Goal: Use online tool/utility: Utilize a website feature to perform a specific function

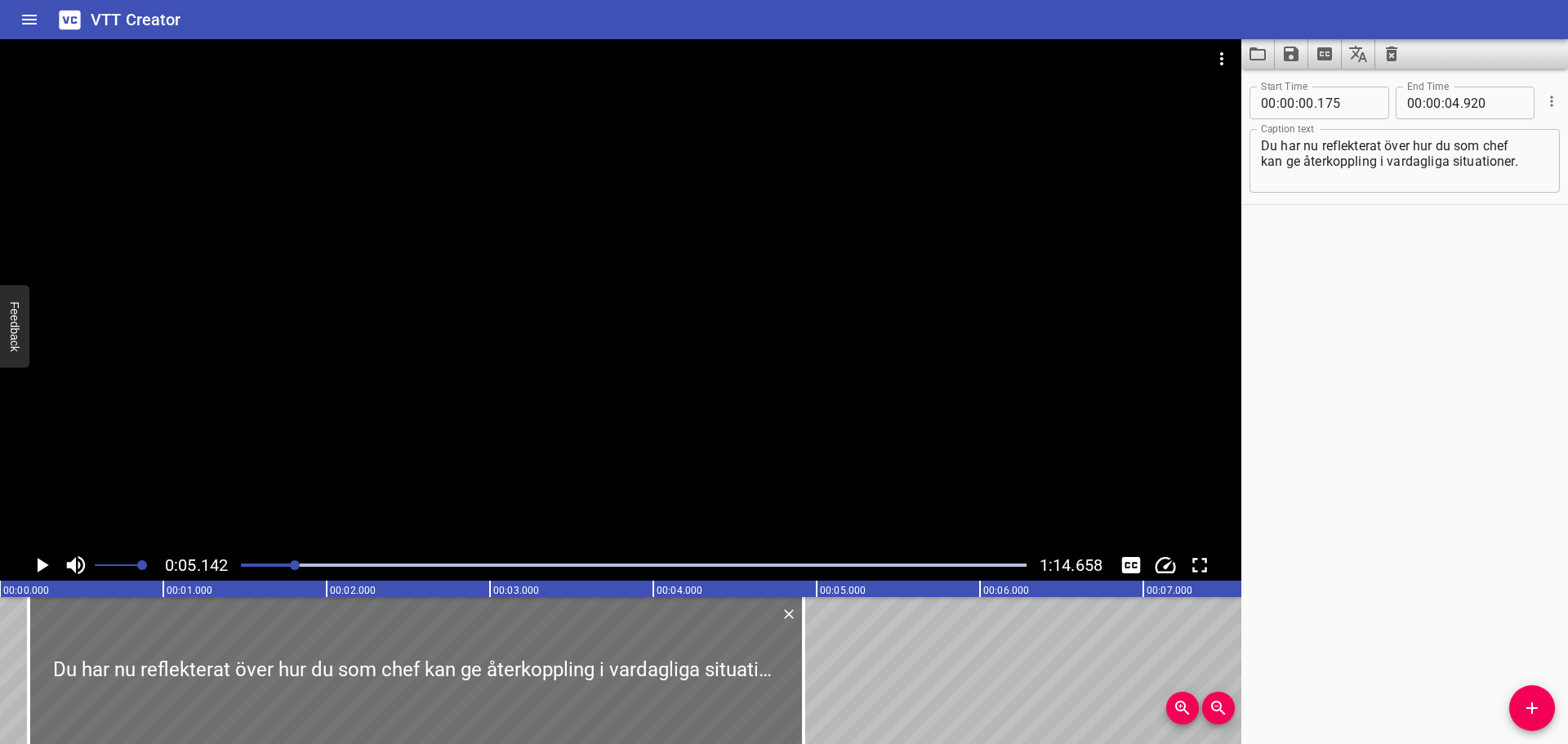
scroll to position [0, 840]
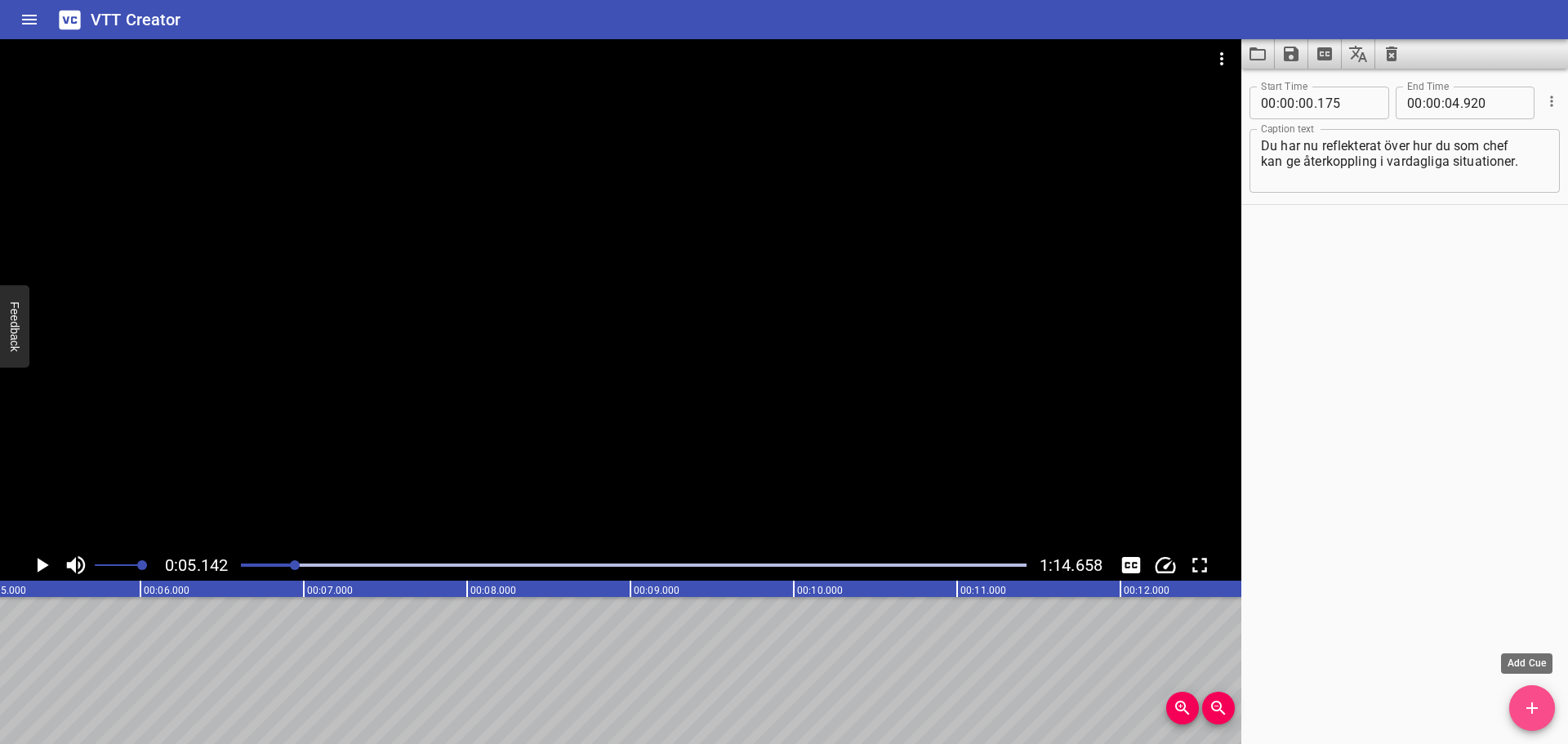
click at [1526, 700] on icon "Add Cue" at bounding box center [1533, 709] width 20 height 20
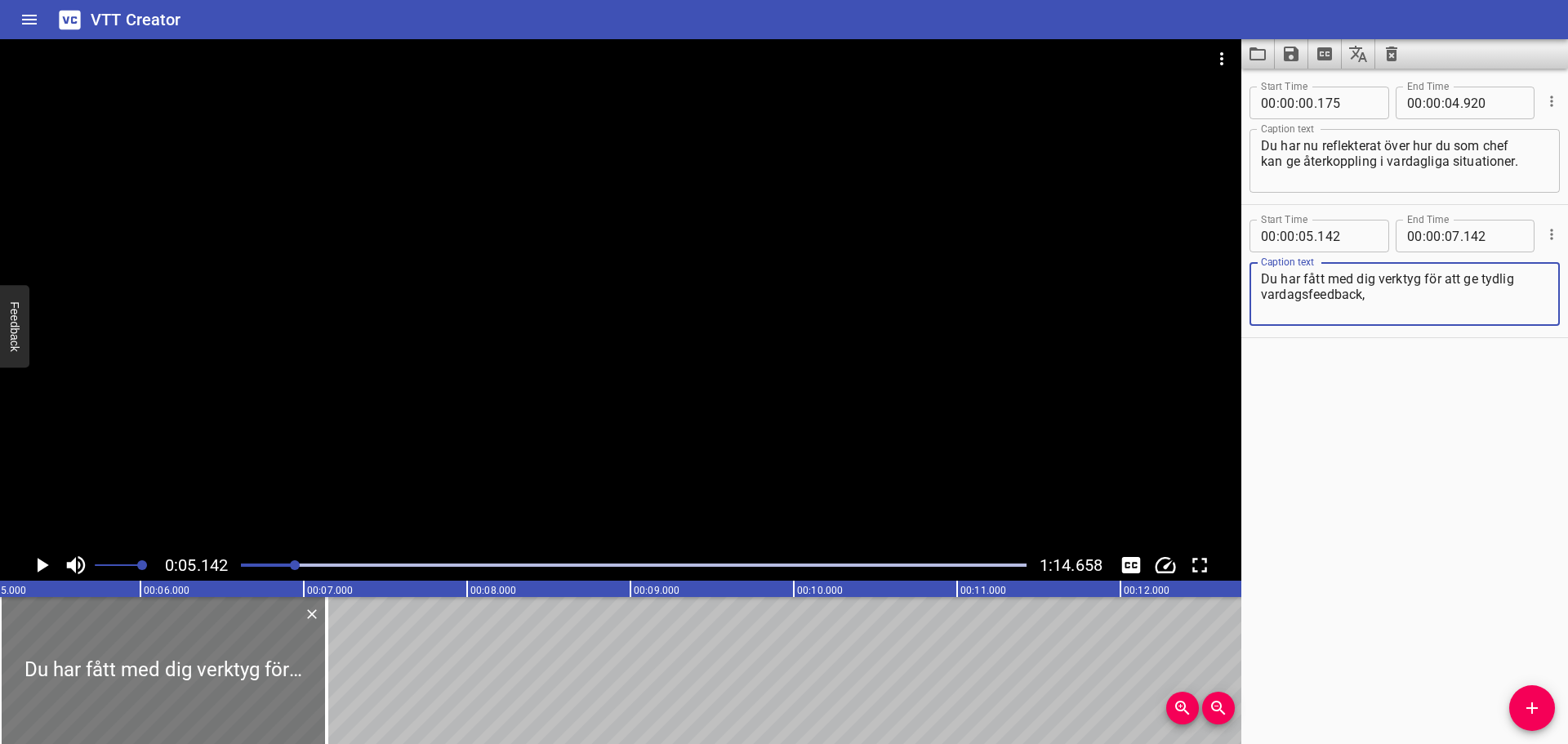
type textarea "Du har fått med dig verktyg för att ge tydlig vardagsfeedback,"
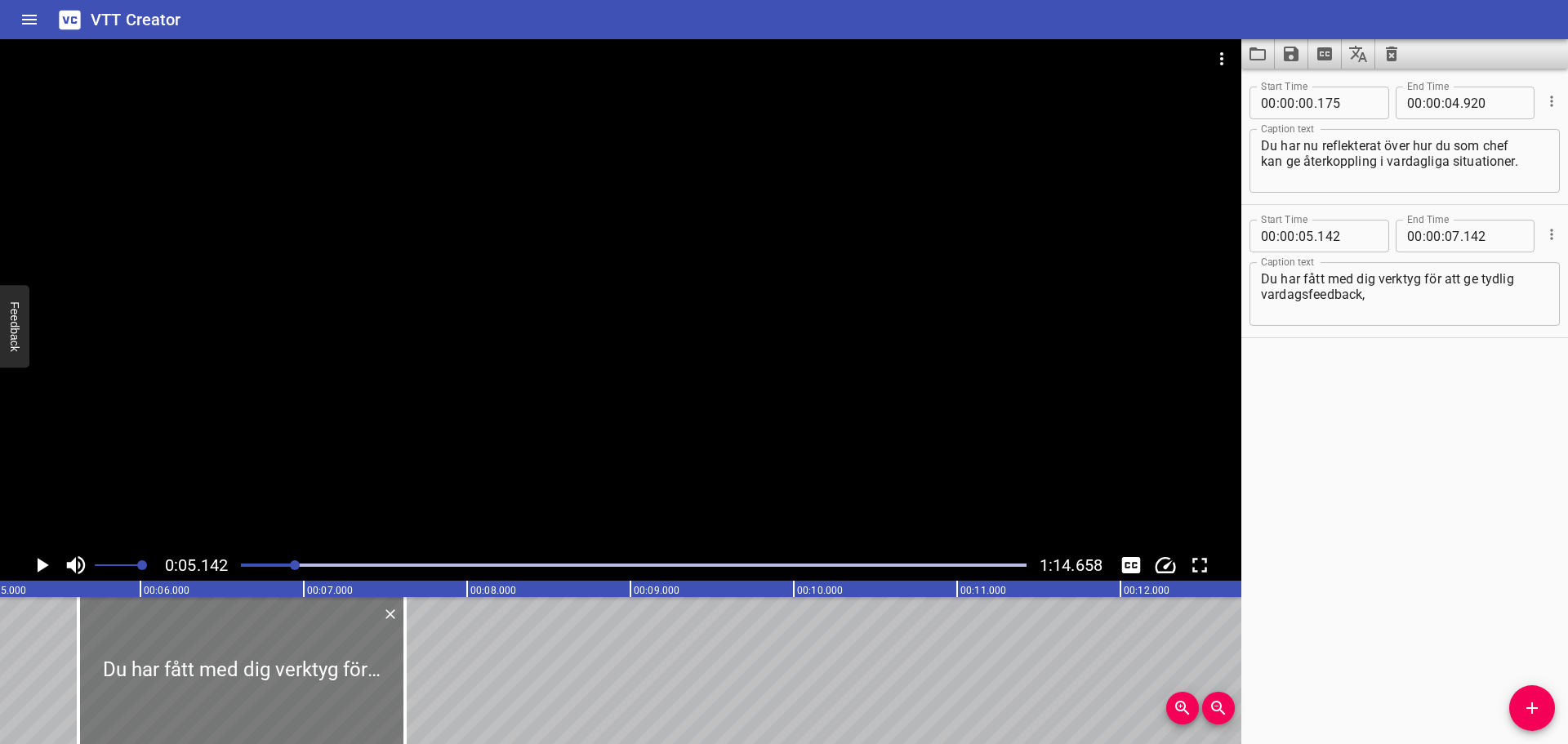
drag, startPoint x: 242, startPoint y: 653, endPoint x: 320, endPoint y: 647, distance: 78.2
click at [320, 647] on div at bounding box center [242, 670] width 327 height 147
type input "622"
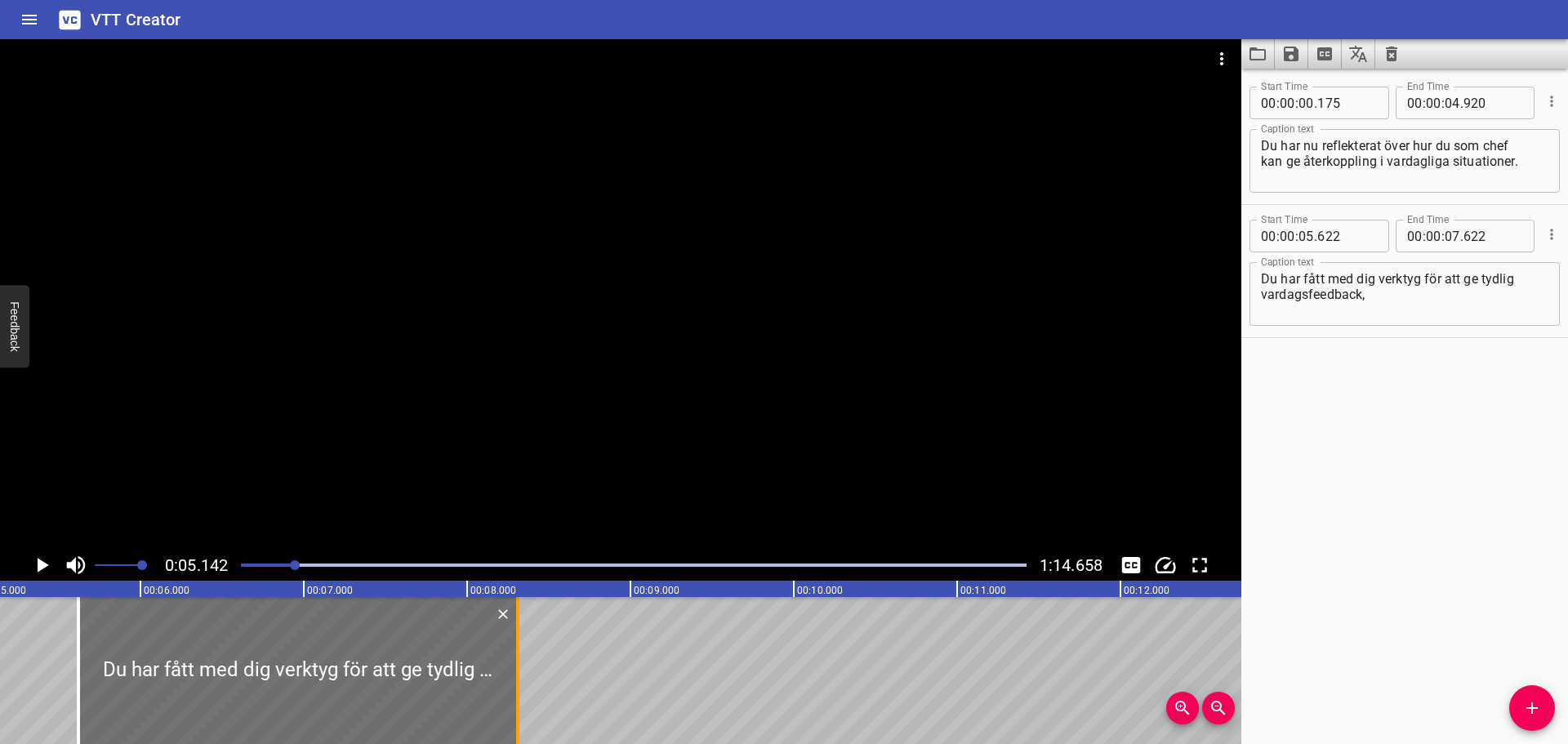
drag, startPoint x: 405, startPoint y: 647, endPoint x: 514, endPoint y: 648, distance: 109.0
click at [514, 648] on div at bounding box center [518, 670] width 17 height 147
type input "08"
type input "312"
click at [40, 564] on icon "Play/Pause" at bounding box center [43, 565] width 12 height 15
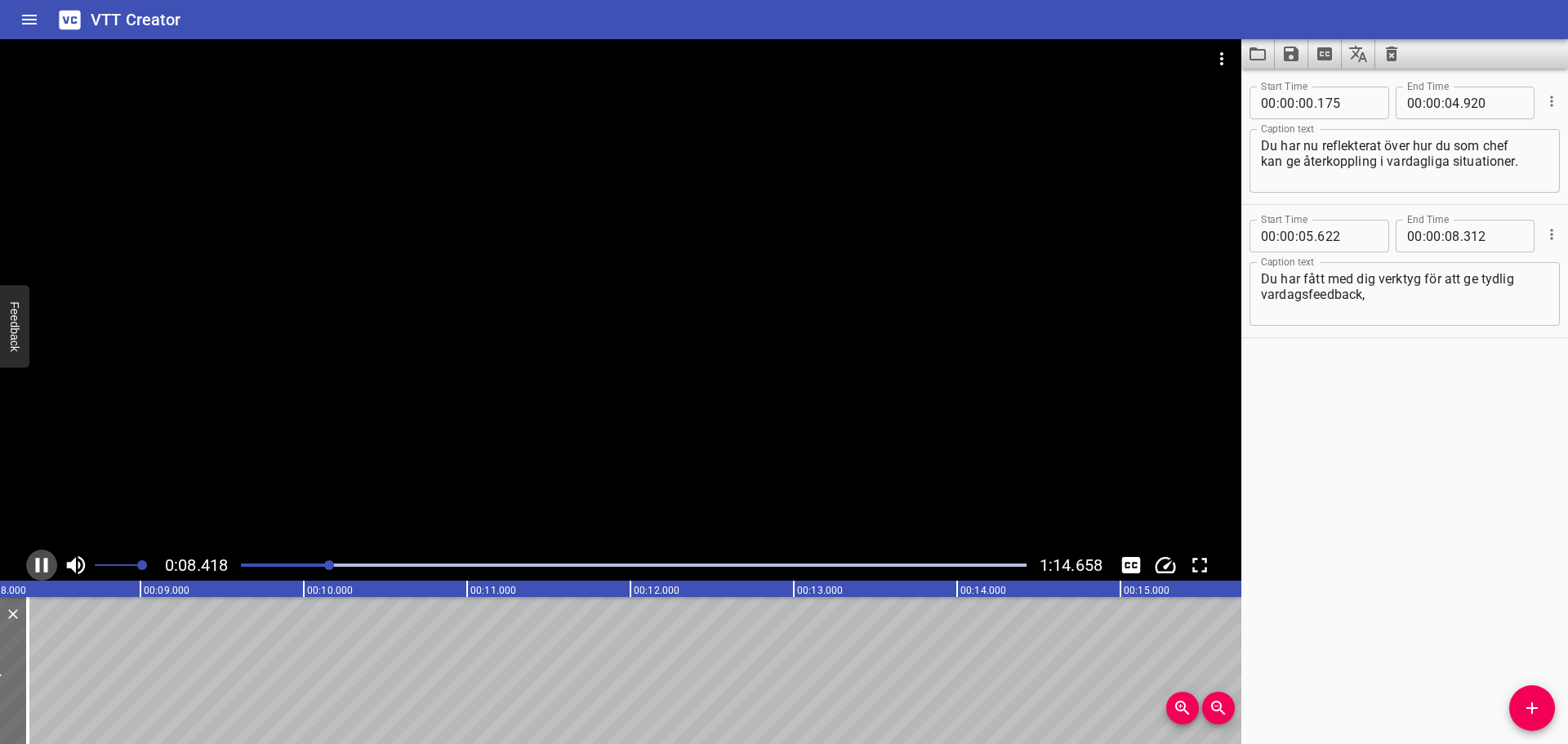
click at [40, 563] on icon "Play/Pause" at bounding box center [41, 565] width 25 height 25
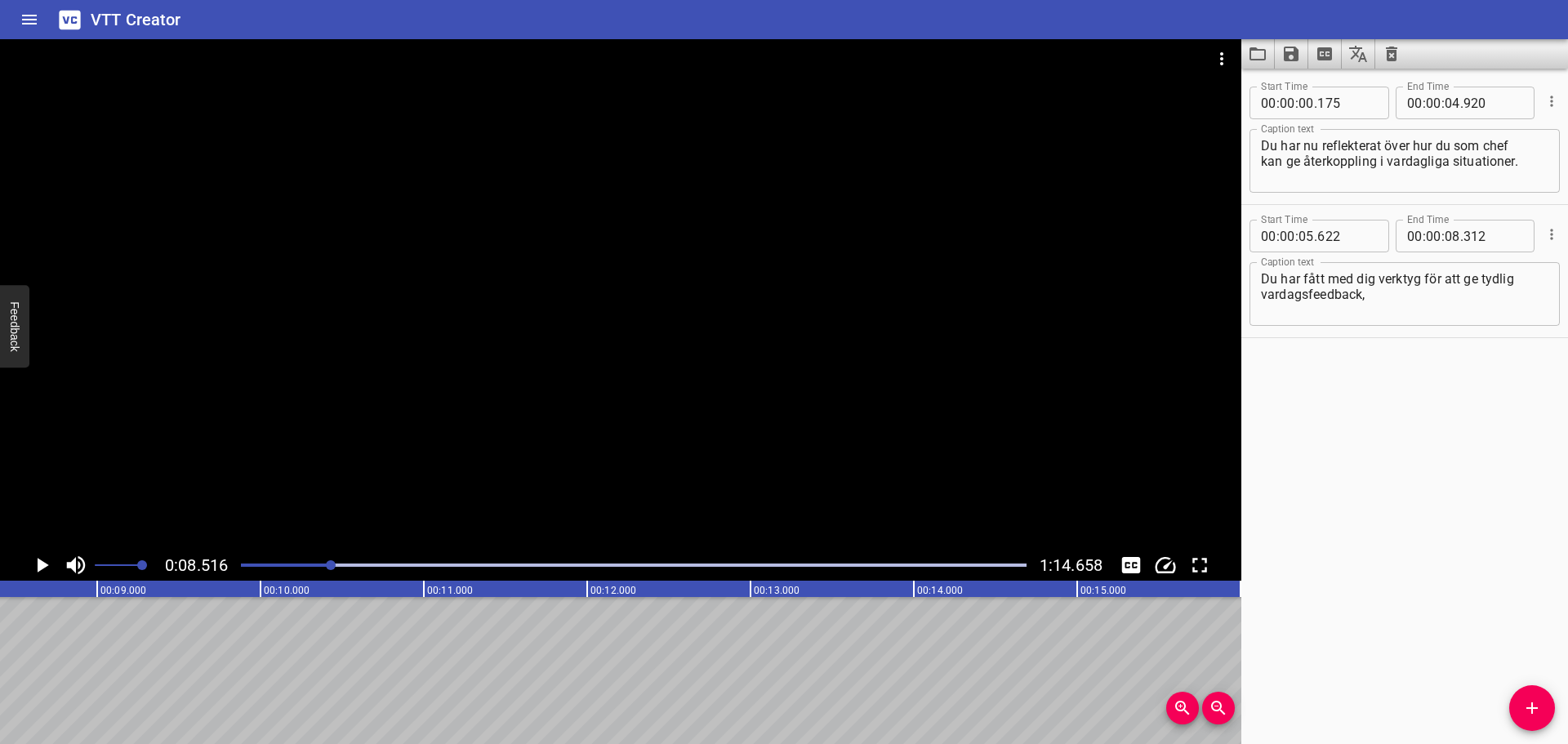
scroll to position [0, 1391]
drag, startPoint x: 1529, startPoint y: 698, endPoint x: 1491, endPoint y: 694, distance: 38.2
click at [1529, 698] on button "Add Cue" at bounding box center [1533, 708] width 45 height 45
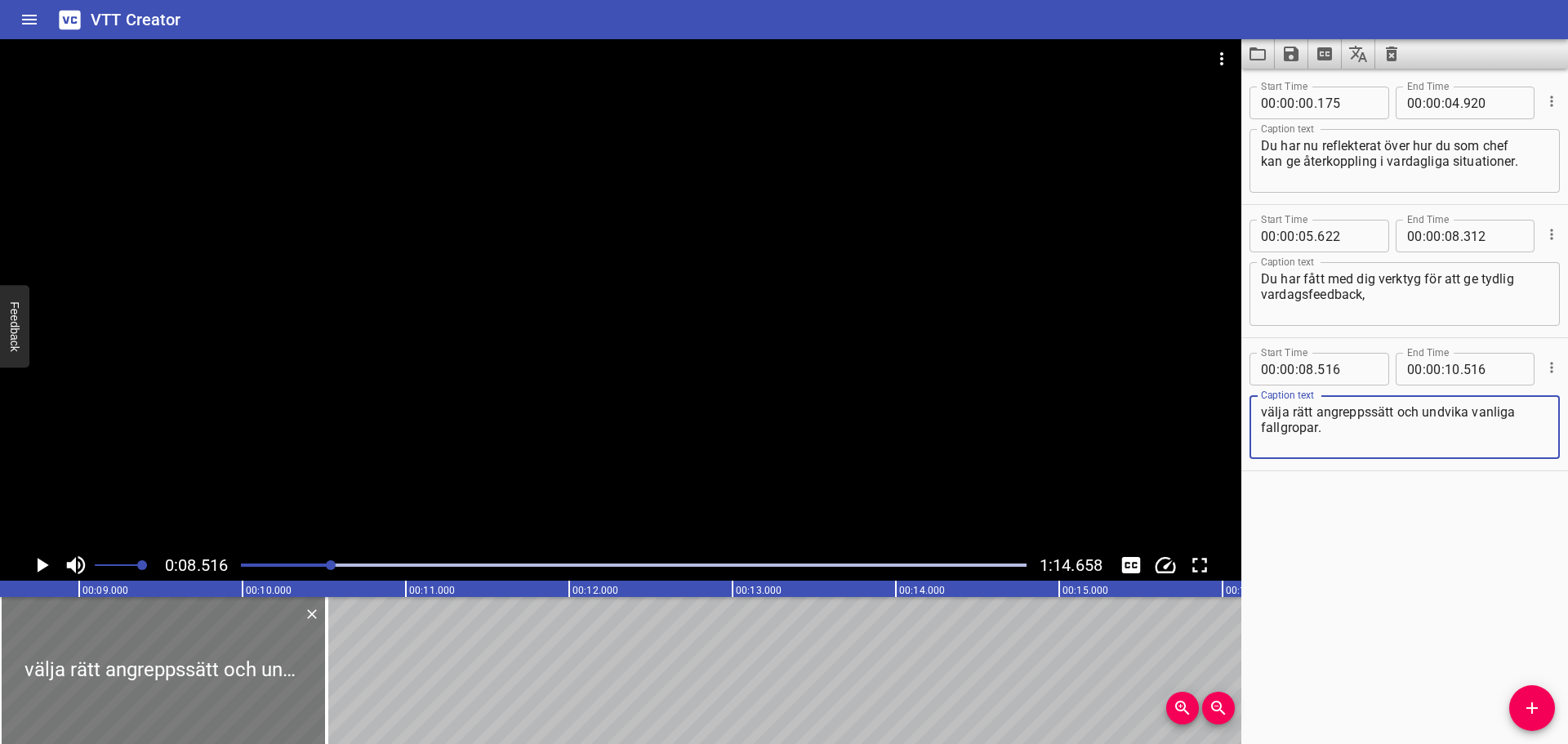
type textarea "välja rätt angreppssätt och undvika vanliga fallgropar."
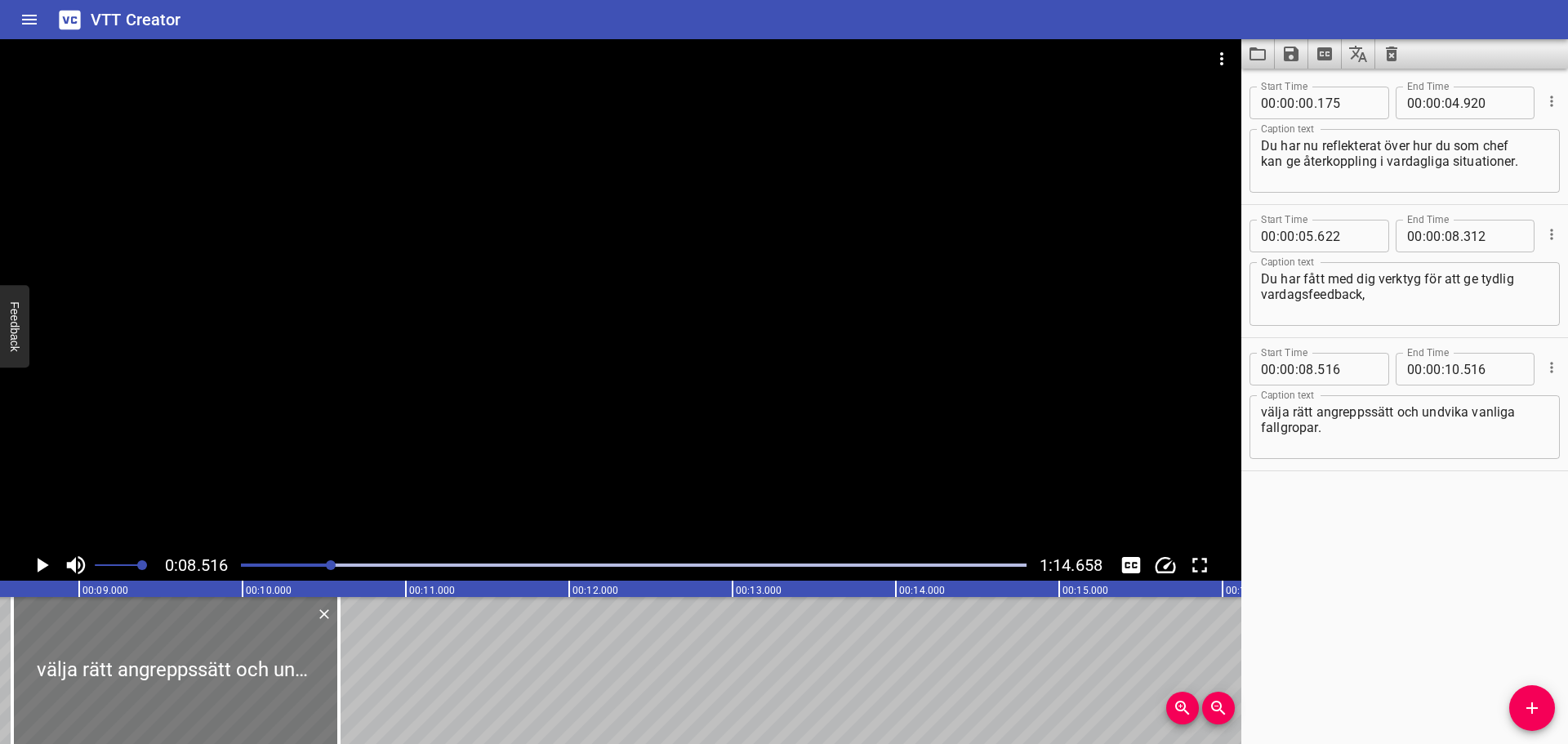
drag, startPoint x: 242, startPoint y: 640, endPoint x: 255, endPoint y: 637, distance: 13.3
click at [255, 637] on div at bounding box center [175, 670] width 327 height 147
type input "591"
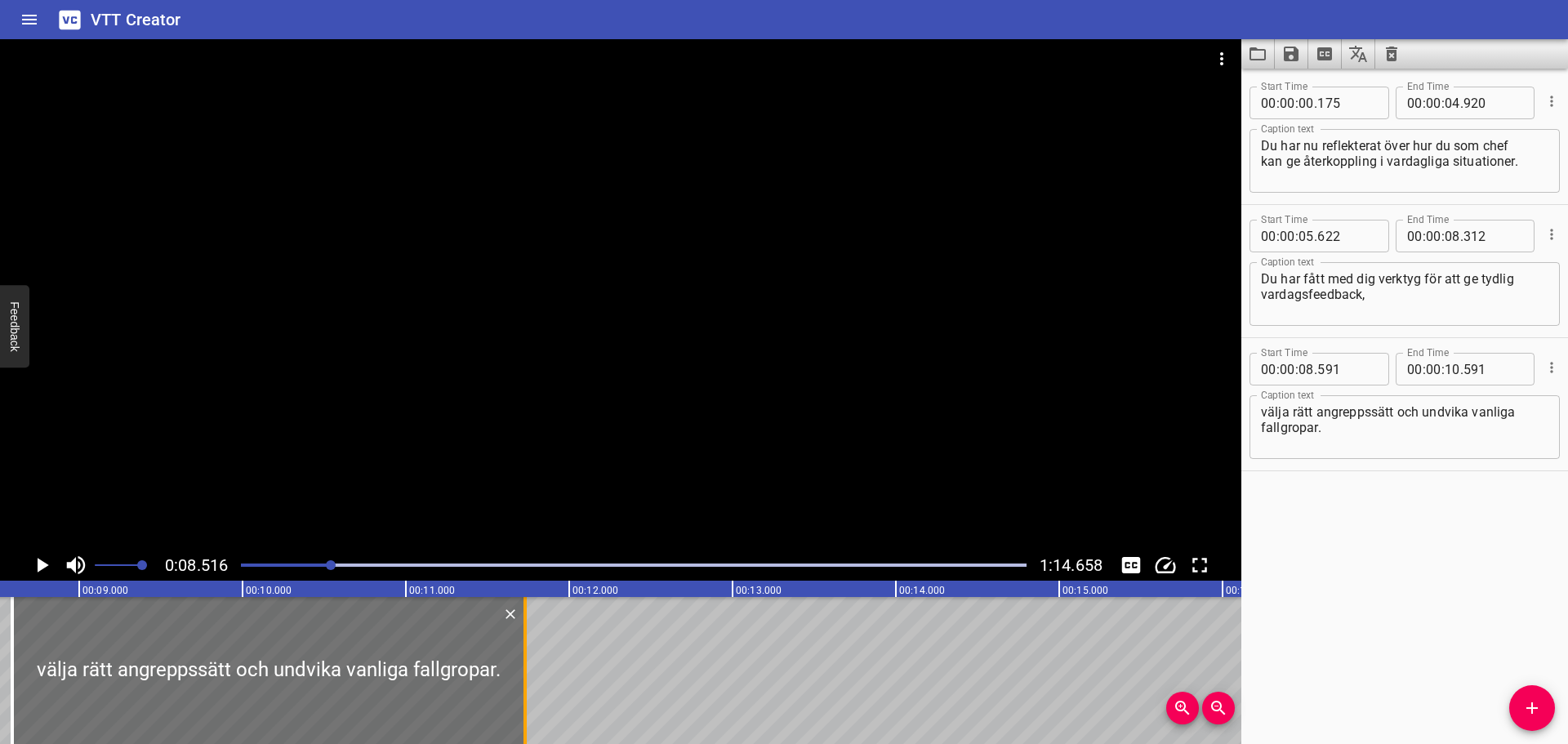
drag, startPoint x: 340, startPoint y: 645, endPoint x: 526, endPoint y: 645, distance: 186.0
click at [526, 645] on div at bounding box center [525, 670] width 3 height 147
type input "11"
type input "731"
click at [1528, 708] on icon "Add Cue" at bounding box center [1533, 709] width 12 height 12
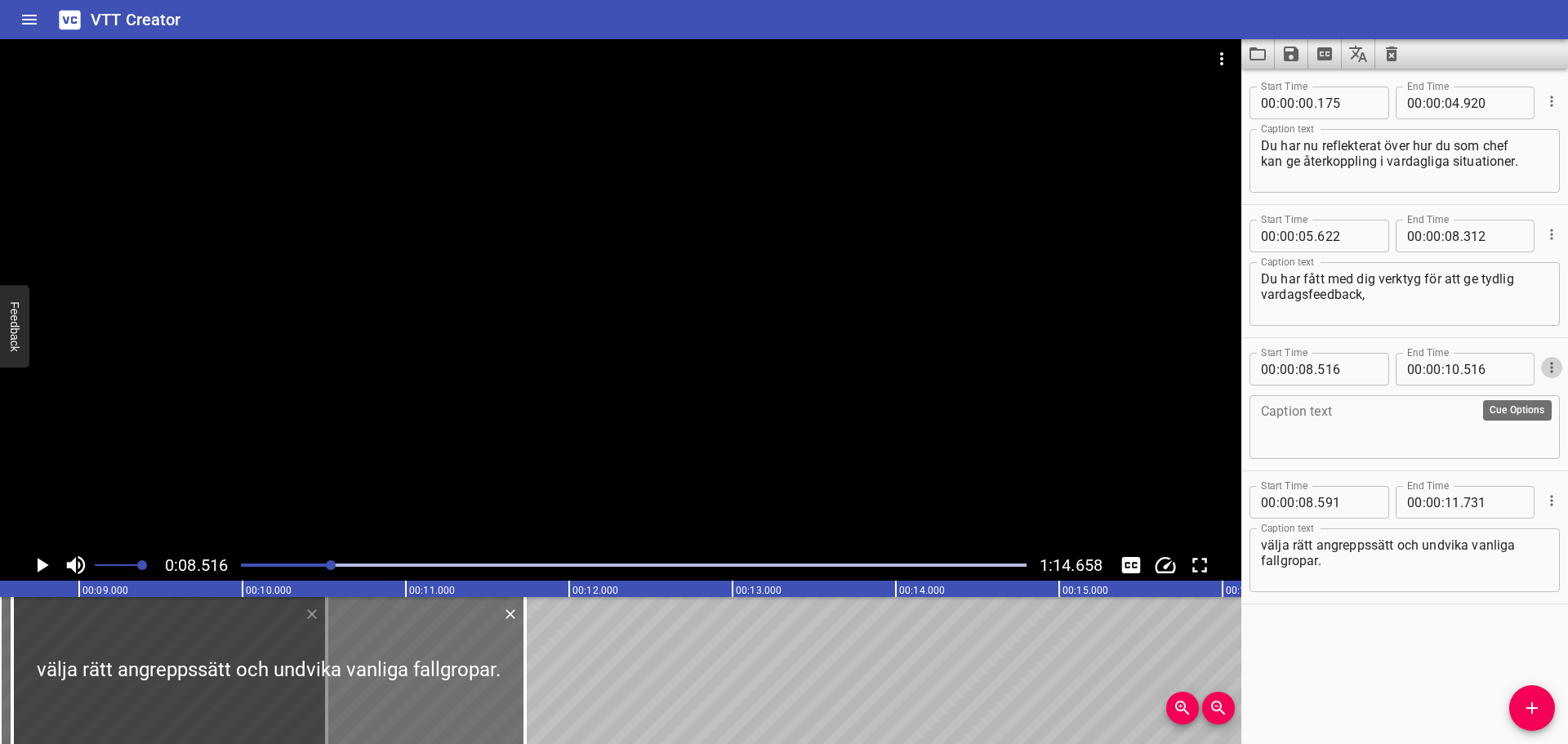
click at [1543, 364] on icon "Cue Options" at bounding box center [1551, 367] width 17 height 17
click at [1481, 396] on li "Delete Cue" at bounding box center [1483, 397] width 142 height 30
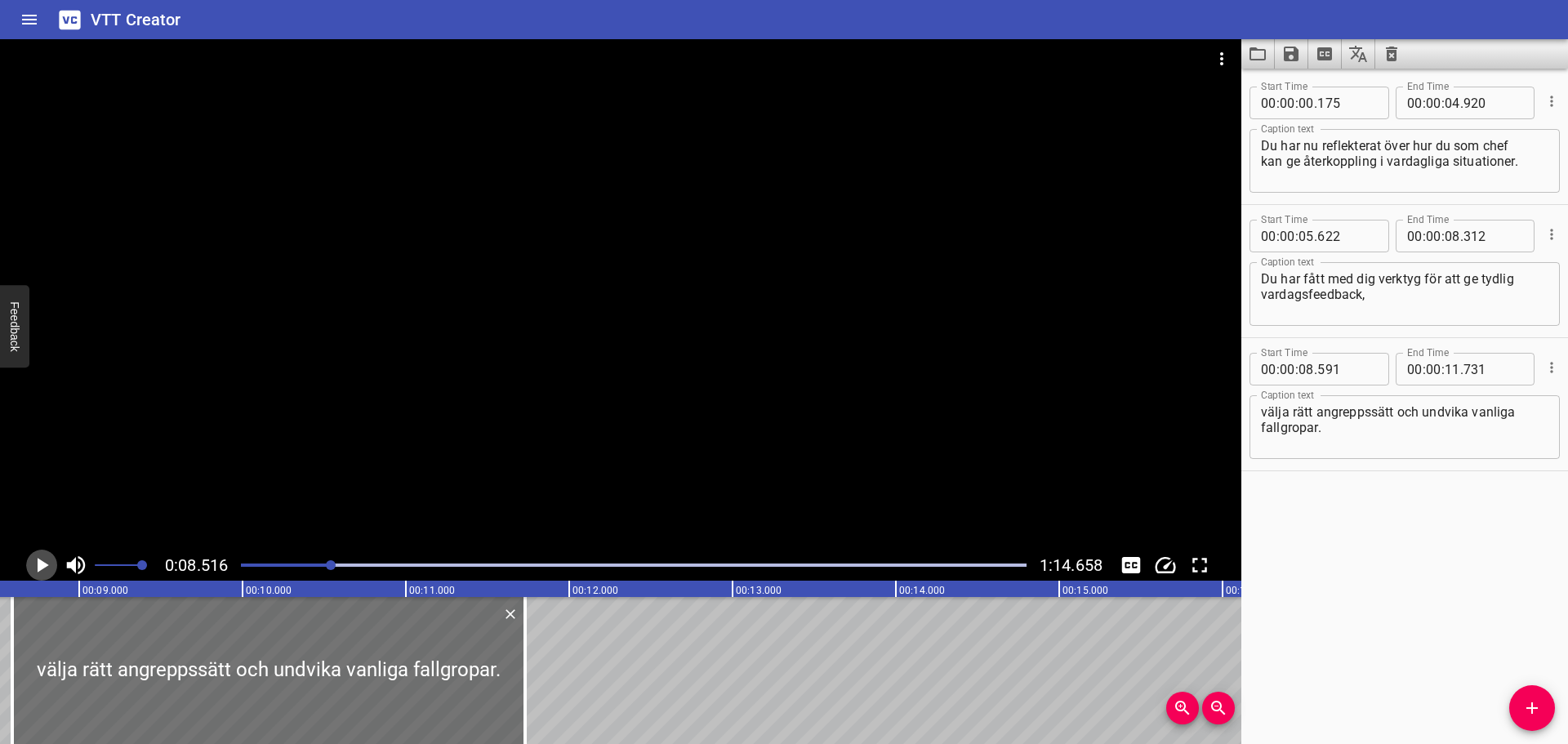
click at [41, 564] on icon "Play/Pause" at bounding box center [43, 565] width 12 height 15
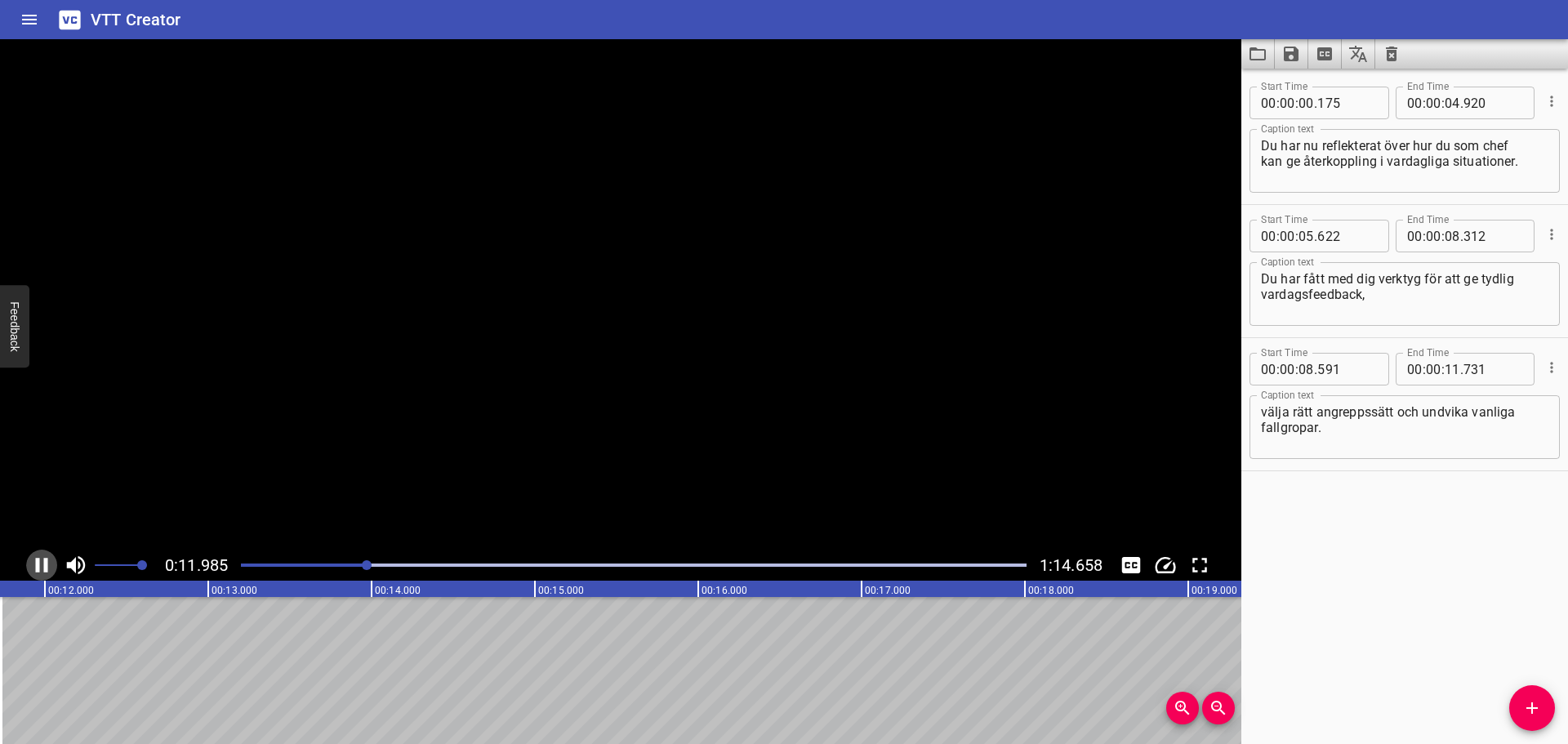
click at [41, 564] on icon "Play/Pause" at bounding box center [41, 565] width 25 height 25
click at [1520, 701] on span "Add Cue" at bounding box center [1533, 709] width 45 height 20
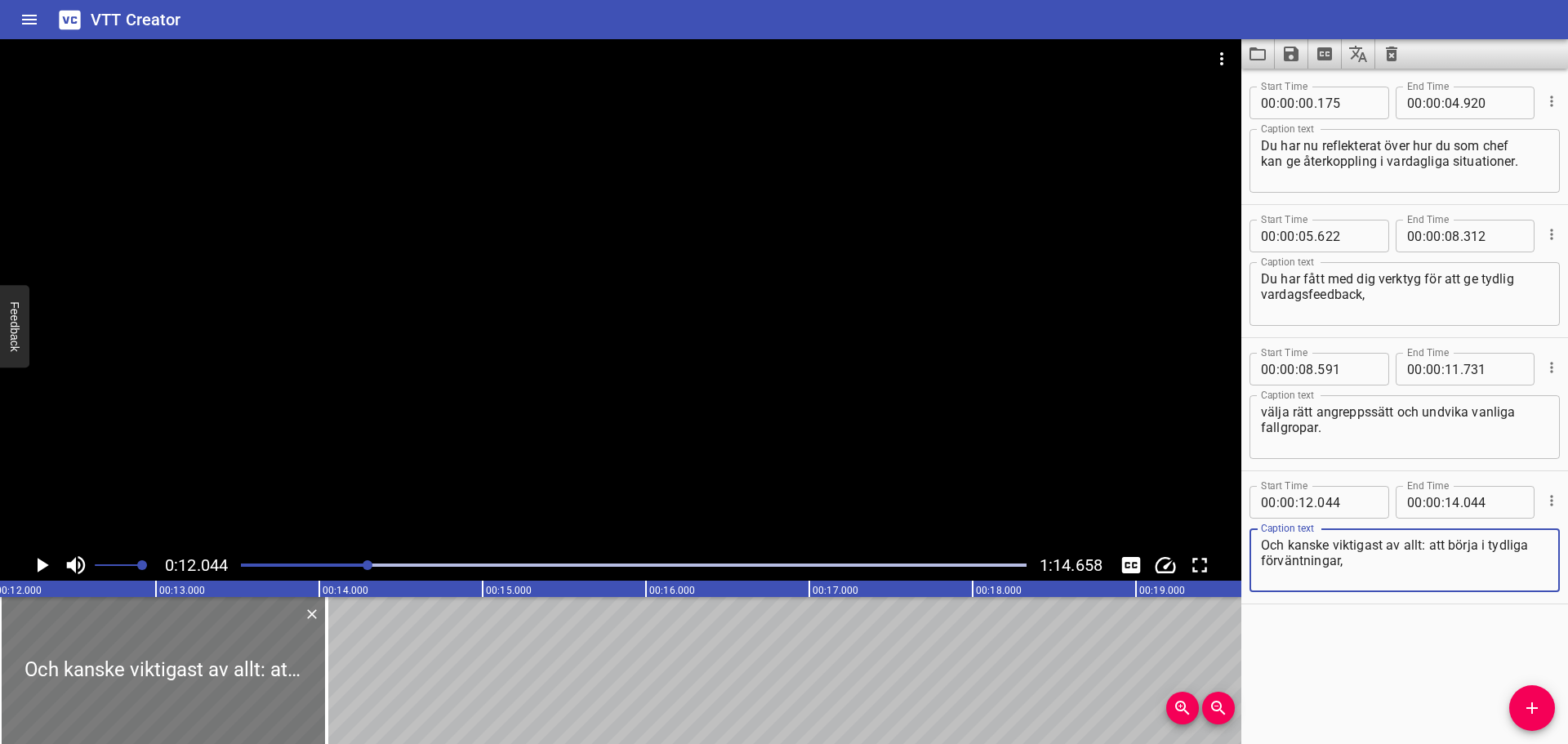
type textarea "Och kanske viktigast av allt: att börja i tydliga förväntningar,"
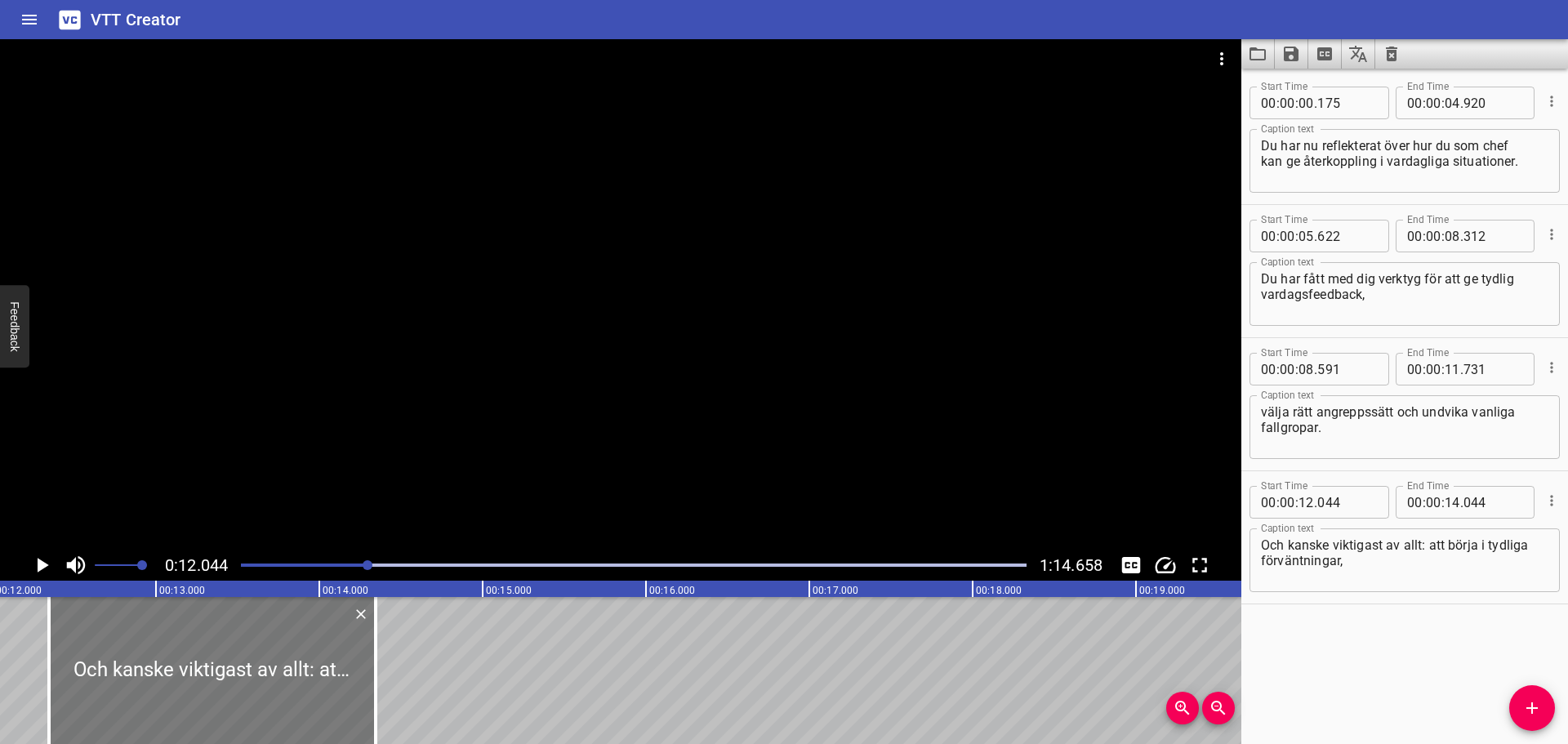
drag, startPoint x: 251, startPoint y: 655, endPoint x: 300, endPoint y: 655, distance: 49.0
click at [300, 655] on div at bounding box center [213, 670] width 327 height 147
type input "344"
drag, startPoint x: 375, startPoint y: 658, endPoint x: 316, endPoint y: 662, distance: 59.1
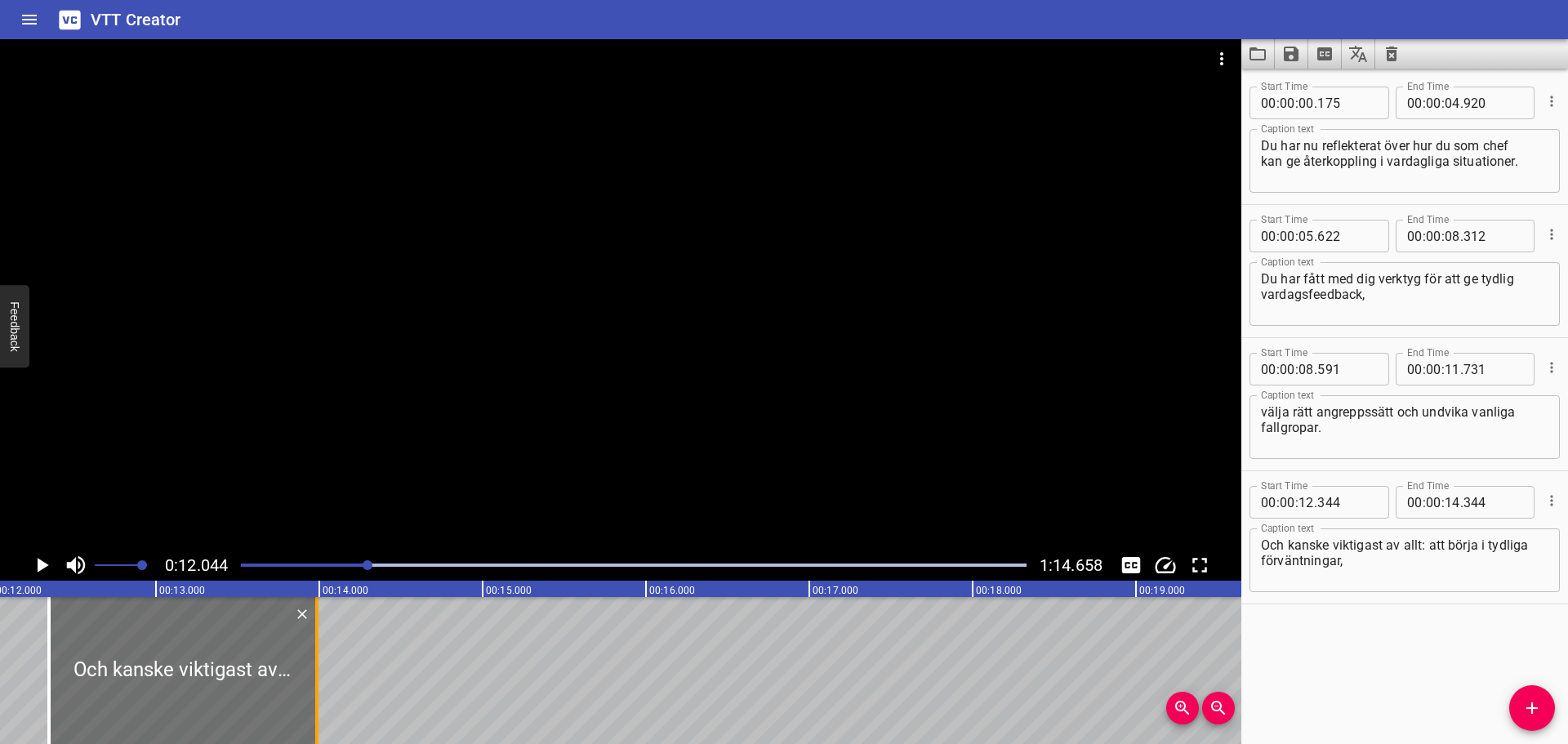
click at [316, 662] on div at bounding box center [316, 670] width 3 height 147
type input "13"
type input "984"
click at [31, 560] on icon "Play/Pause" at bounding box center [41, 565] width 25 height 25
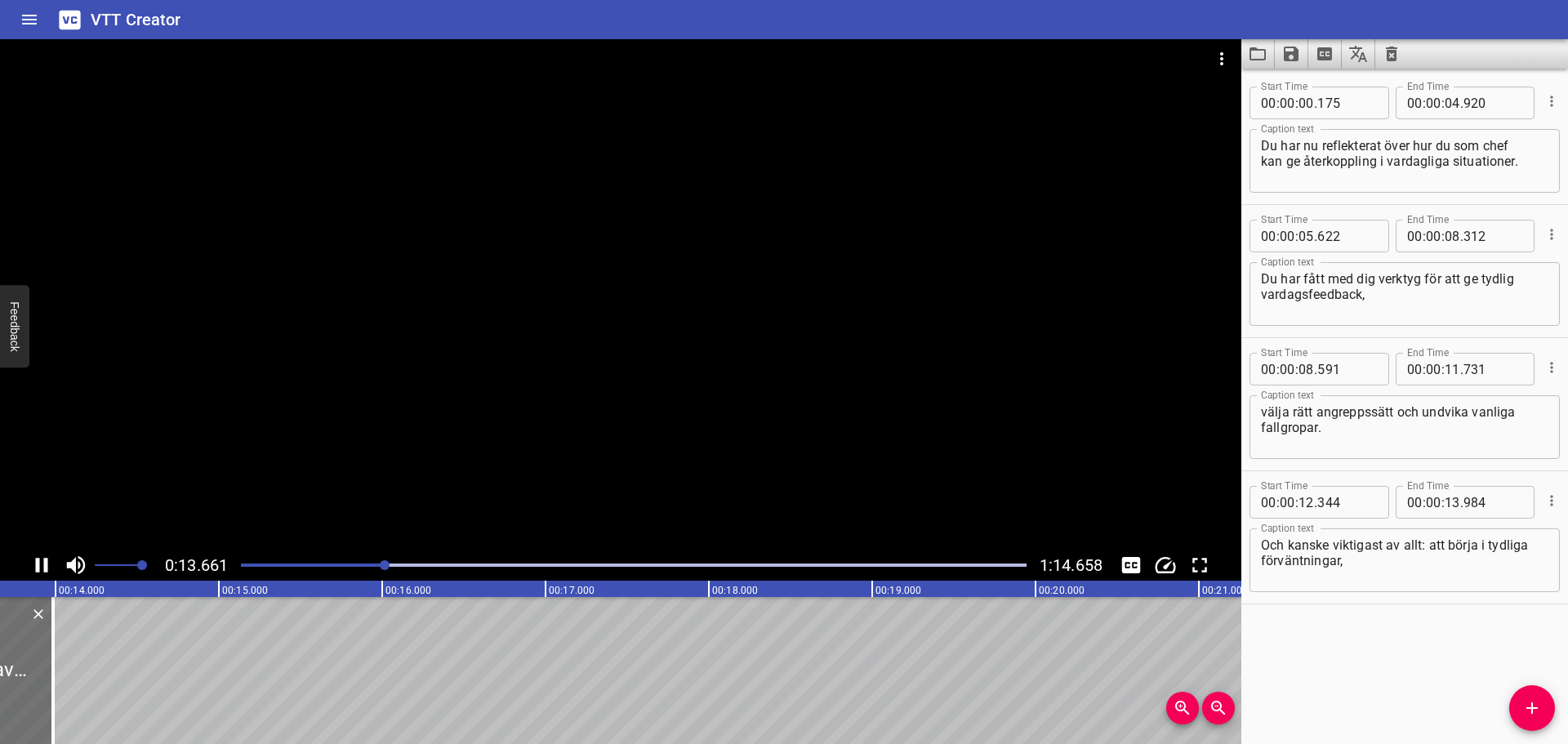
click at [32, 560] on icon "Play/Pause" at bounding box center [41, 565] width 25 height 25
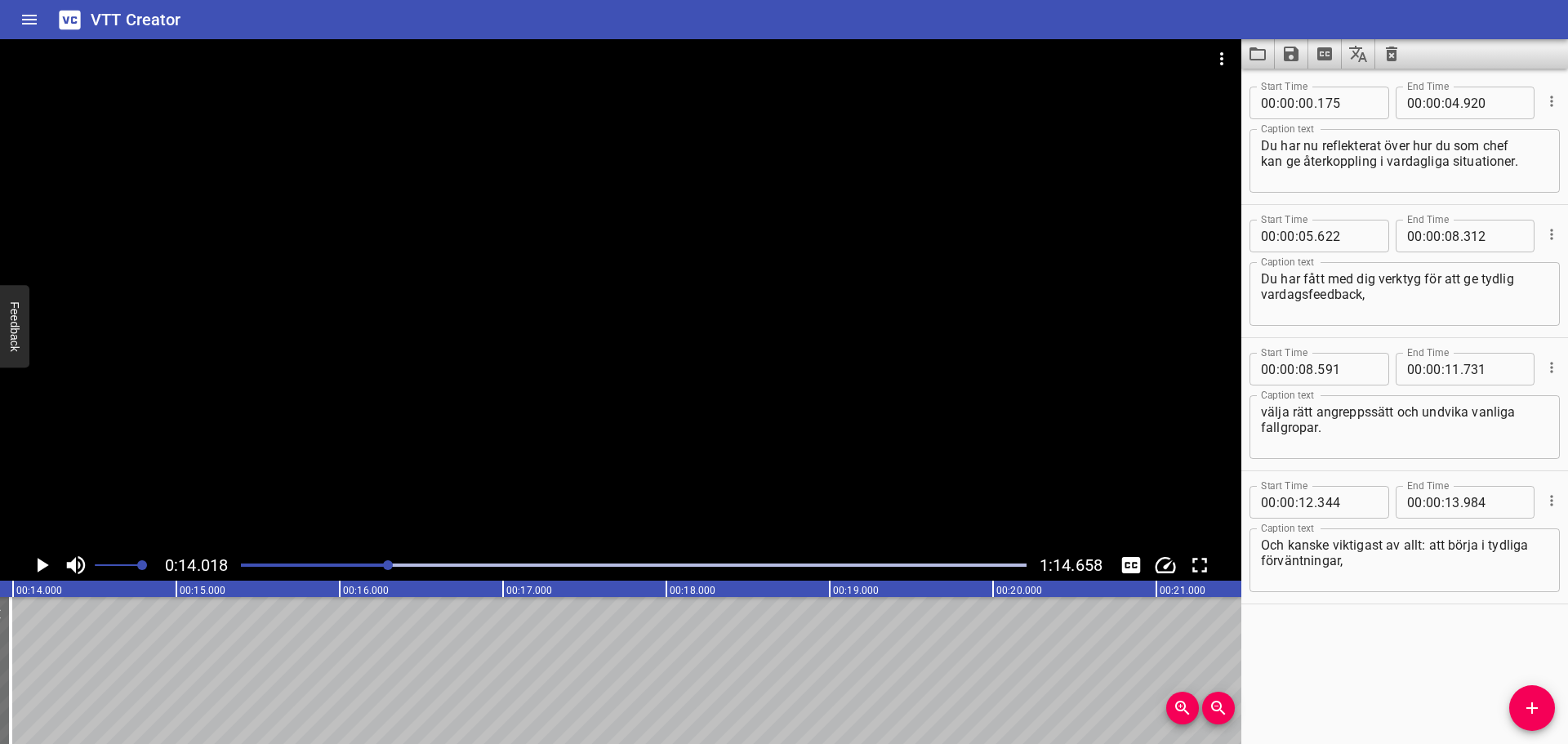
scroll to position [0, 2290]
click at [1537, 711] on icon "Add Cue" at bounding box center [1533, 709] width 20 height 20
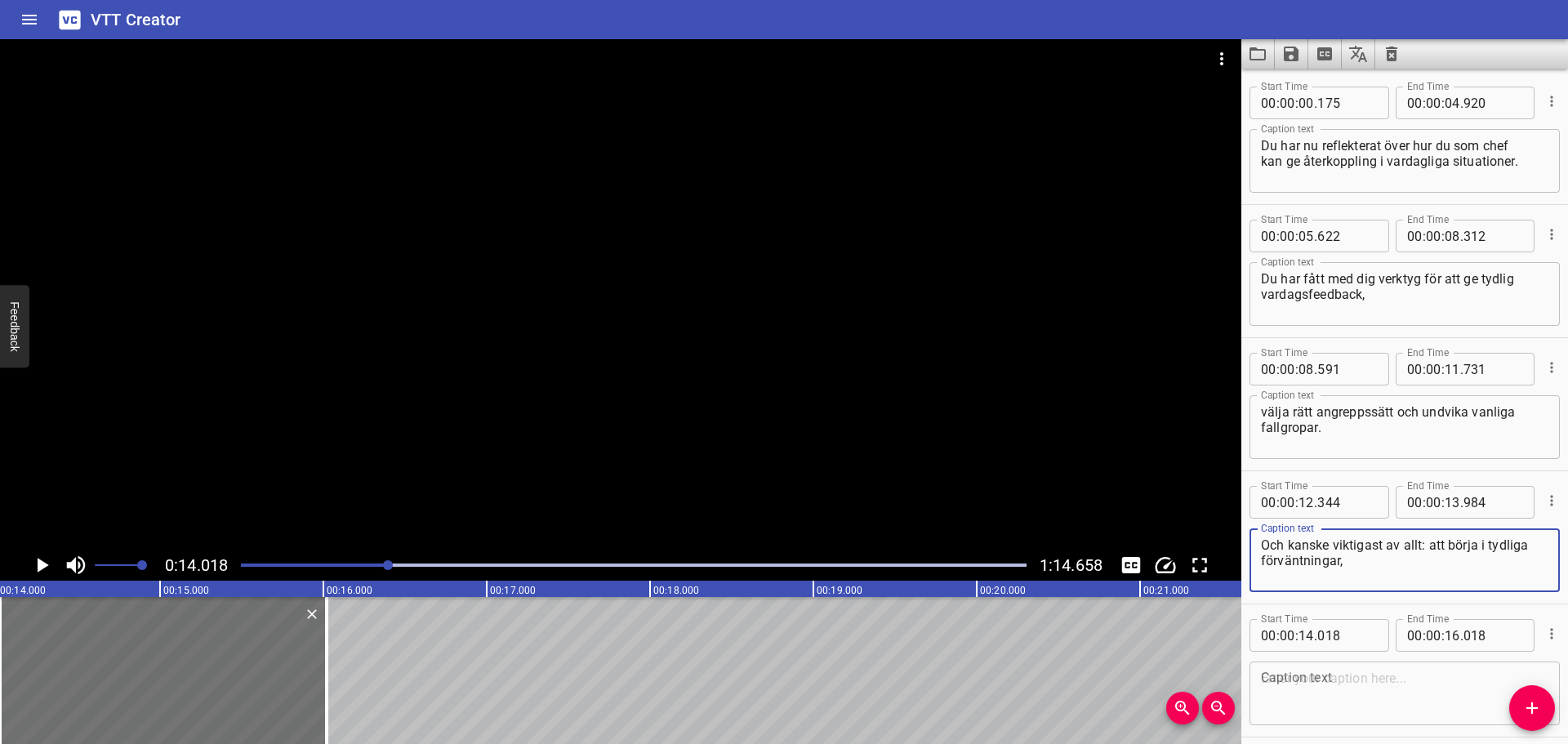
drag, startPoint x: 1470, startPoint y: 576, endPoint x: 1429, endPoint y: 544, distance: 52.0
click at [1429, 544] on textarea "Och kanske viktigast av allt: att börja i tydliga förväntningar," at bounding box center [1405, 560] width 287 height 46
type textarea "Och kanske viktigast av allt:"
click at [1398, 680] on textarea at bounding box center [1405, 693] width 287 height 46
paste textarea "att börja i tydliga förväntningar,"
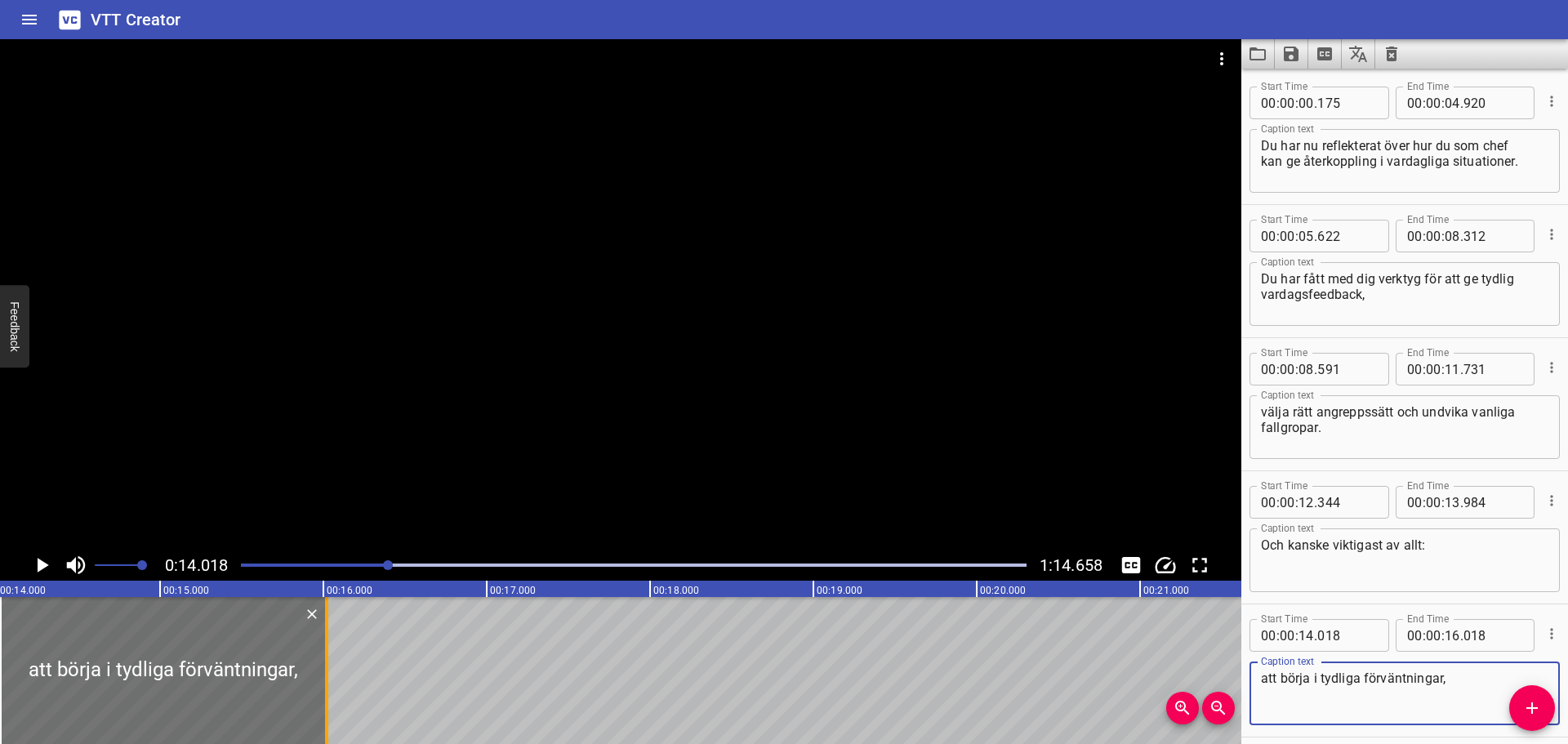
type textarea "att börja i tydliga förväntningar,"
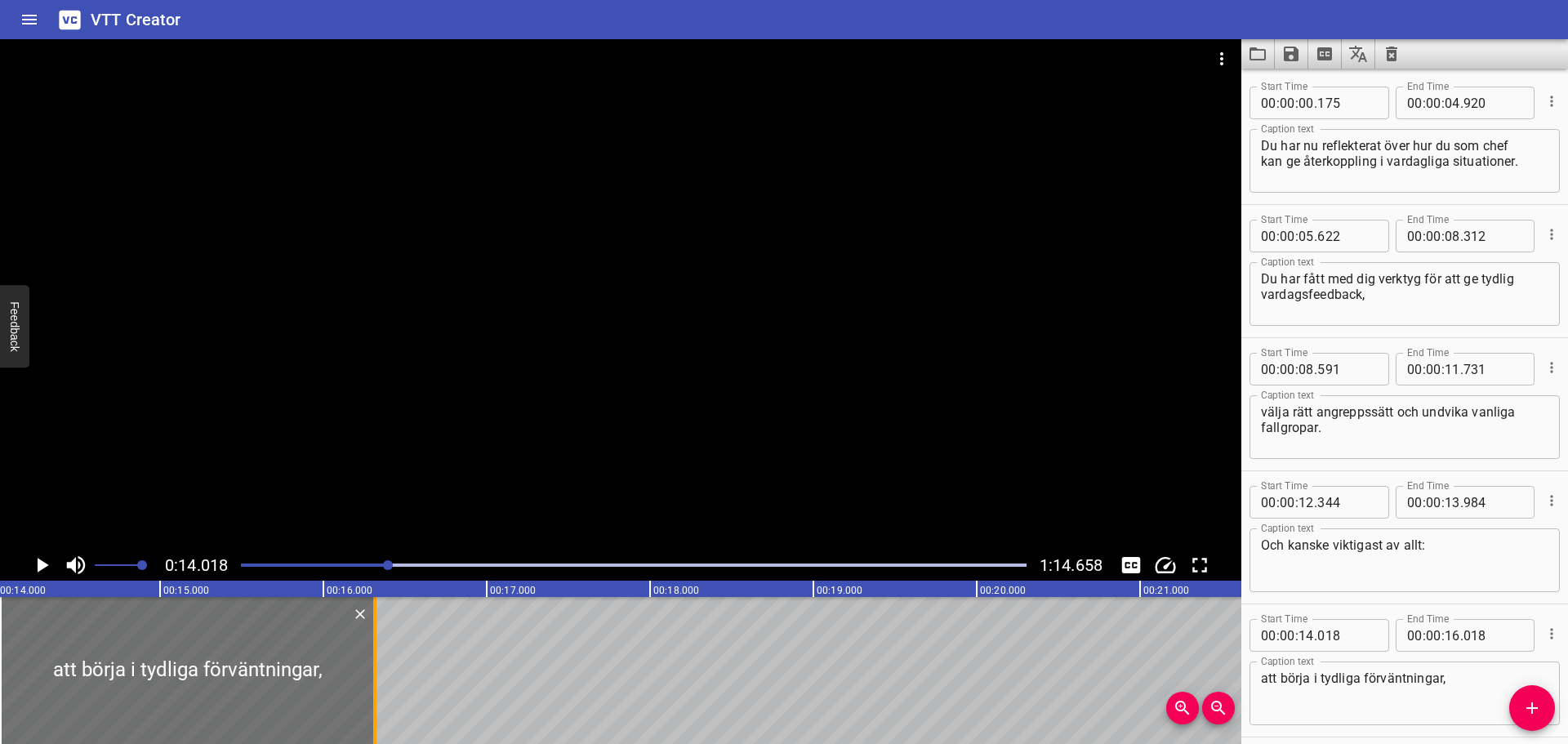
drag, startPoint x: 325, startPoint y: 650, endPoint x: 375, endPoint y: 658, distance: 50.6
click at [375, 658] on div at bounding box center [374, 670] width 3 height 147
type input "323"
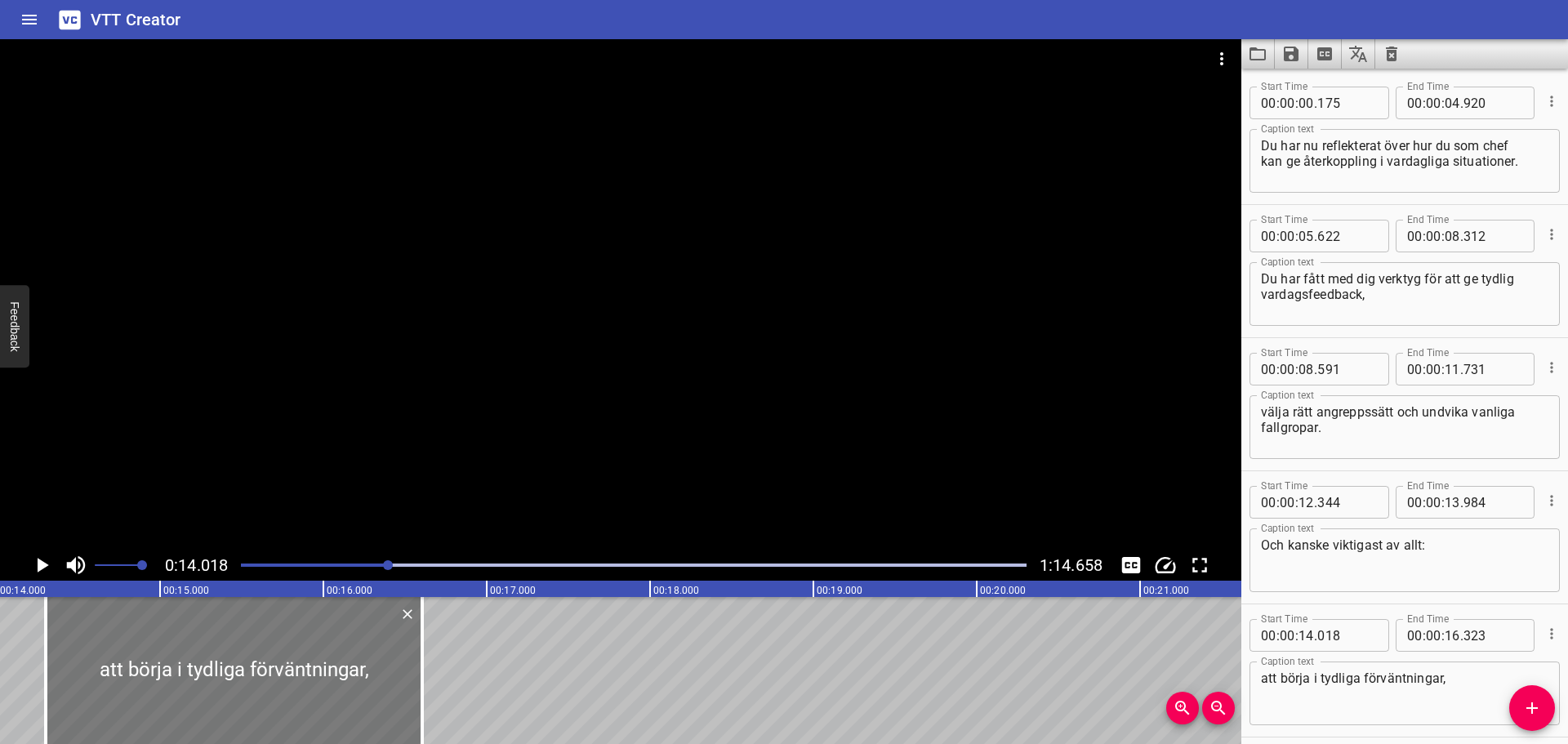
drag, startPoint x: 148, startPoint y: 655, endPoint x: 194, endPoint y: 655, distance: 46.0
click at [194, 655] on div at bounding box center [233, 670] width 377 height 147
type input "298"
drag, startPoint x: 421, startPoint y: 656, endPoint x: 370, endPoint y: 656, distance: 51.0
click at [370, 656] on div at bounding box center [370, 670] width 3 height 147
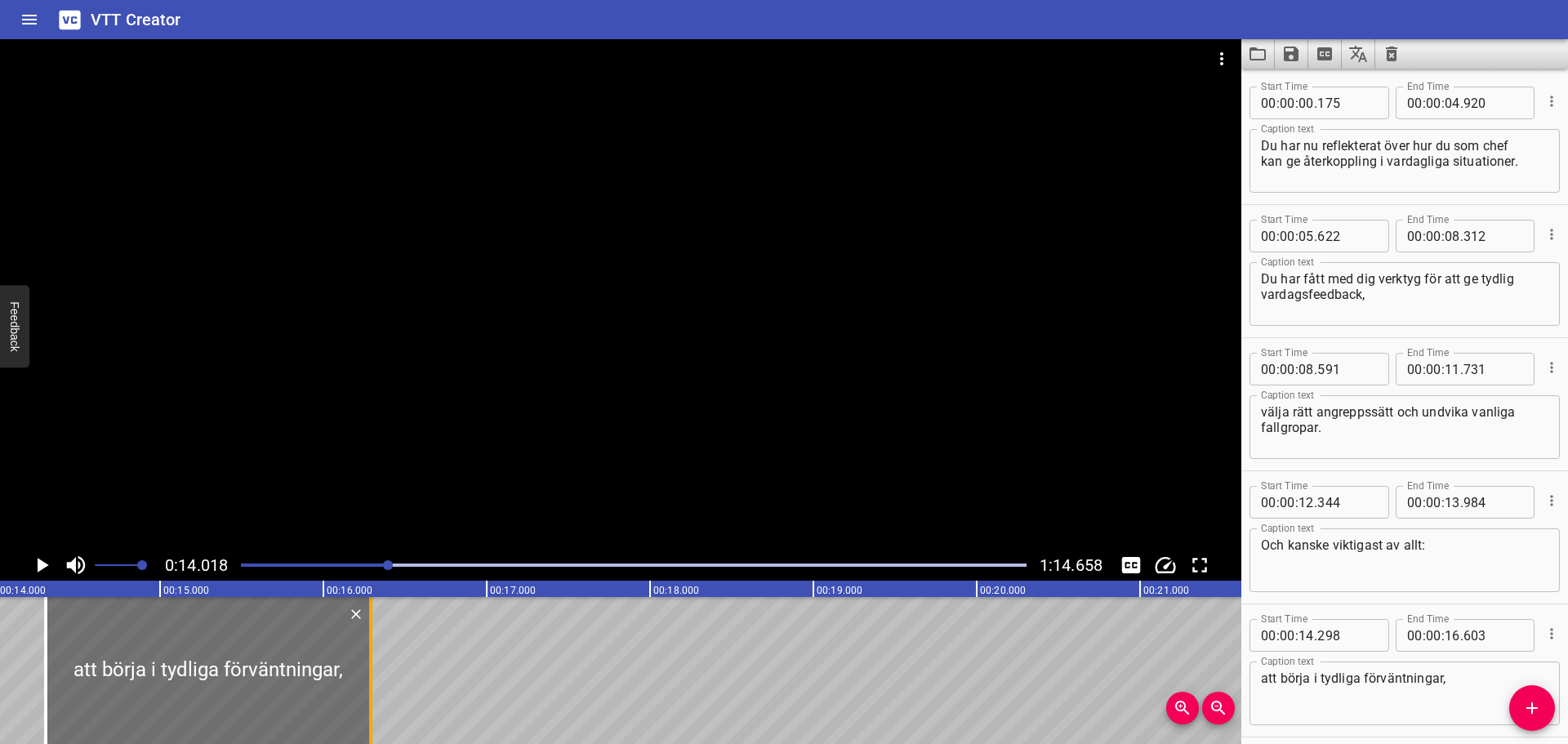
type input "288"
click at [38, 558] on icon "Play/Pause" at bounding box center [41, 565] width 25 height 25
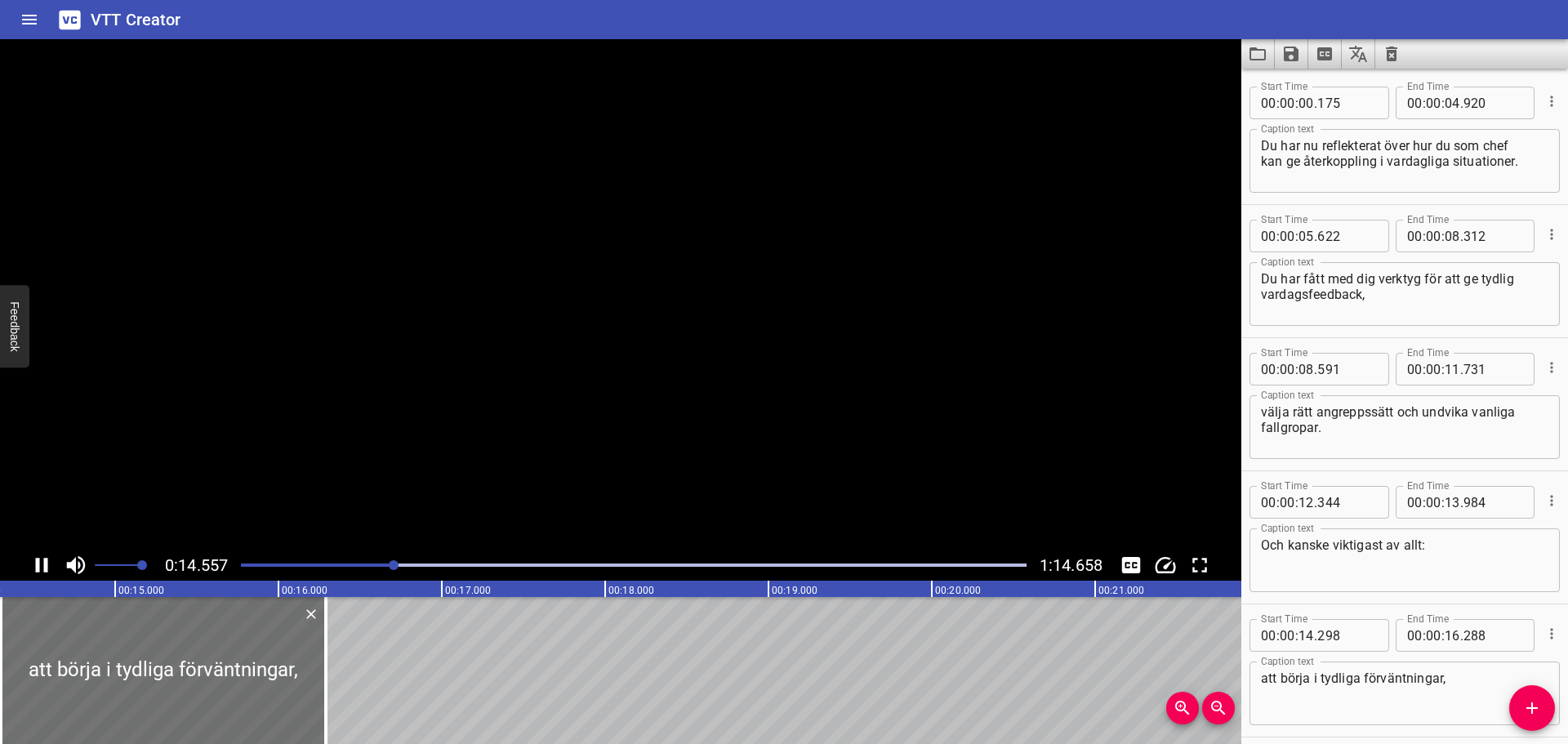
scroll to position [67, 0]
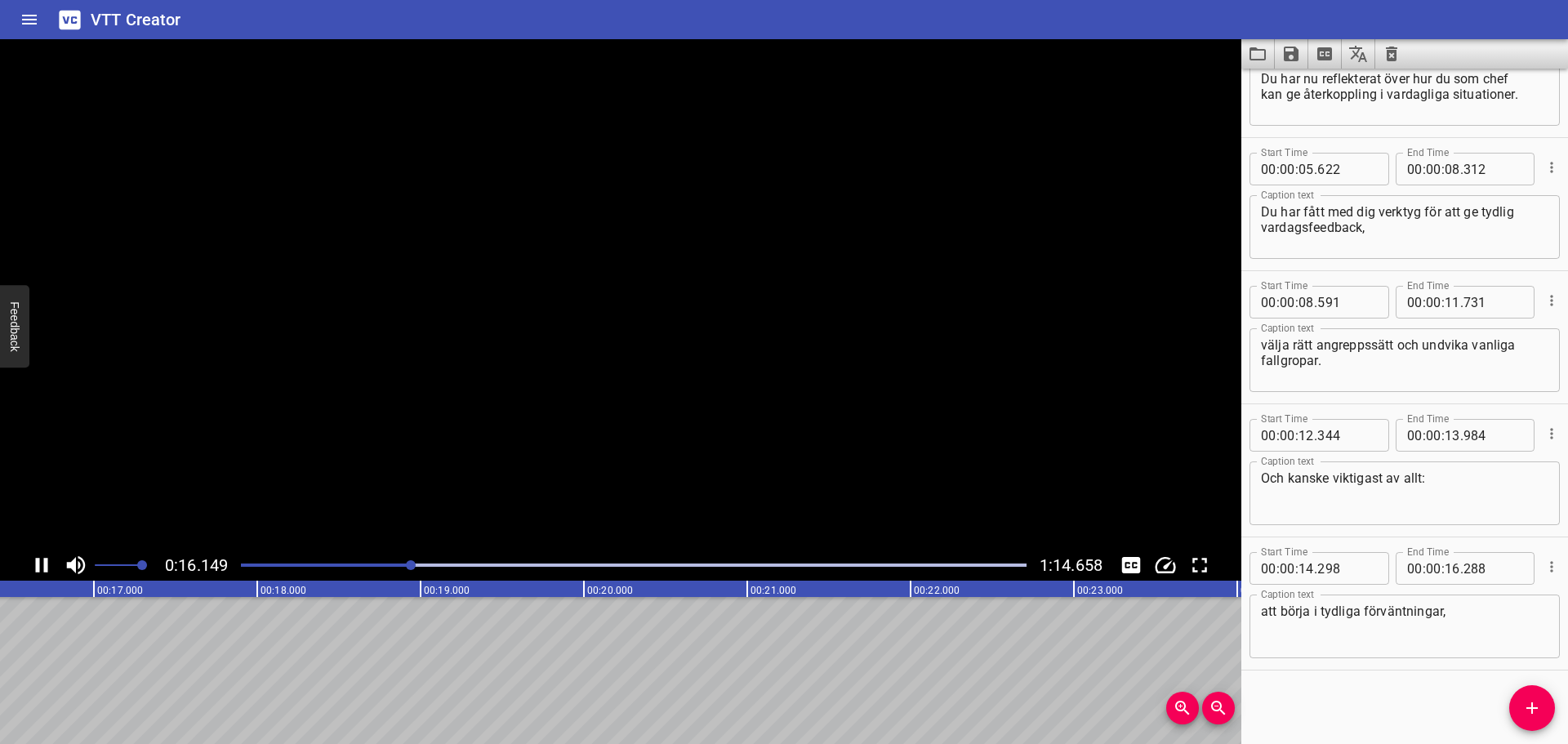
click at [38, 558] on icon "Play/Pause" at bounding box center [41, 565] width 25 height 25
drag, startPoint x: 1527, startPoint y: 705, endPoint x: 1379, endPoint y: 705, distance: 148.0
click at [1527, 705] on icon "Add Cue" at bounding box center [1533, 709] width 20 height 20
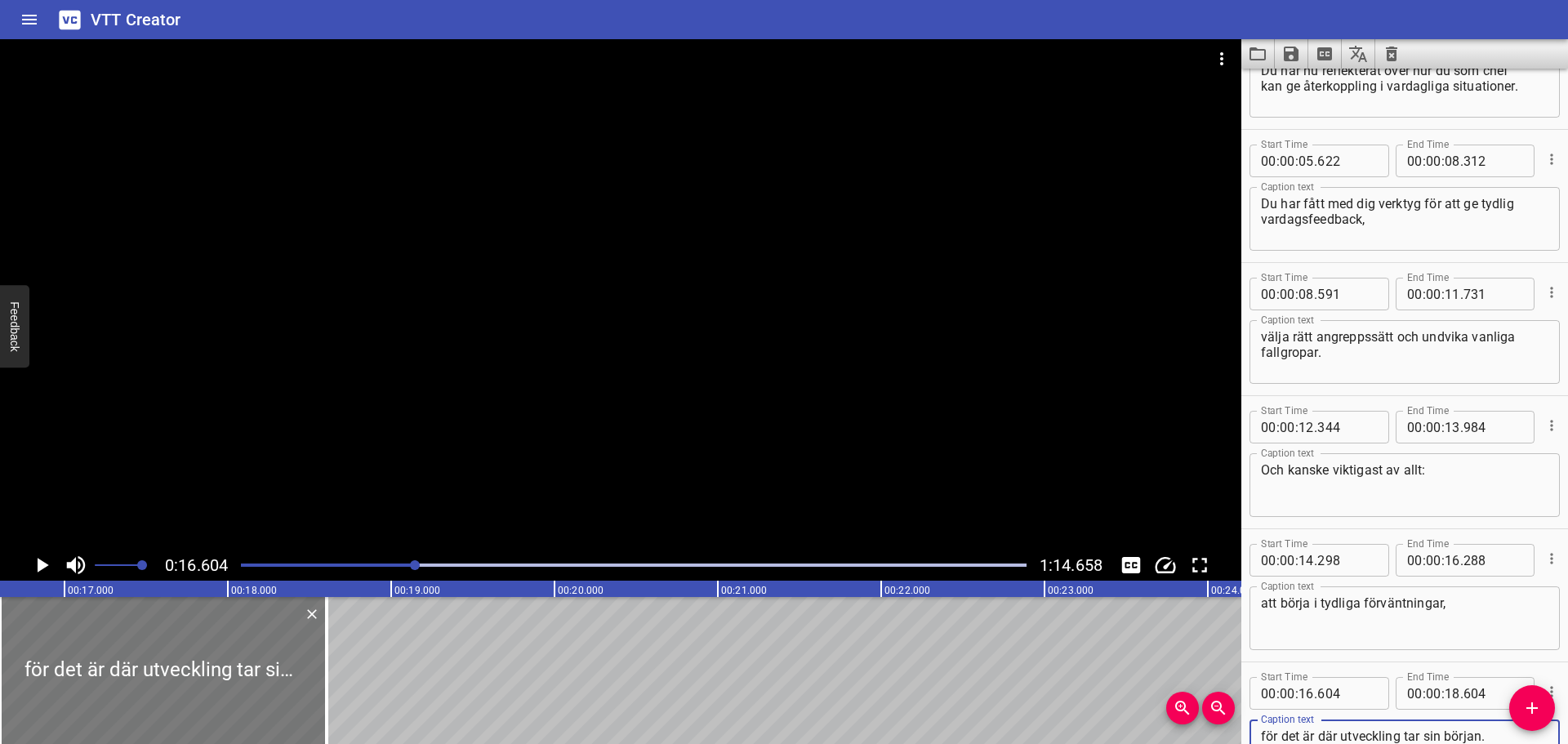
type textarea "för det är där utveckling tar sin början."
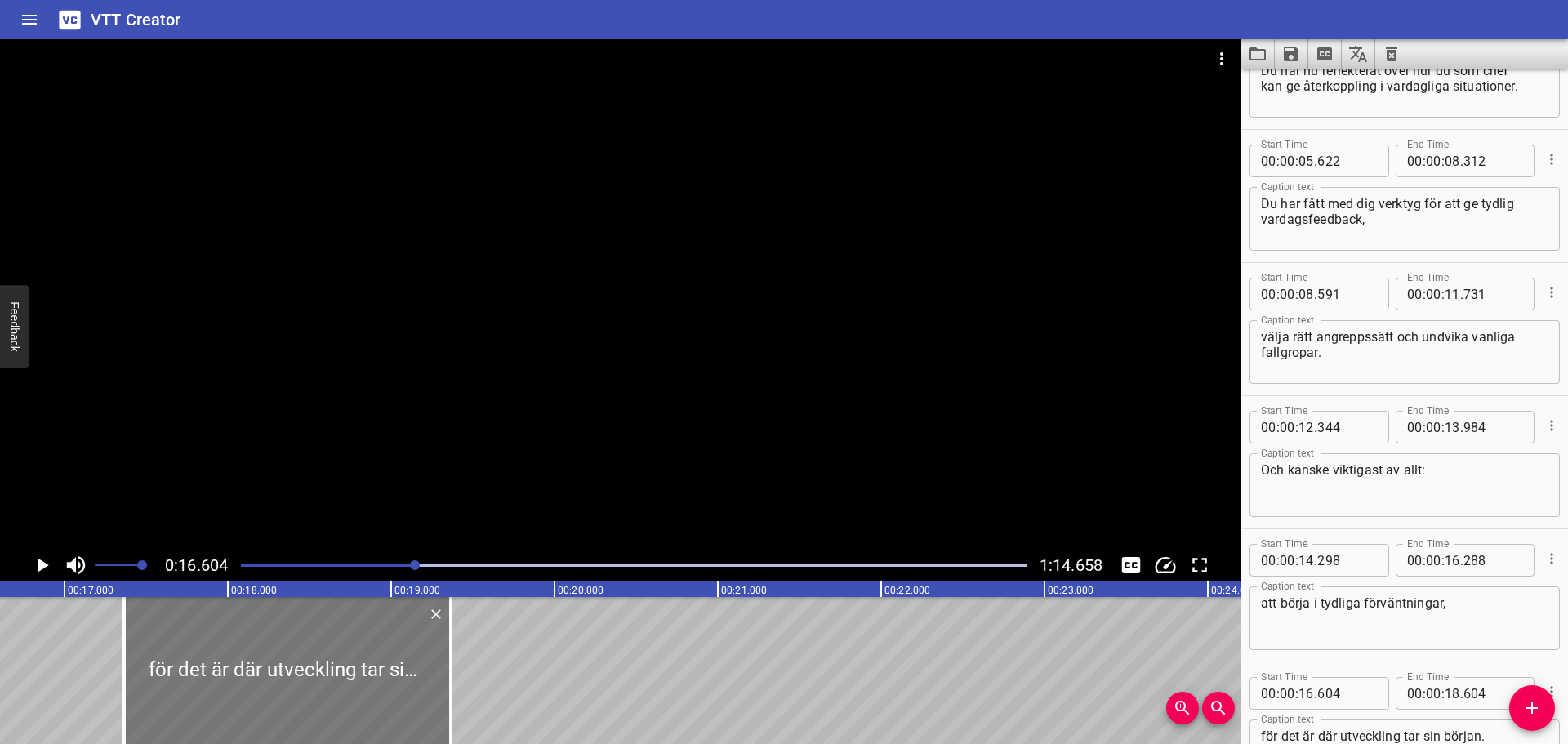
drag, startPoint x: 186, startPoint y: 679, endPoint x: 310, endPoint y: 682, distance: 124.0
click at [310, 682] on div at bounding box center [287, 670] width 327 height 147
type input "17"
type input "364"
type input "19"
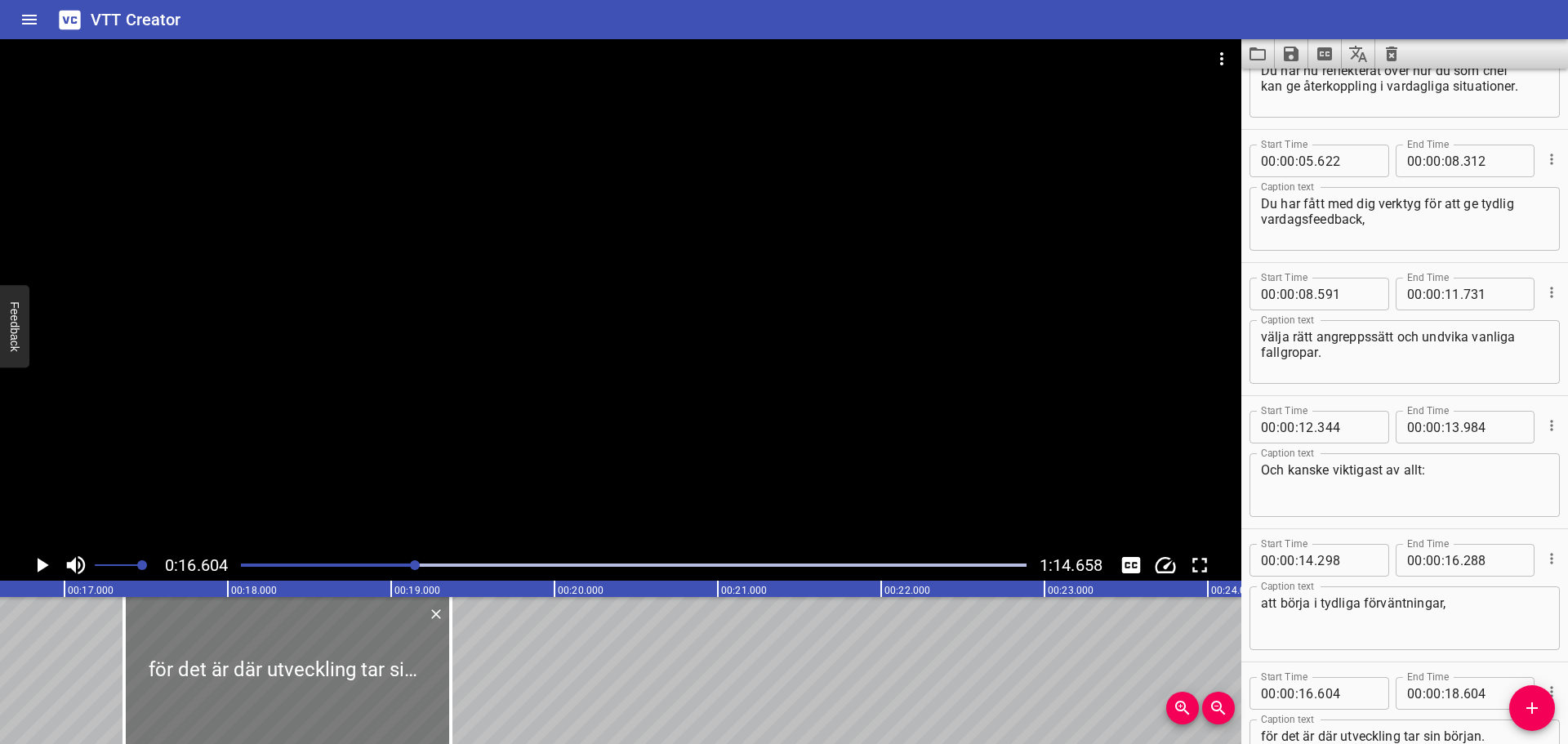
type input "364"
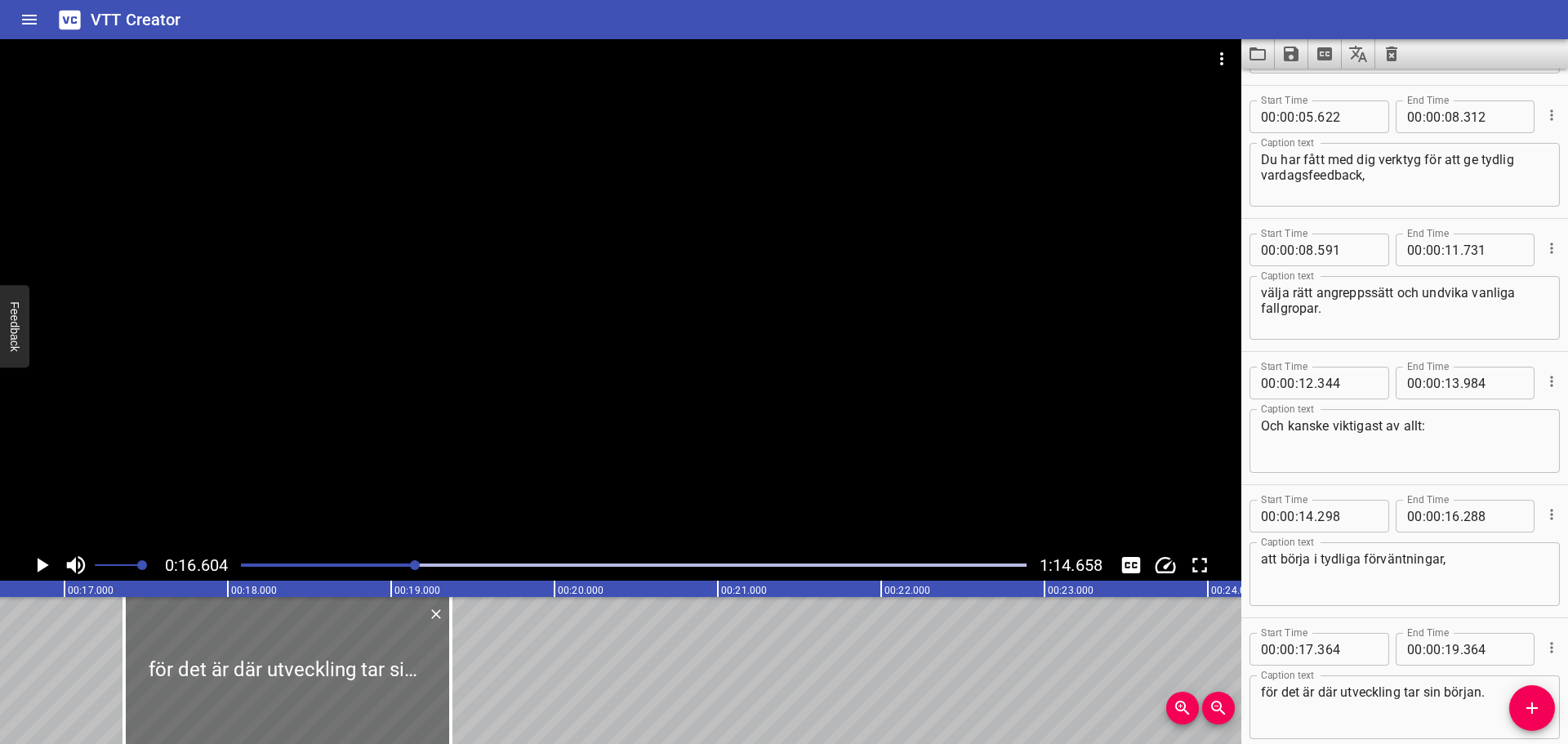
scroll to position [156, 0]
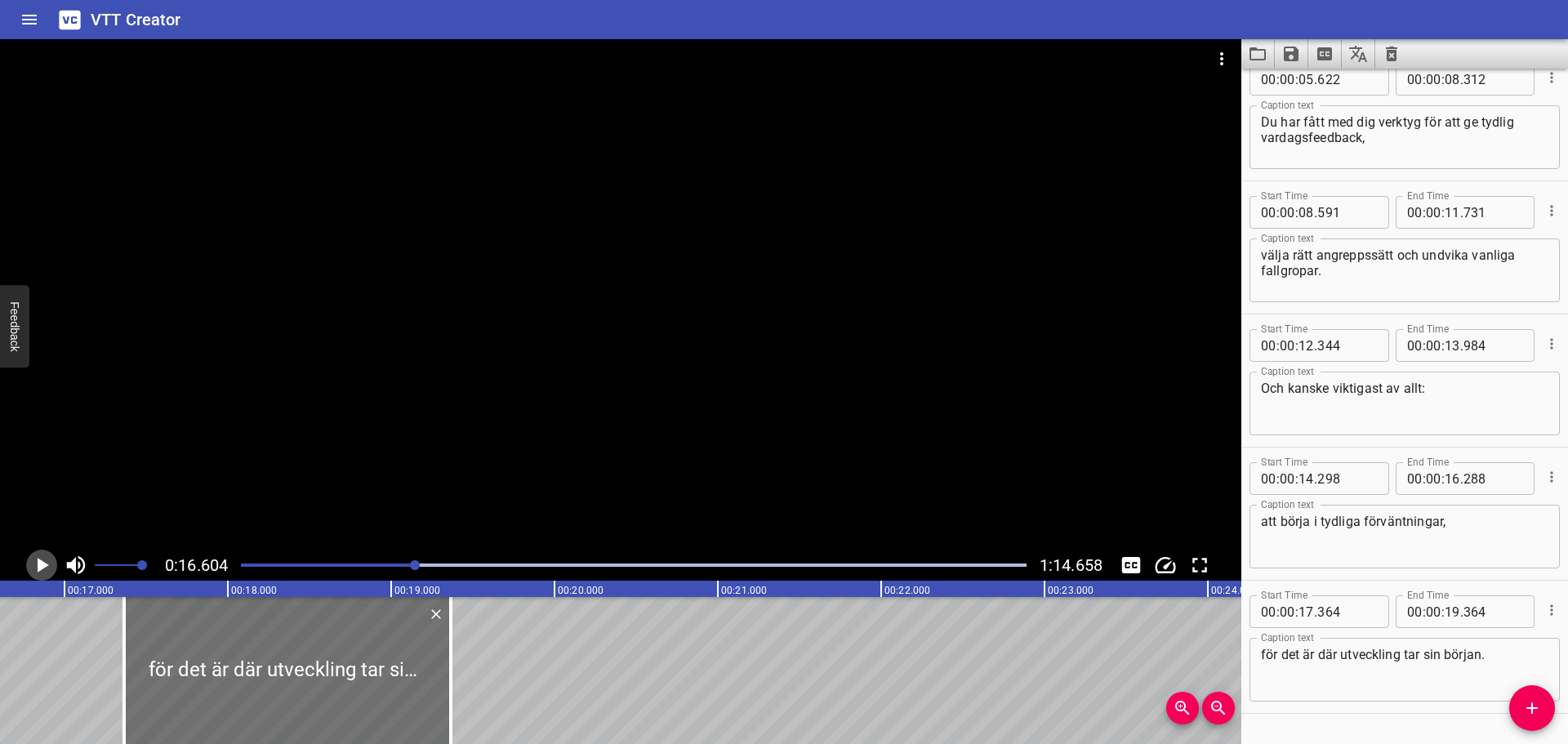
click at [42, 569] on icon "Play/Pause" at bounding box center [41, 565] width 25 height 25
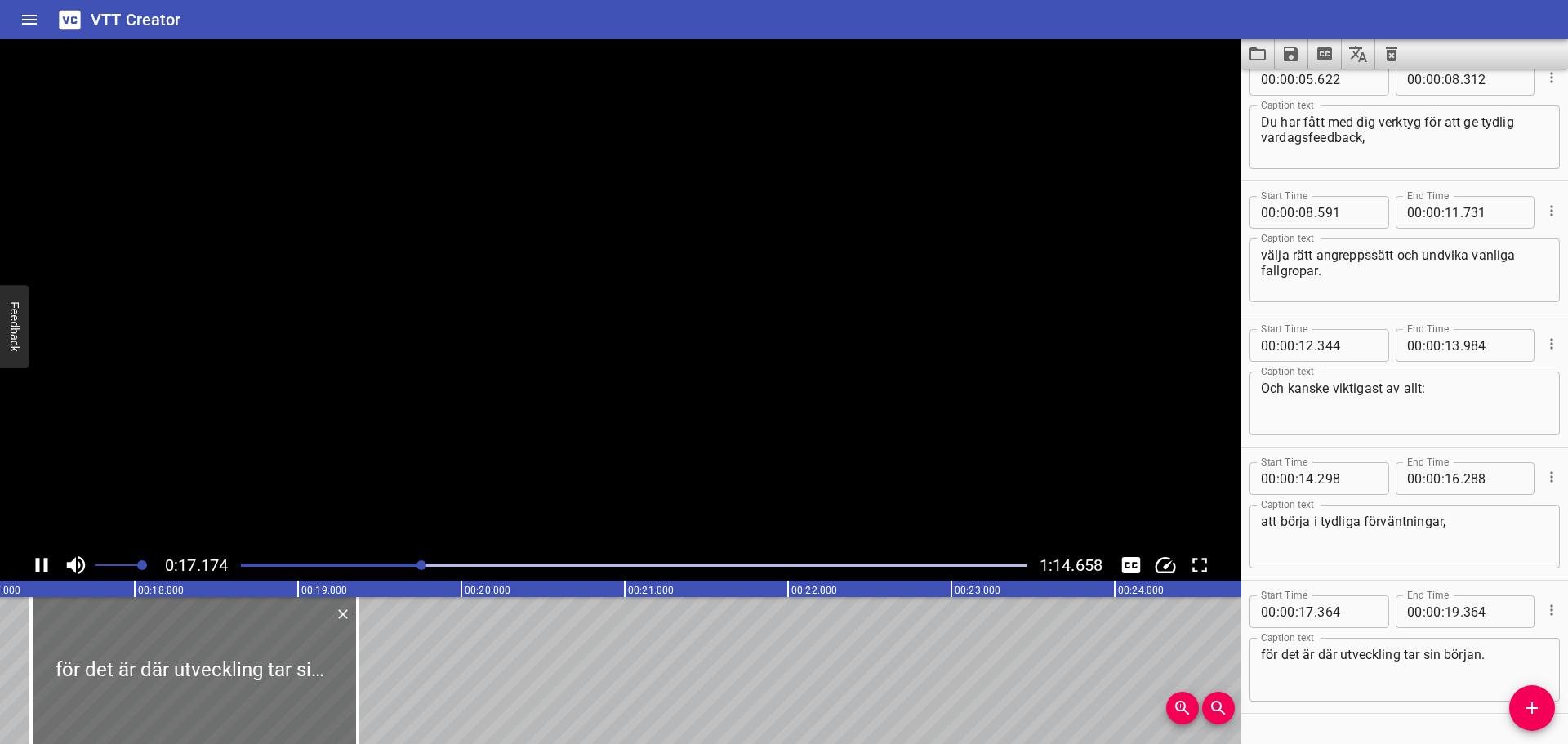
scroll to position [200, 0]
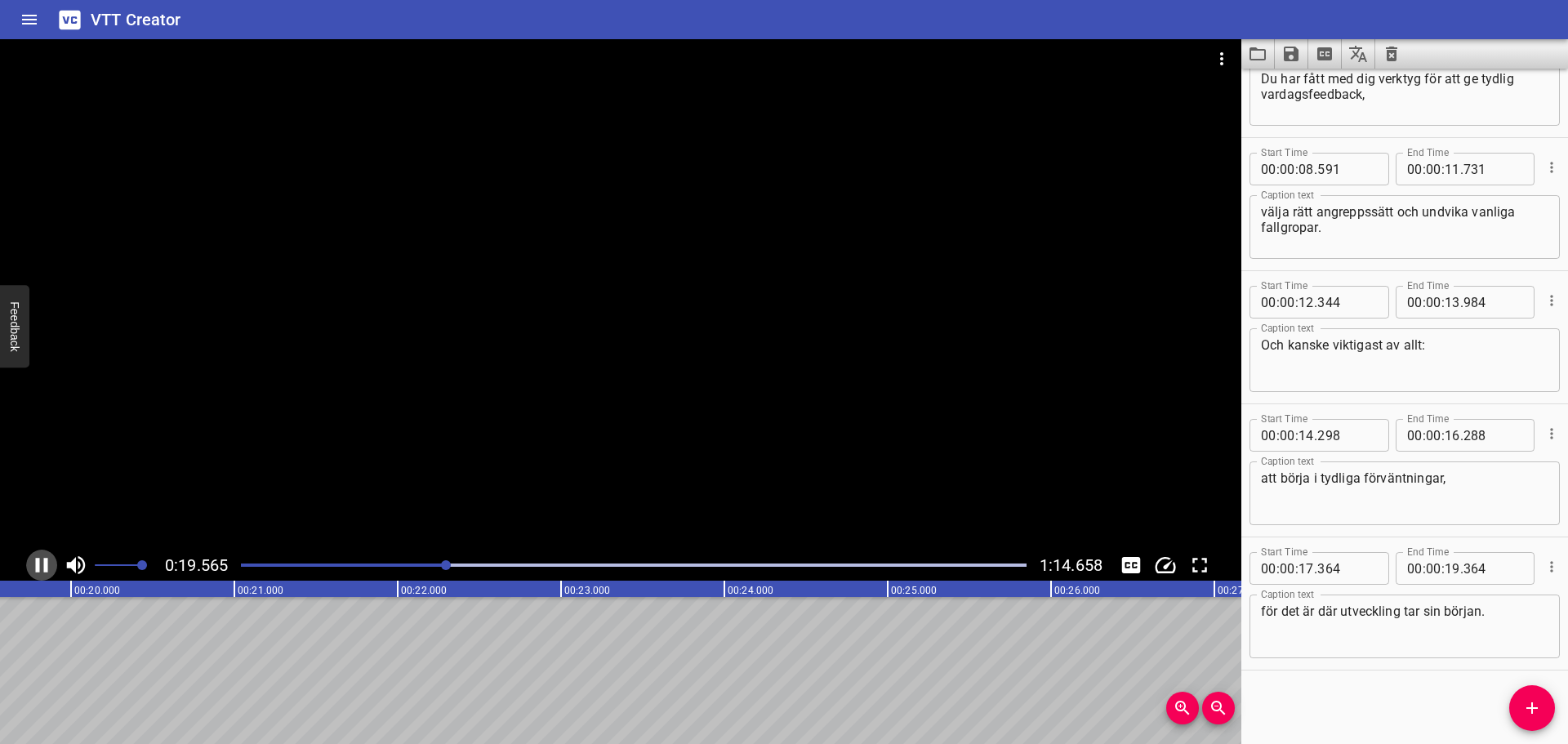
click at [42, 569] on icon "Play/Pause" at bounding box center [41, 565] width 25 height 25
click at [1517, 695] on button "Add Cue" at bounding box center [1533, 708] width 45 height 45
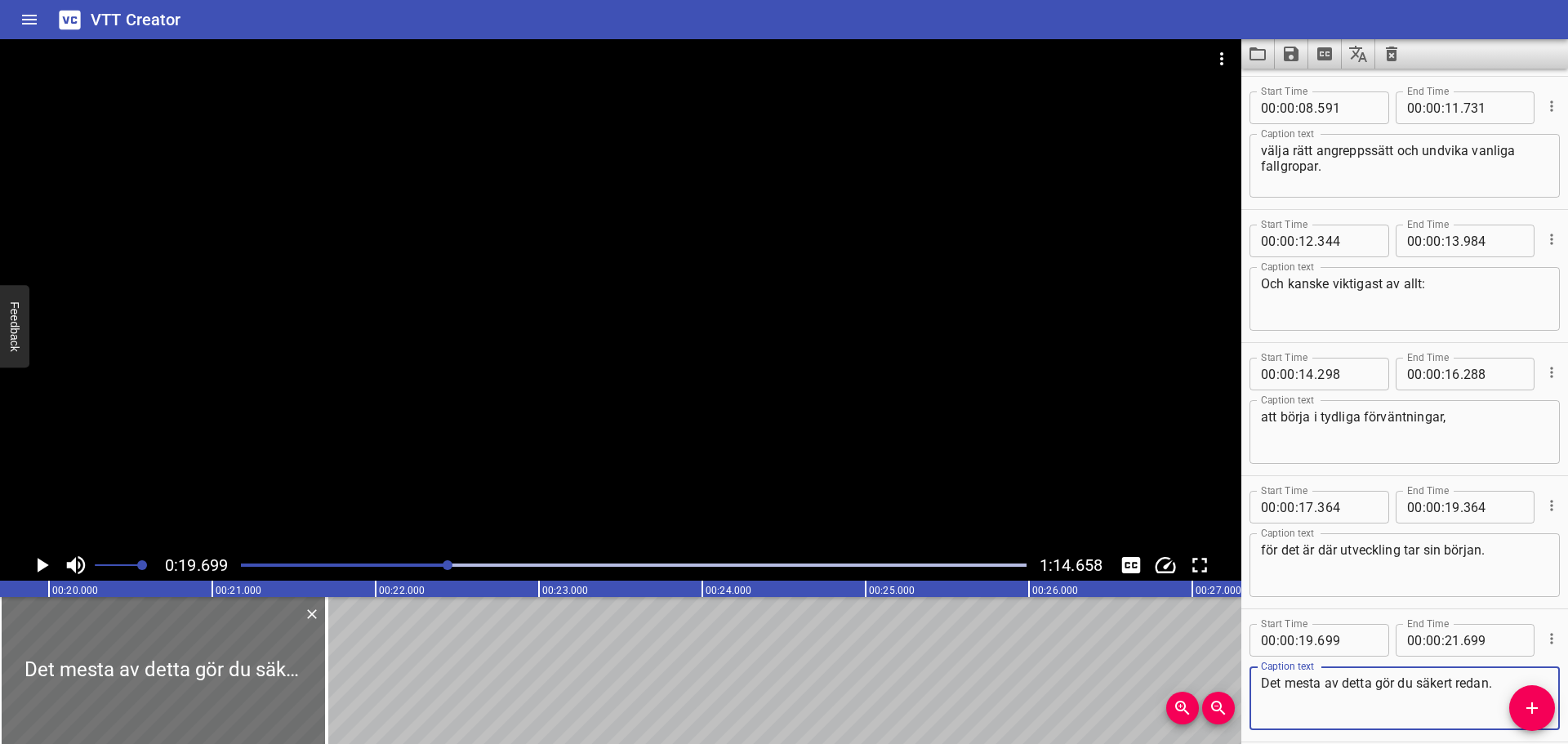
scroll to position [290, 0]
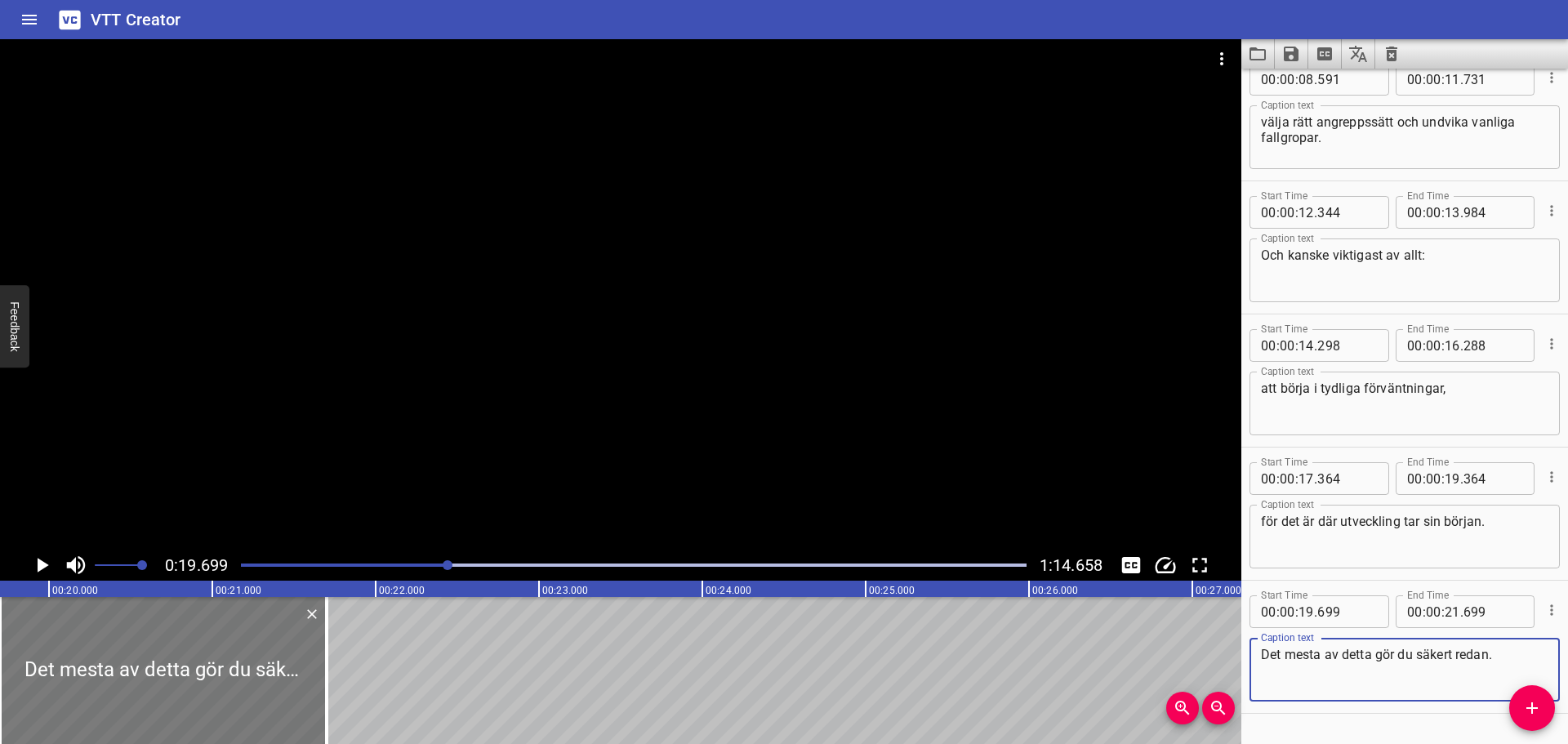
type textarea "Det mesta av detta gör du säkert redan."
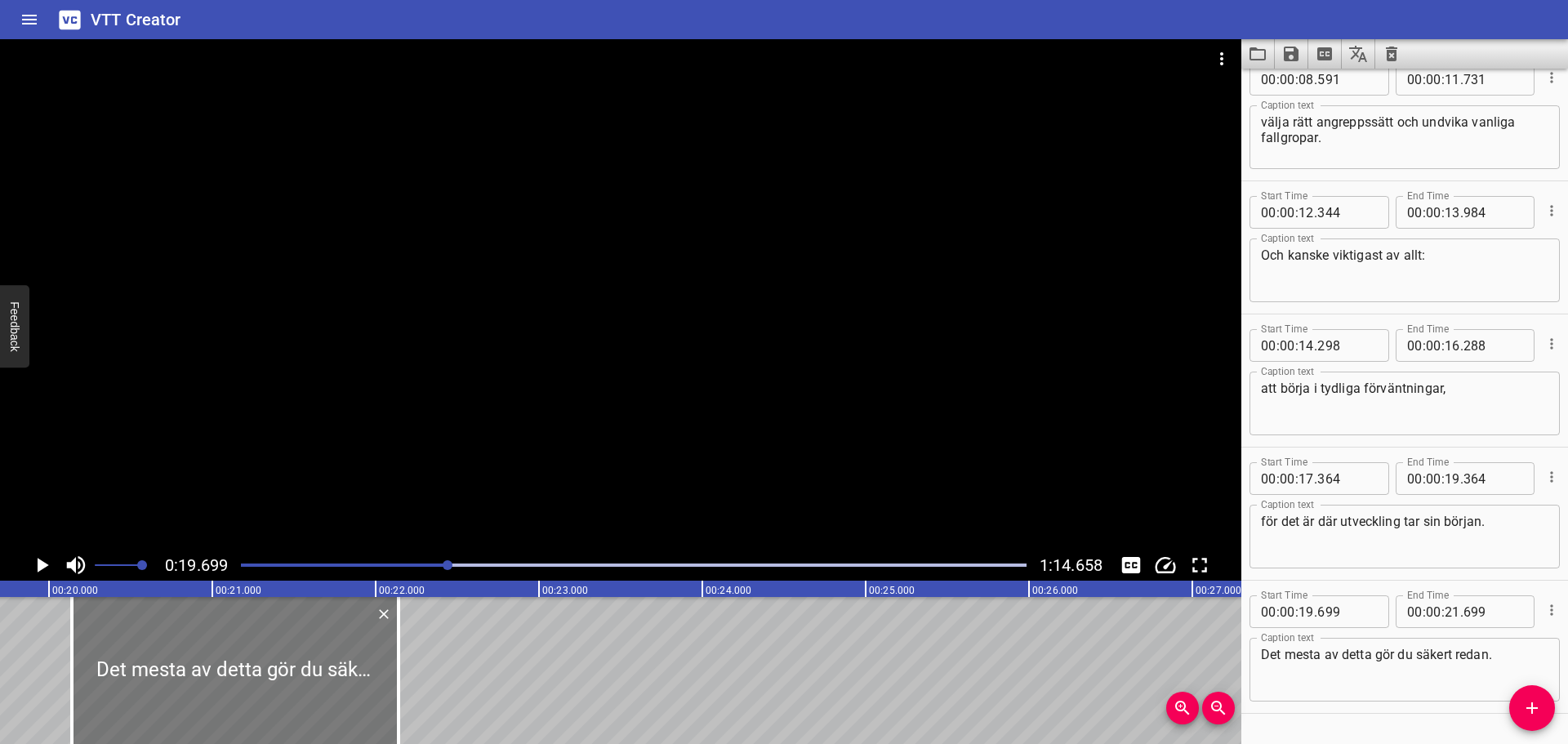
drag, startPoint x: 258, startPoint y: 659, endPoint x: 330, endPoint y: 659, distance: 72.0
click at [330, 659] on div at bounding box center [235, 670] width 327 height 147
type input "20"
type input "139"
type input "22"
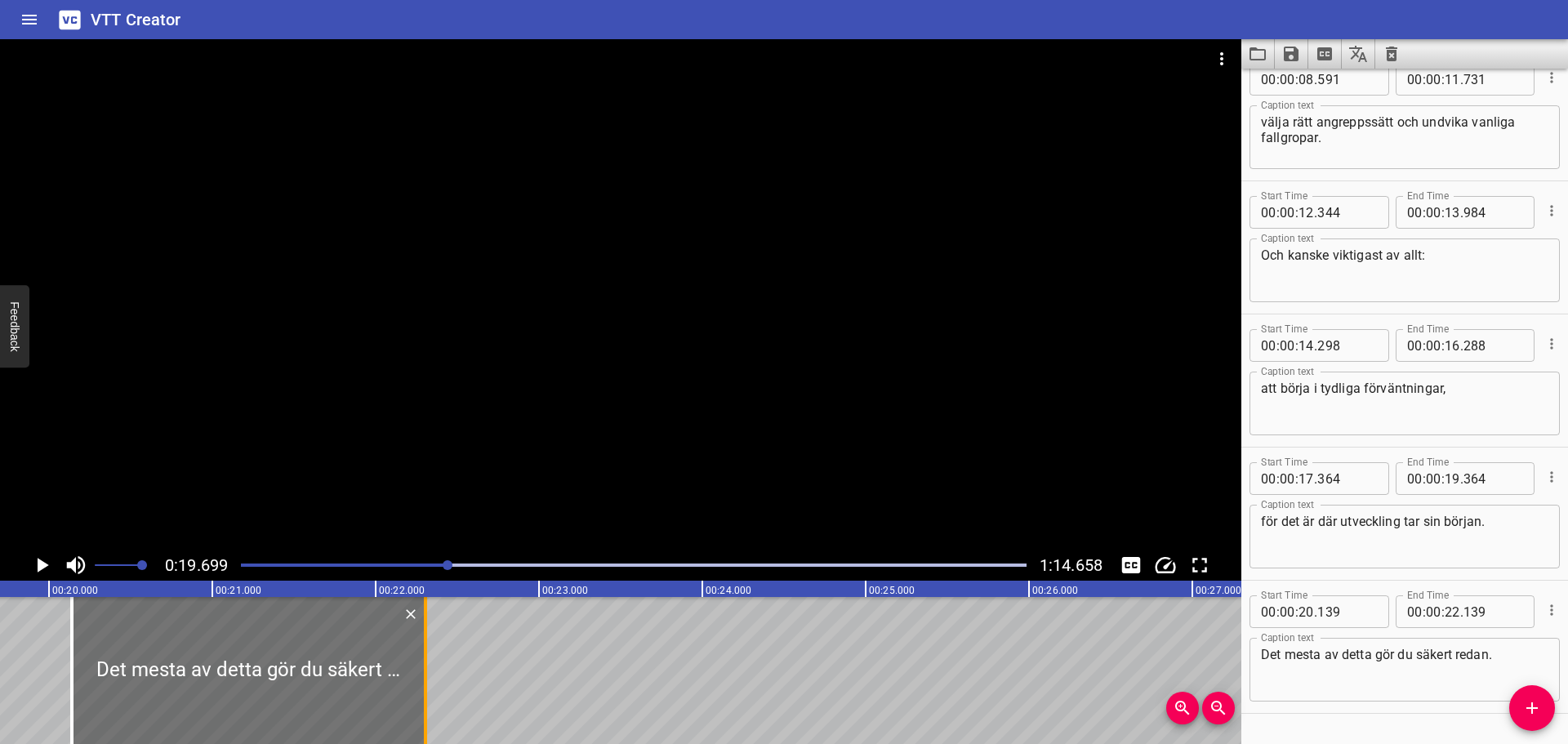
drag, startPoint x: 399, startPoint y: 649, endPoint x: 430, endPoint y: 649, distance: 31.0
click at [427, 649] on div at bounding box center [425, 670] width 3 height 147
type input "329"
click at [52, 560] on icon "Play/Pause" at bounding box center [41, 565] width 25 height 25
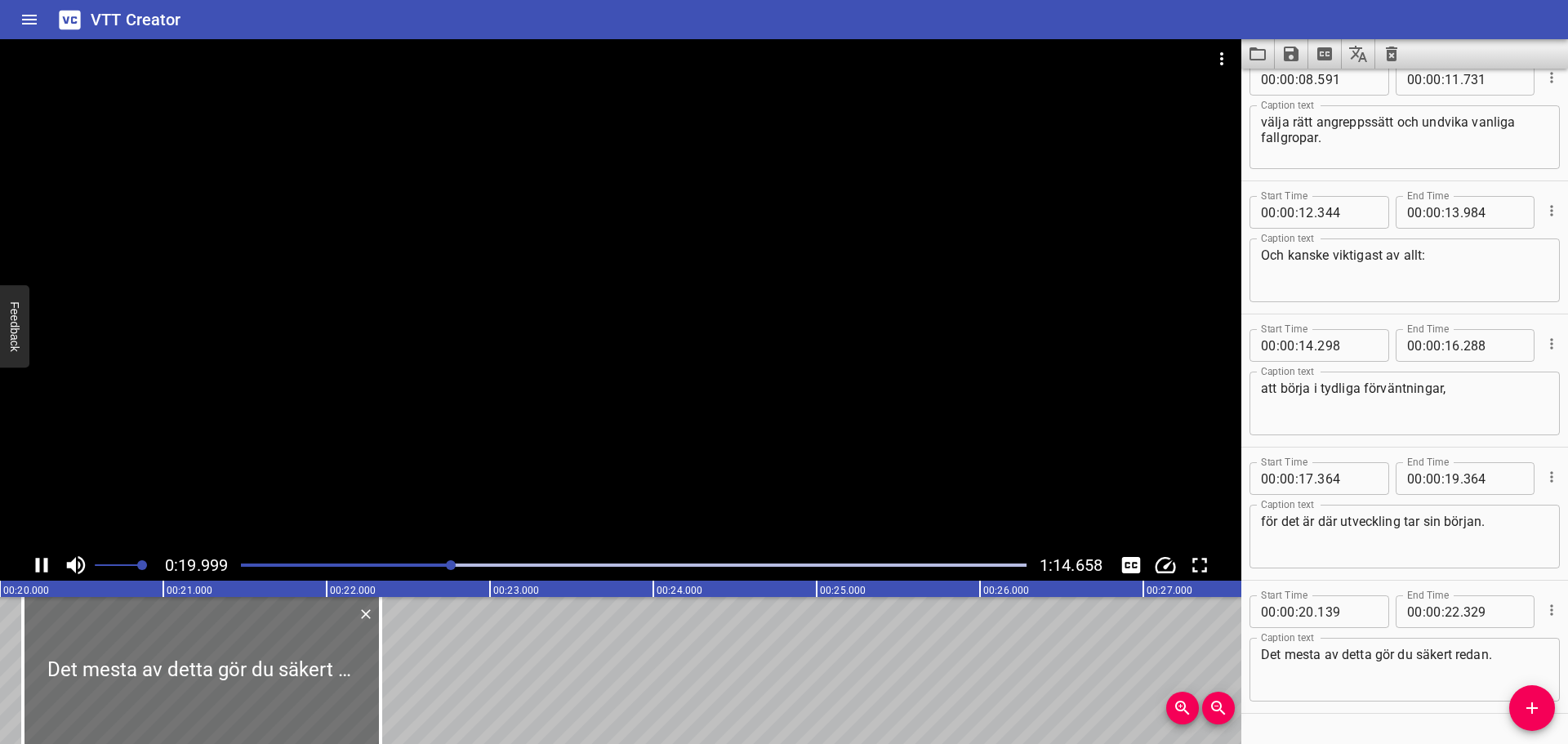
scroll to position [334, 0]
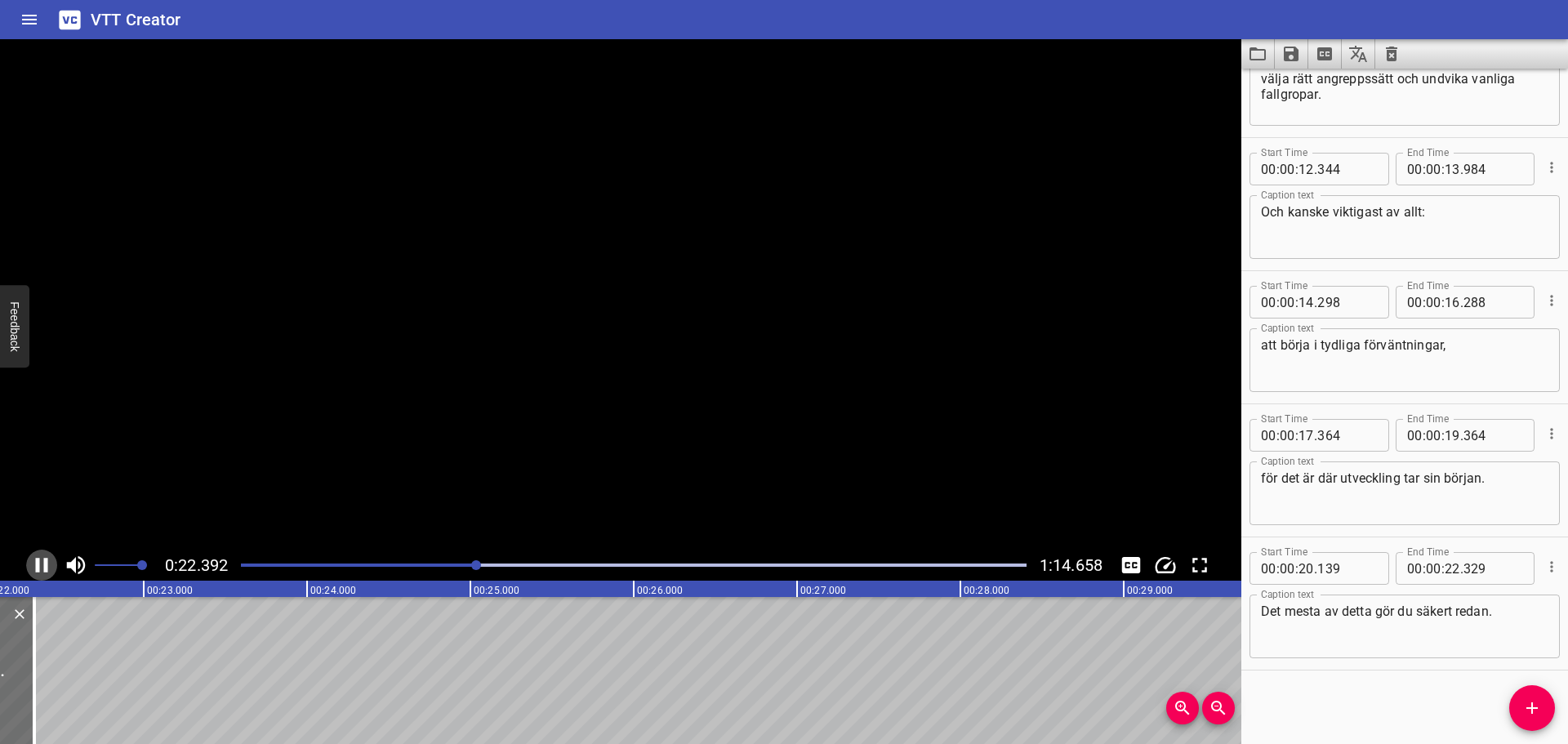
click at [52, 560] on icon "Play/Pause" at bounding box center [41, 565] width 25 height 25
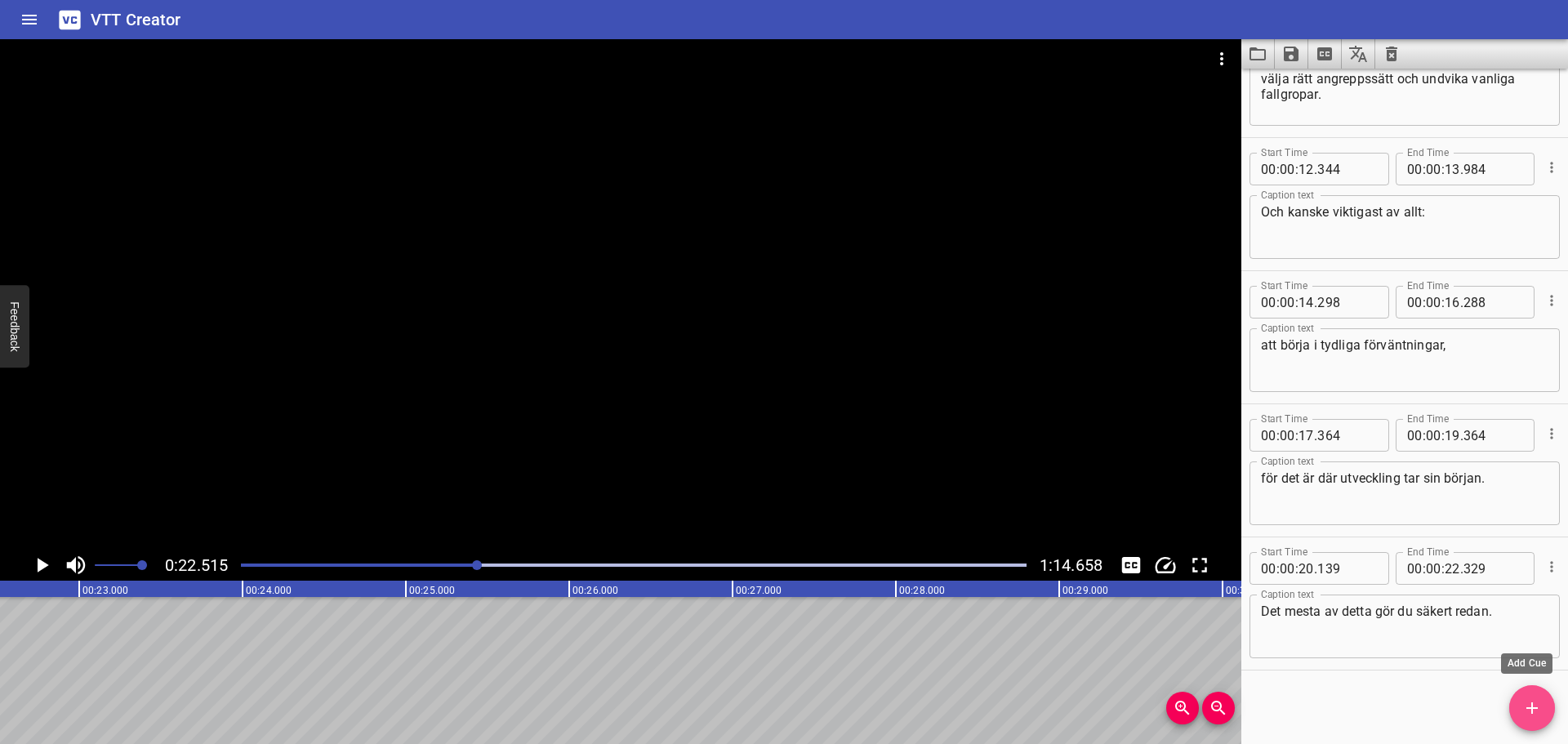
click at [1543, 710] on span "Add Cue" at bounding box center [1533, 709] width 45 height 20
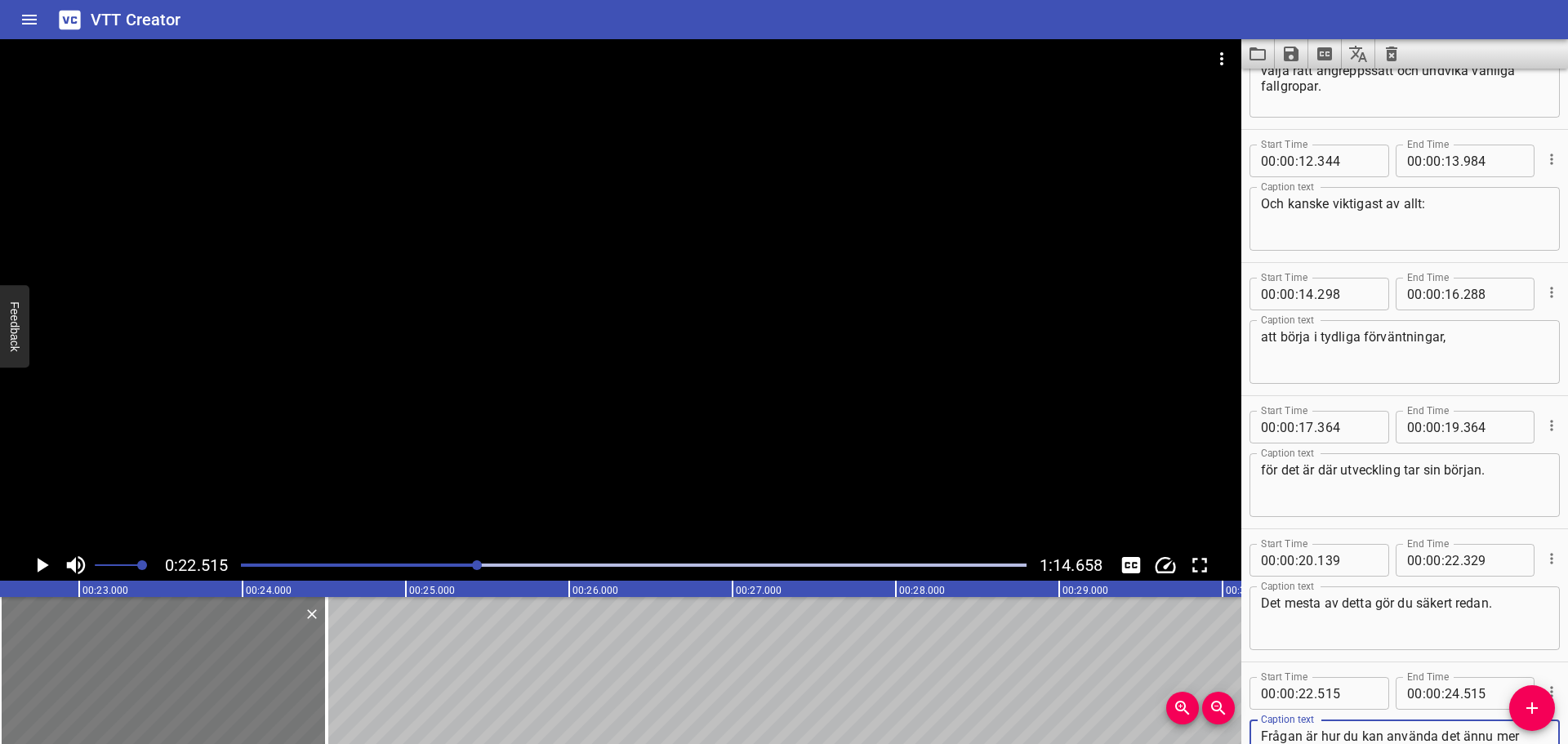
type textarea "Frågan är hur du kan använda det ännu mer medvetet."
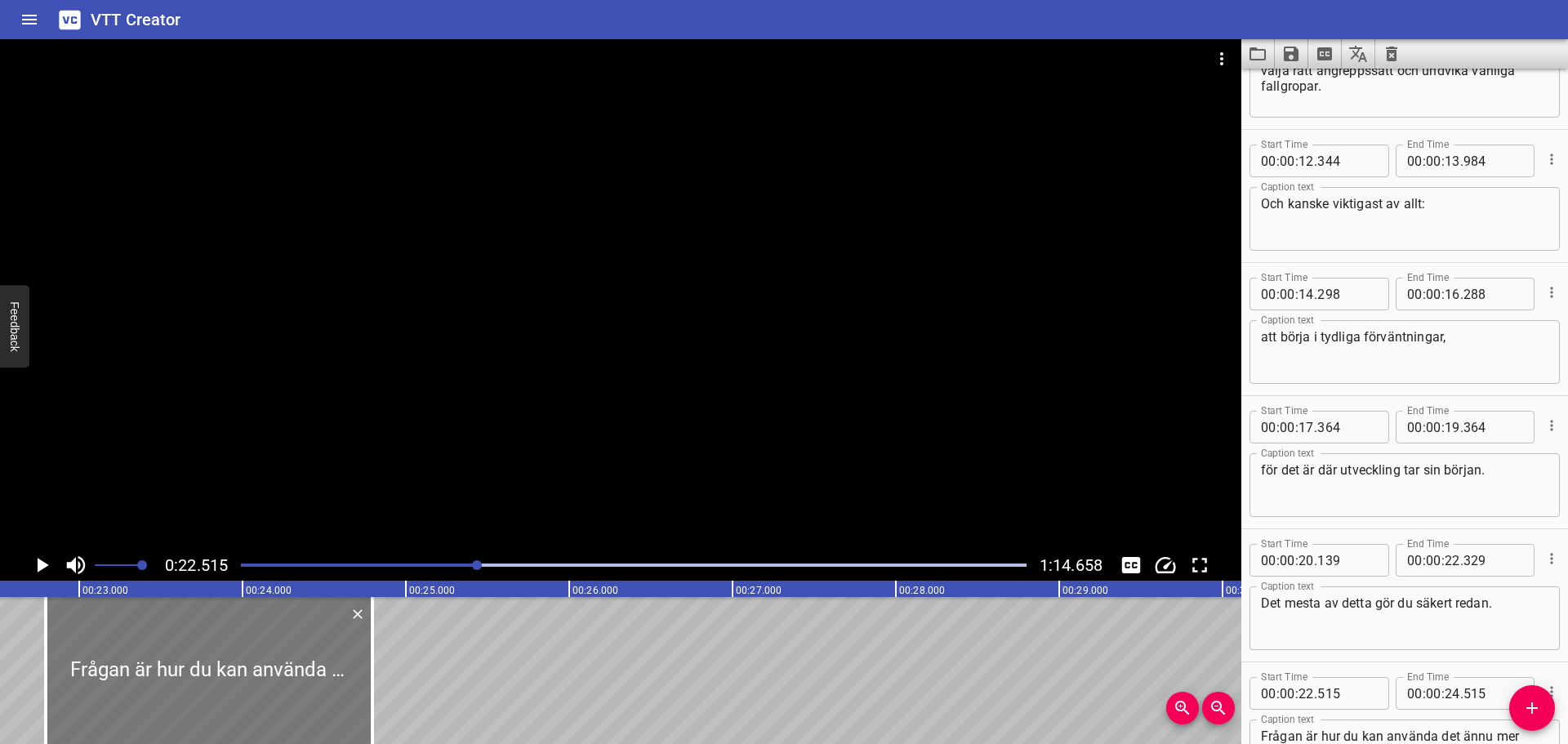
drag, startPoint x: 226, startPoint y: 660, endPoint x: 272, endPoint y: 662, distance: 46.0
click at [272, 662] on div at bounding box center [209, 670] width 327 height 147
type input "795"
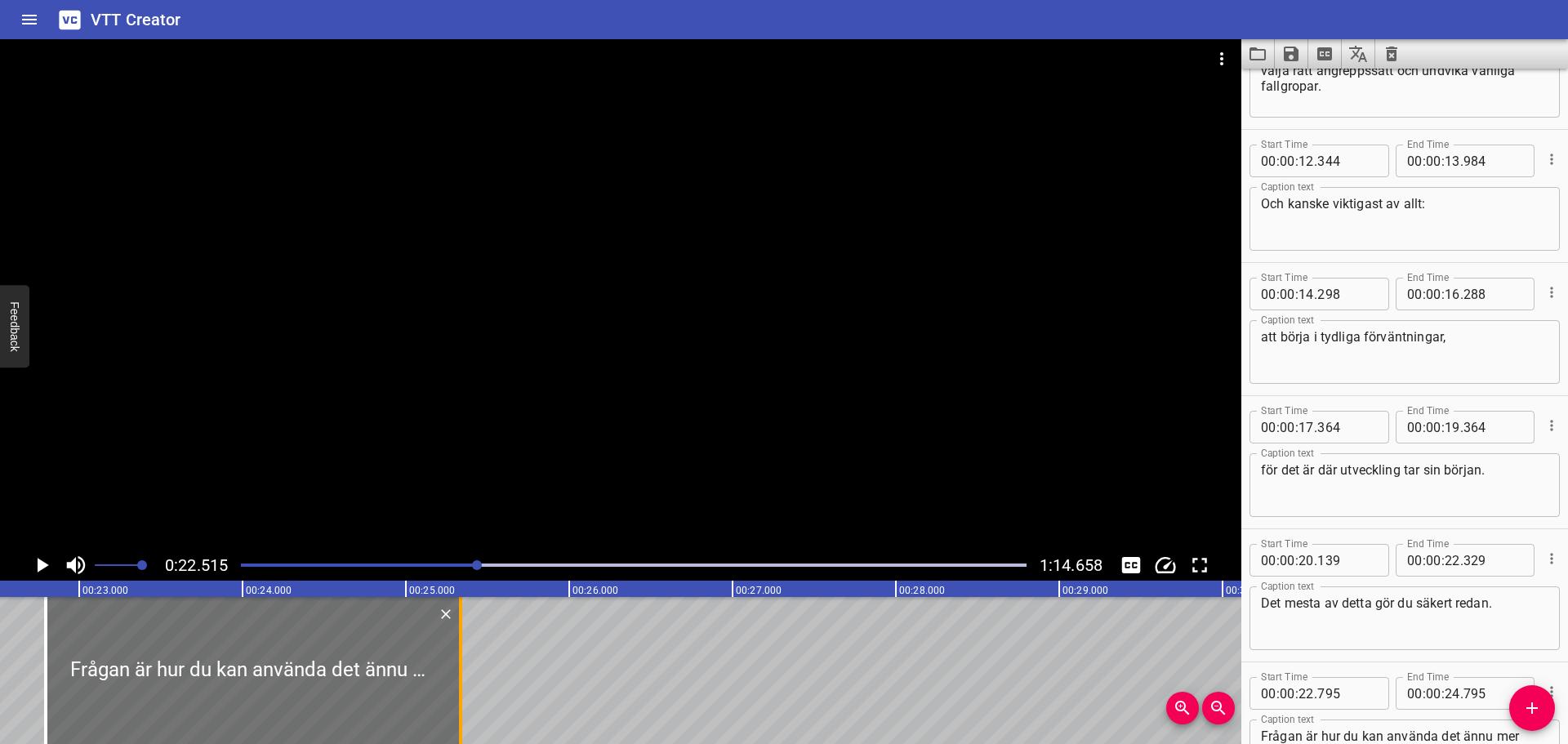
drag, startPoint x: 369, startPoint y: 651, endPoint x: 458, endPoint y: 650, distance: 89.0
click at [458, 650] on div at bounding box center [461, 670] width 17 height 147
type input "25"
type input "335"
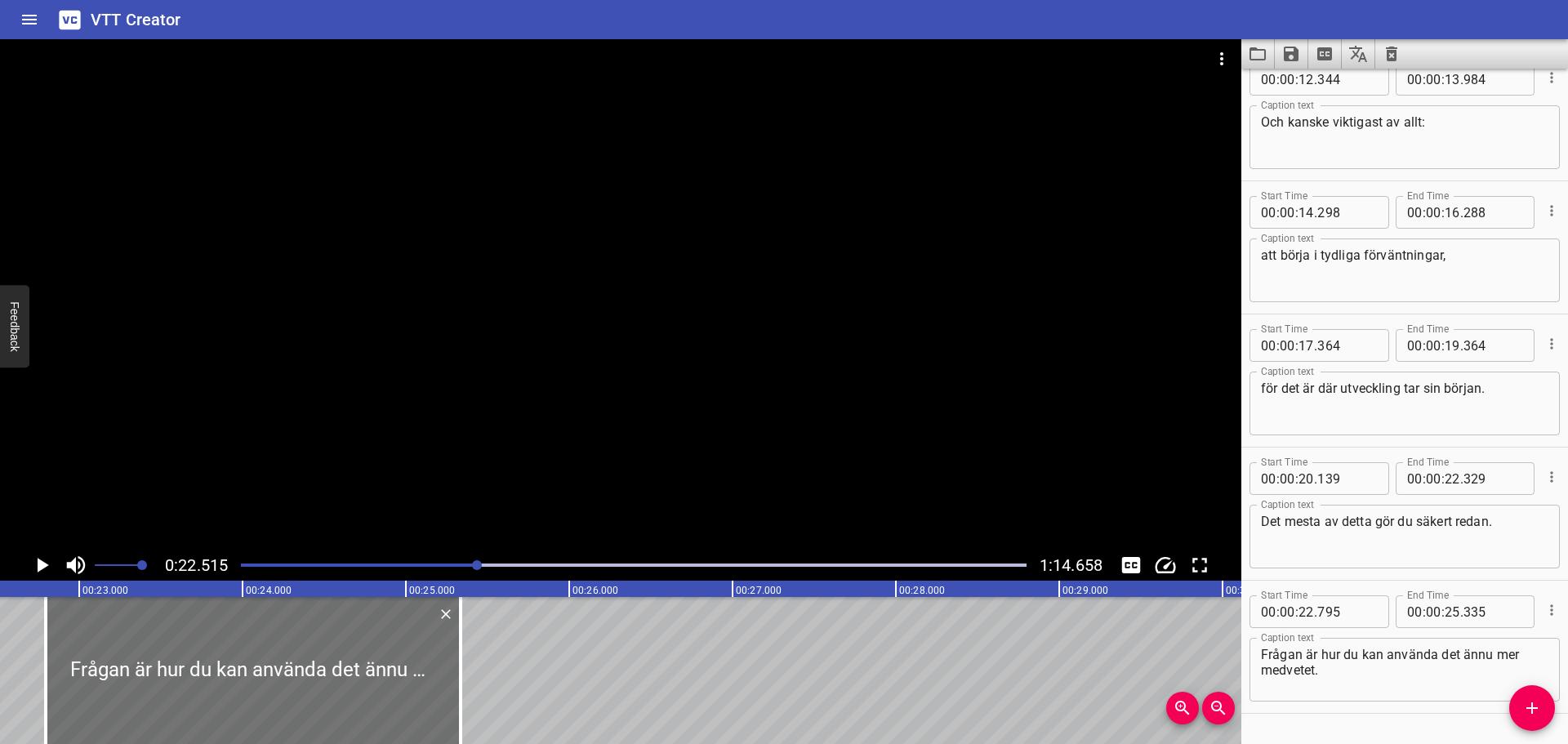
click at [45, 564] on icon "Play/Pause" at bounding box center [43, 565] width 12 height 15
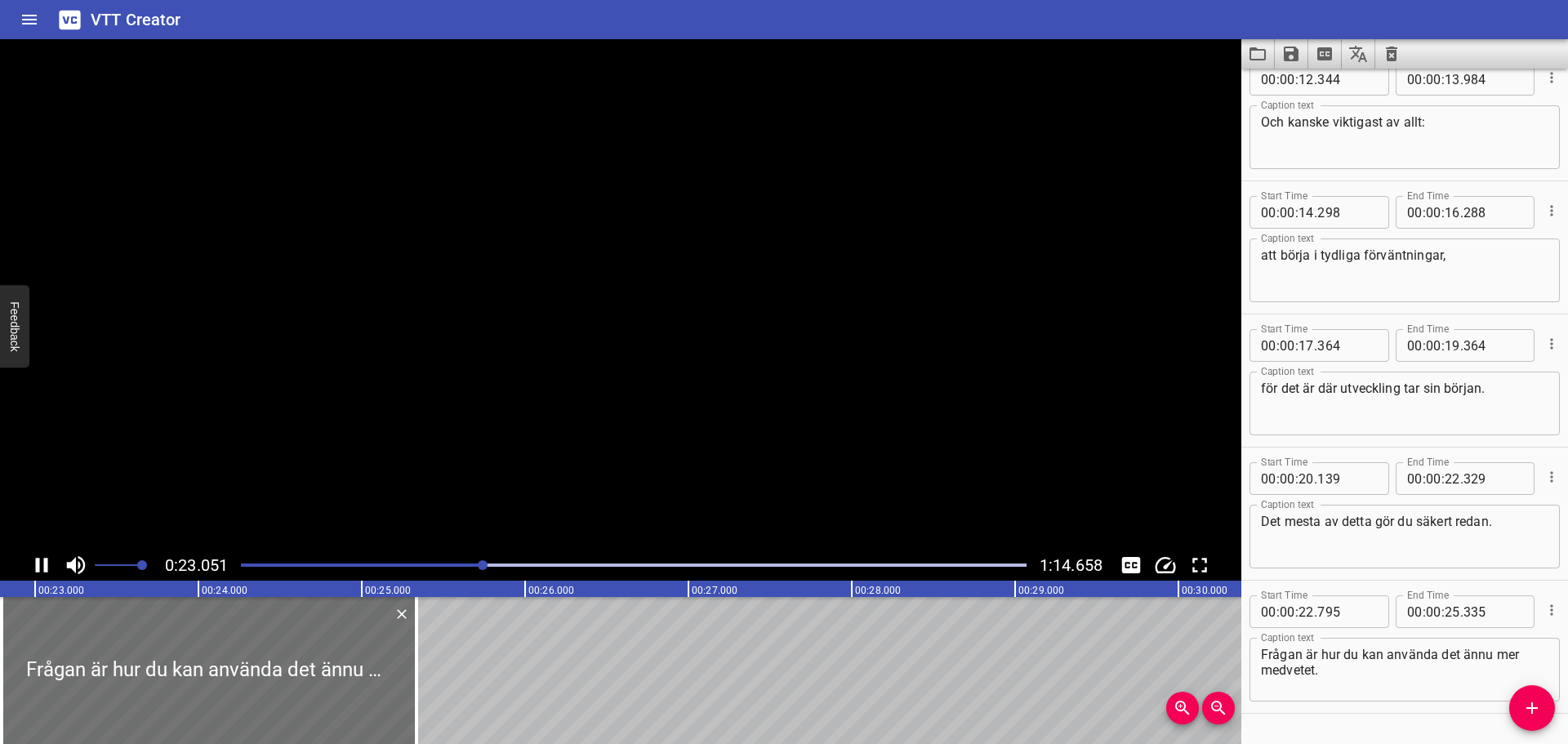
scroll to position [466, 0]
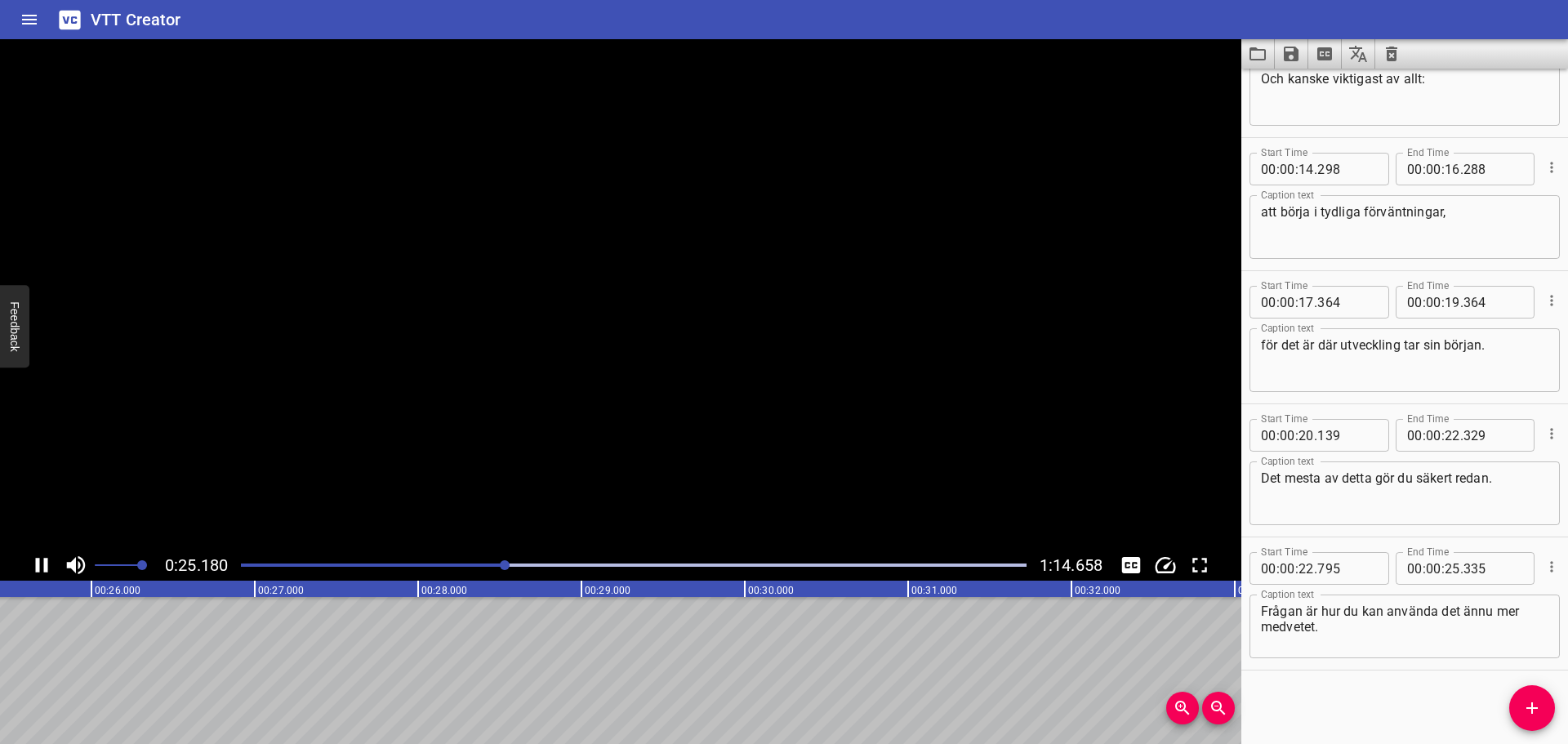
click at [45, 564] on icon "Play/Pause" at bounding box center [42, 565] width 12 height 15
click at [1525, 714] on icon "Add Cue" at bounding box center [1533, 709] width 20 height 20
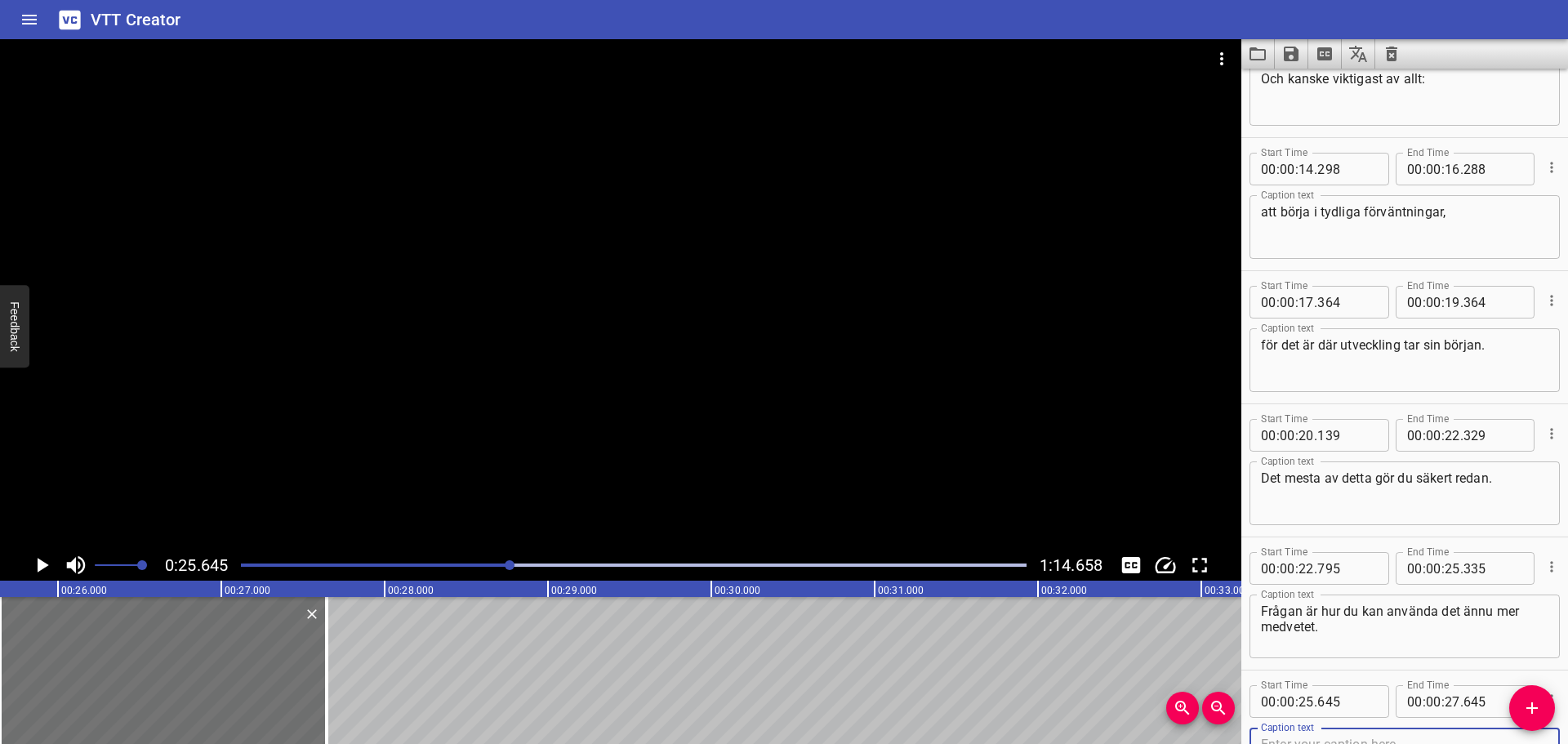
scroll to position [474, 0]
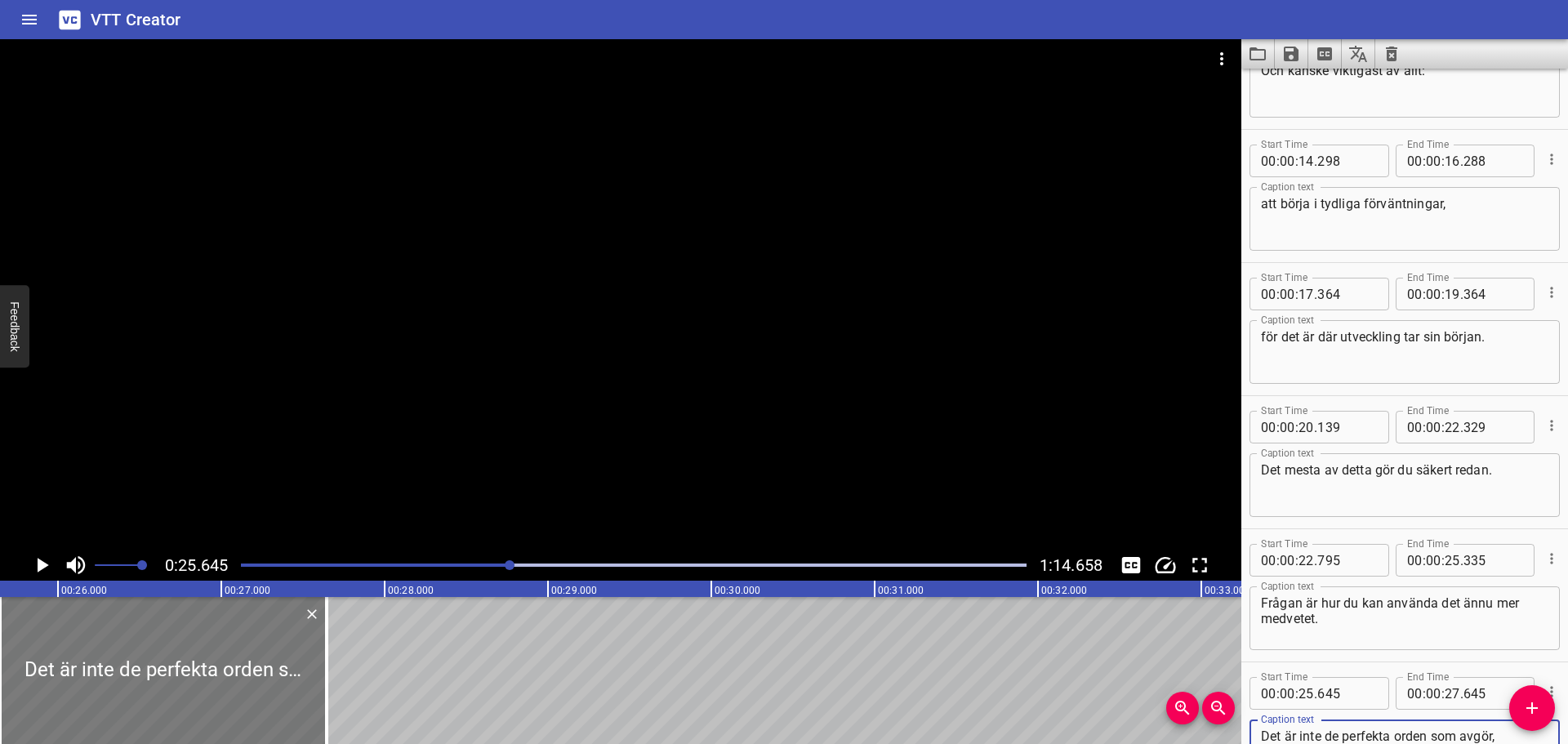
type textarea "Det är inte de perfekta orden som avgör,"
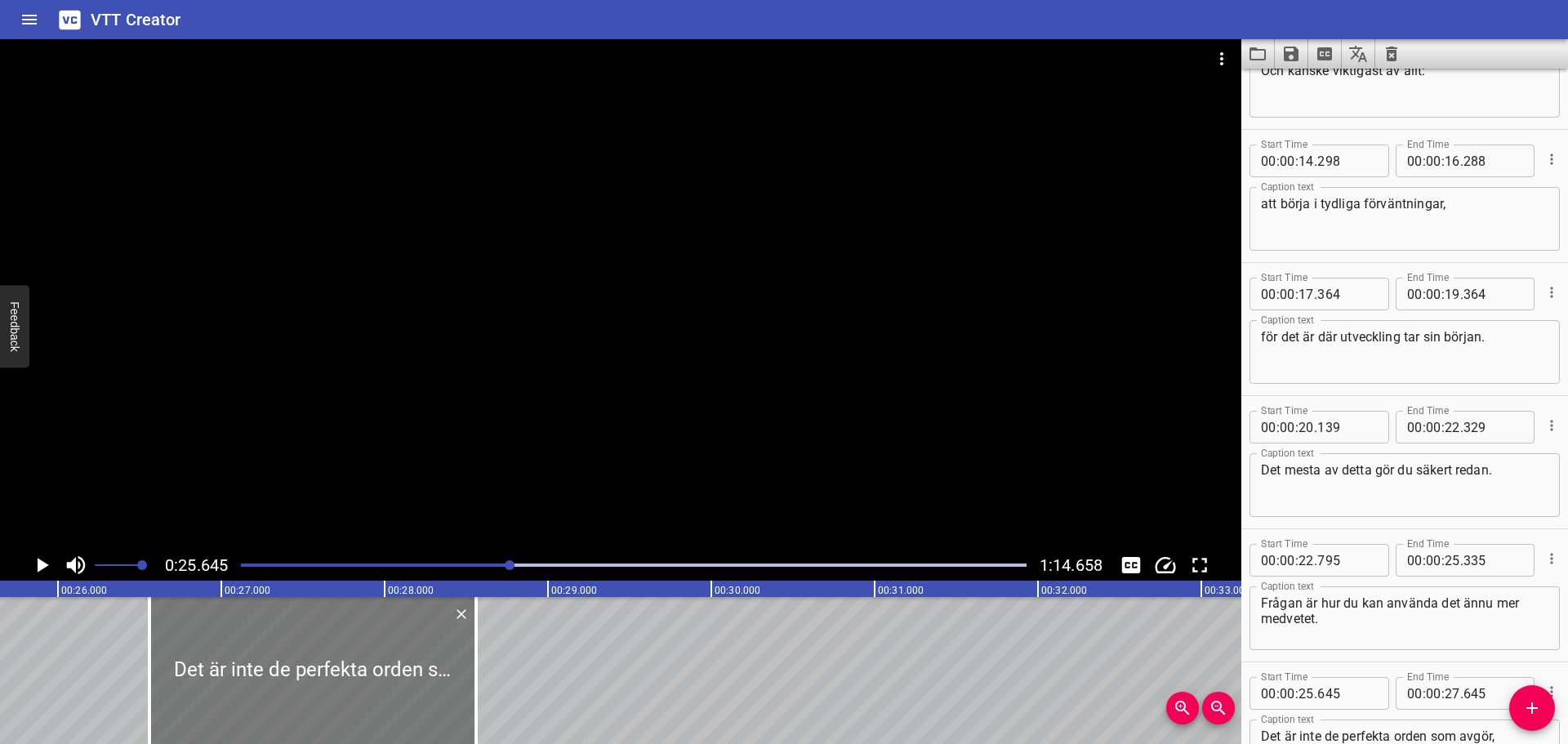
drag, startPoint x: 228, startPoint y: 672, endPoint x: 373, endPoint y: 669, distance: 145.0
click at [373, 669] on div at bounding box center [313, 670] width 327 height 147
type input "26"
type input "535"
type input "28"
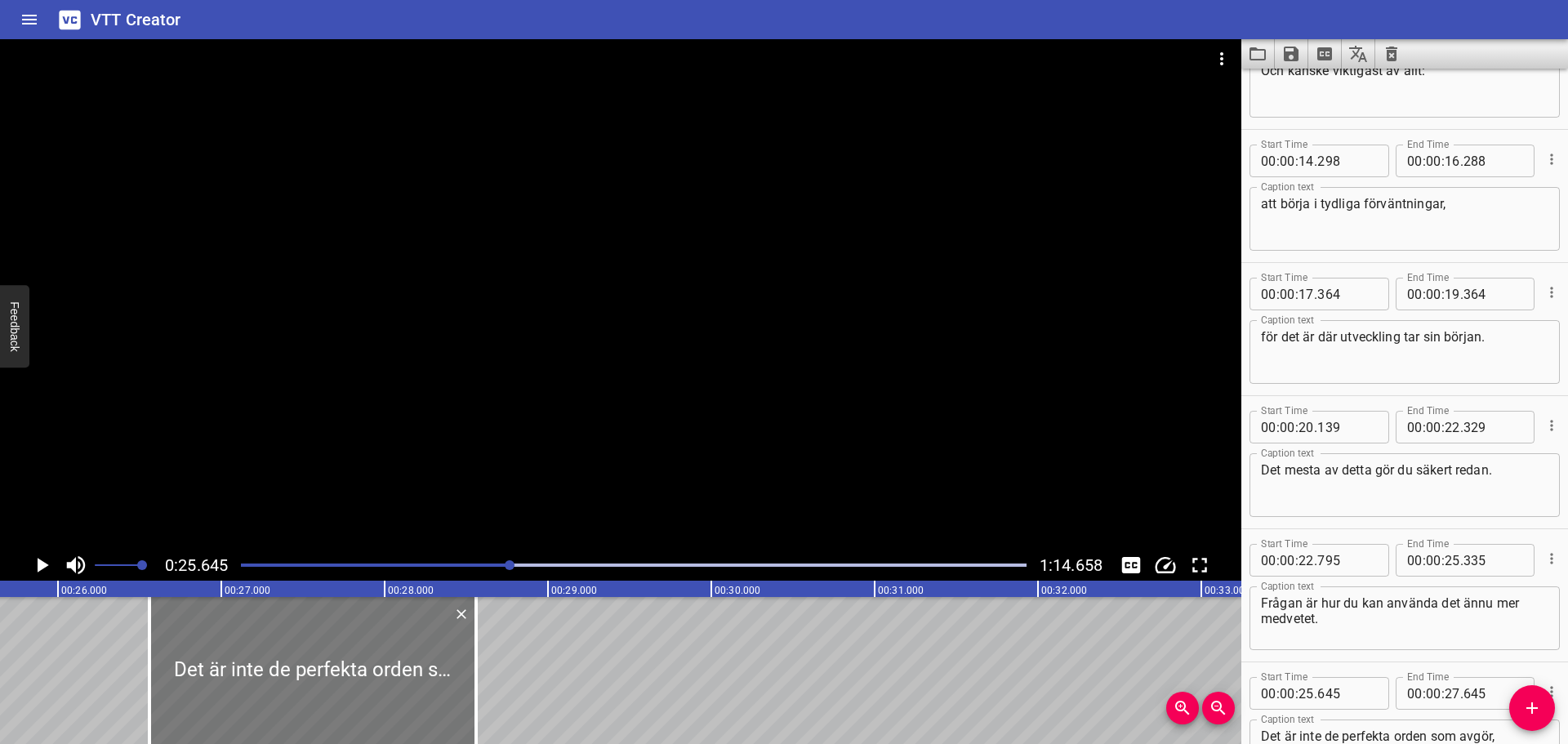
type input "535"
click at [40, 568] on icon "Play/Pause" at bounding box center [43, 565] width 12 height 15
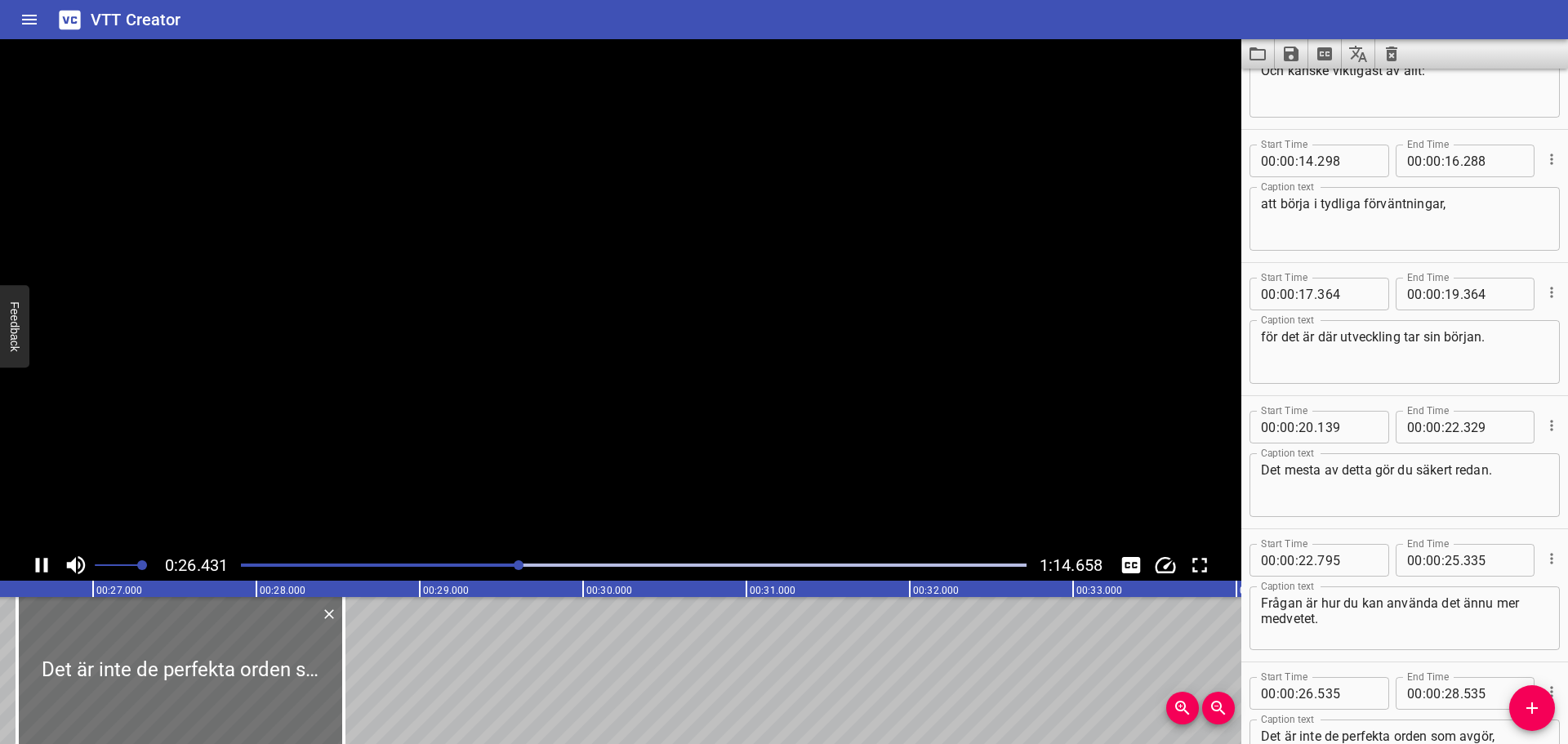
scroll to position [599, 0]
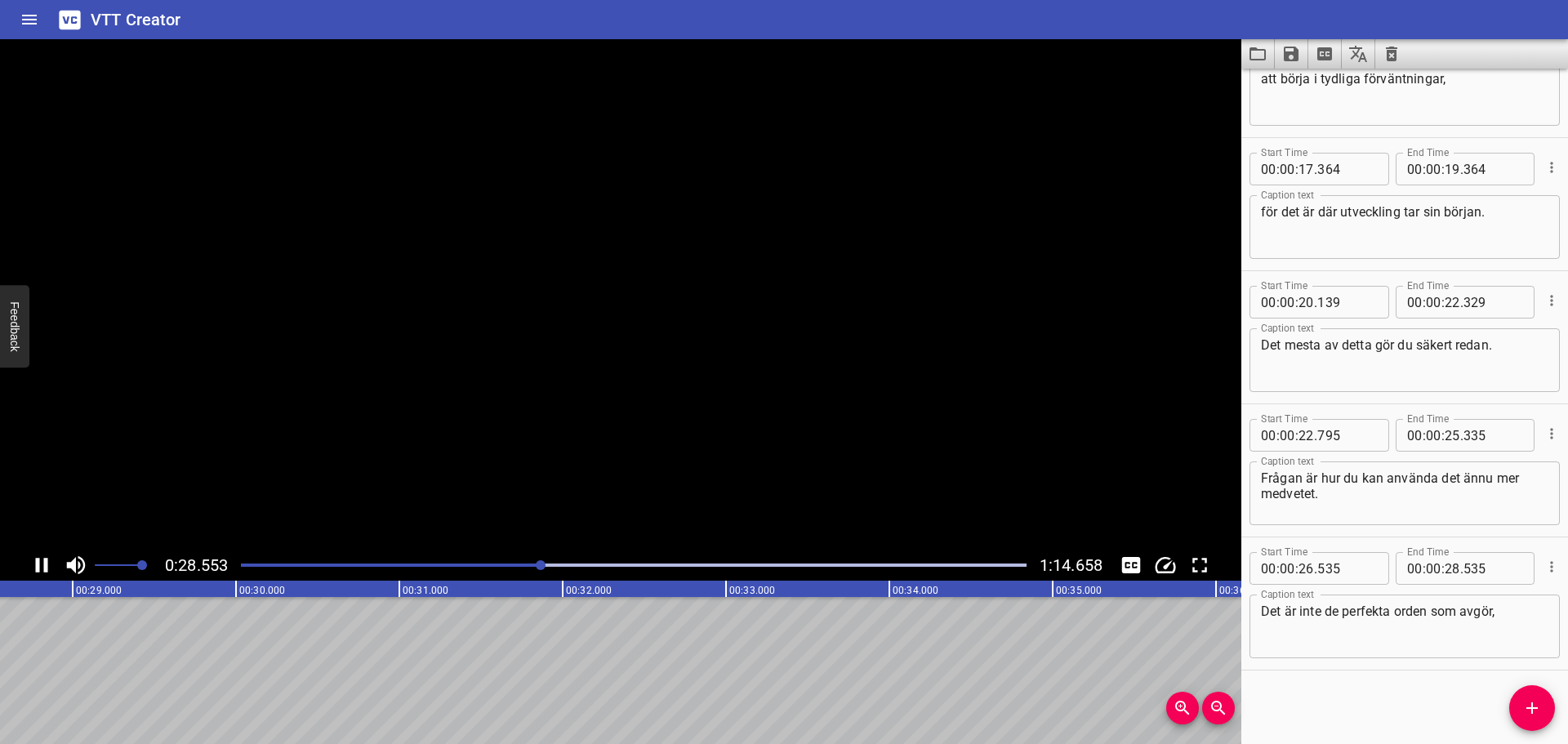
click at [40, 567] on icon "Play/Pause" at bounding box center [41, 565] width 25 height 25
click at [1518, 702] on span "Add Cue" at bounding box center [1533, 709] width 45 height 20
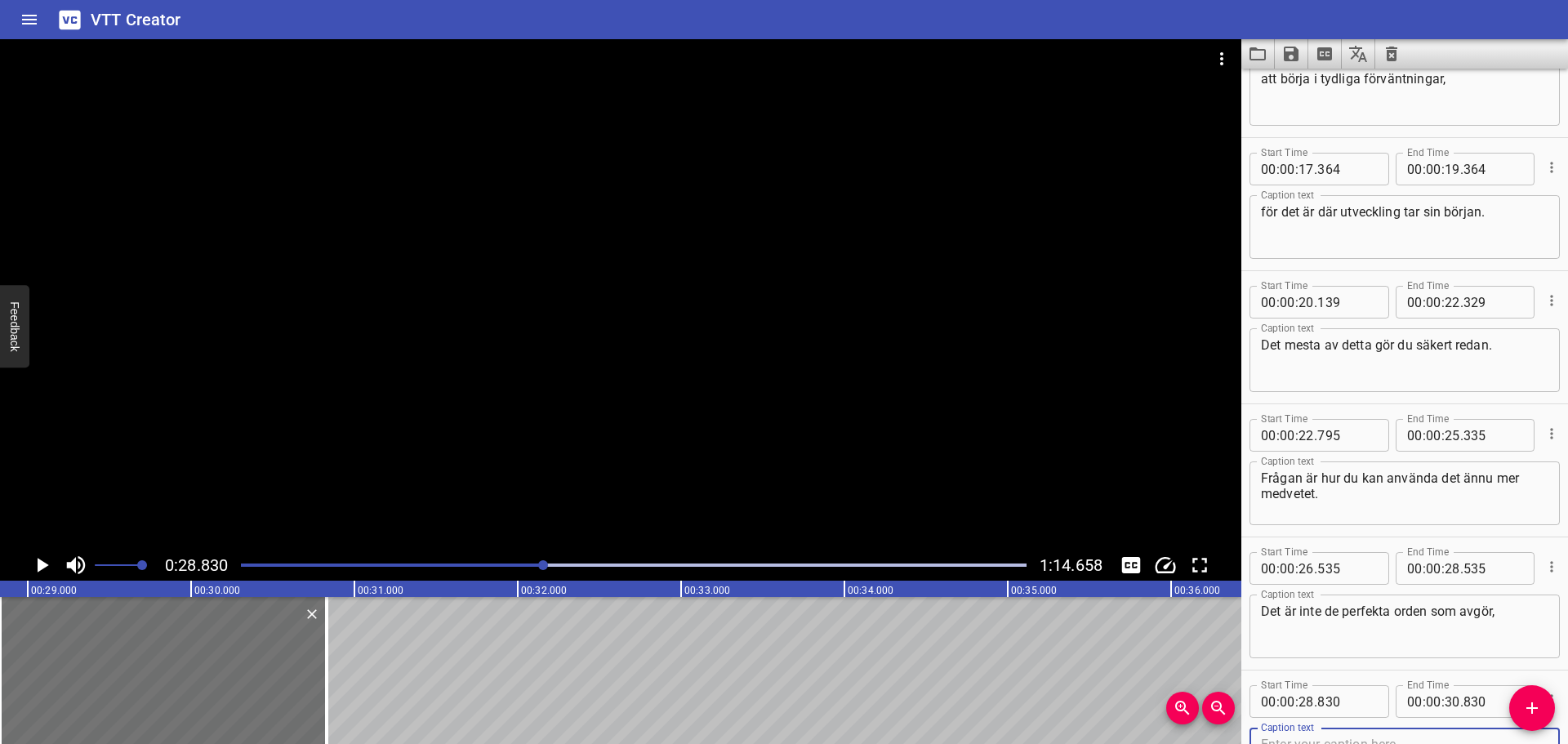
scroll to position [607, 0]
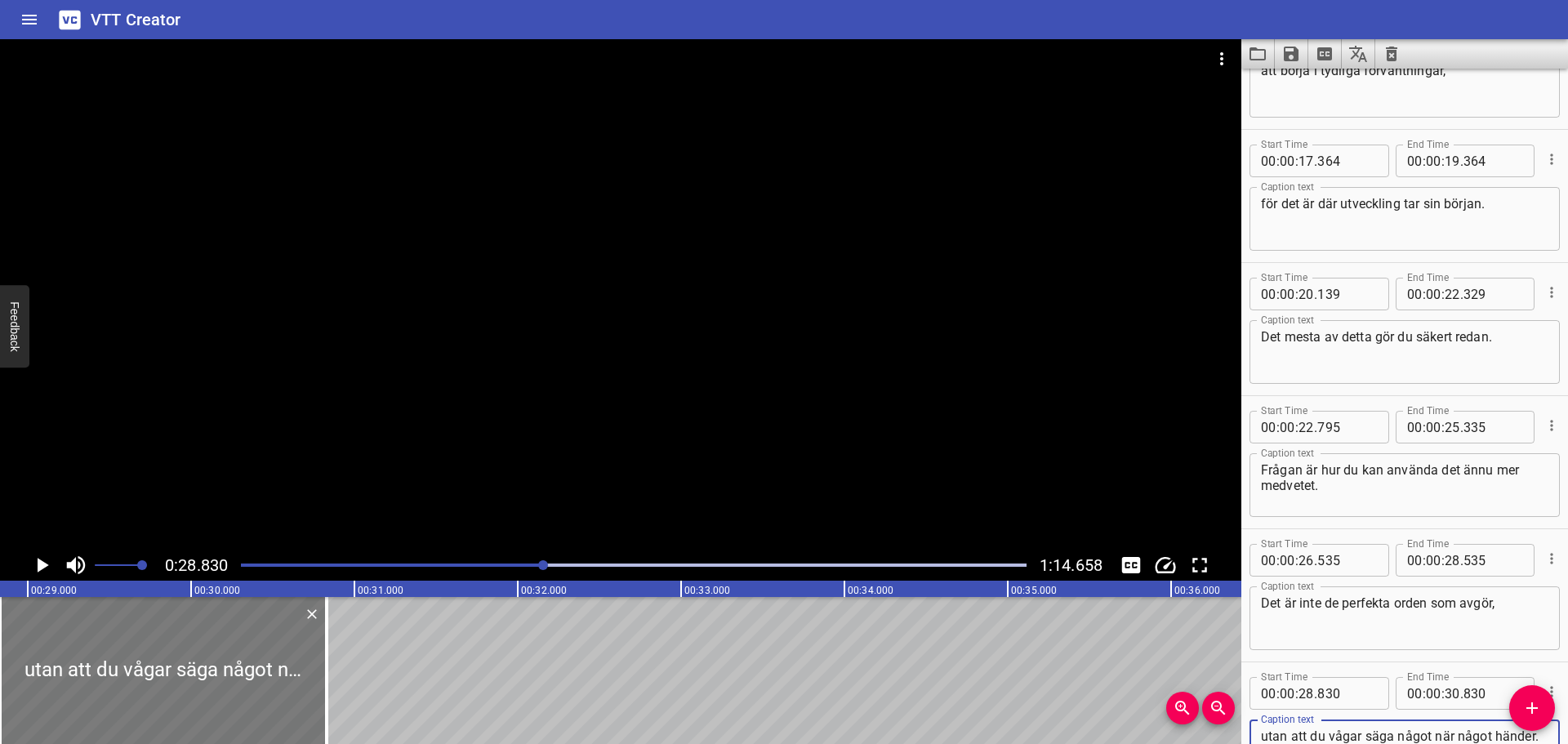
type textarea "utan att du vågar säga något när något händer."
drag, startPoint x: 216, startPoint y: 648, endPoint x: 233, endPoint y: 645, distance: 17.3
click at [233, 645] on div at bounding box center [181, 670] width 327 height 147
type input "940"
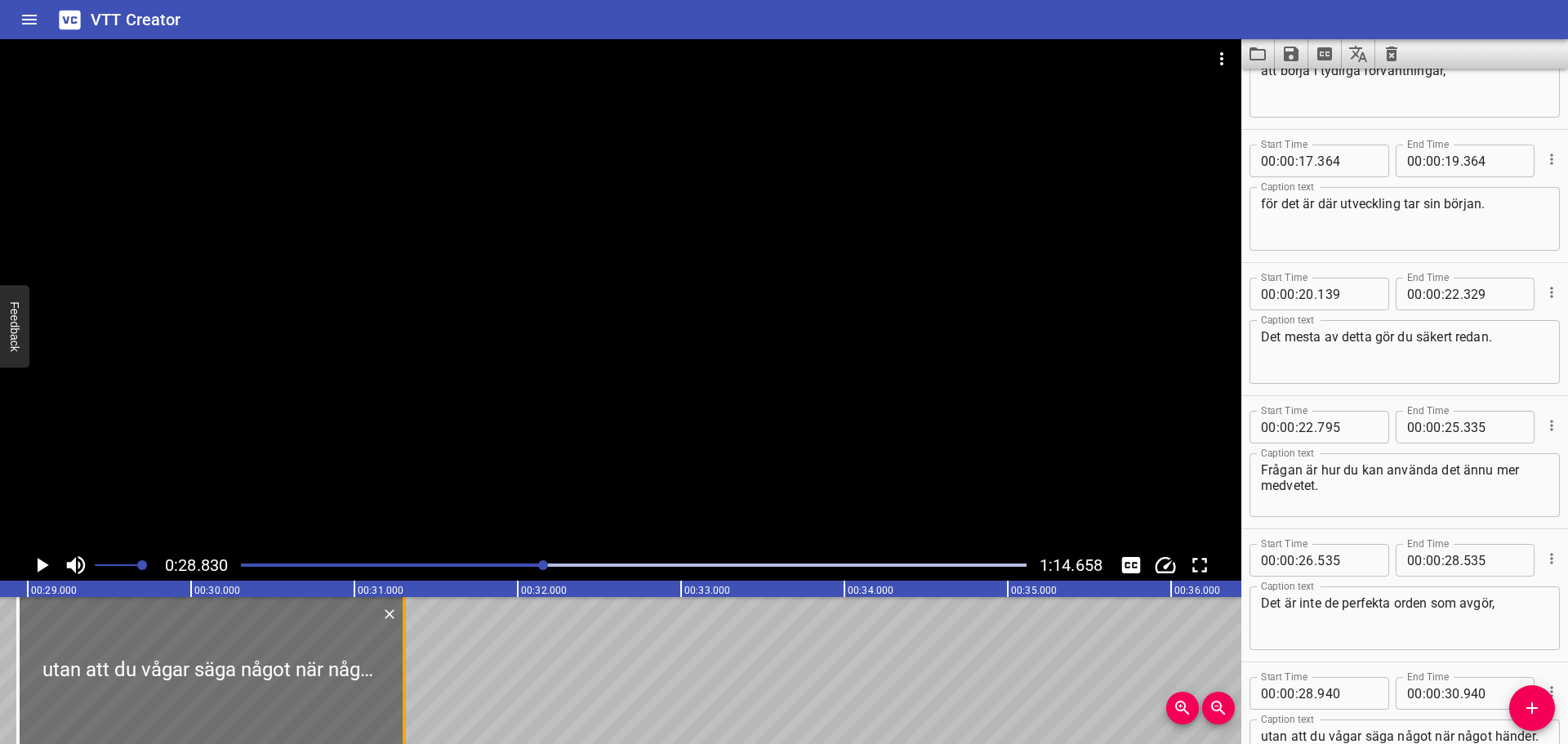
drag, startPoint x: 342, startPoint y: 660, endPoint x: 401, endPoint y: 657, distance: 59.1
click at [401, 657] on div at bounding box center [404, 670] width 17 height 147
type input "31"
type input "305"
click at [45, 564] on icon "Play/Pause" at bounding box center [43, 565] width 12 height 15
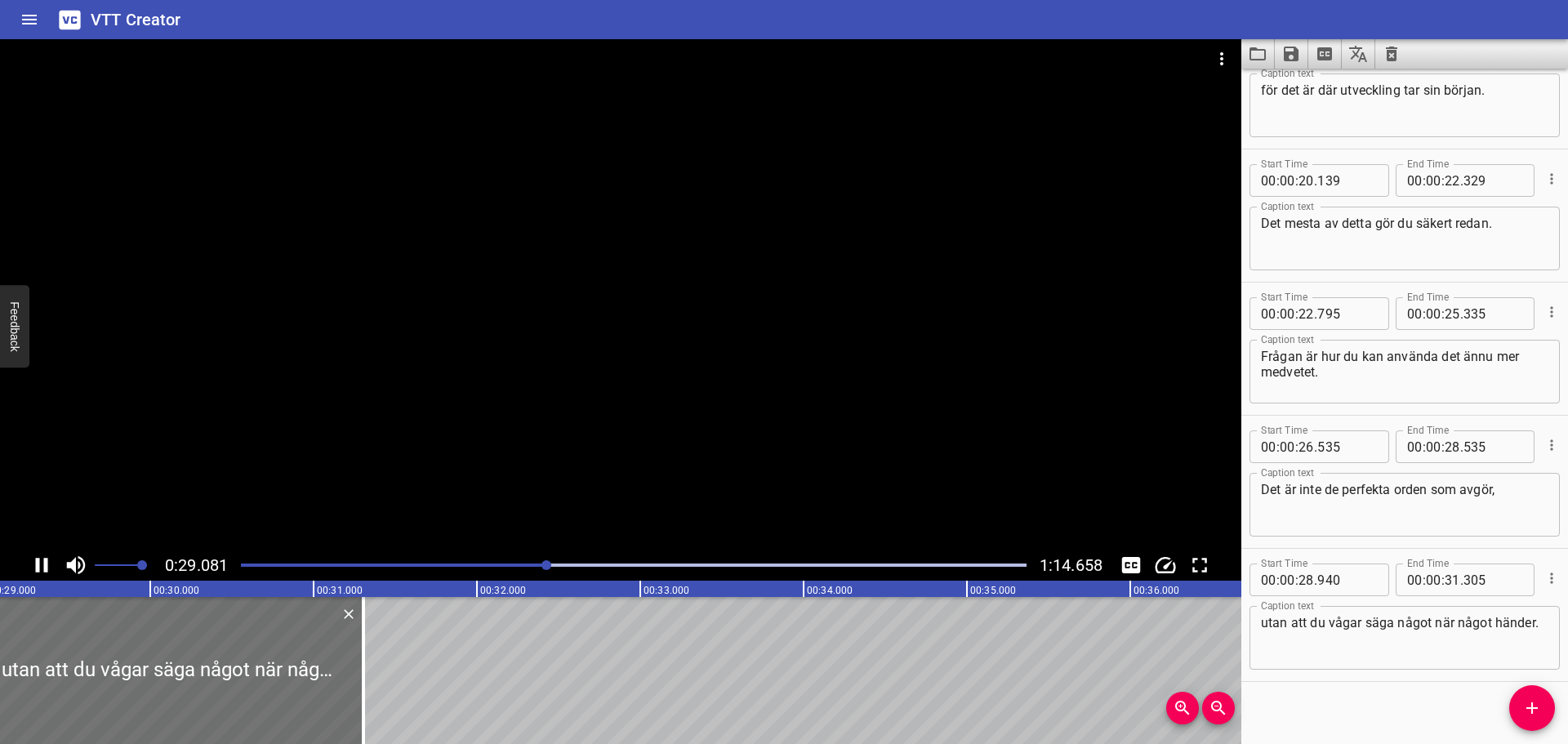
scroll to position [732, 0]
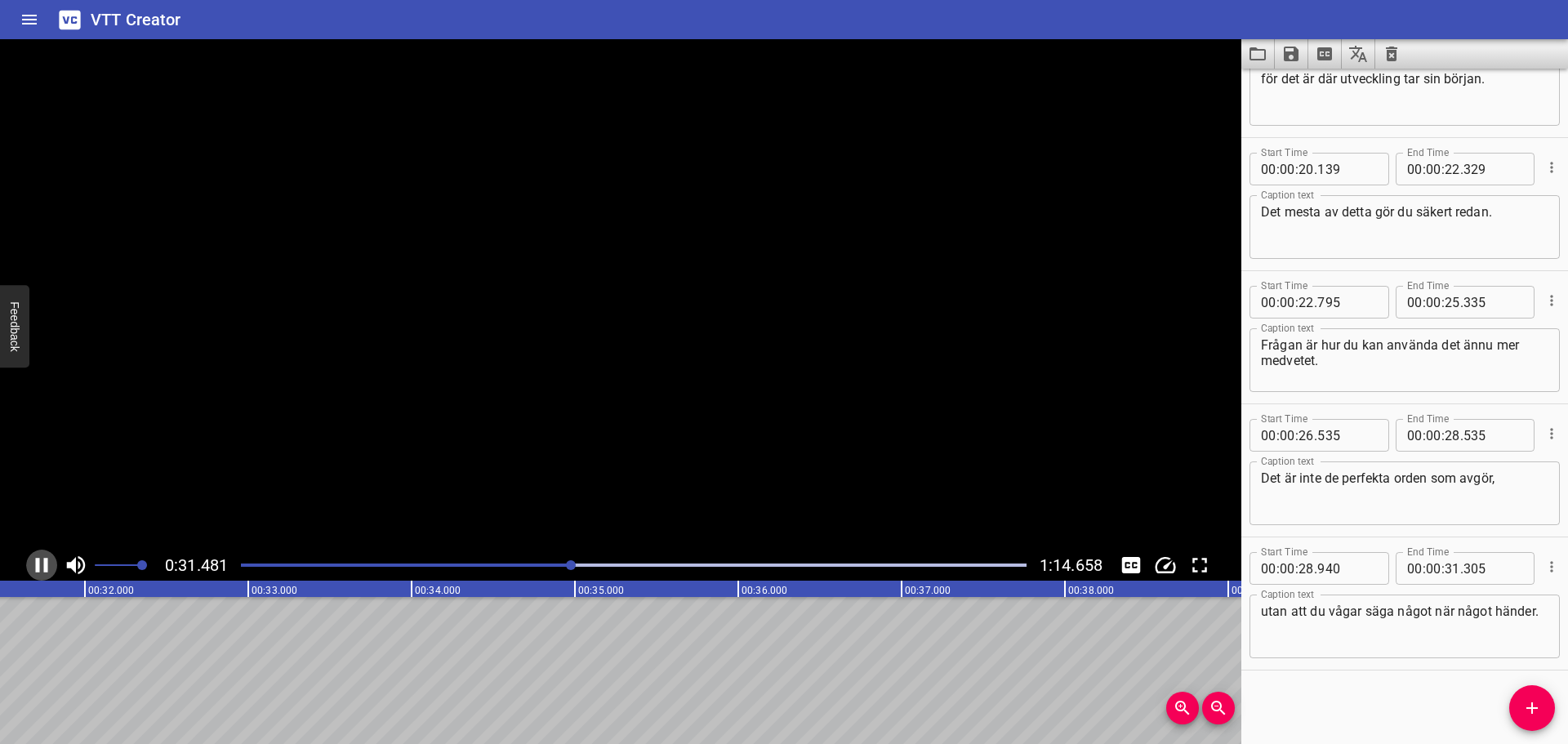
click at [45, 564] on icon "Play/Pause" at bounding box center [42, 565] width 12 height 15
click at [1521, 697] on button "Add Cue" at bounding box center [1533, 708] width 45 height 45
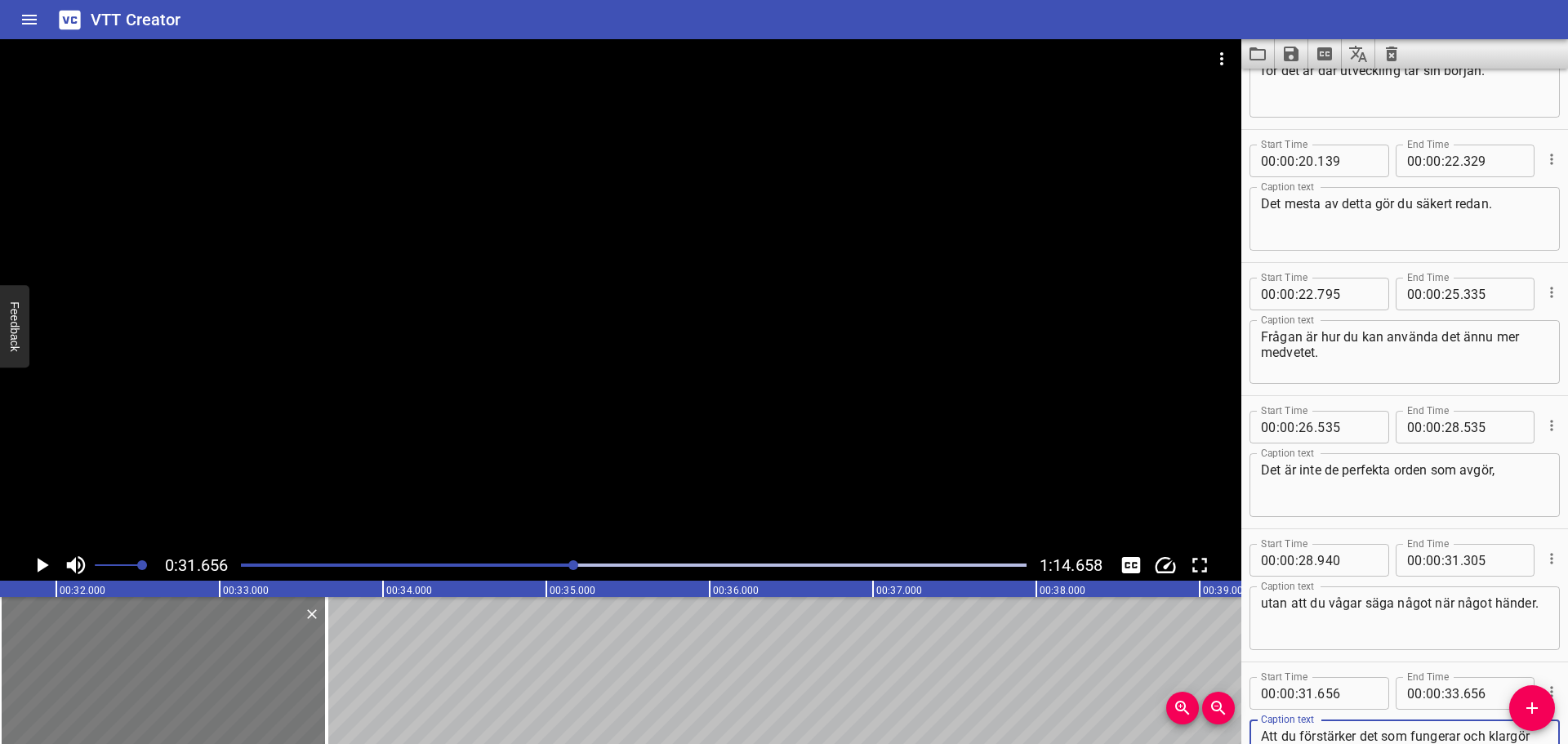
type textarea "Att du förstärker det som fungerar och klargör vad du förväntar dig."
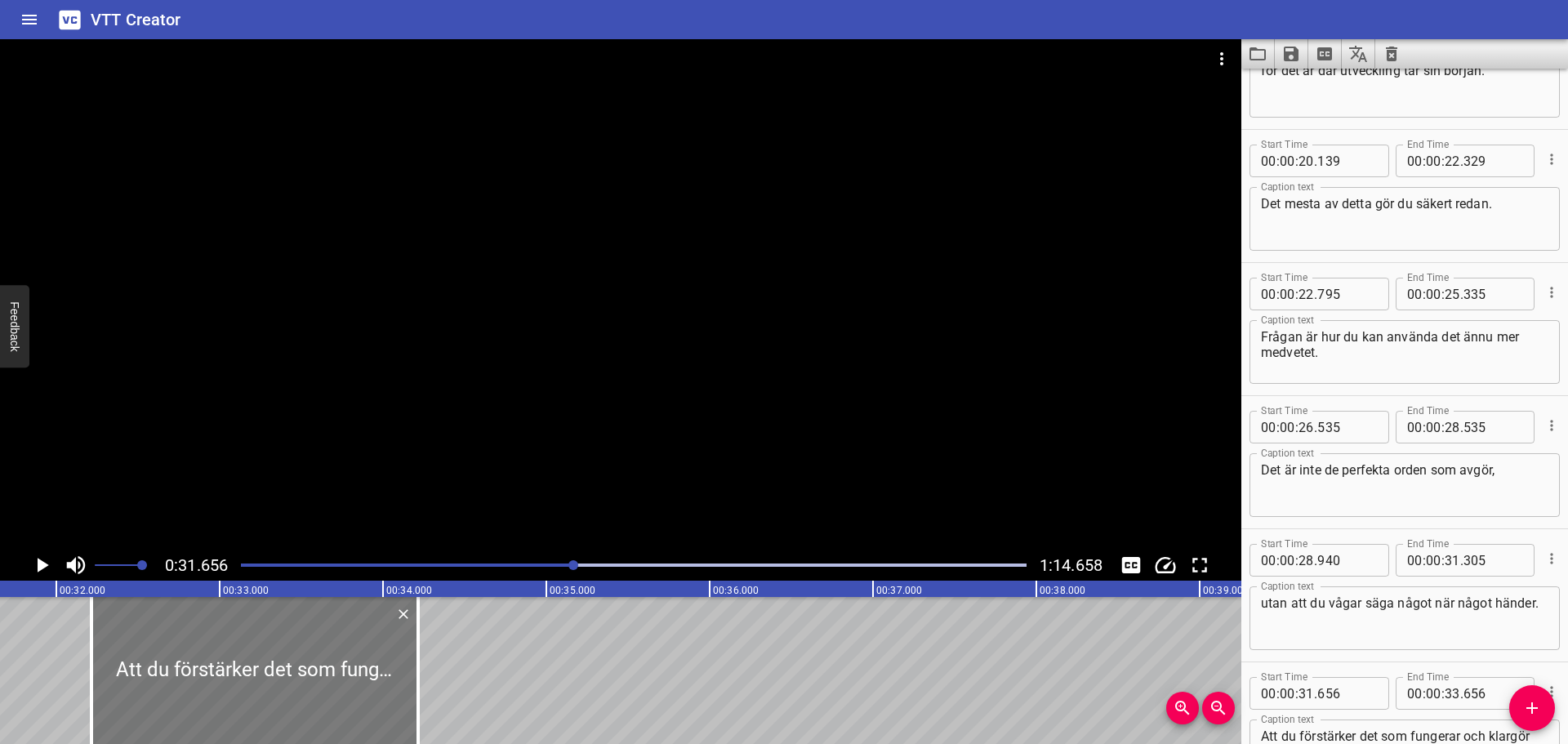
drag, startPoint x: 239, startPoint y: 646, endPoint x: 331, endPoint y: 638, distance: 92.3
click at [331, 638] on div at bounding box center [255, 670] width 327 height 147
type input "32"
type input "216"
type input "34"
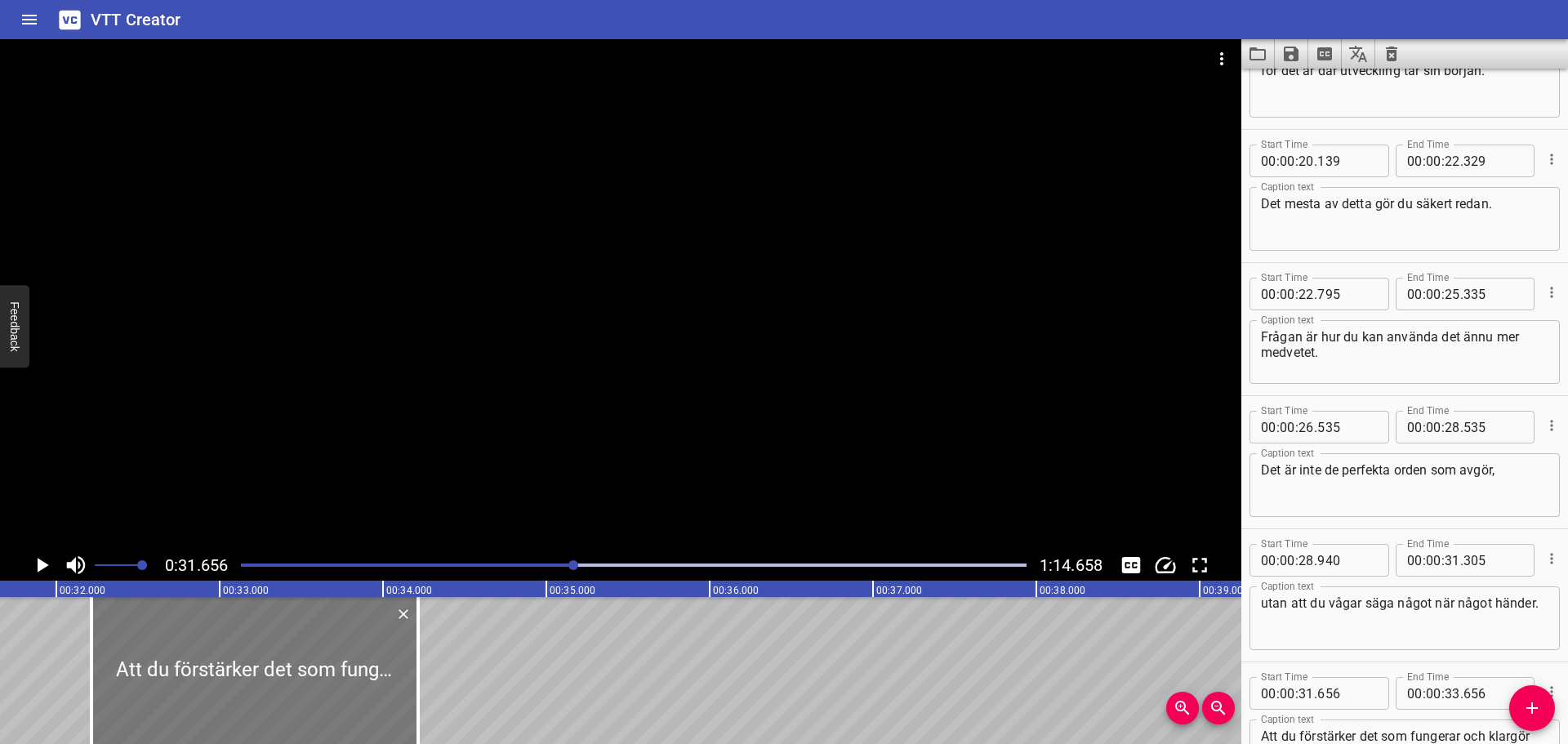
type input "216"
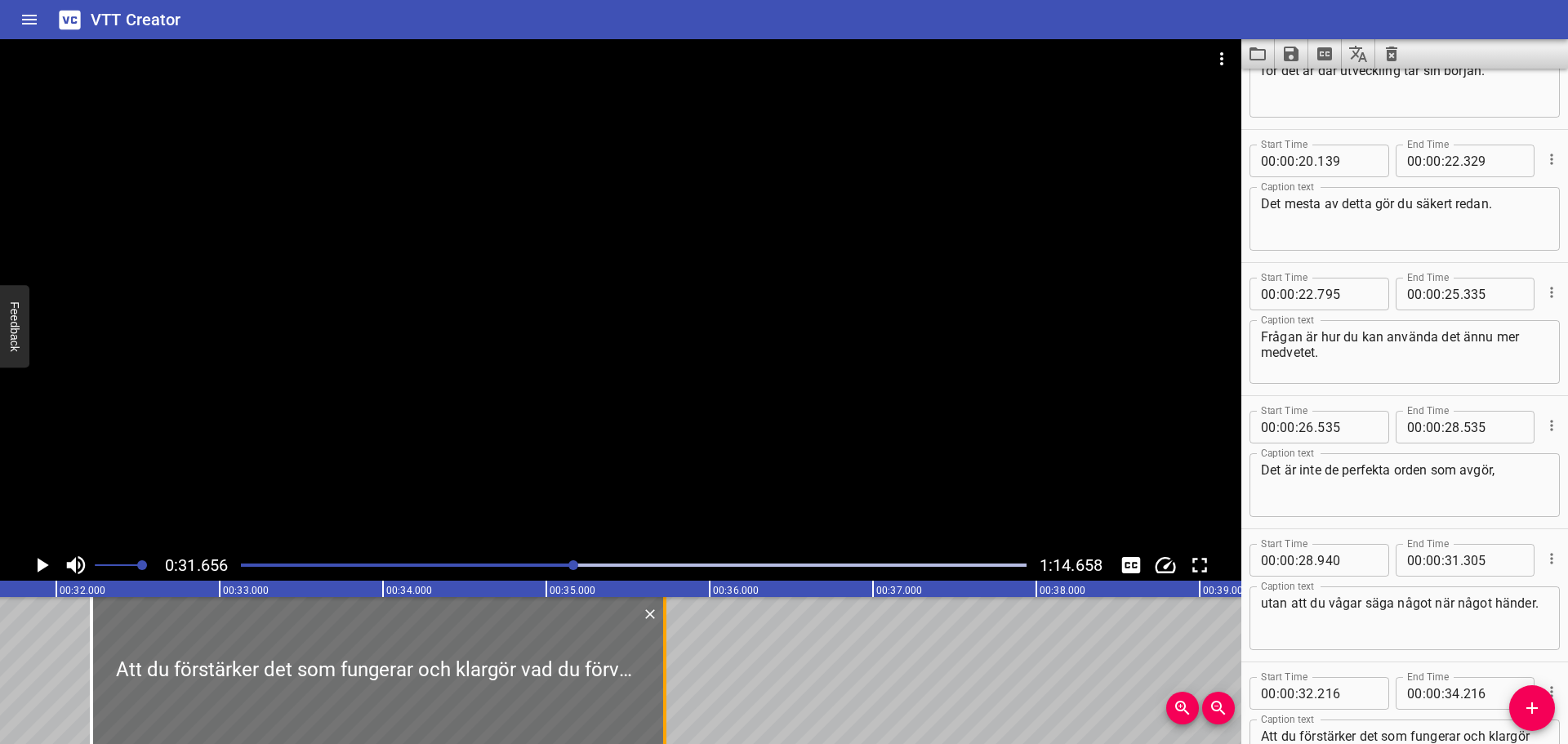
drag, startPoint x: 421, startPoint y: 650, endPoint x: 668, endPoint y: 660, distance: 247.2
click at [668, 660] on div at bounding box center [664, 670] width 17 height 147
type input "35"
type input "726"
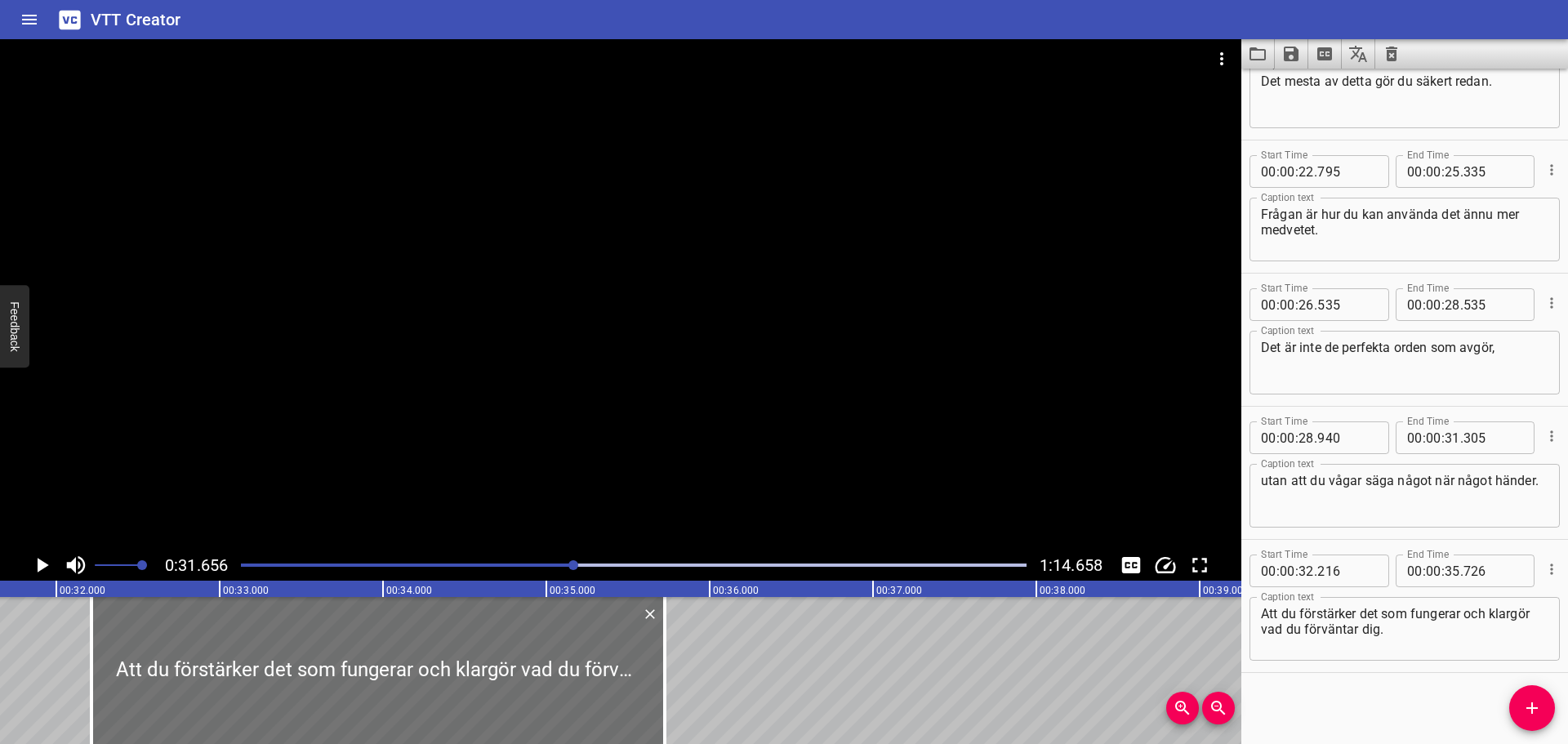
scroll to position [866, 0]
click at [1467, 612] on textarea "Att du förstärker det som fungerar och klargör vad du förväntar dig." at bounding box center [1405, 626] width 287 height 46
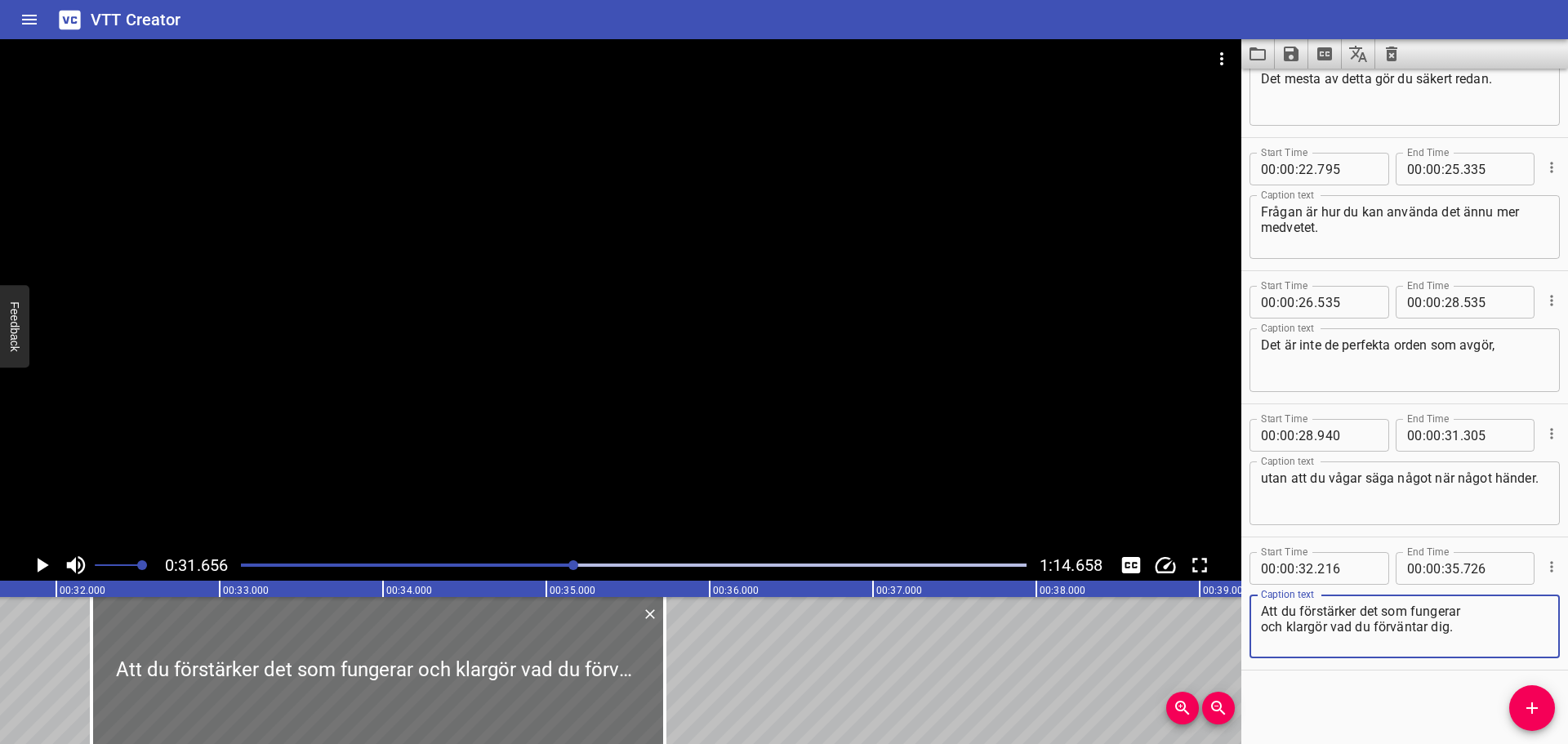
type textarea "Att du förstärker det som fungerar och klargör vad du förväntar dig."
click at [45, 558] on icon "Play/Pause" at bounding box center [41, 565] width 25 height 25
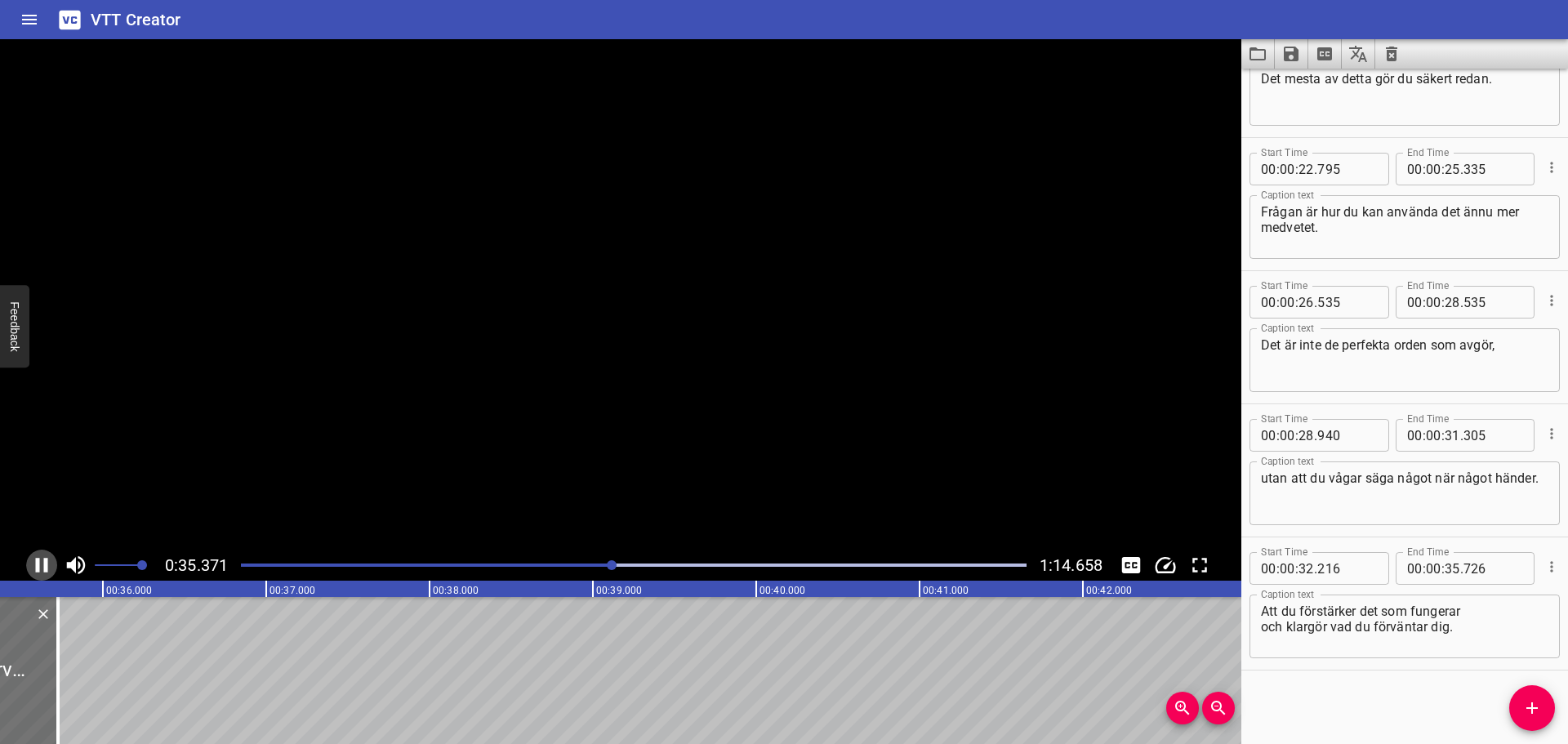
click at [45, 558] on icon "Play/Pause" at bounding box center [41, 565] width 25 height 25
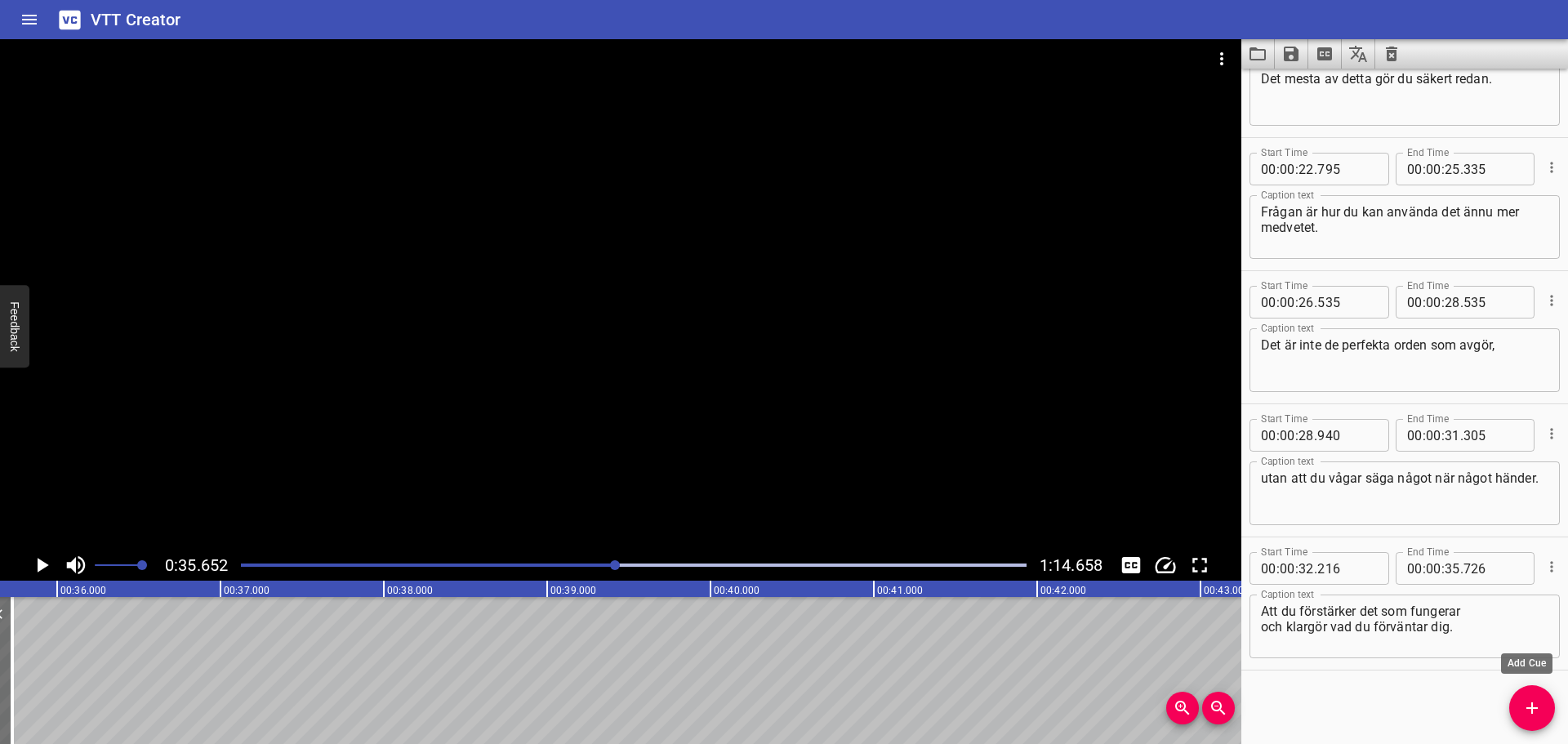
drag, startPoint x: 1538, startPoint y: 699, endPoint x: 1490, endPoint y: 695, distance: 48.2
click at [1538, 699] on icon "Add Cue" at bounding box center [1533, 709] width 20 height 20
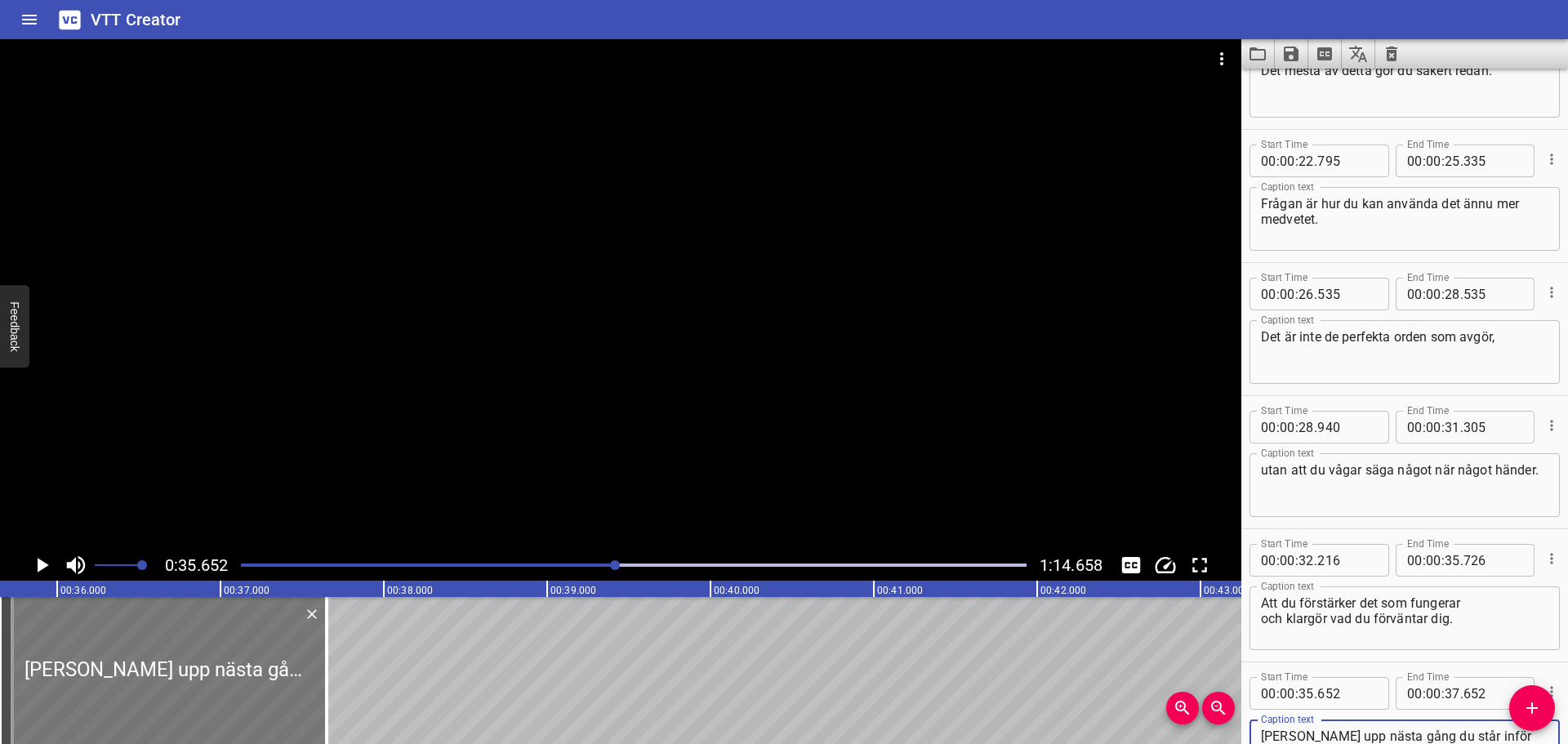
type textarea "[PERSON_NAME] upp nästa gång du står inför en feedbacksituation:"
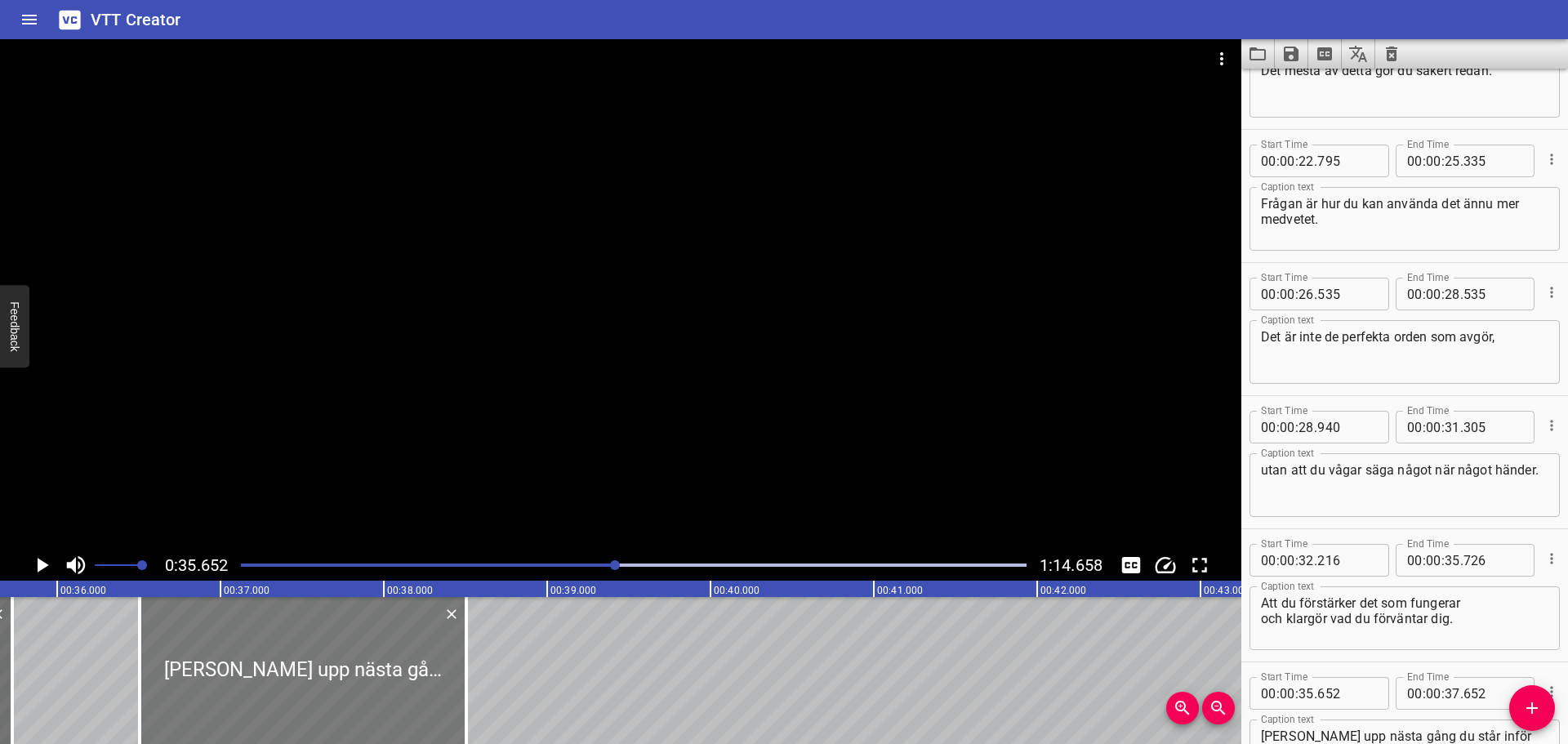
drag, startPoint x: 247, startPoint y: 651, endPoint x: 387, endPoint y: 645, distance: 140.1
click at [387, 645] on div at bounding box center [303, 670] width 327 height 147
type input "36"
type input "507"
type input "38"
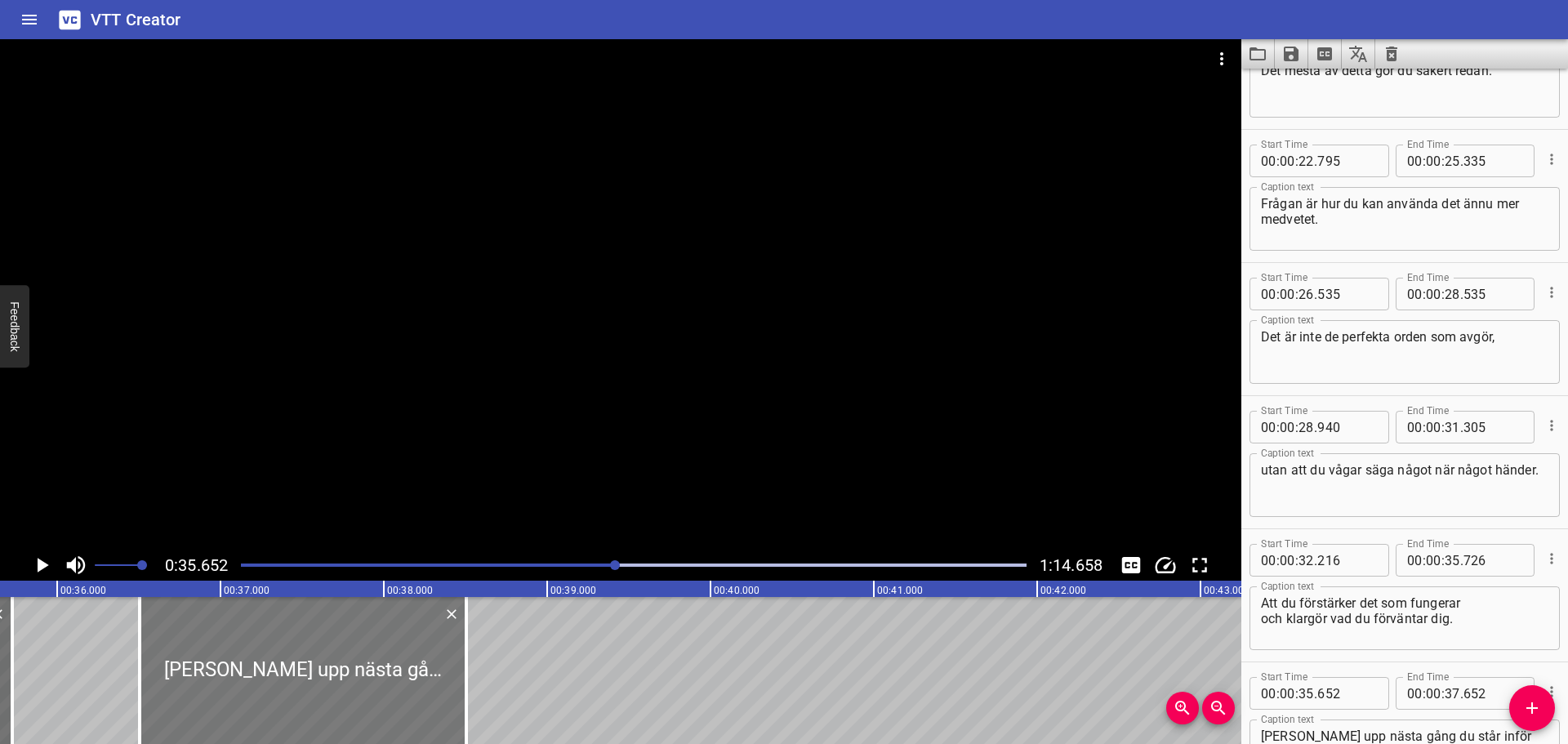
type input "507"
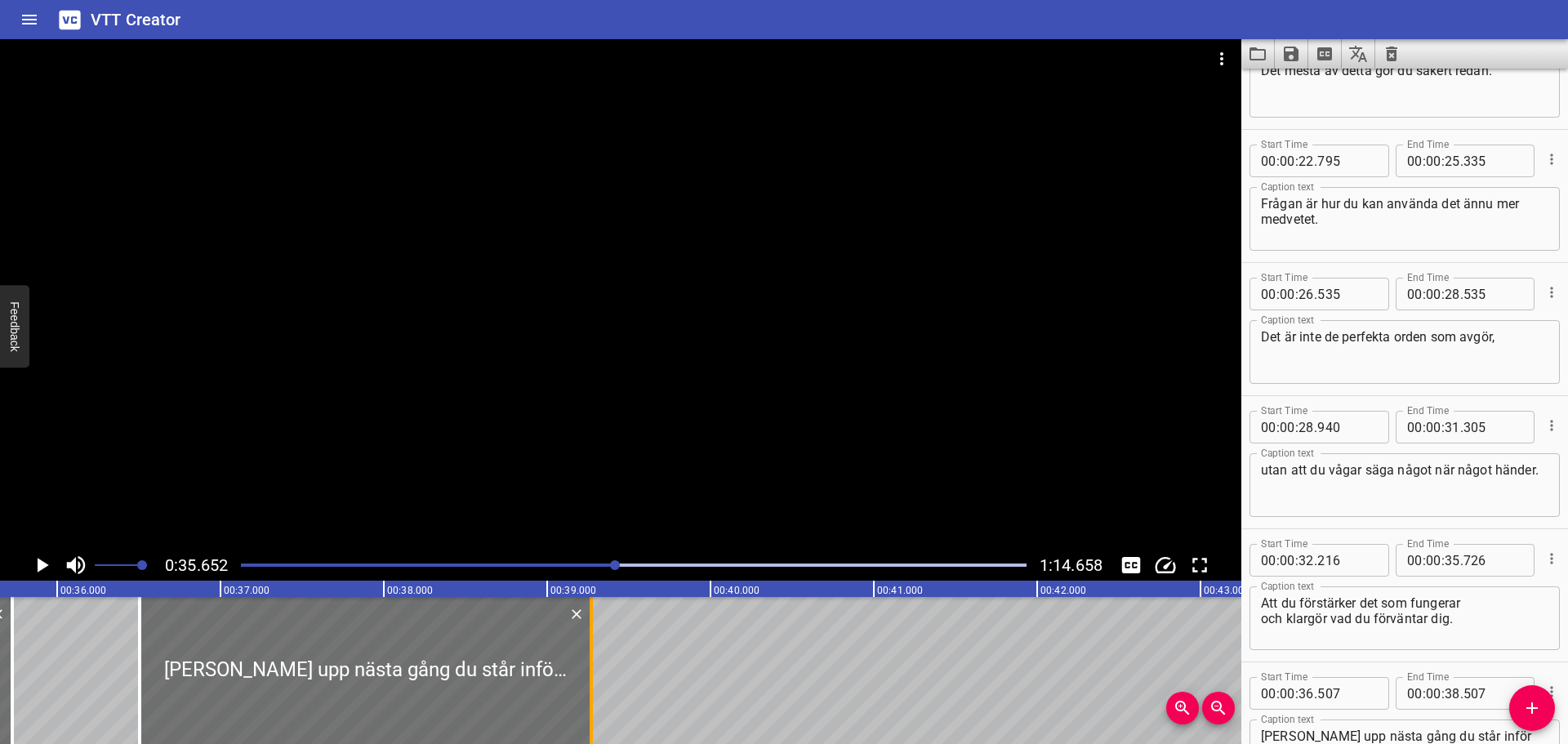
drag, startPoint x: 470, startPoint y: 636, endPoint x: 595, endPoint y: 639, distance: 125.0
click at [595, 639] on div at bounding box center [592, 670] width 17 height 147
type input "39"
type input "272"
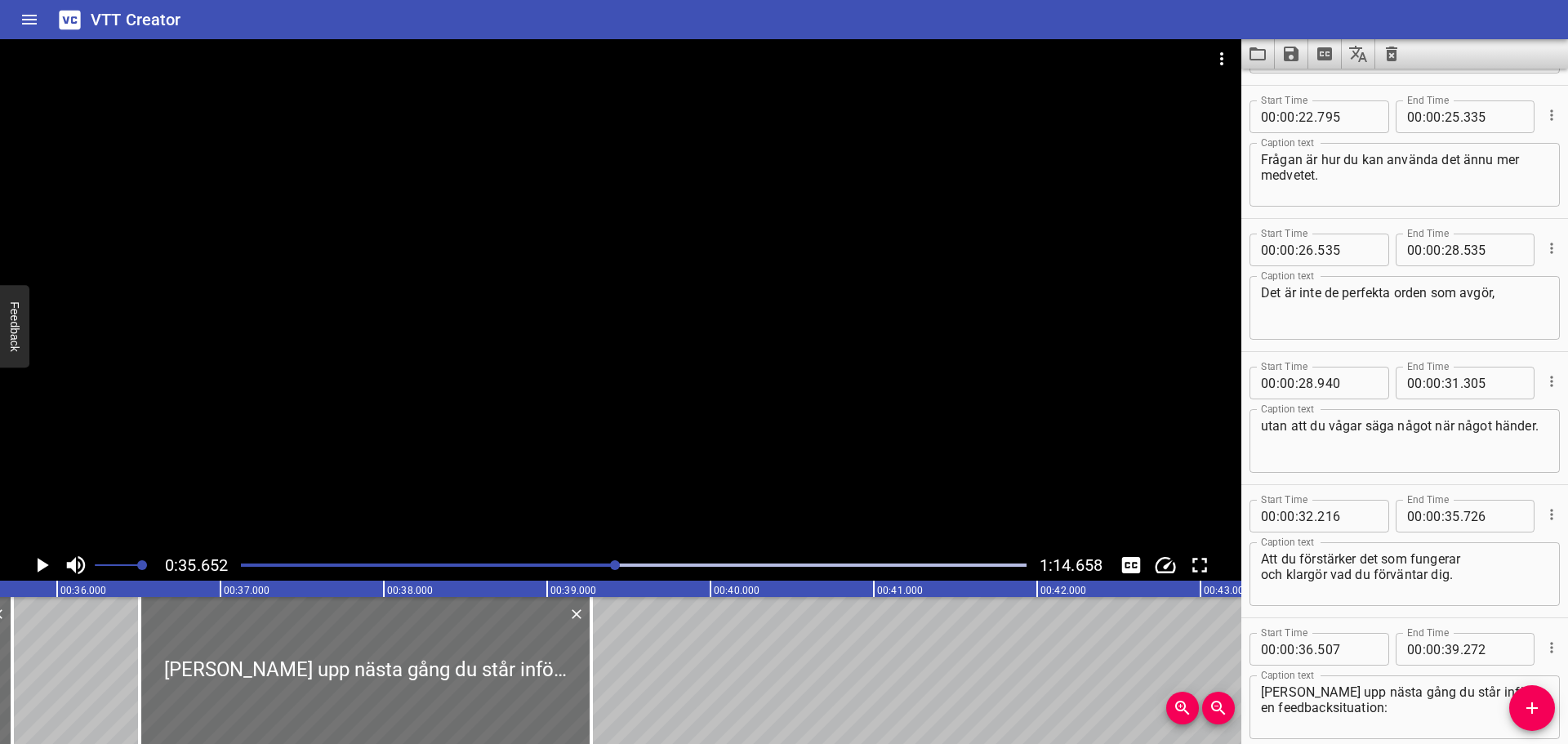
scroll to position [956, 0]
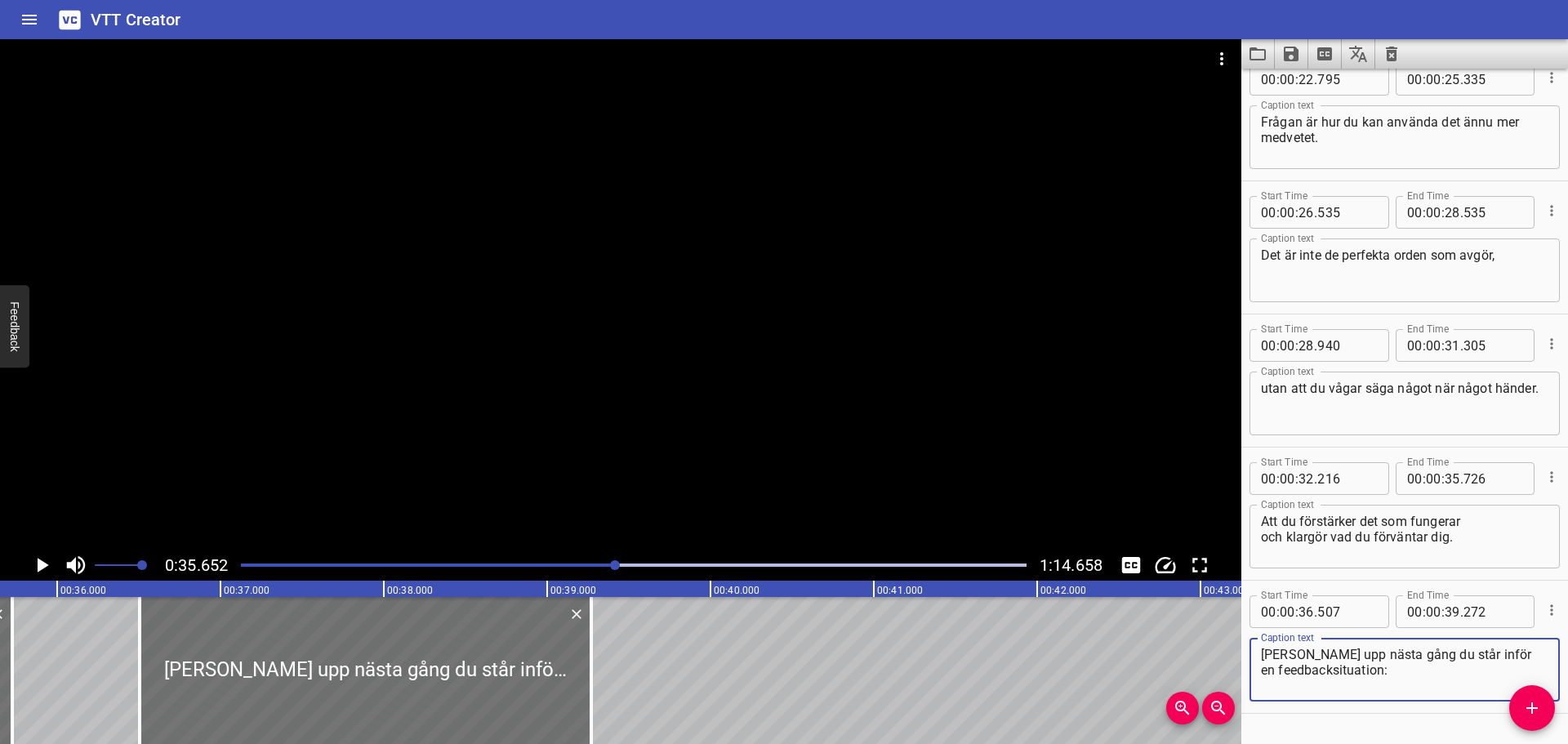
click at [1444, 653] on textarea "[PERSON_NAME] upp nästa gång du står inför en feedbacksituation:" at bounding box center [1405, 669] width 287 height 46
type textarea "[PERSON_NAME] upp nästa gång du står inför en feedbacksituation:"
click at [45, 563] on icon "Play/Pause" at bounding box center [43, 565] width 12 height 15
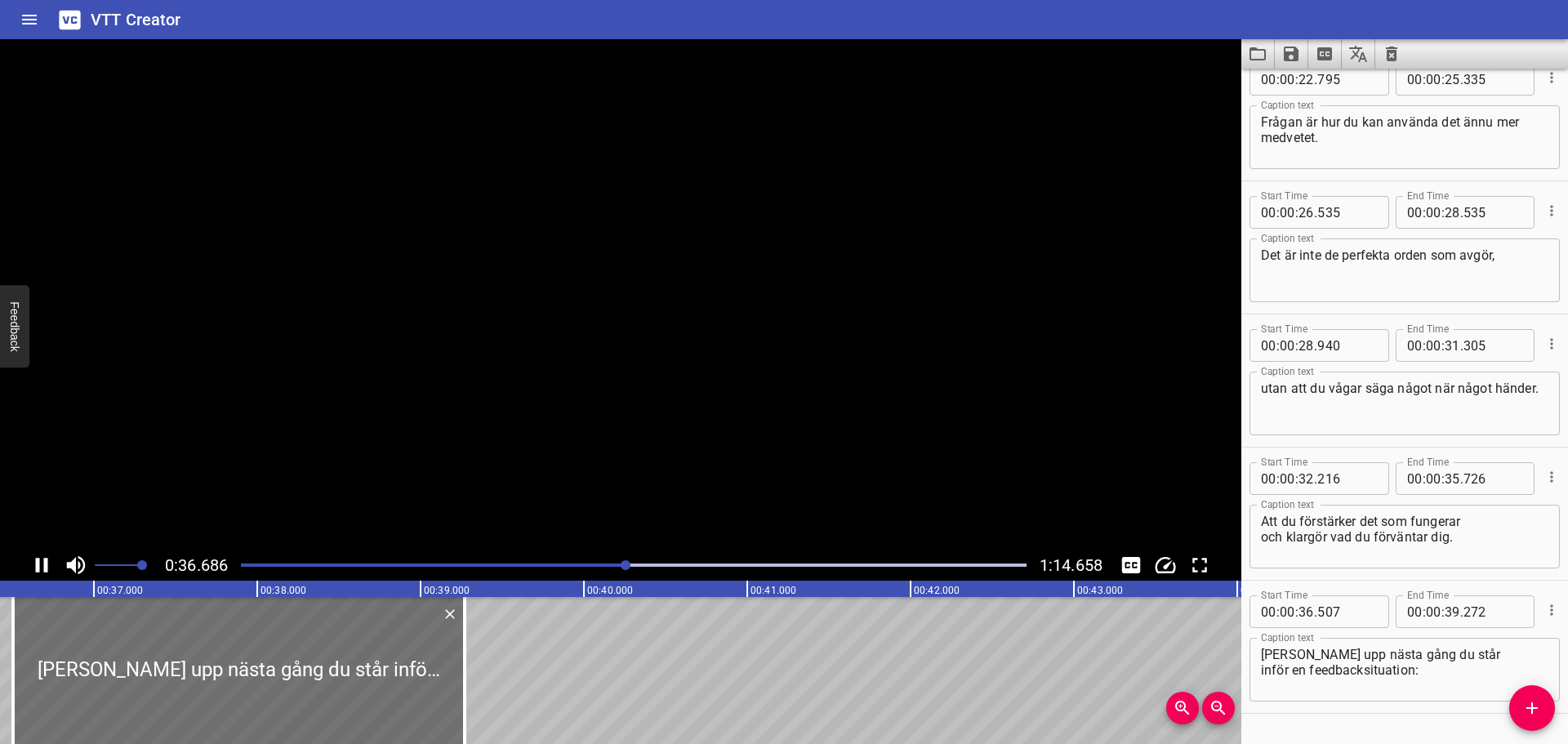
scroll to position [999, 0]
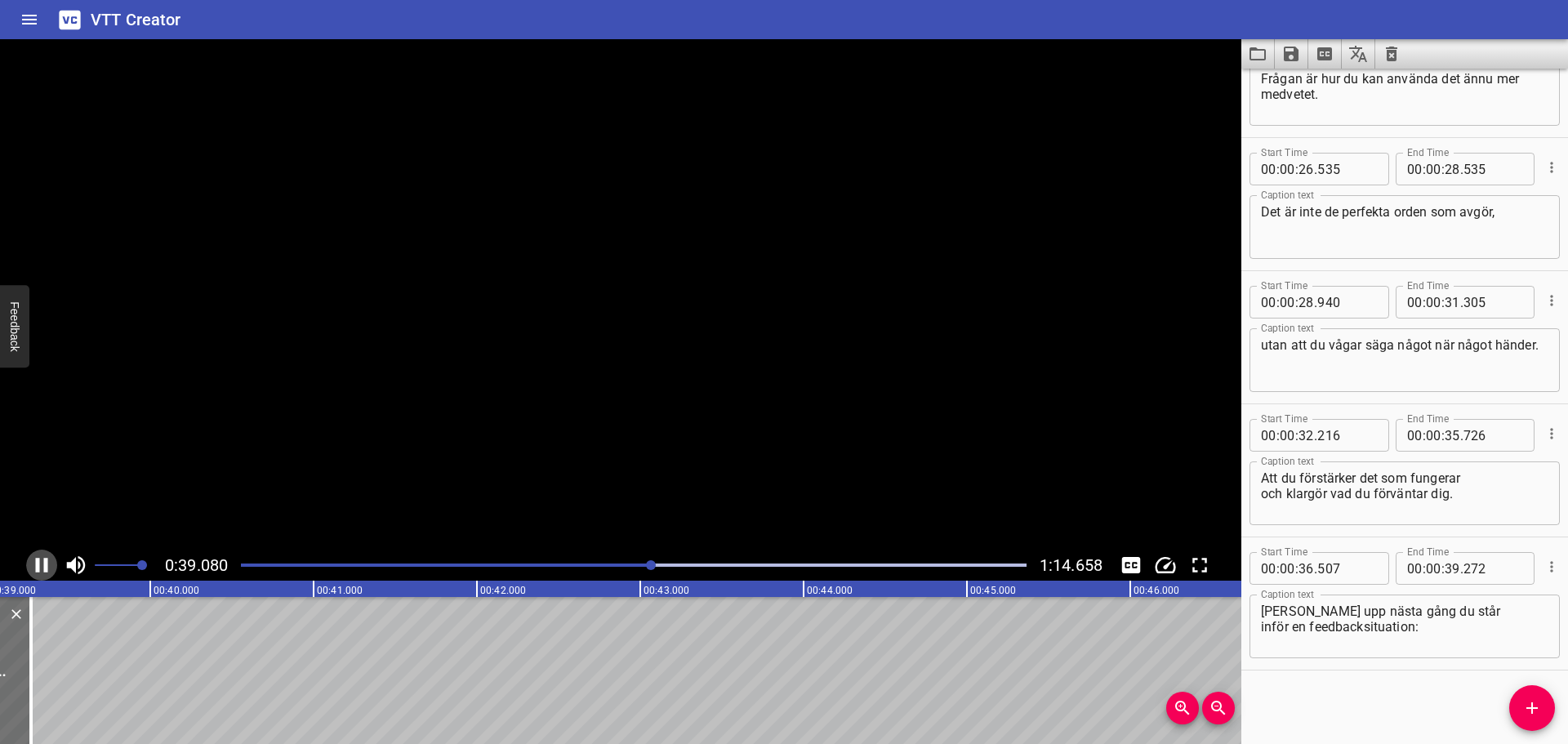
click at [45, 562] on icon "Play/Pause" at bounding box center [42, 565] width 12 height 15
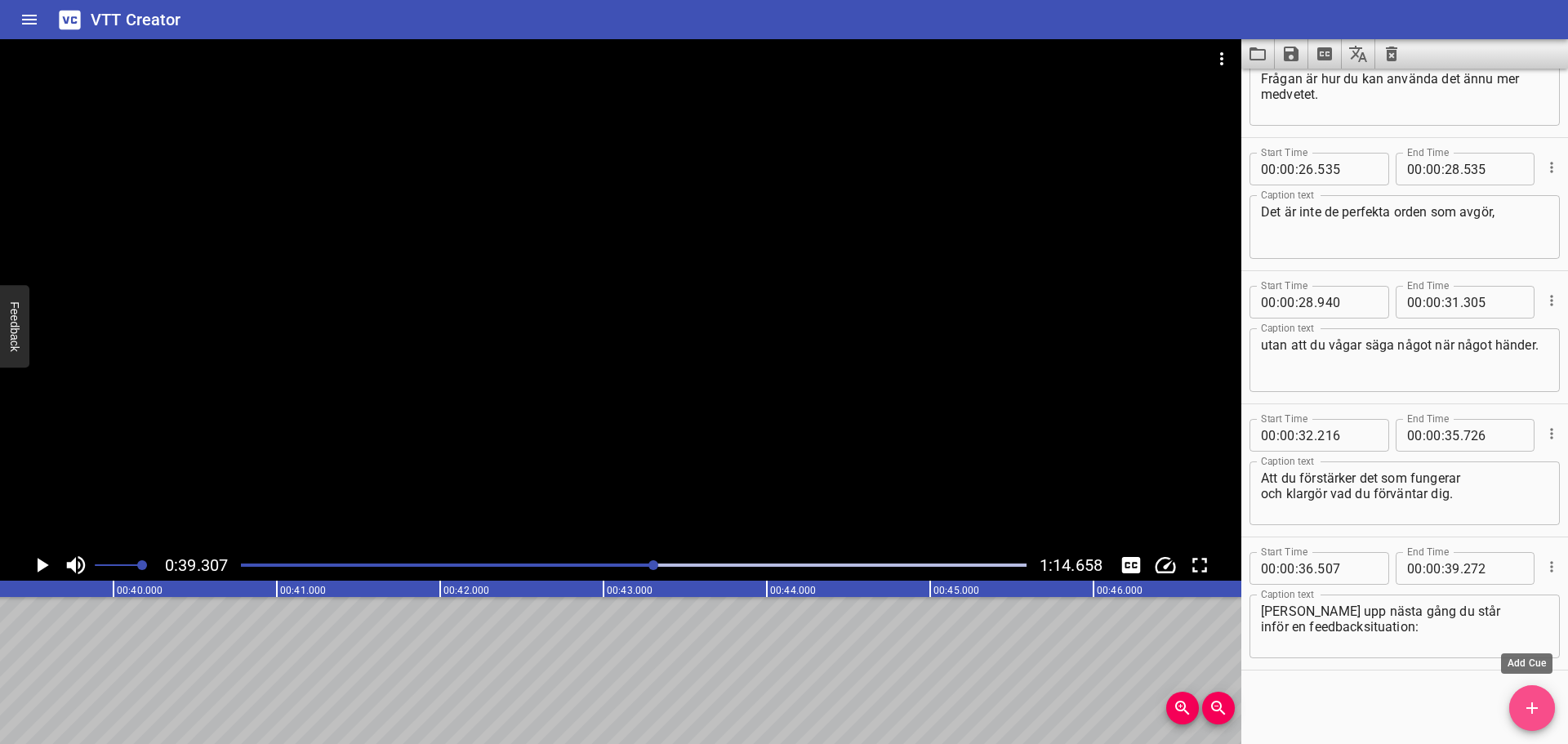
click at [1524, 696] on button "Add Cue" at bounding box center [1533, 708] width 45 height 45
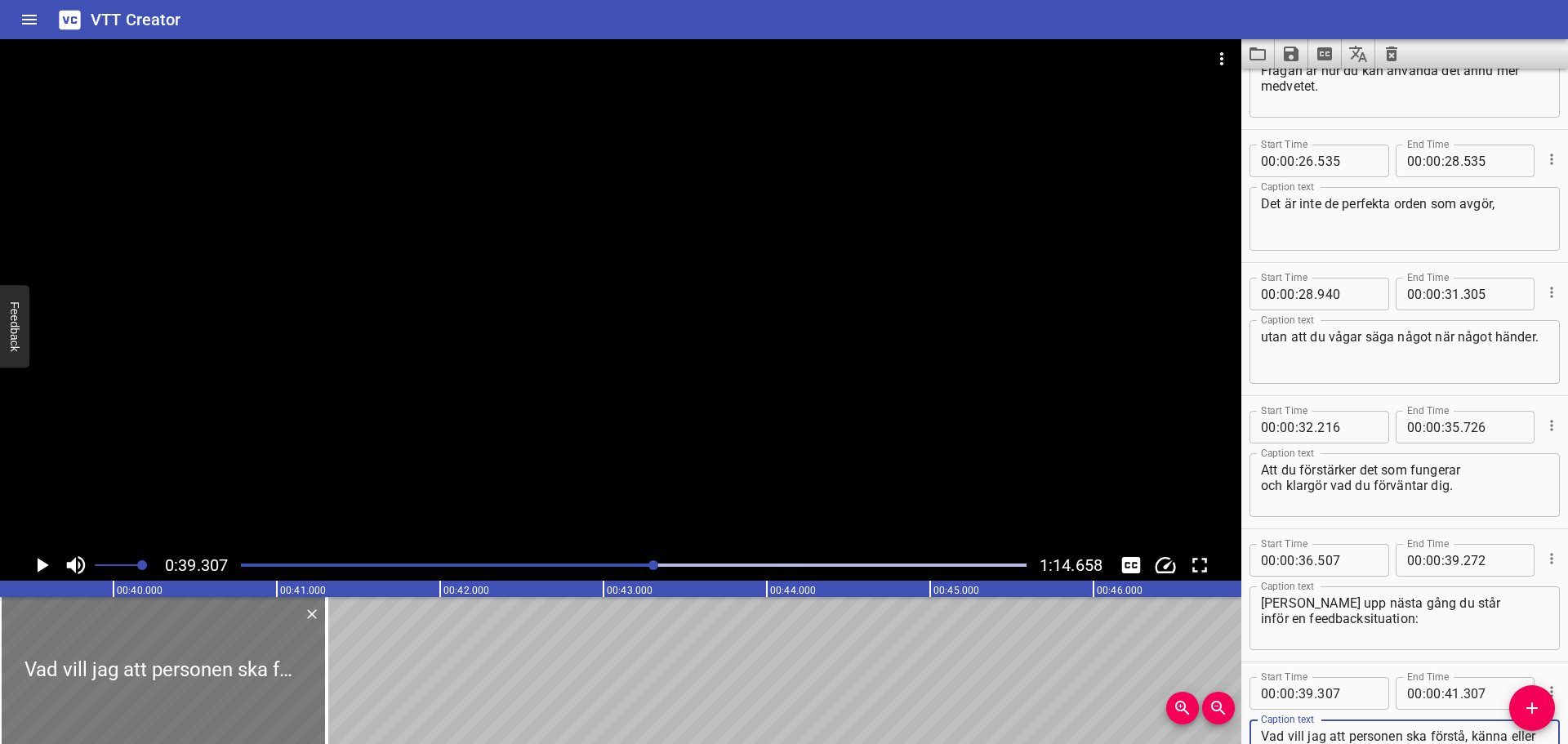
type textarea "Vad vill jag att personen ska förstå, känna eller göra efter det här samtalet?"
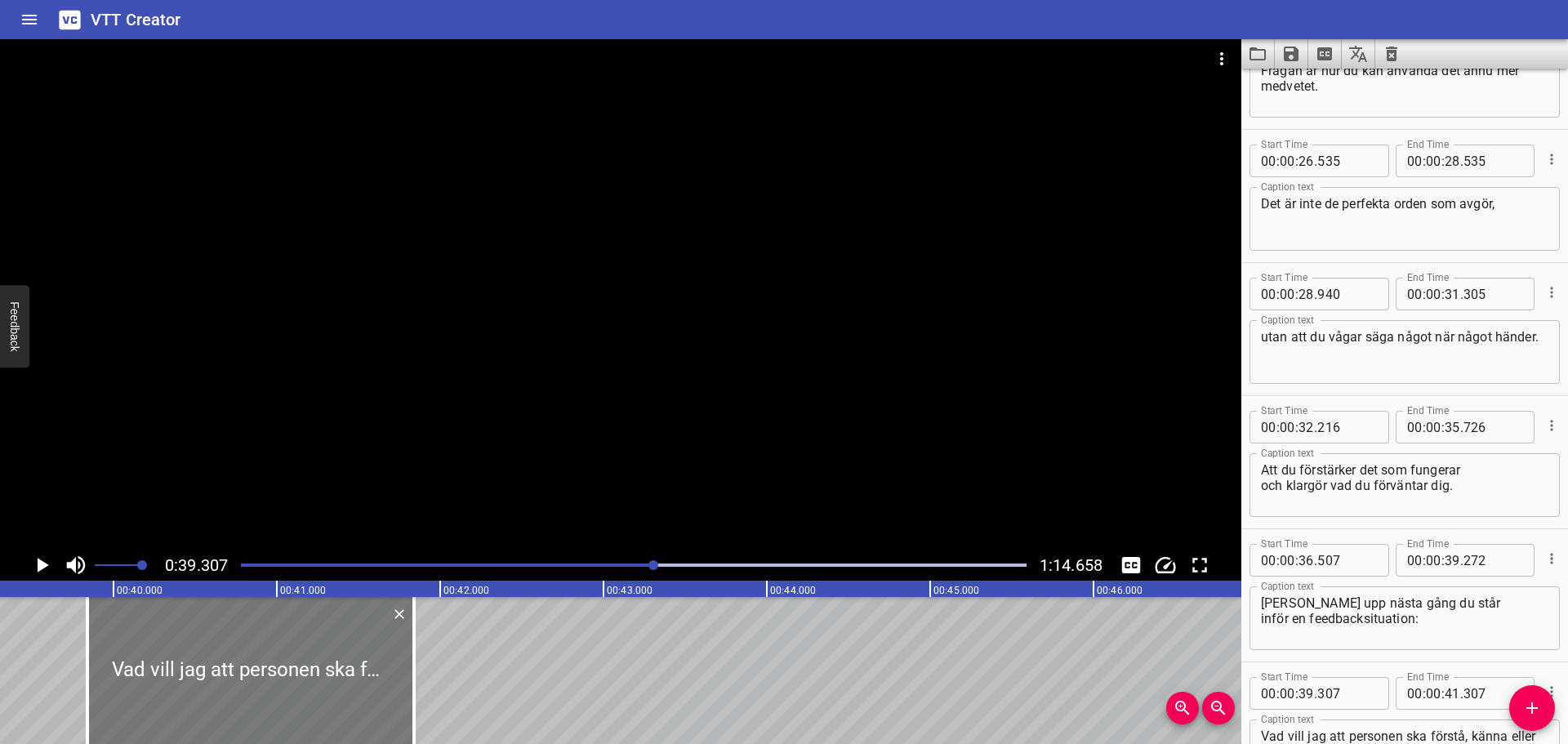
drag, startPoint x: 213, startPoint y: 660, endPoint x: 300, endPoint y: 651, distance: 87.5
click at [300, 651] on div at bounding box center [251, 670] width 327 height 147
type input "842"
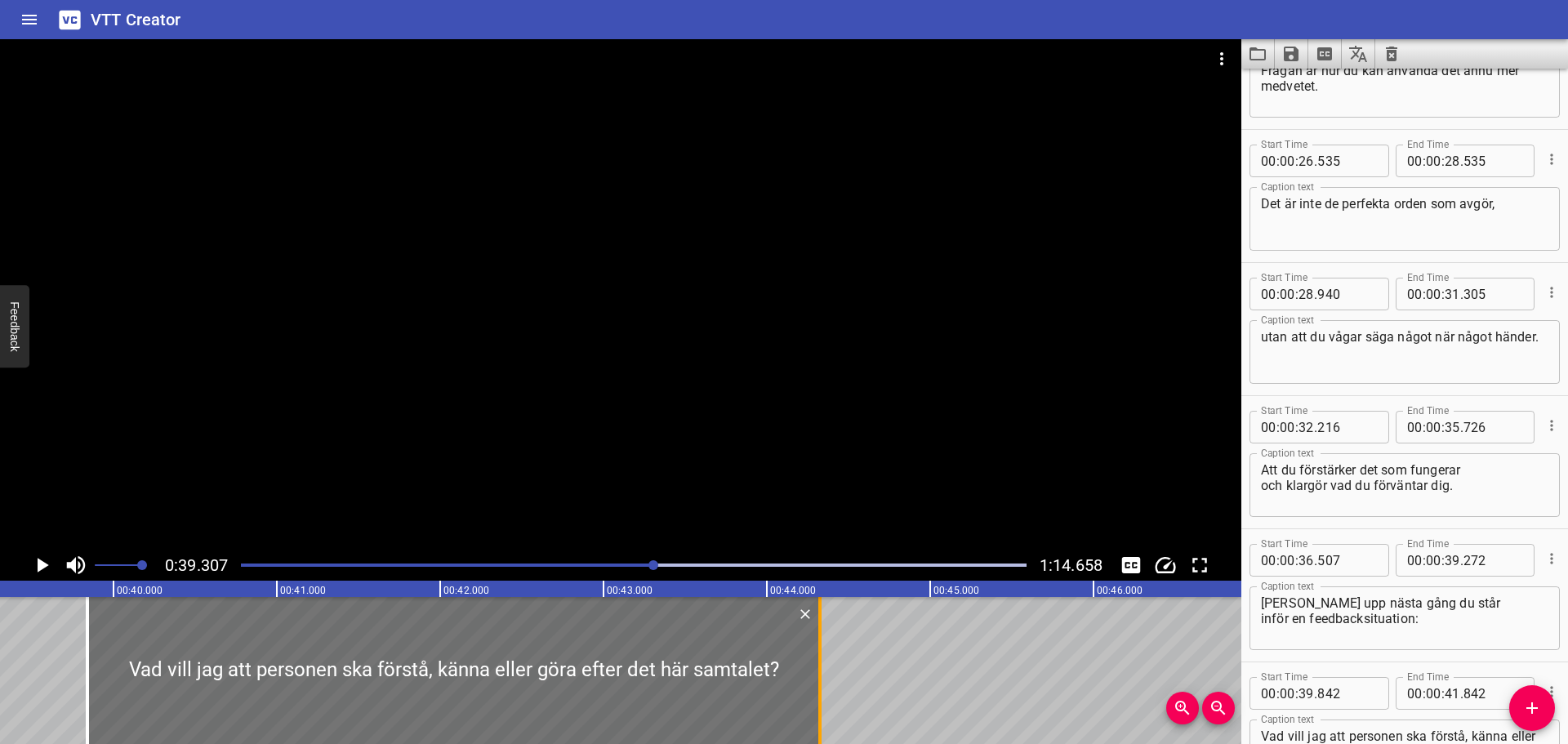
drag, startPoint x: 415, startPoint y: 651, endPoint x: 821, endPoint y: 646, distance: 406.0
click at [821, 646] on div at bounding box center [820, 670] width 3 height 147
type input "44"
type input "327"
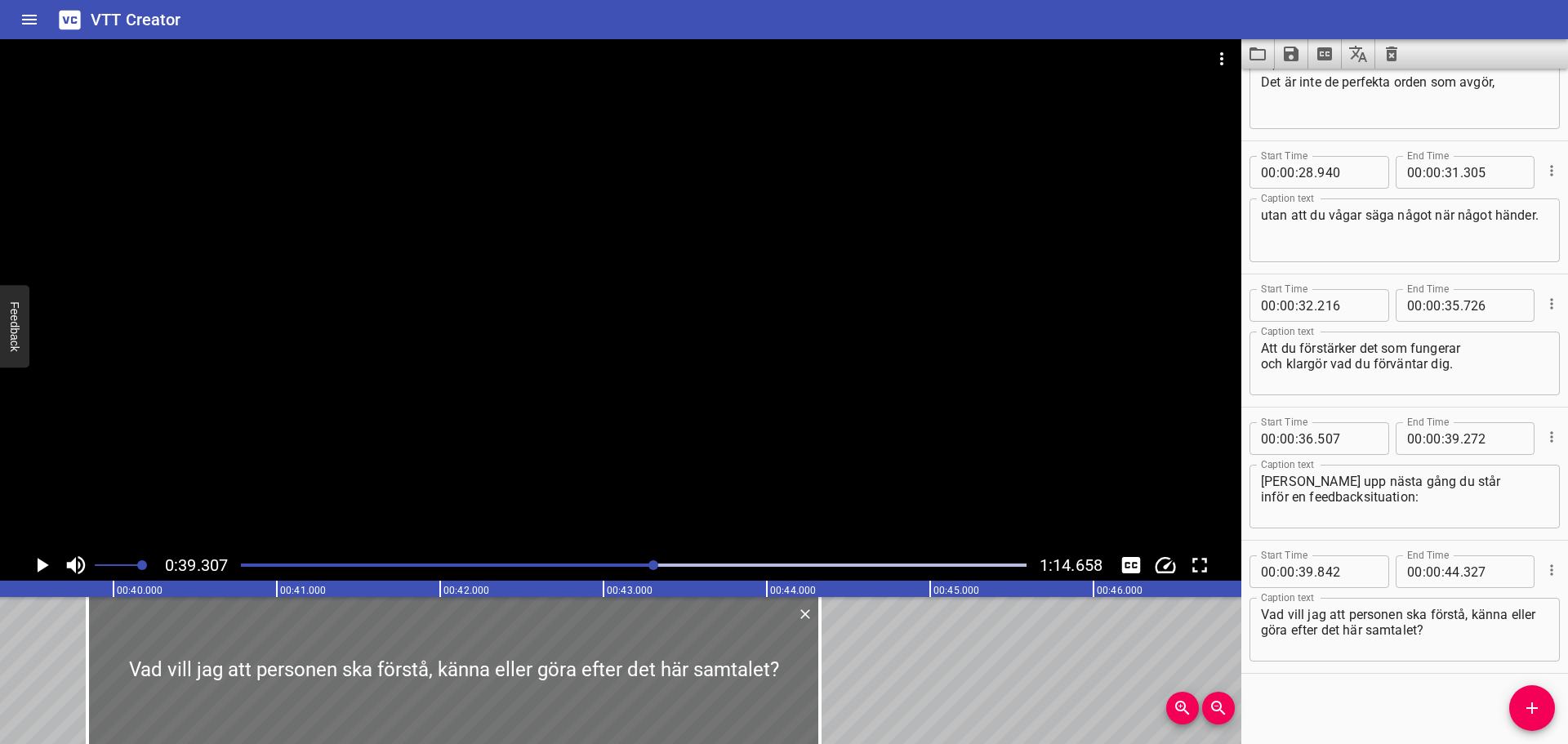
scroll to position [1132, 0]
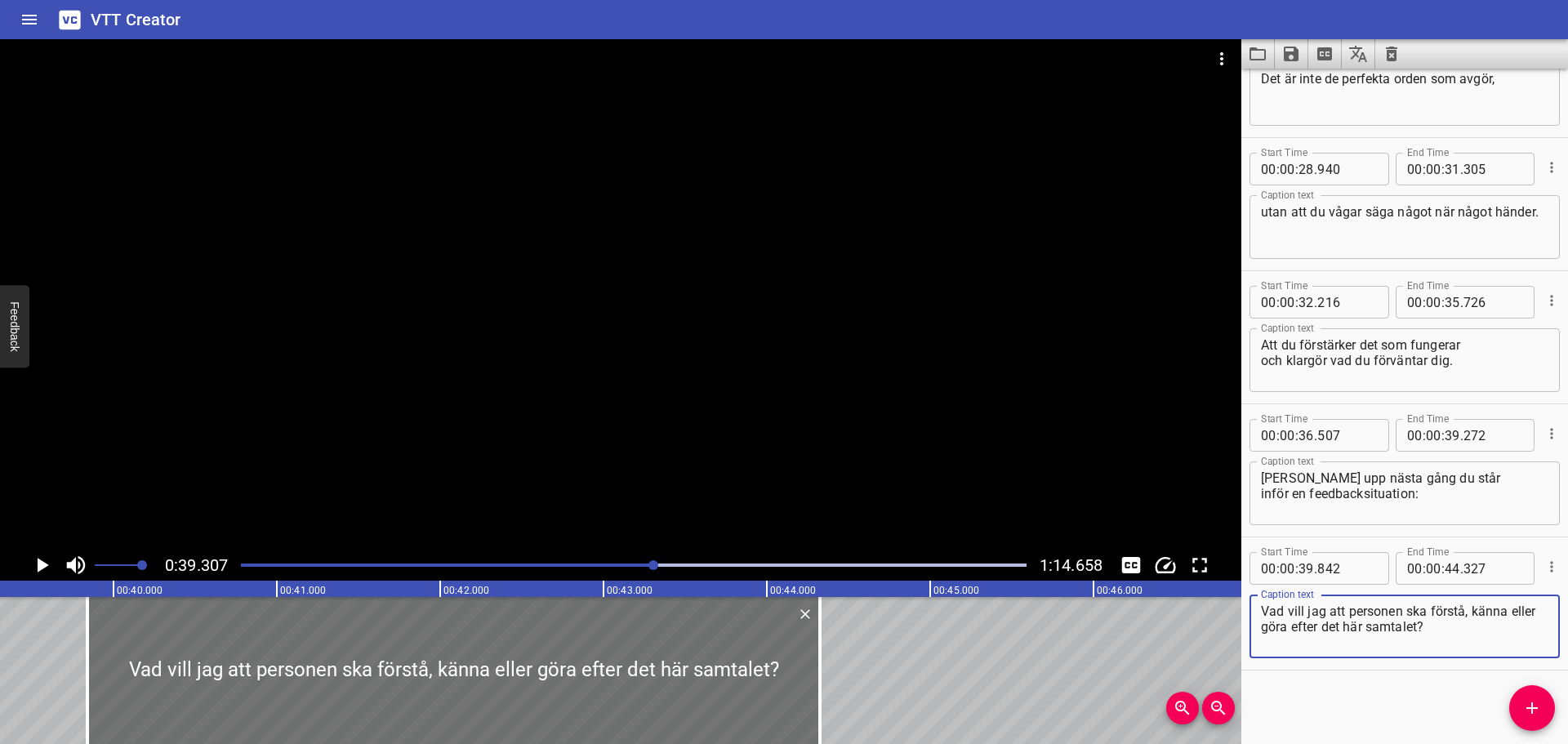
click at [1473, 612] on textarea "Vad vill jag att personen ska förstå, känna eller göra efter det här samtalet?" at bounding box center [1405, 626] width 287 height 46
type textarea "Vad vill jag att personen ska förstå, känna eller göra efter det här samtalet?"
click at [31, 562] on icon "Play/Pause" at bounding box center [41, 565] width 25 height 25
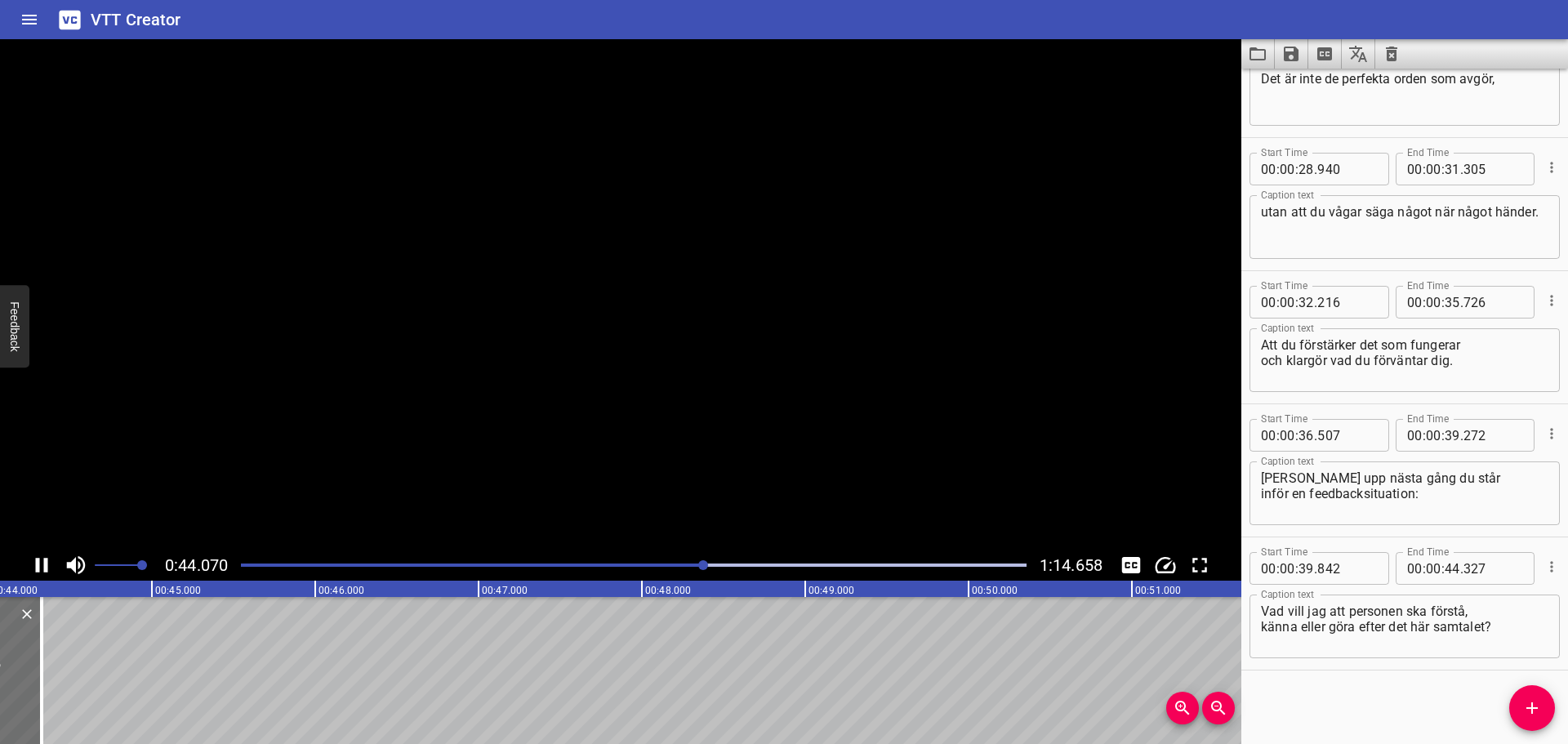
click at [31, 562] on icon "Play/Pause" at bounding box center [41, 565] width 25 height 25
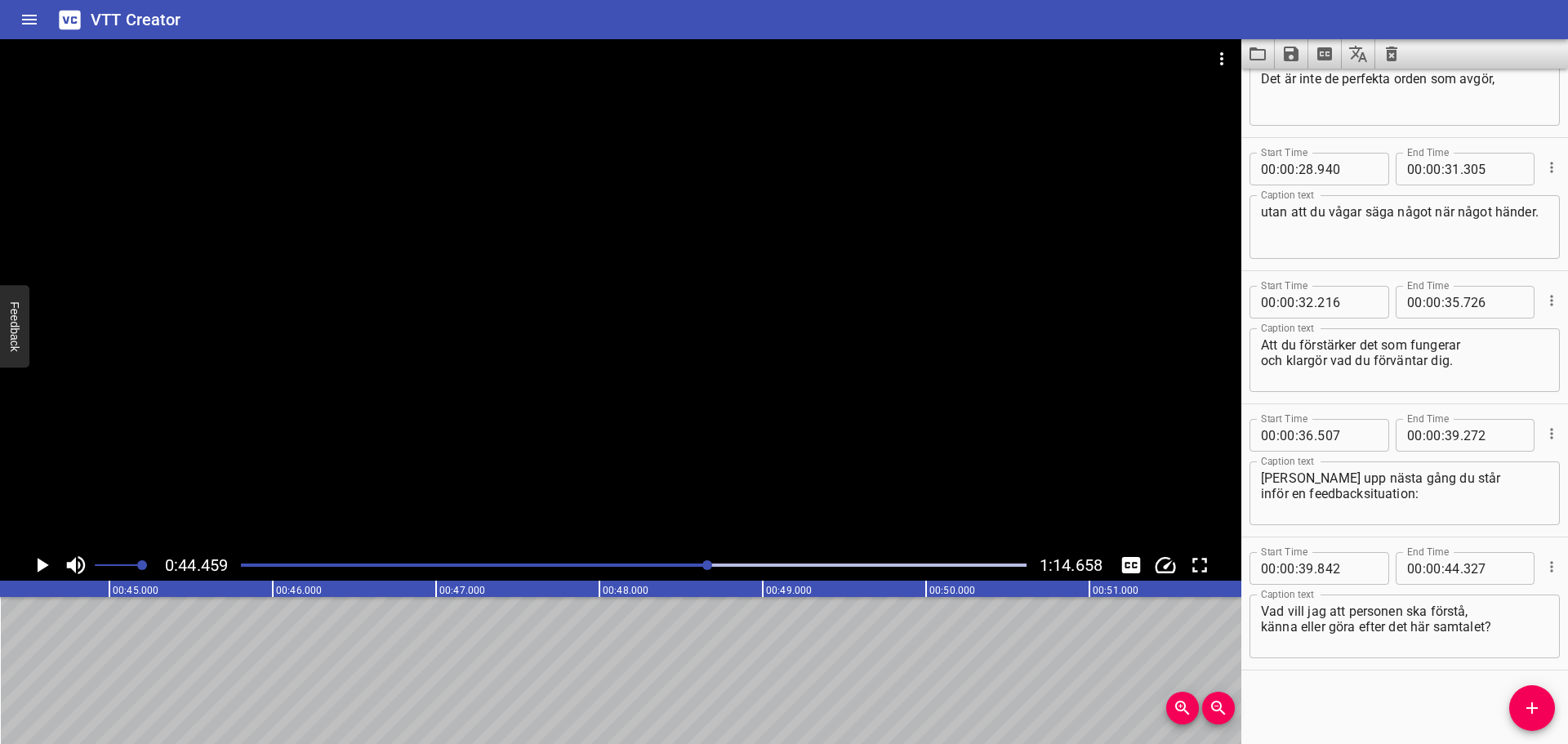
scroll to position [0, 7263]
click at [1519, 708] on span "Add Cue" at bounding box center [1533, 709] width 45 height 20
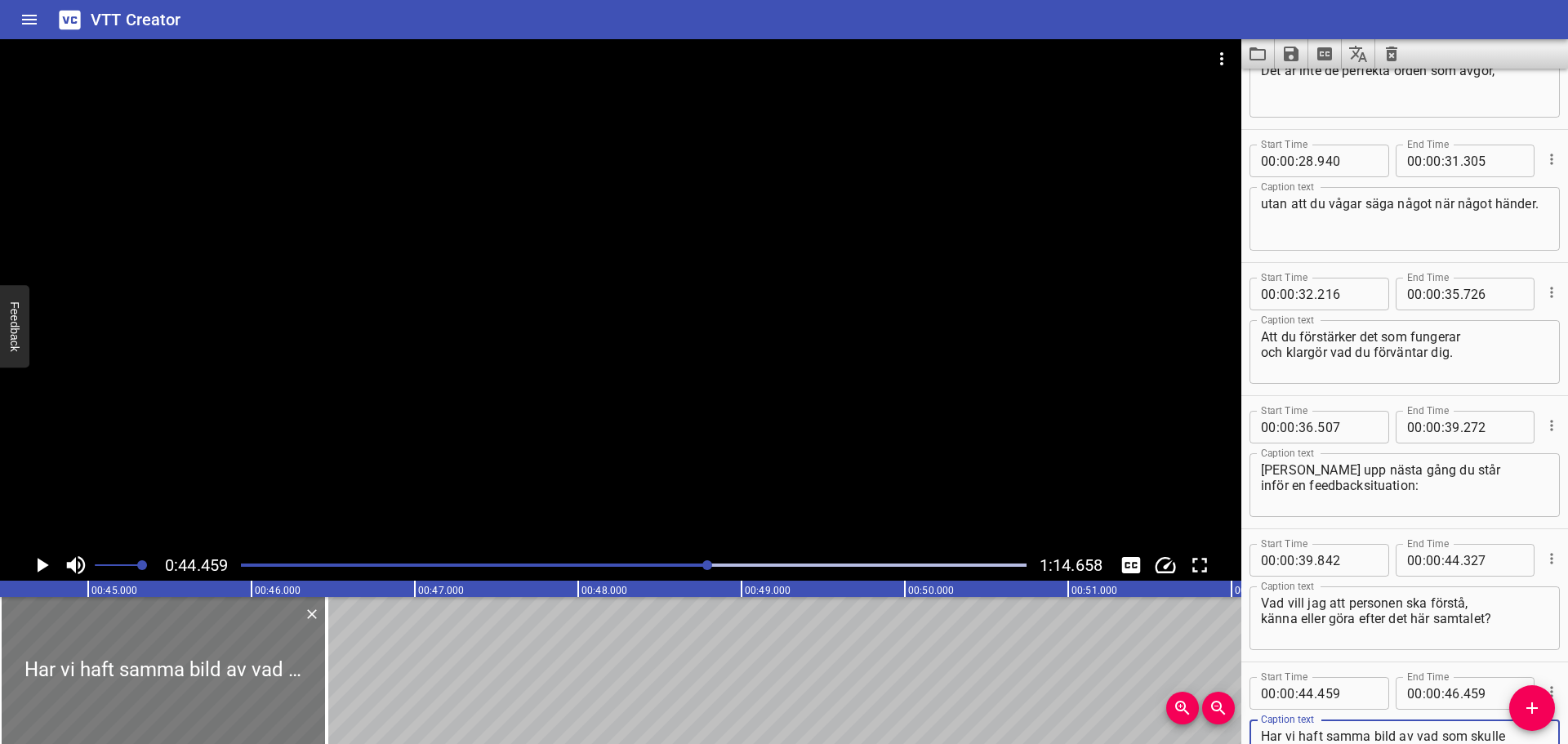
type textarea "Har vi haft samma bild av vad som skulle göras?"
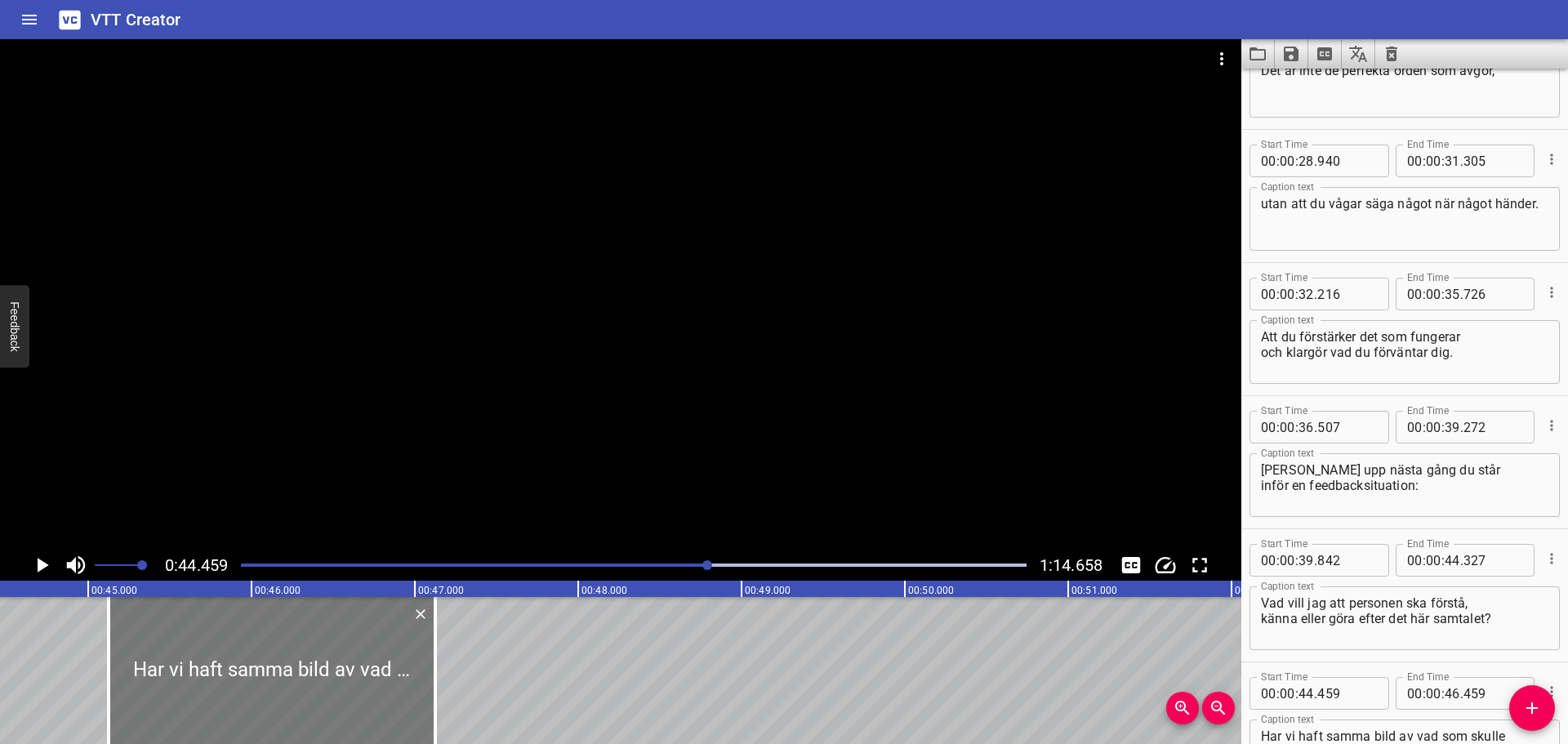
drag, startPoint x: 258, startPoint y: 694, endPoint x: 367, endPoint y: 689, distance: 109.1
click at [367, 689] on div at bounding box center [272, 670] width 327 height 147
type input "45"
type input "124"
type input "47"
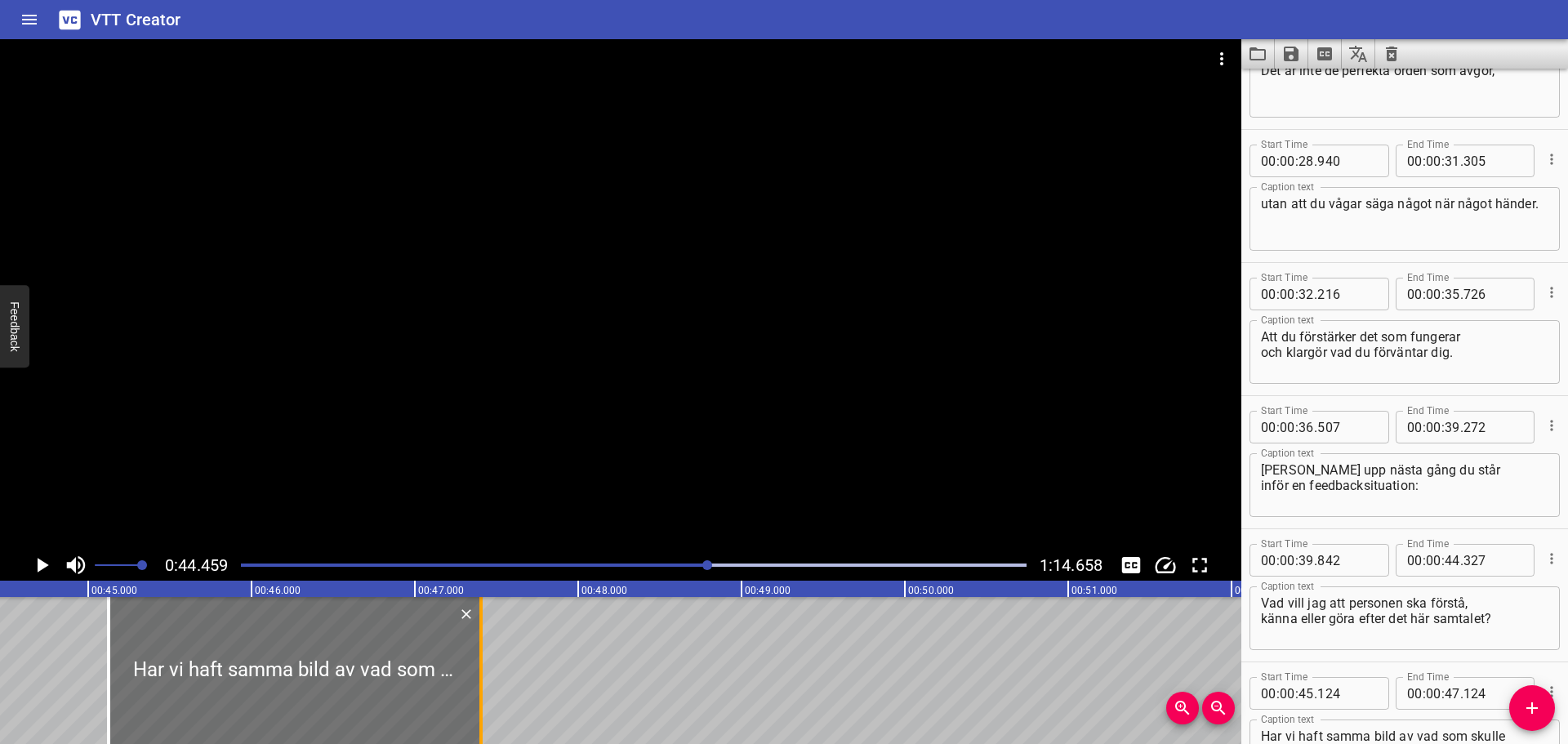
drag, startPoint x: 433, startPoint y: 665, endPoint x: 478, endPoint y: 664, distance: 45.0
click at [478, 664] on div at bounding box center [480, 670] width 17 height 147
type input "404"
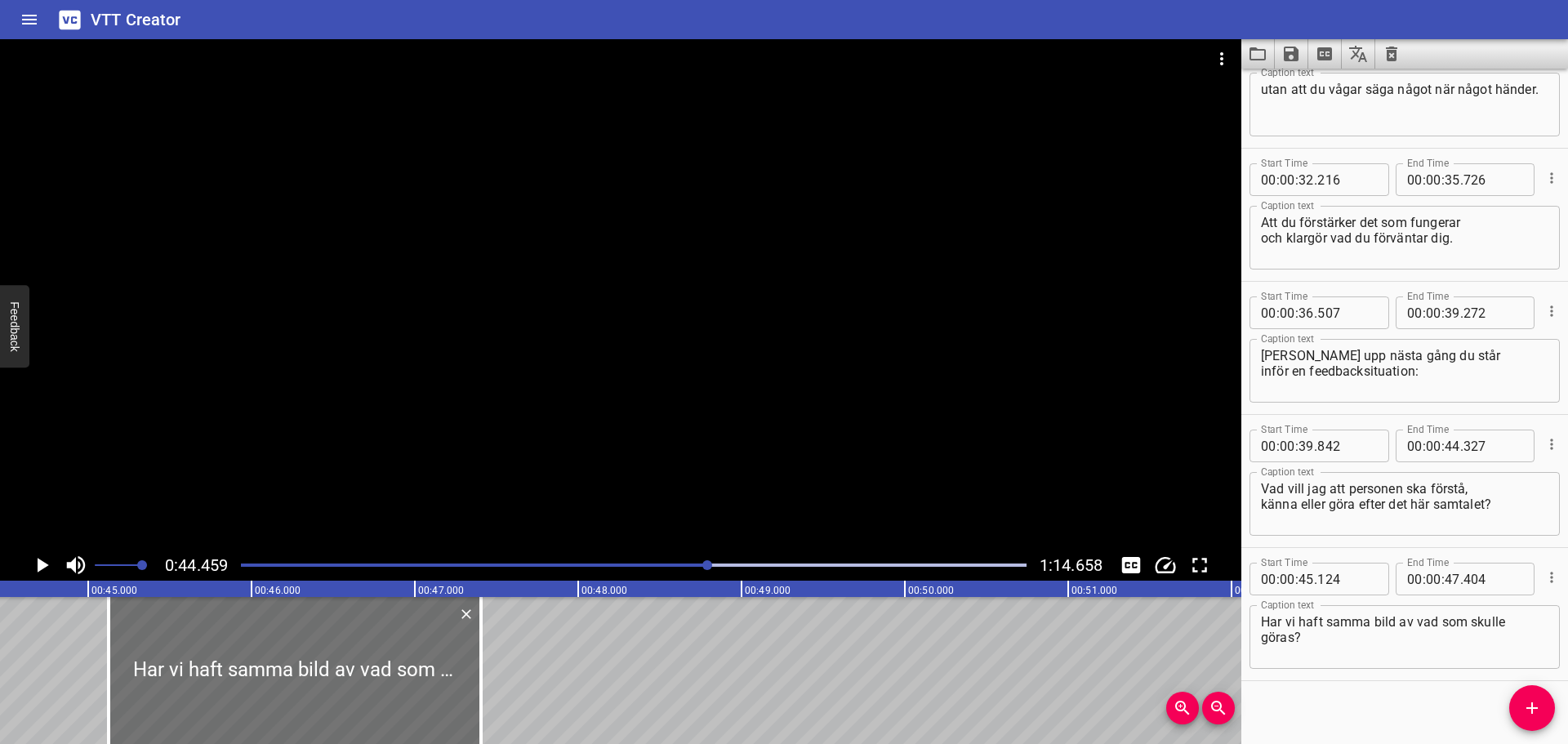
scroll to position [1265, 0]
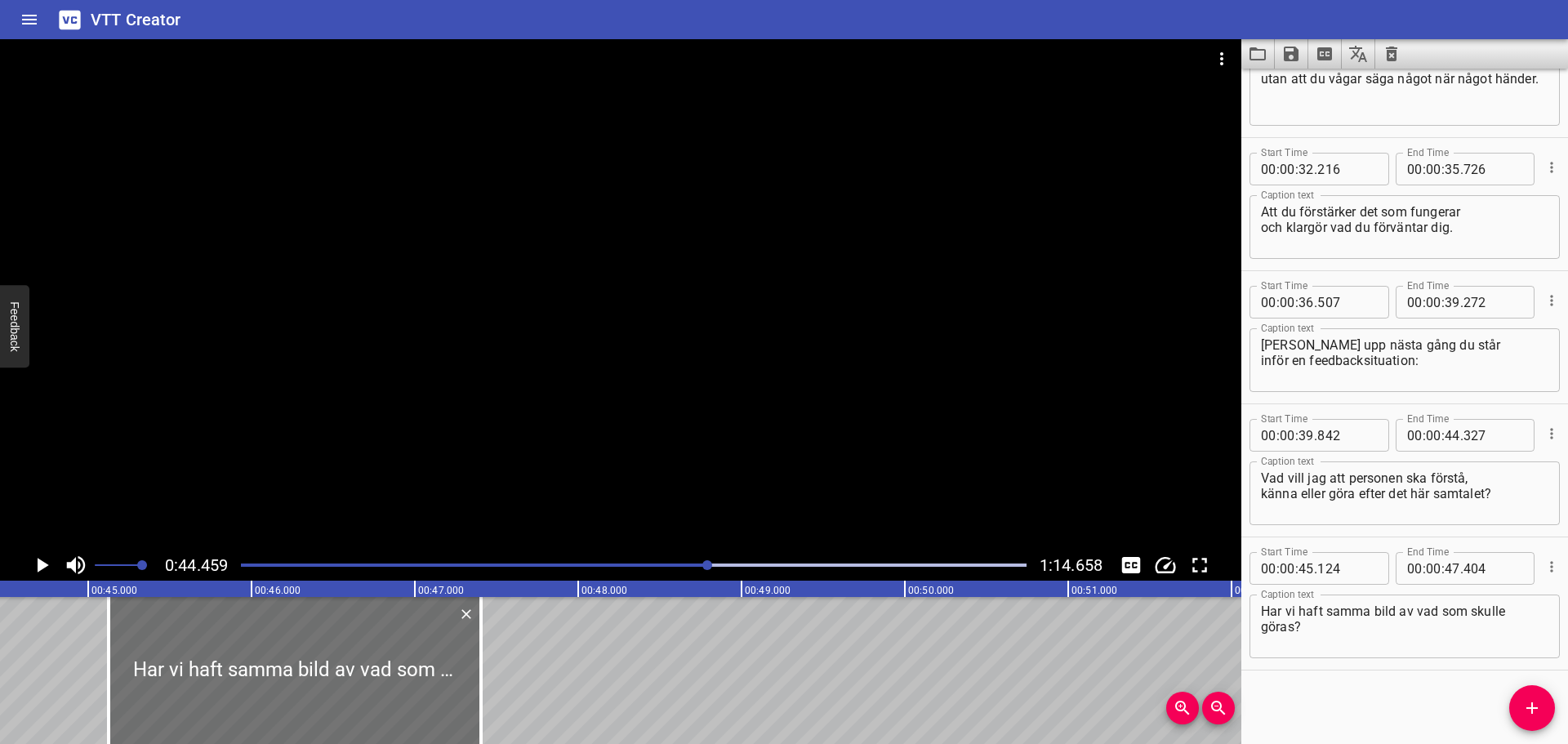
click at [33, 566] on icon "Play/Pause" at bounding box center [41, 565] width 25 height 25
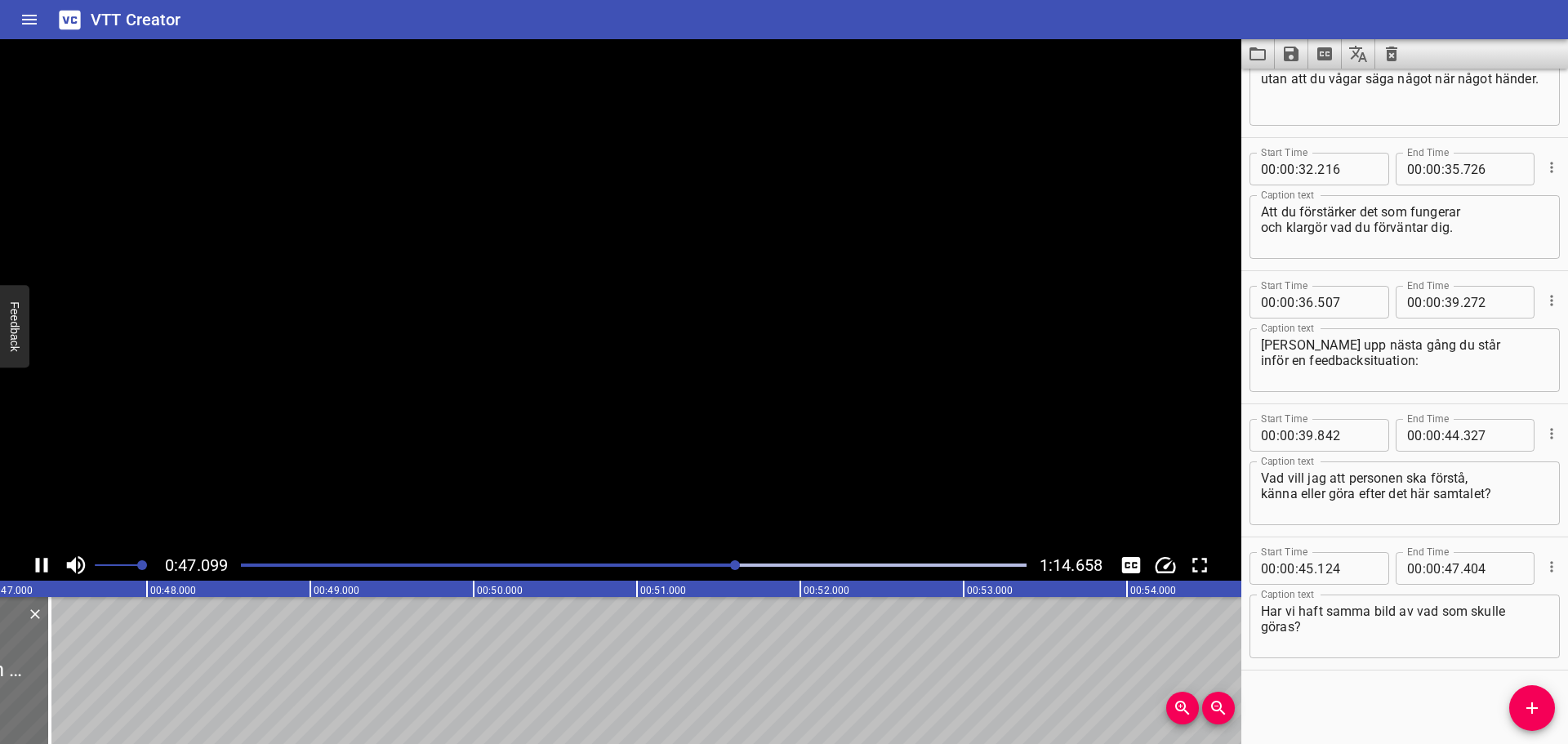
click at [33, 566] on icon "Play/Pause" at bounding box center [41, 565] width 25 height 25
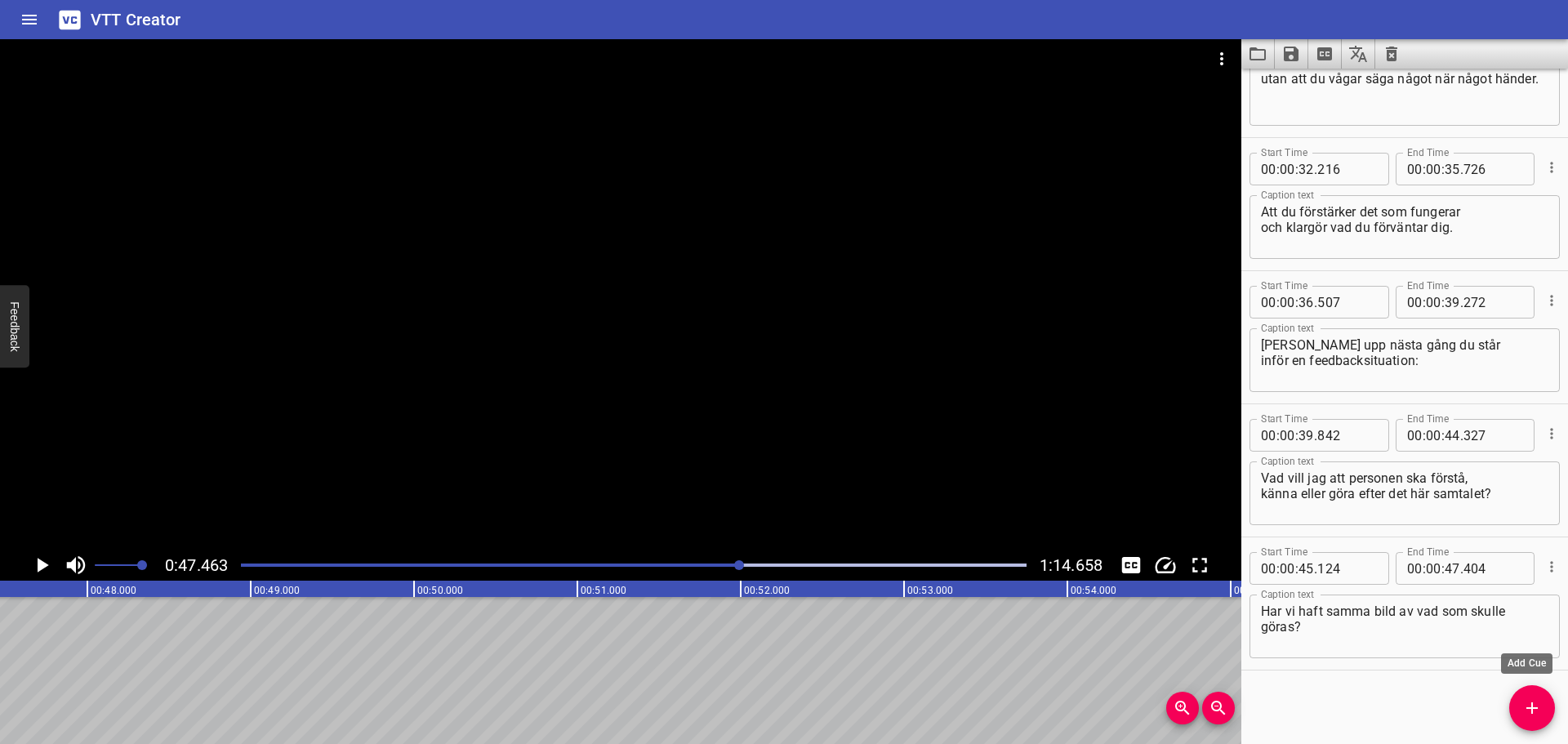
drag, startPoint x: 1520, startPoint y: 700, endPoint x: 1304, endPoint y: 700, distance: 216.0
click at [1520, 700] on span "Add Cue" at bounding box center [1533, 709] width 45 height 20
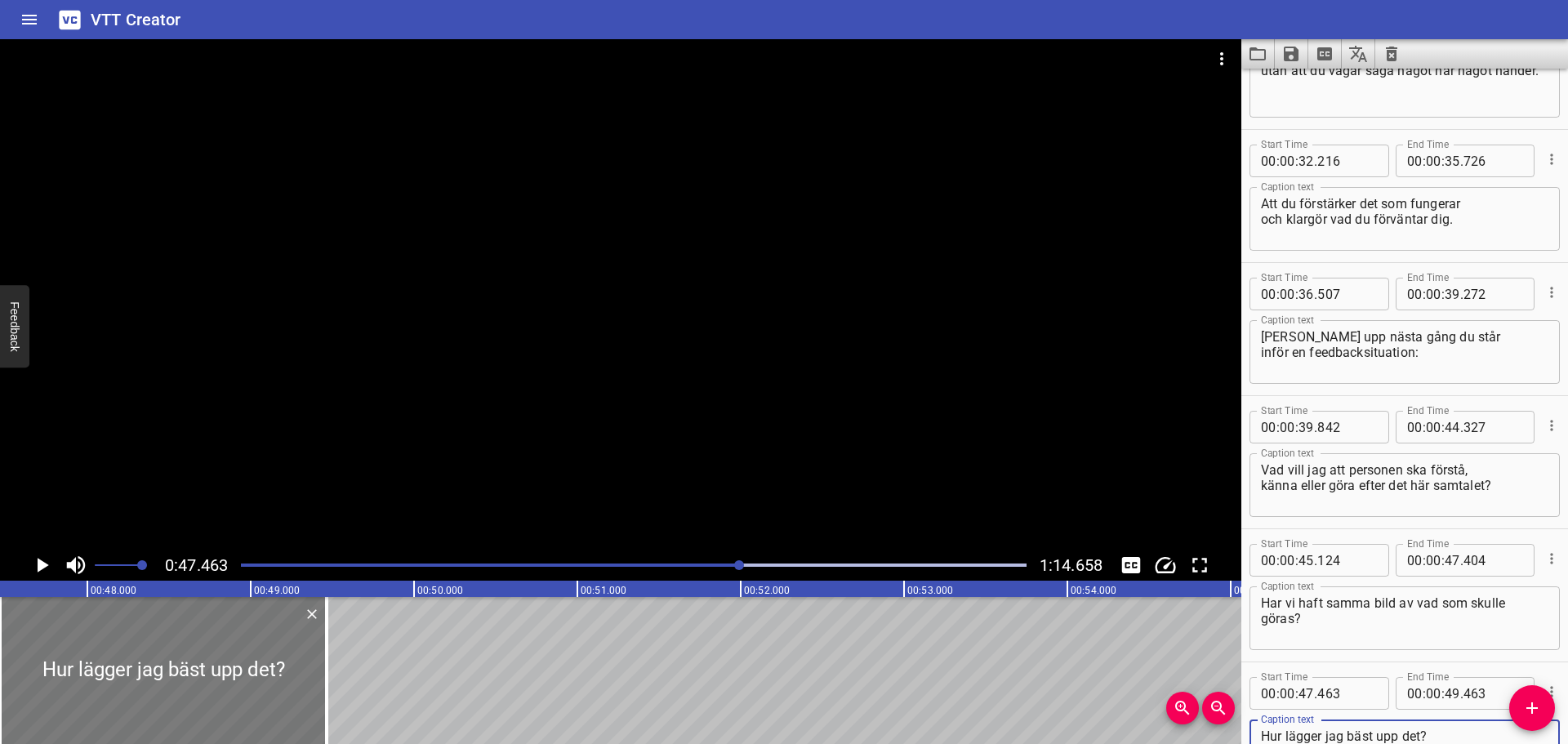
type textarea "Hur lägger jag bäst upp det?"
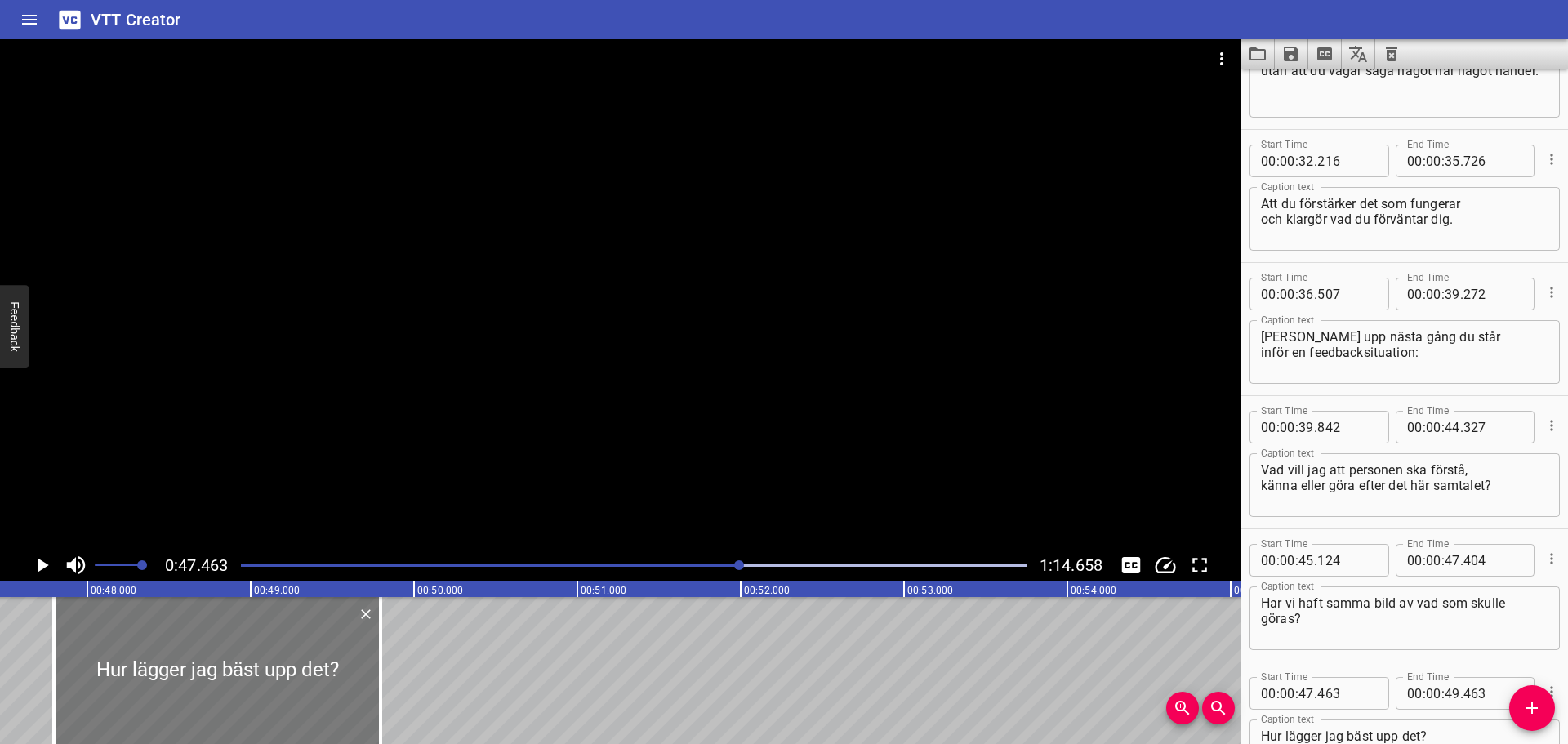
drag, startPoint x: 209, startPoint y: 644, endPoint x: 262, endPoint y: 647, distance: 53.1
click at [262, 647] on div at bounding box center [218, 670] width 327 height 147
type input "793"
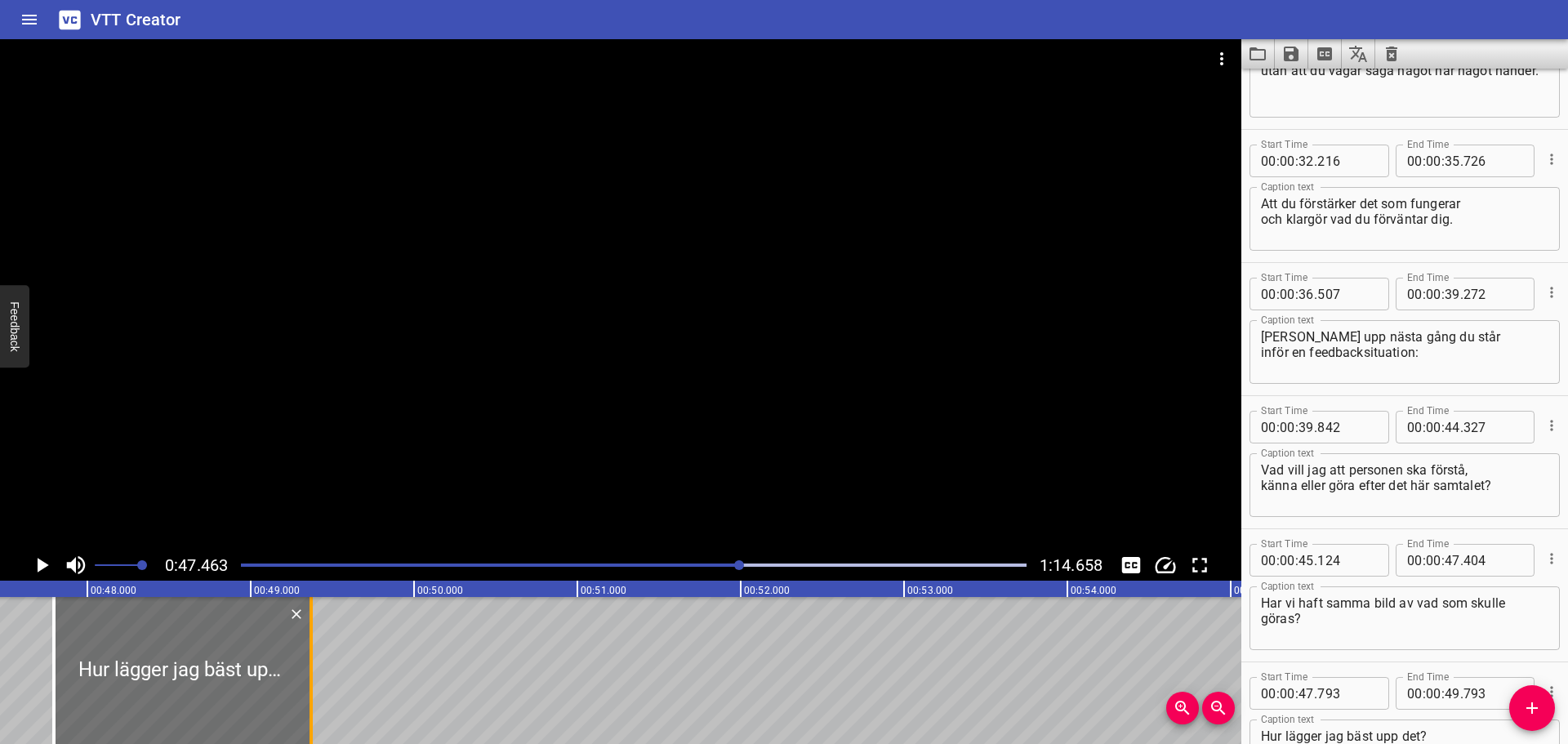
drag, startPoint x: 376, startPoint y: 651, endPoint x: 305, endPoint y: 652, distance: 71.0
click at [305, 652] on div at bounding box center [311, 670] width 17 height 147
type input "358"
click at [33, 564] on icon "Play/Pause" at bounding box center [41, 565] width 25 height 25
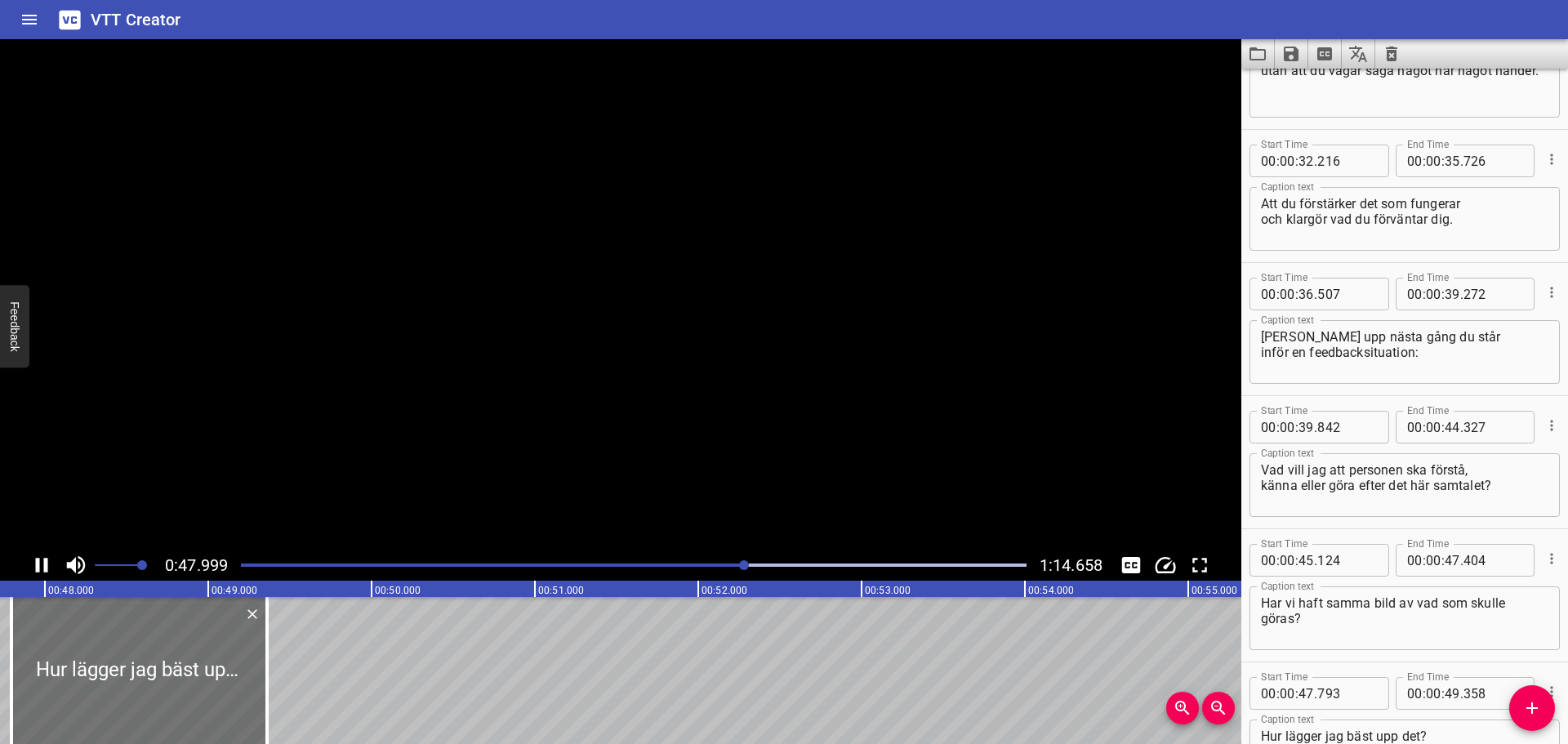
scroll to position [1398, 0]
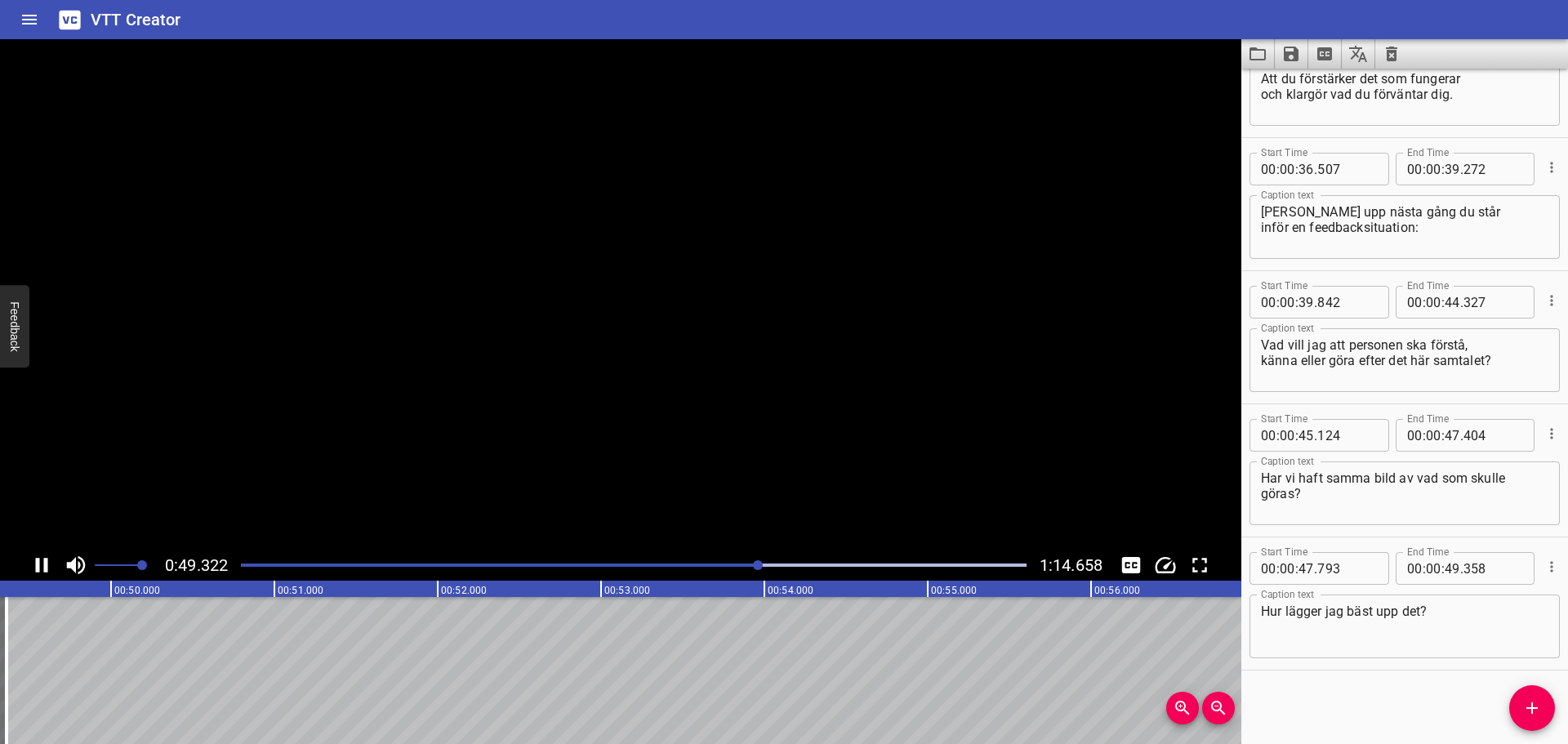
click at [33, 564] on icon "Play/Pause" at bounding box center [41, 565] width 25 height 25
click at [1523, 711] on icon "Add Cue" at bounding box center [1533, 709] width 20 height 20
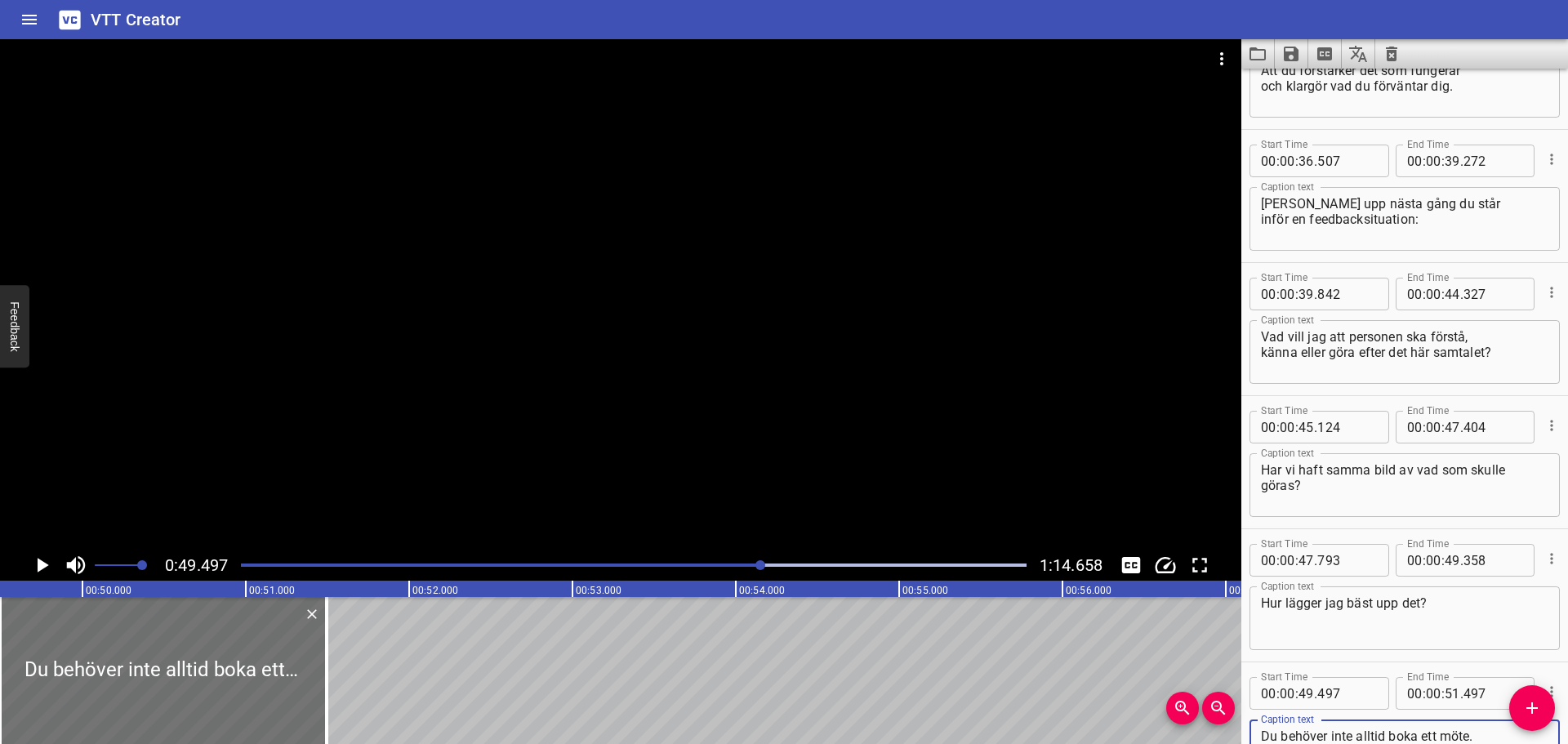
scroll to position [1488, 0]
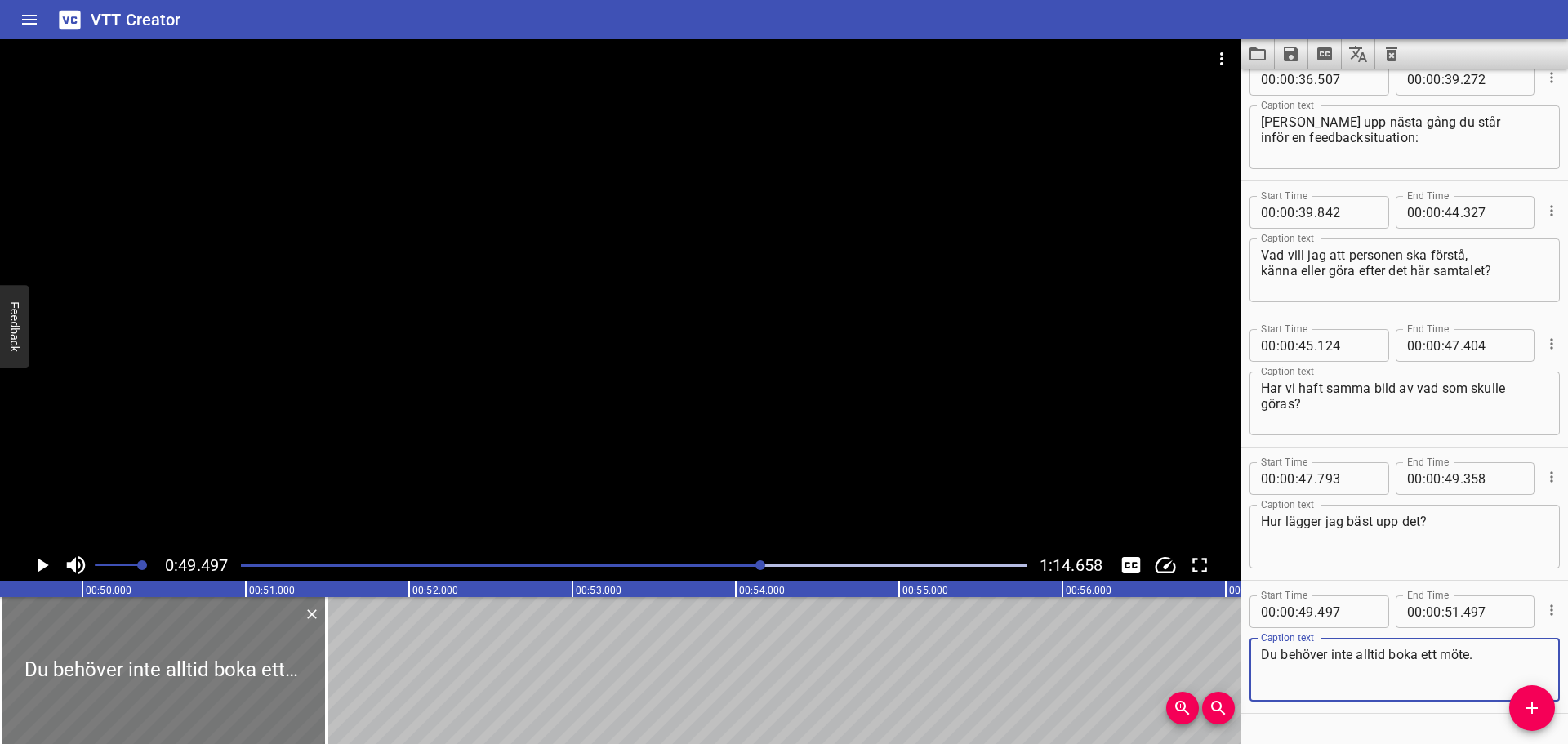
type textarea "Du behöver inte alltid boka ett möte."
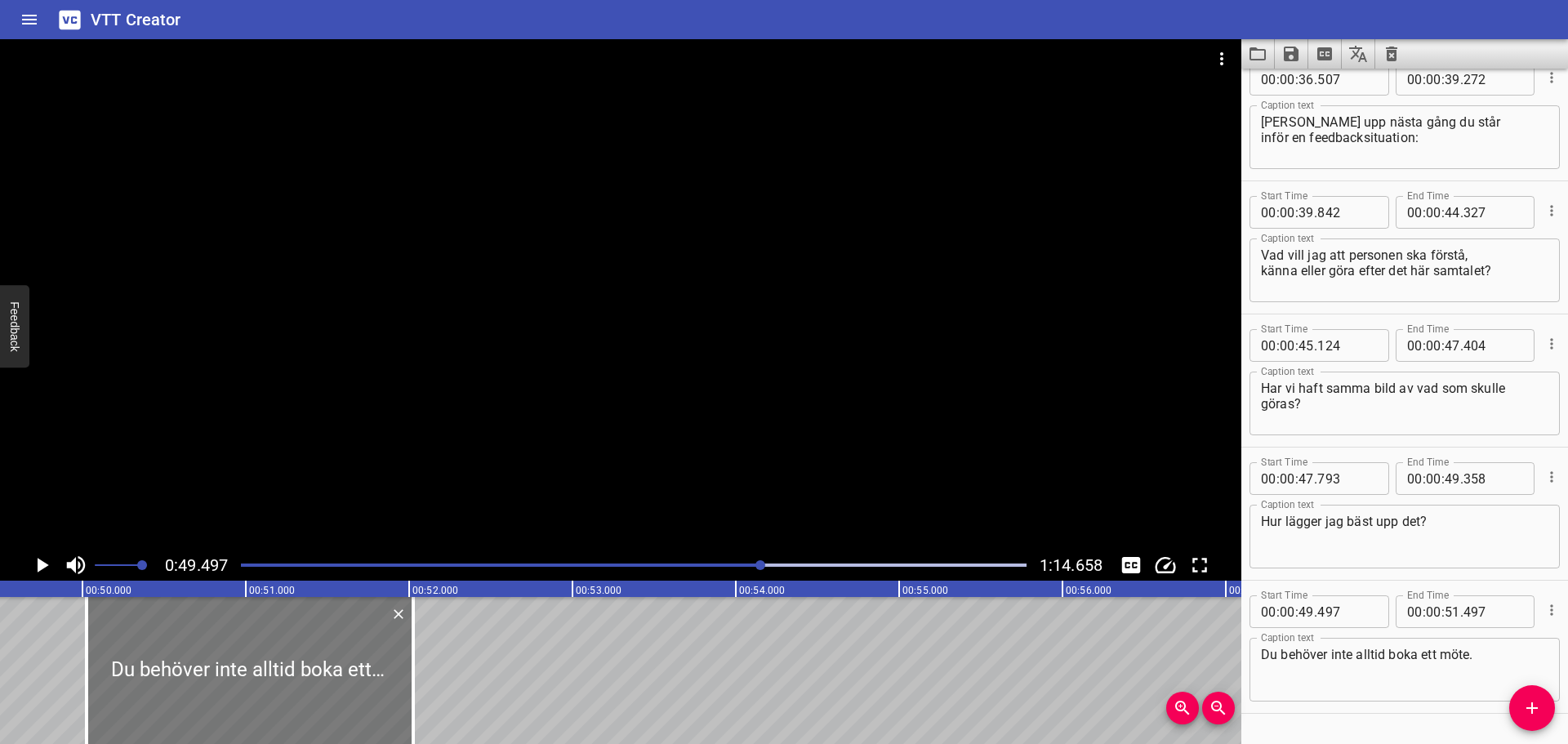
drag, startPoint x: 215, startPoint y: 674, endPoint x: 306, endPoint y: 669, distance: 91.1
click at [306, 669] on div at bounding box center [250, 670] width 327 height 147
type input "50"
type input "057"
type input "52"
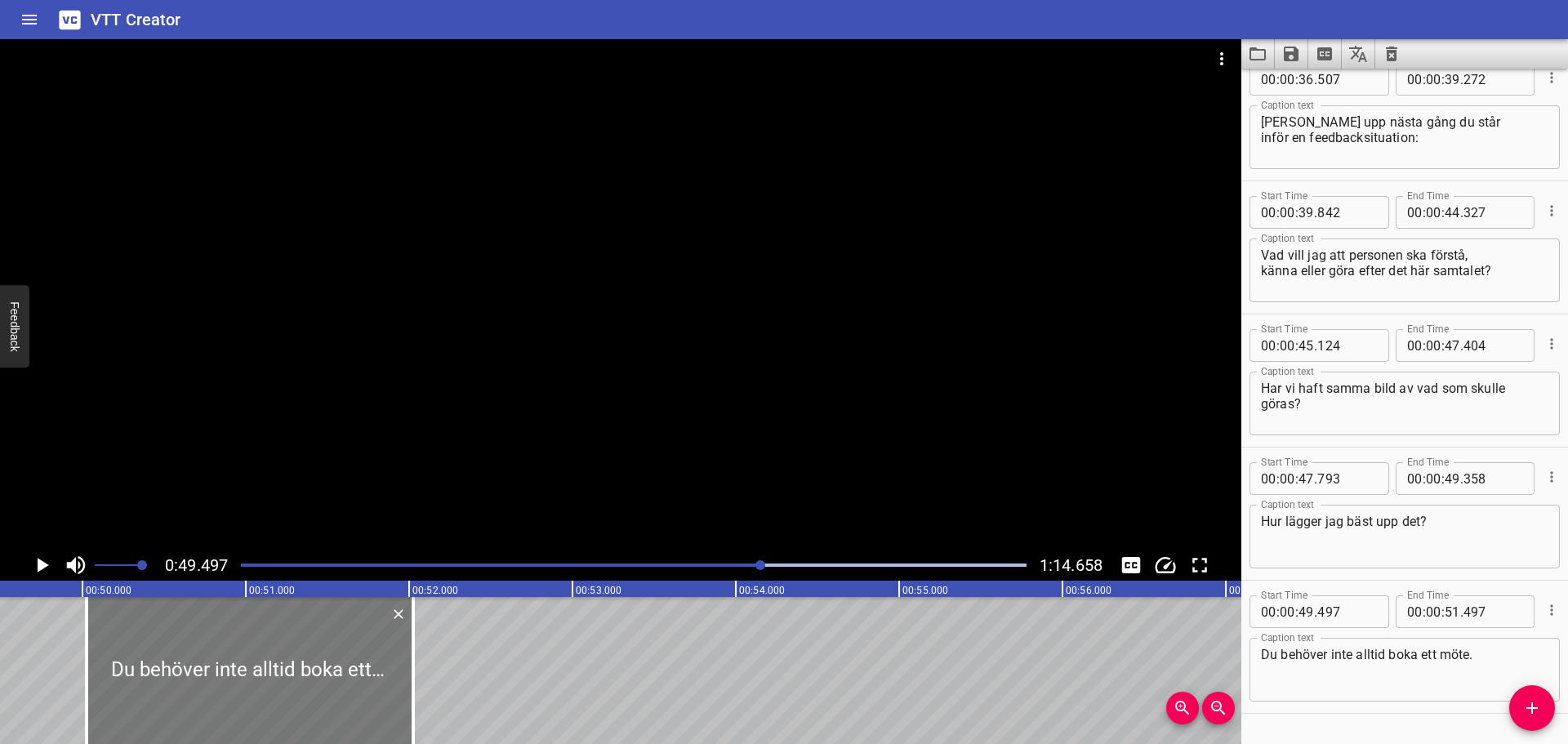
type input "057"
drag, startPoint x: 415, startPoint y: 666, endPoint x: 379, endPoint y: 665, distance: 36.0
click at [379, 665] on div at bounding box center [381, 670] width 17 height 147
type input "51"
type input "832"
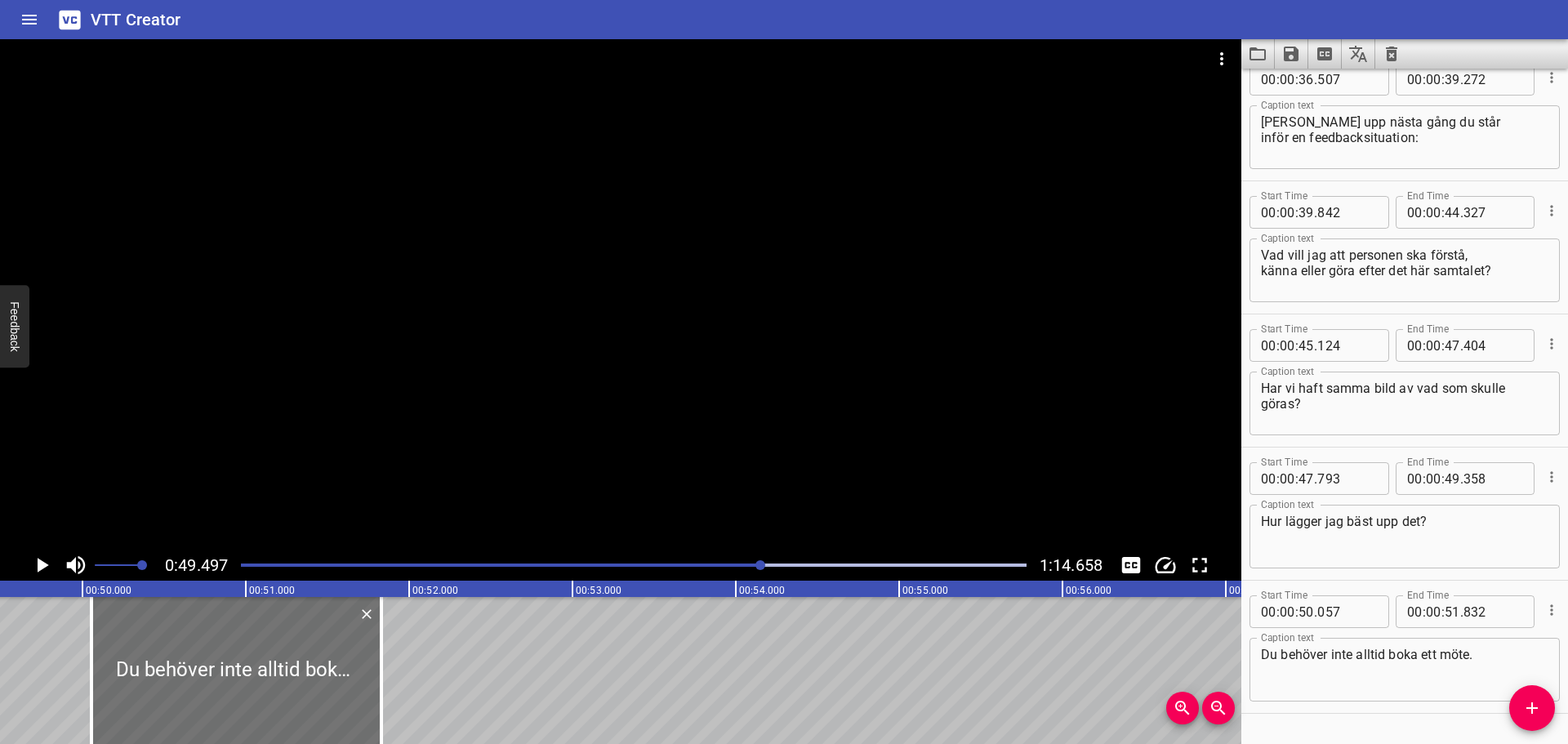
click at [47, 561] on icon "Play/Pause" at bounding box center [41, 565] width 25 height 25
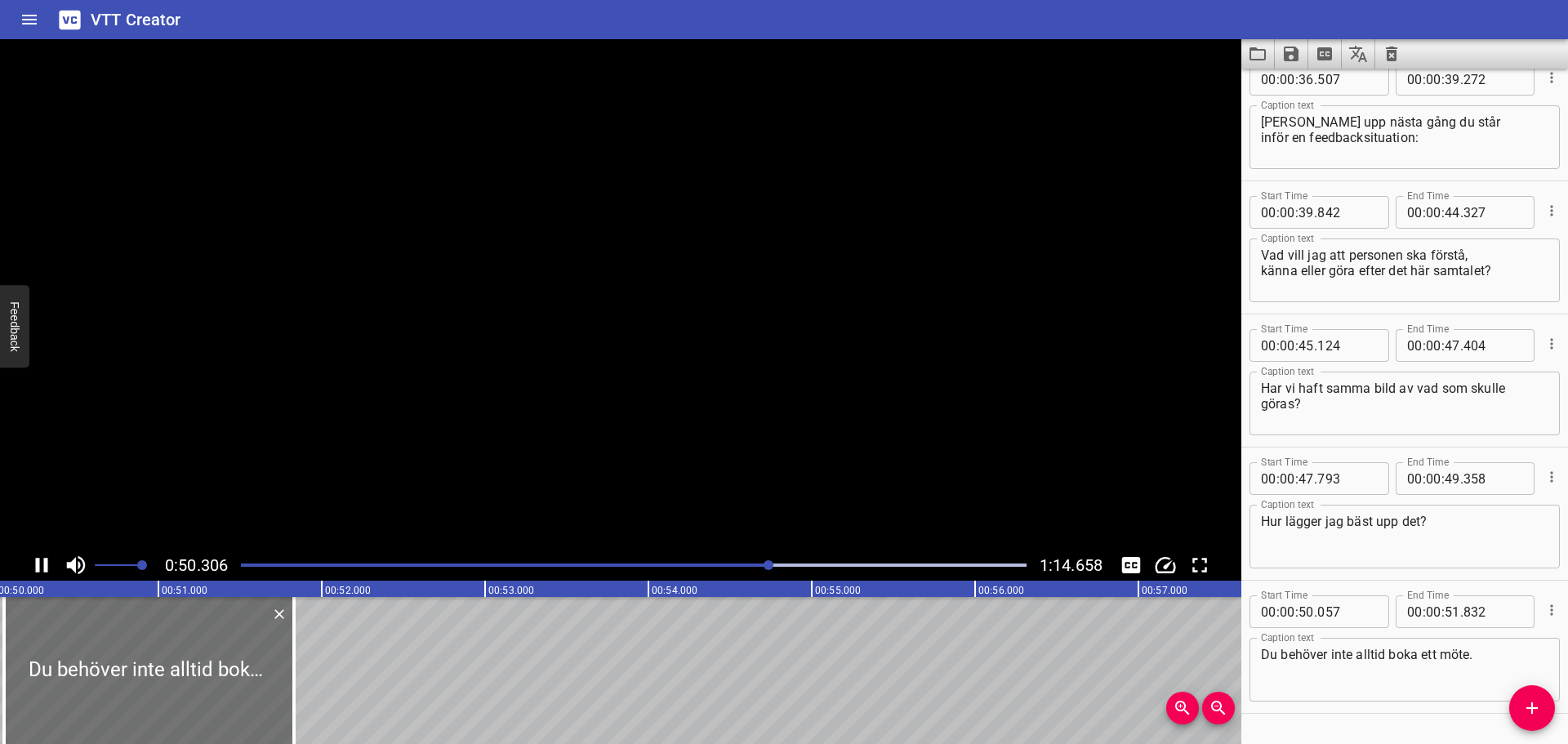
scroll to position [1531, 0]
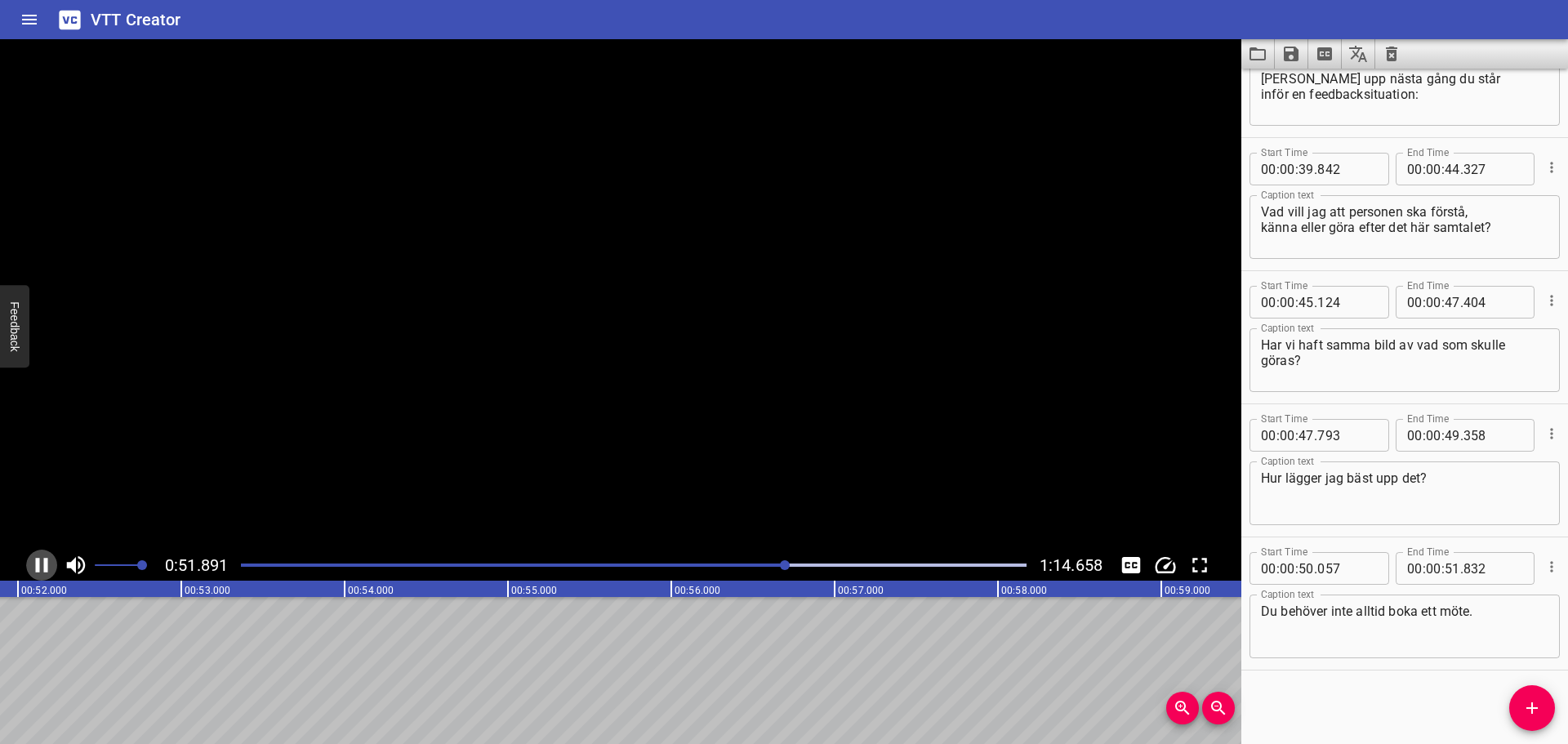
click at [47, 561] on icon "Play/Pause" at bounding box center [42, 565] width 12 height 15
click at [1525, 705] on icon "Add Cue" at bounding box center [1533, 709] width 20 height 20
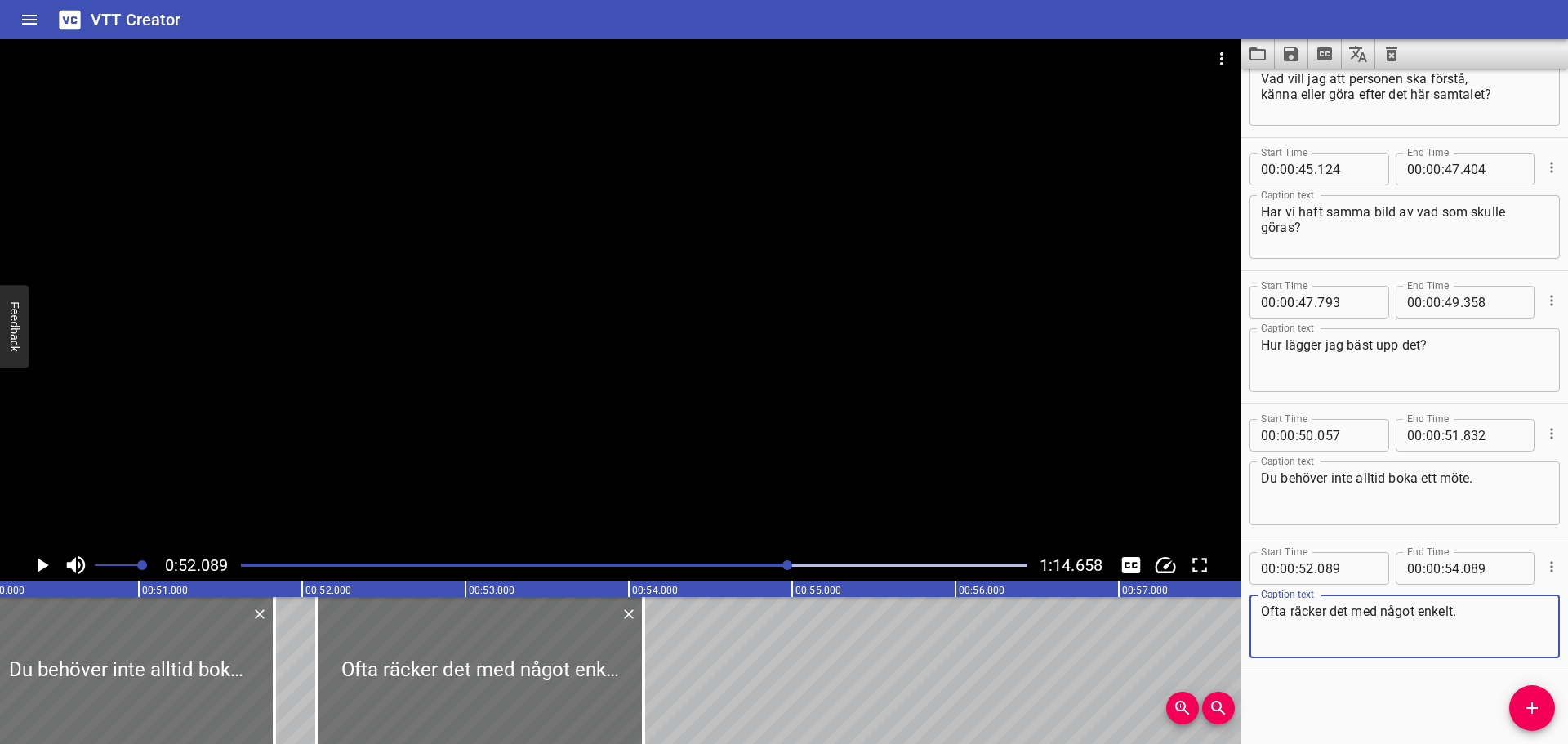
scroll to position [0, 8073]
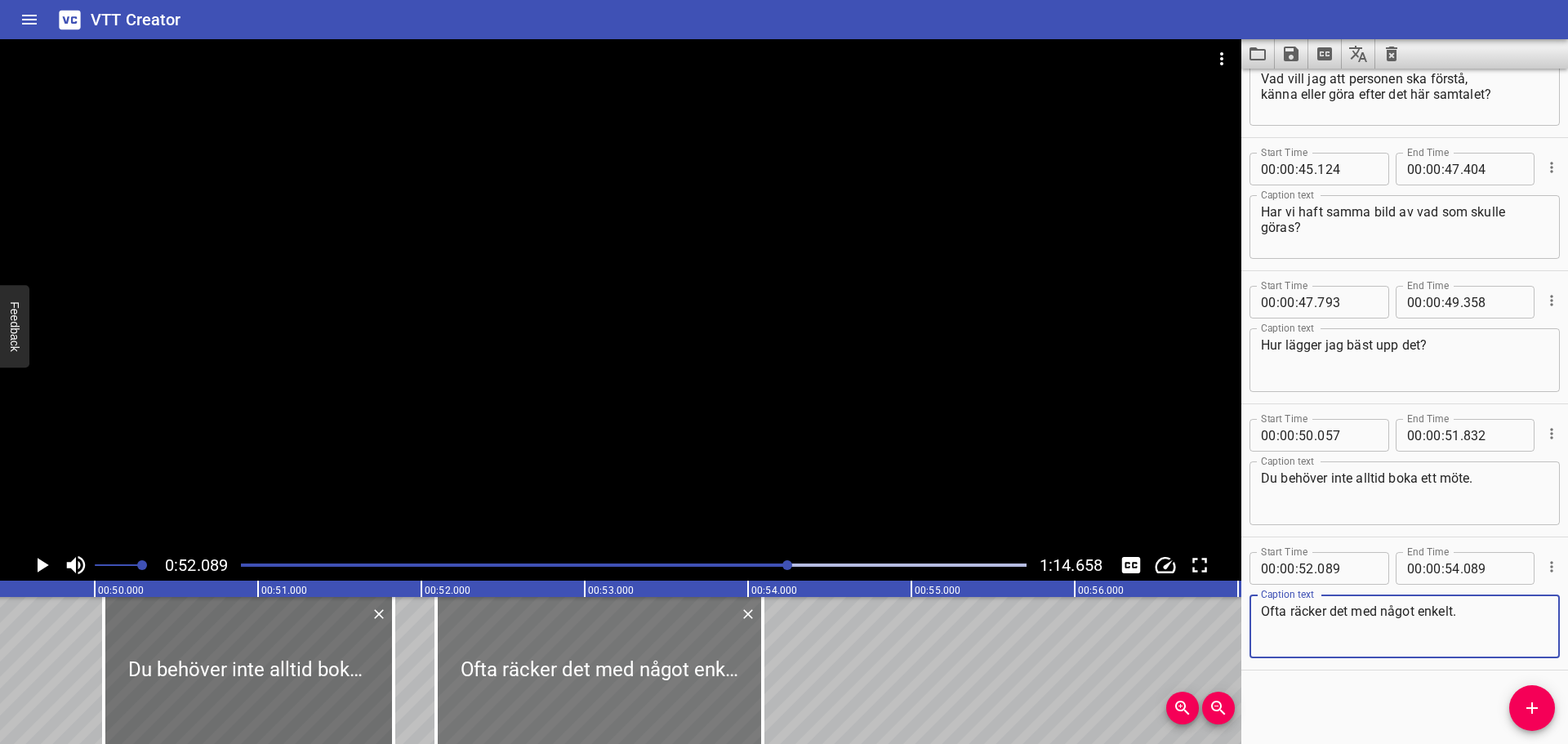
type textarea "Ofta räcker det med något enkelt."
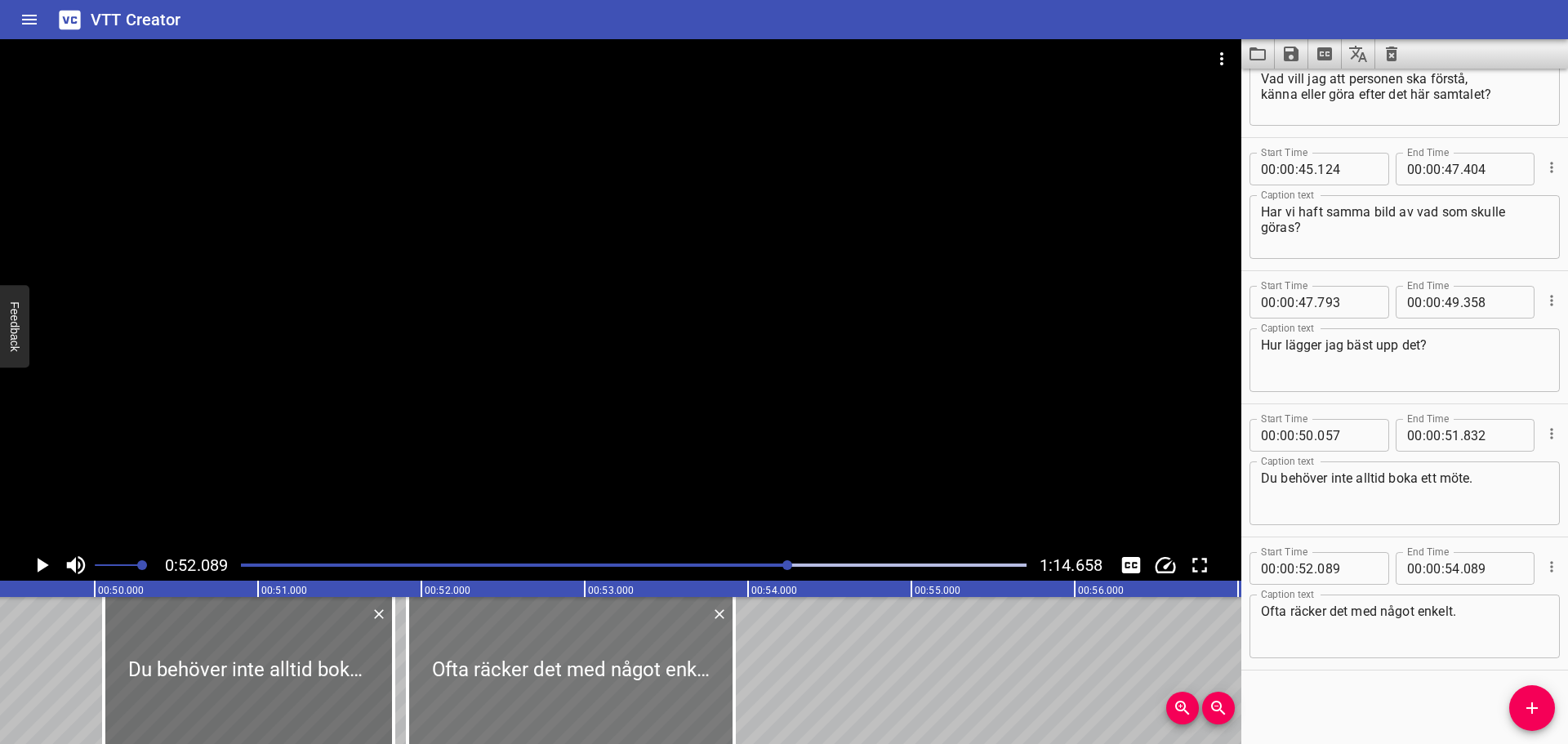
drag, startPoint x: 497, startPoint y: 676, endPoint x: 469, endPoint y: 677, distance: 28.0
click at [469, 677] on div at bounding box center [571, 670] width 327 height 147
type input "51"
type input "909"
type input "53"
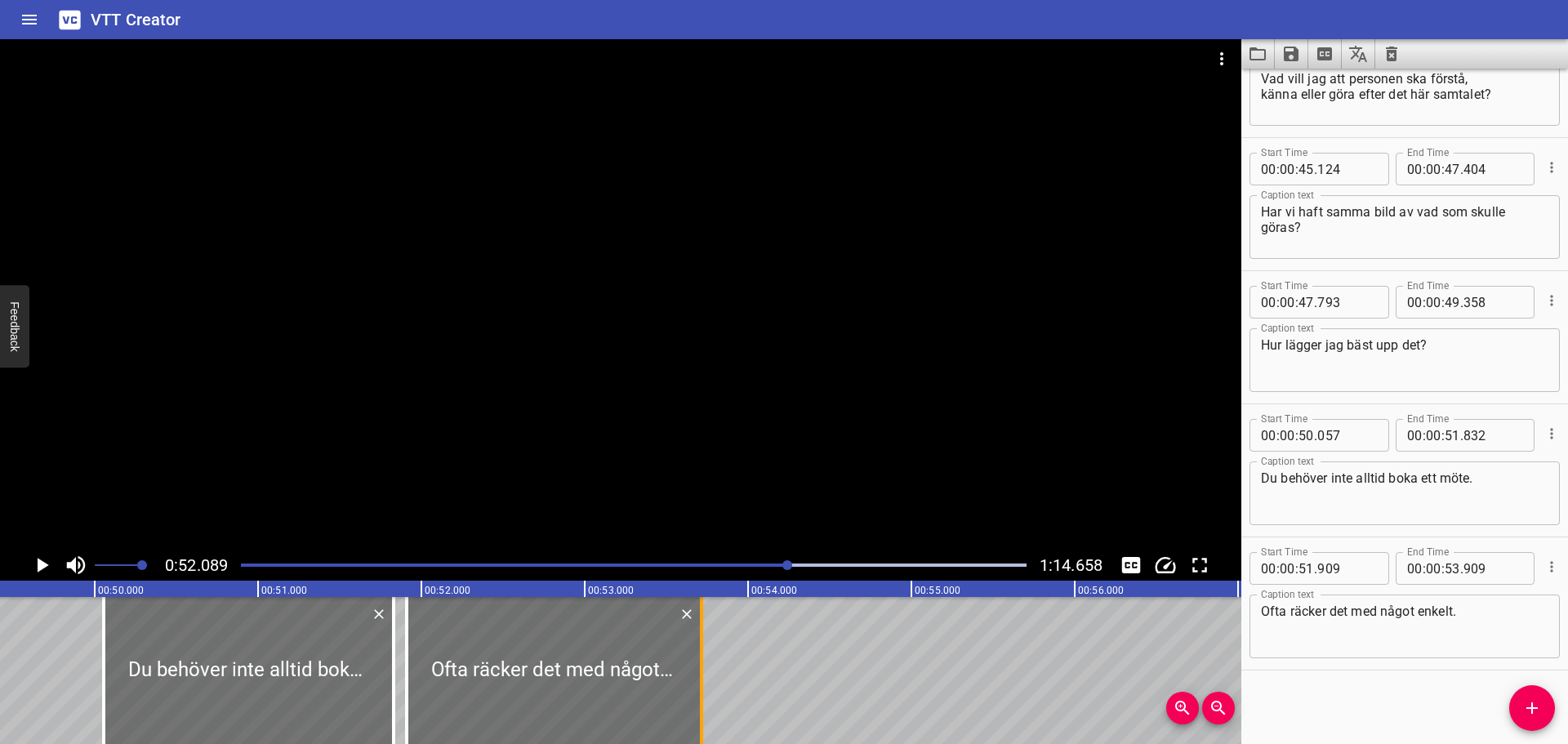
drag, startPoint x: 729, startPoint y: 676, endPoint x: 698, endPoint y: 676, distance: 31.0
click at [698, 676] on div at bounding box center [702, 670] width 17 height 147
type input "714"
click at [38, 559] on icon "Play/Pause" at bounding box center [43, 565] width 12 height 15
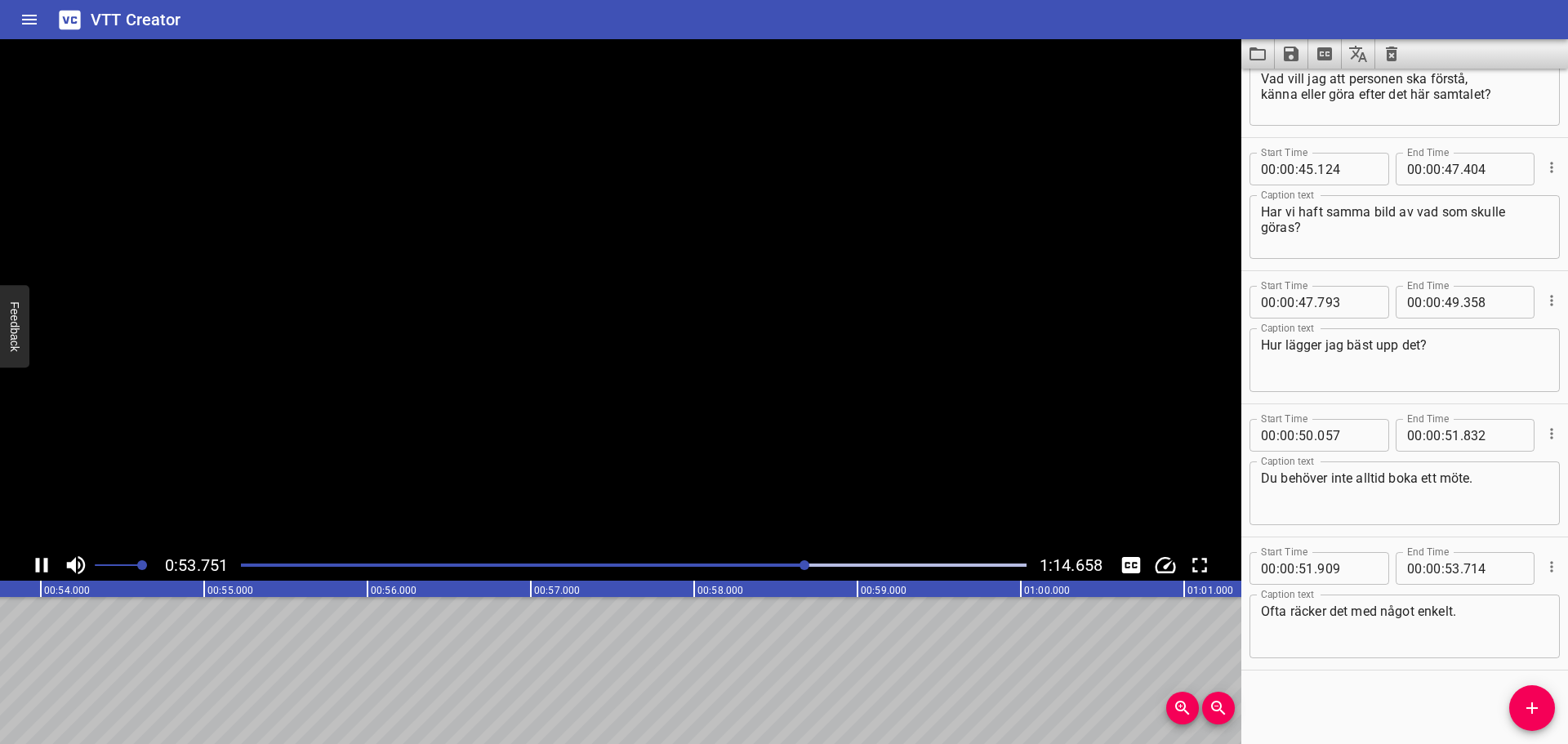
click at [38, 559] on icon "Play/Pause" at bounding box center [42, 565] width 12 height 15
click at [1526, 704] on icon "Add Cue" at bounding box center [1533, 709] width 20 height 20
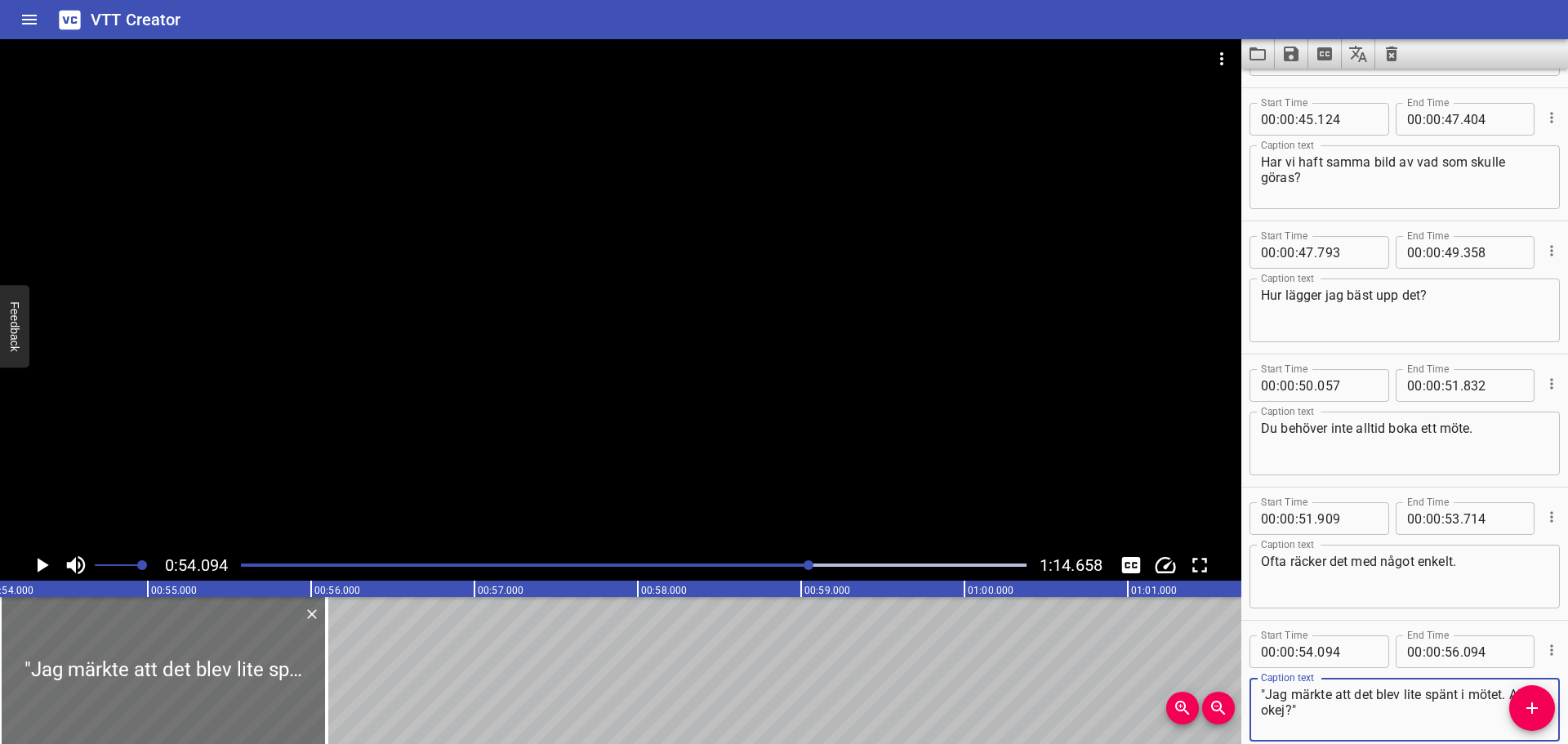
scroll to position [1755, 0]
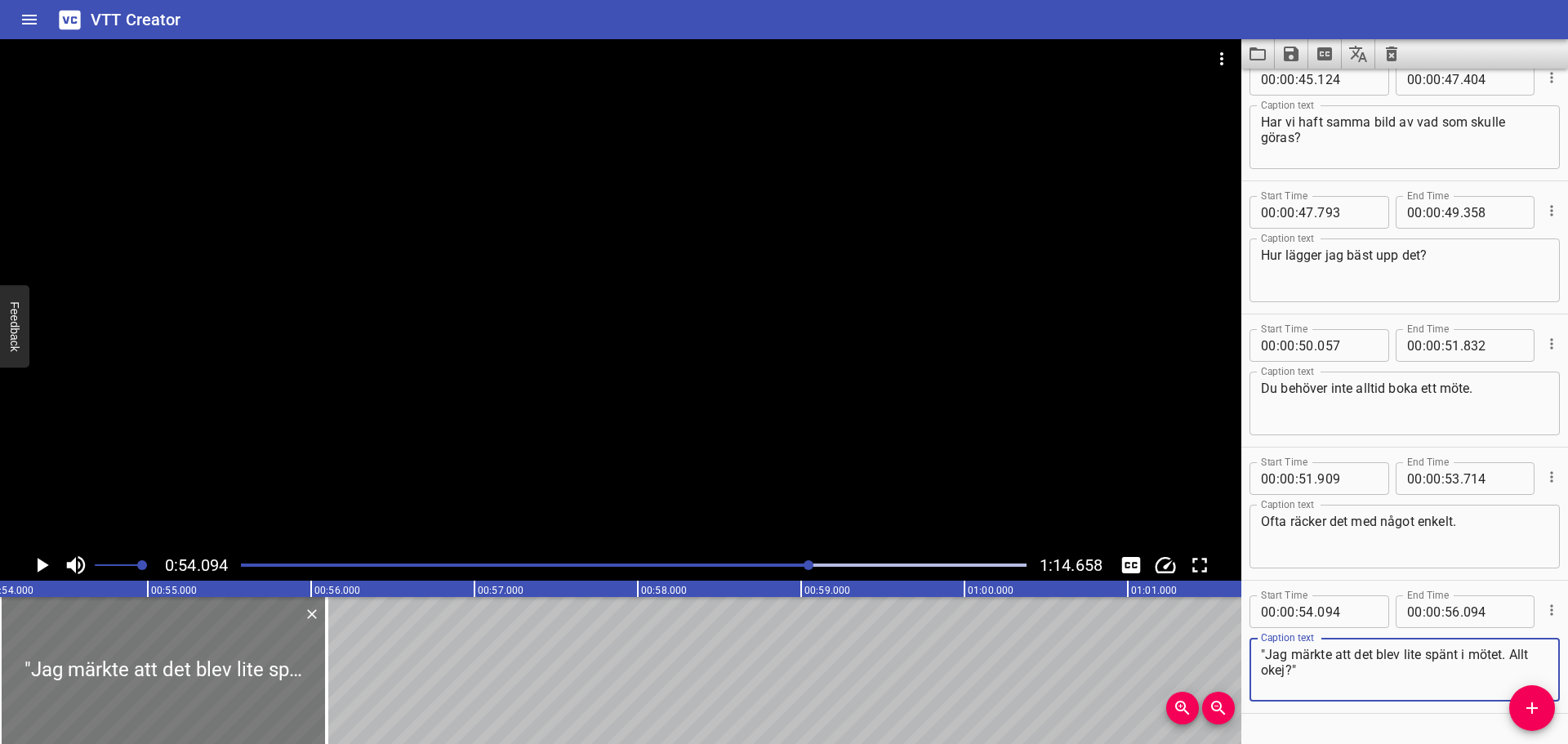
type textarea ""Jag märkte att det blev lite spänt i mötet. Allt okej?""
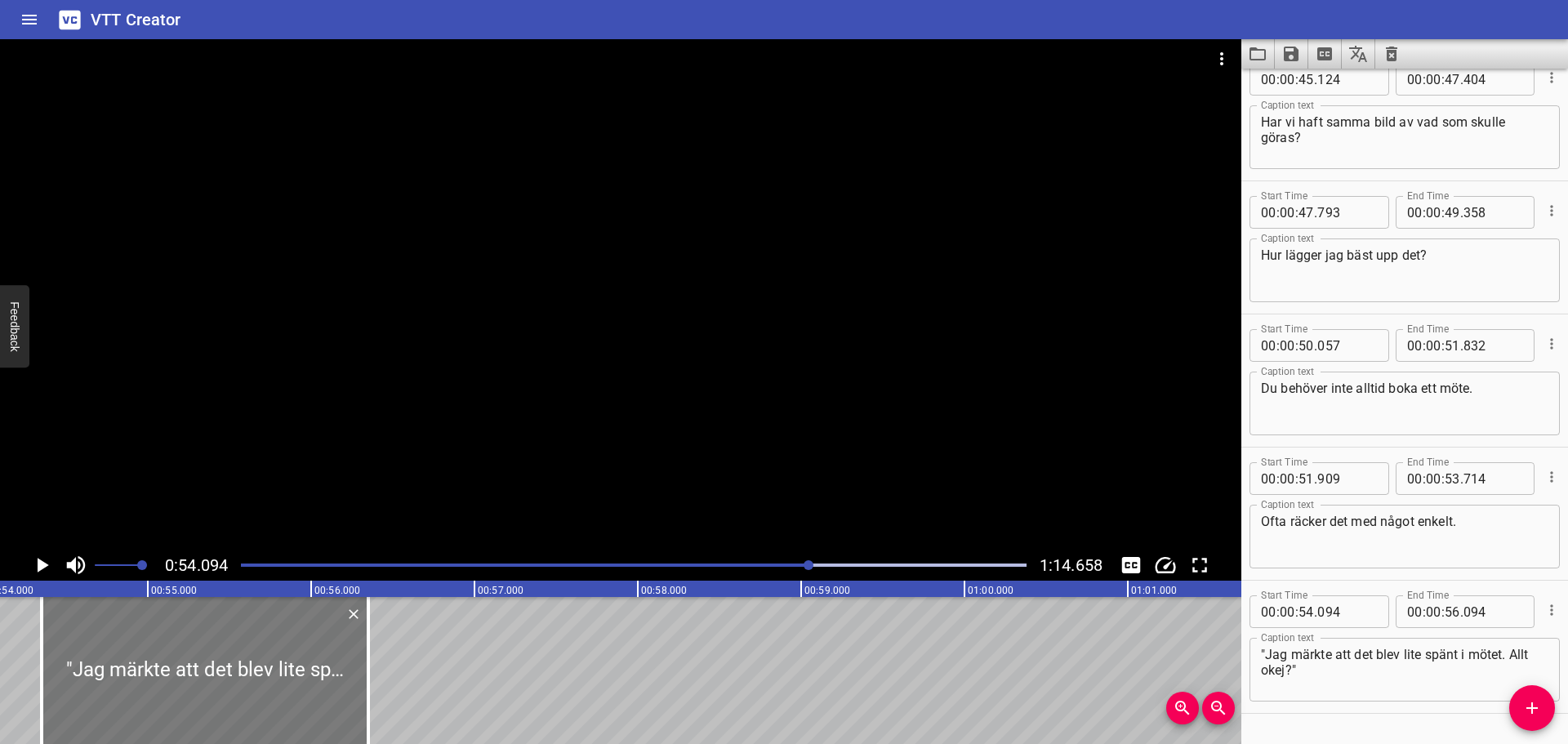
drag, startPoint x: 239, startPoint y: 665, endPoint x: 281, endPoint y: 659, distance: 42.4
click at [281, 659] on div at bounding box center [205, 670] width 327 height 147
type input "349"
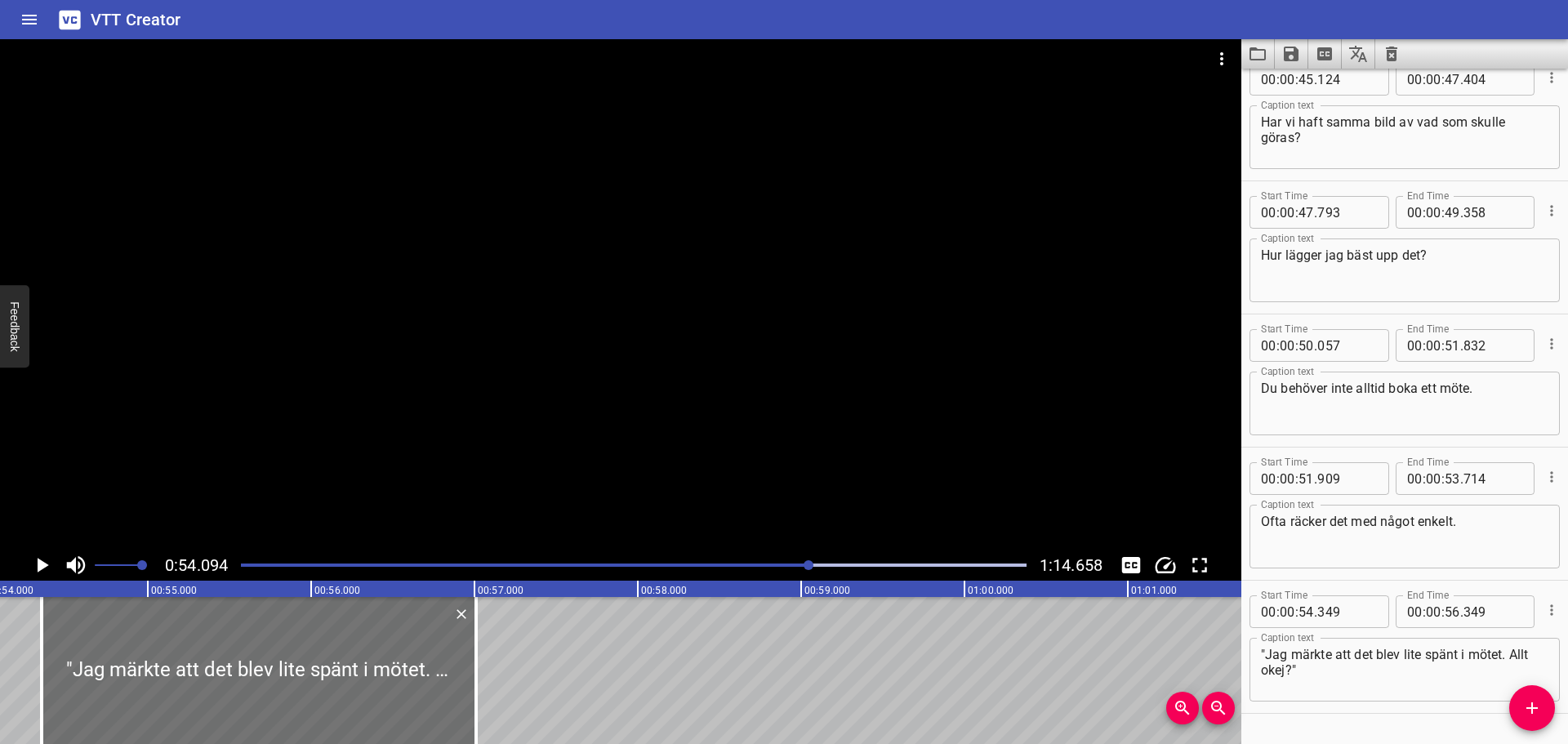
drag, startPoint x: 376, startPoint y: 650, endPoint x: 486, endPoint y: 653, distance: 110.0
click at [484, 653] on div at bounding box center [476, 670] width 17 height 147
type input "57"
type input "024"
click at [49, 562] on icon "Play/Pause" at bounding box center [41, 565] width 25 height 25
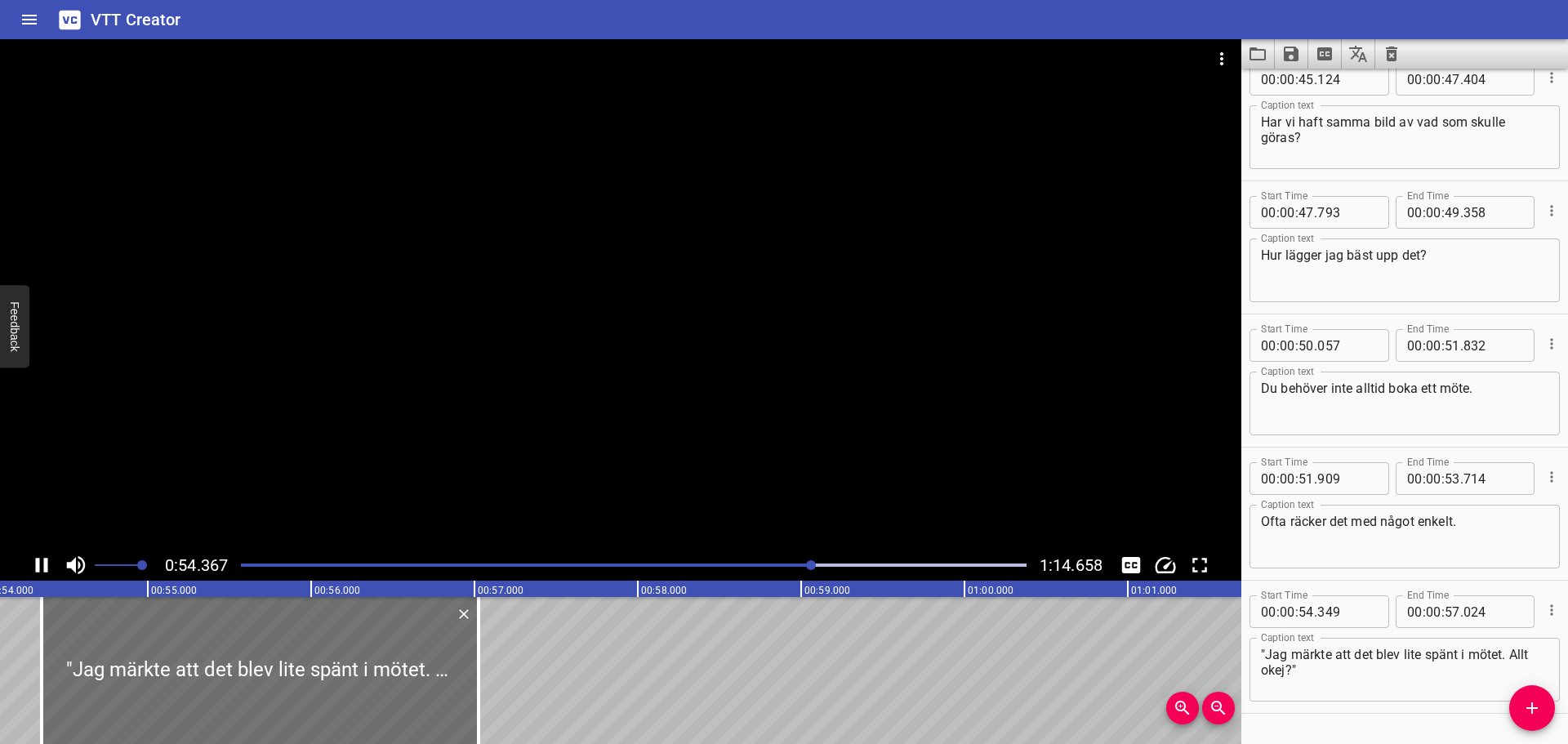
scroll to position [1798, 0]
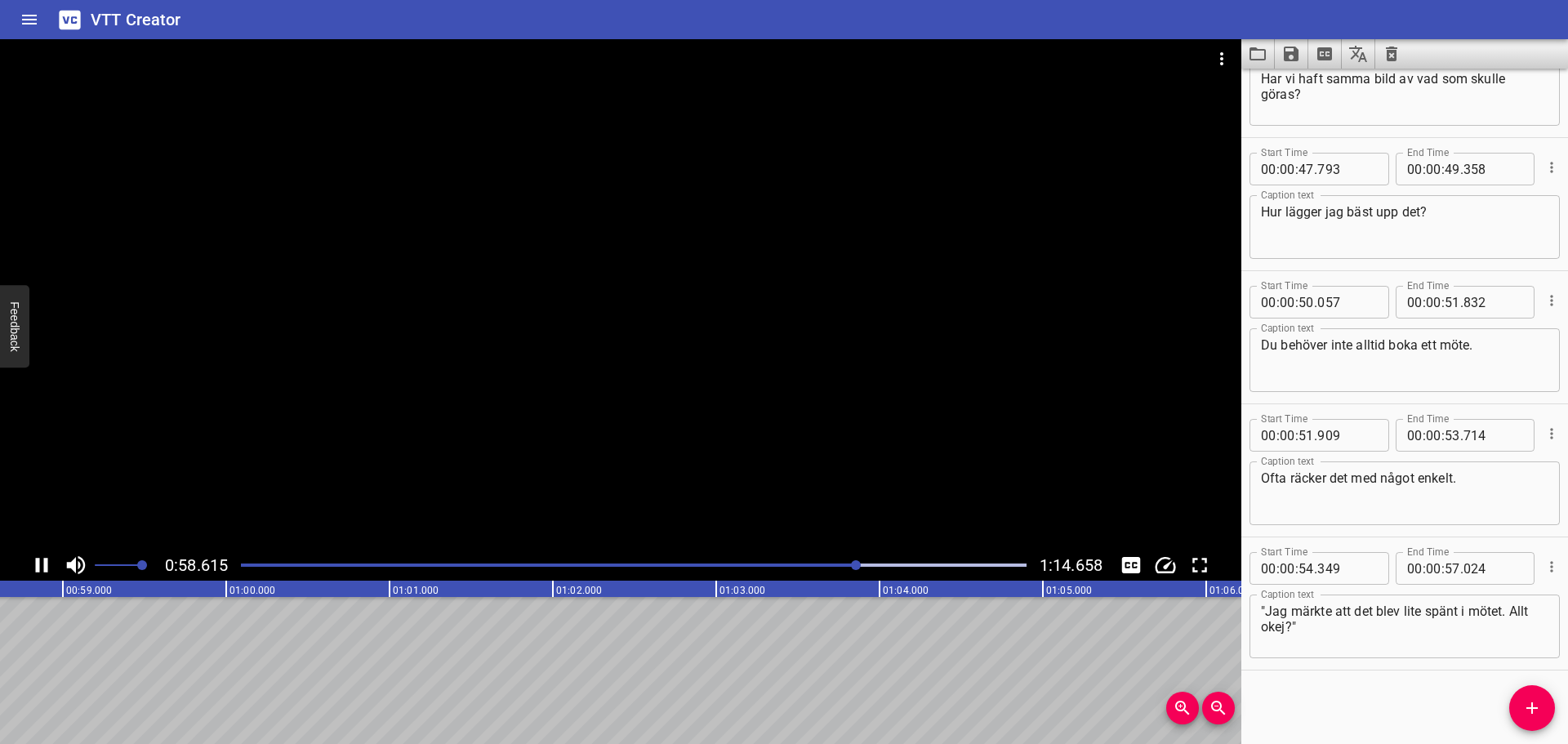
click at [48, 561] on icon "Play/Pause" at bounding box center [41, 565] width 25 height 25
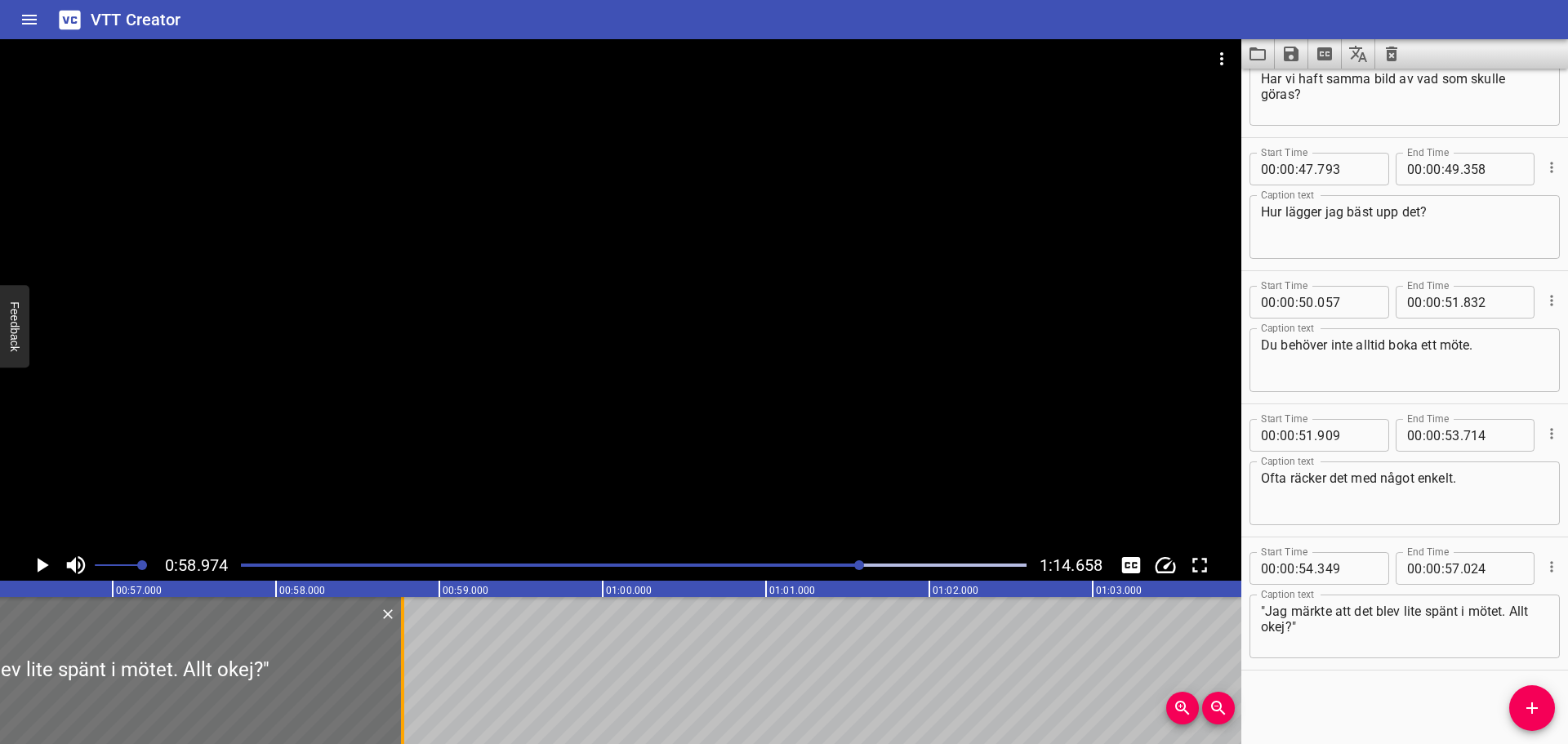
drag, startPoint x: 116, startPoint y: 655, endPoint x: 402, endPoint y: 655, distance: 286.0
click at [402, 655] on div at bounding box center [402, 670] width 3 height 147
type input "58"
type input "774"
click at [1516, 608] on textarea ""Jag märkte att det blev lite spänt i mötet. Allt okej?"" at bounding box center [1405, 626] width 287 height 46
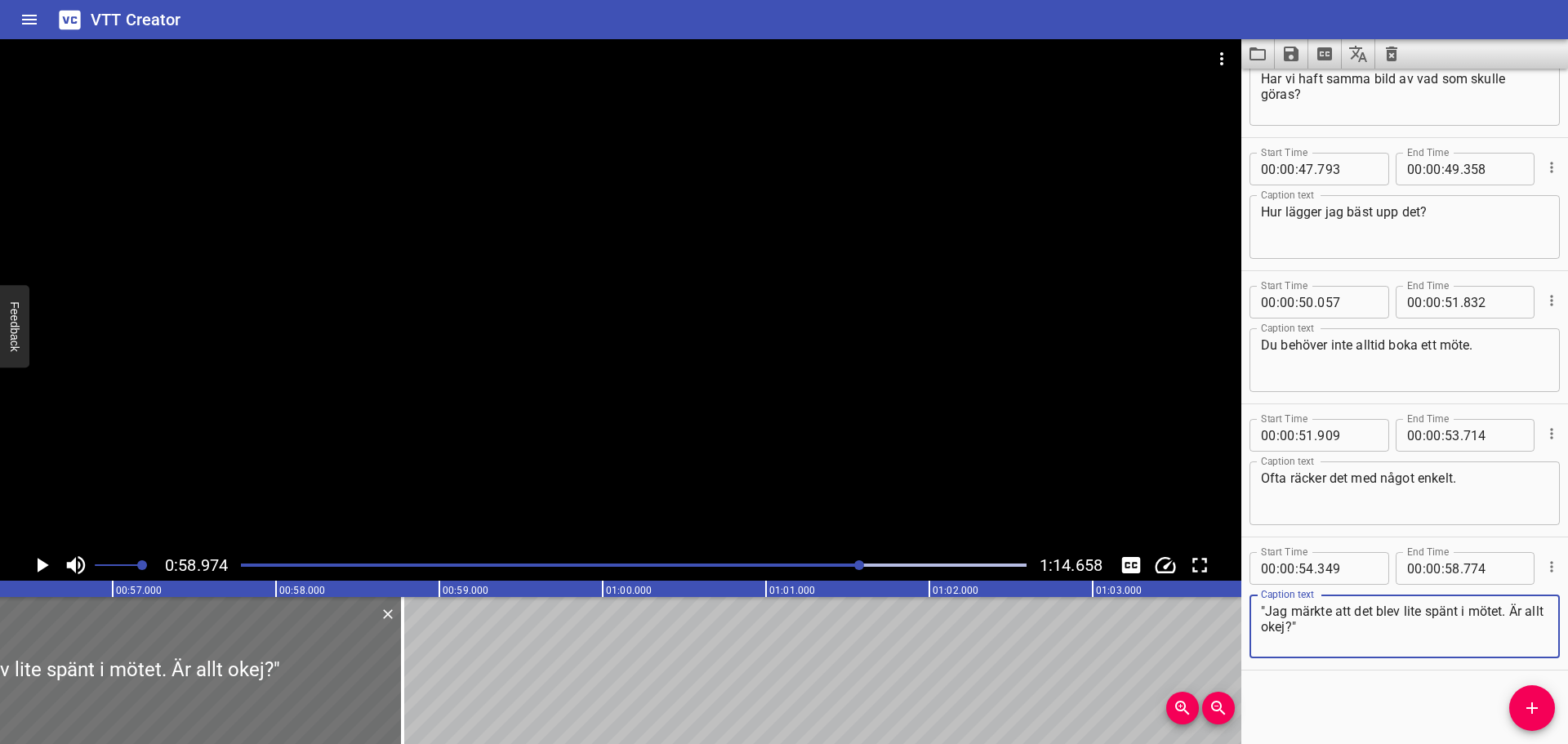
type textarea ""Jag märkte att det blev lite spänt i mötet. Är allt okej?""
click at [1525, 701] on icon "Add Cue" at bounding box center [1533, 709] width 20 height 20
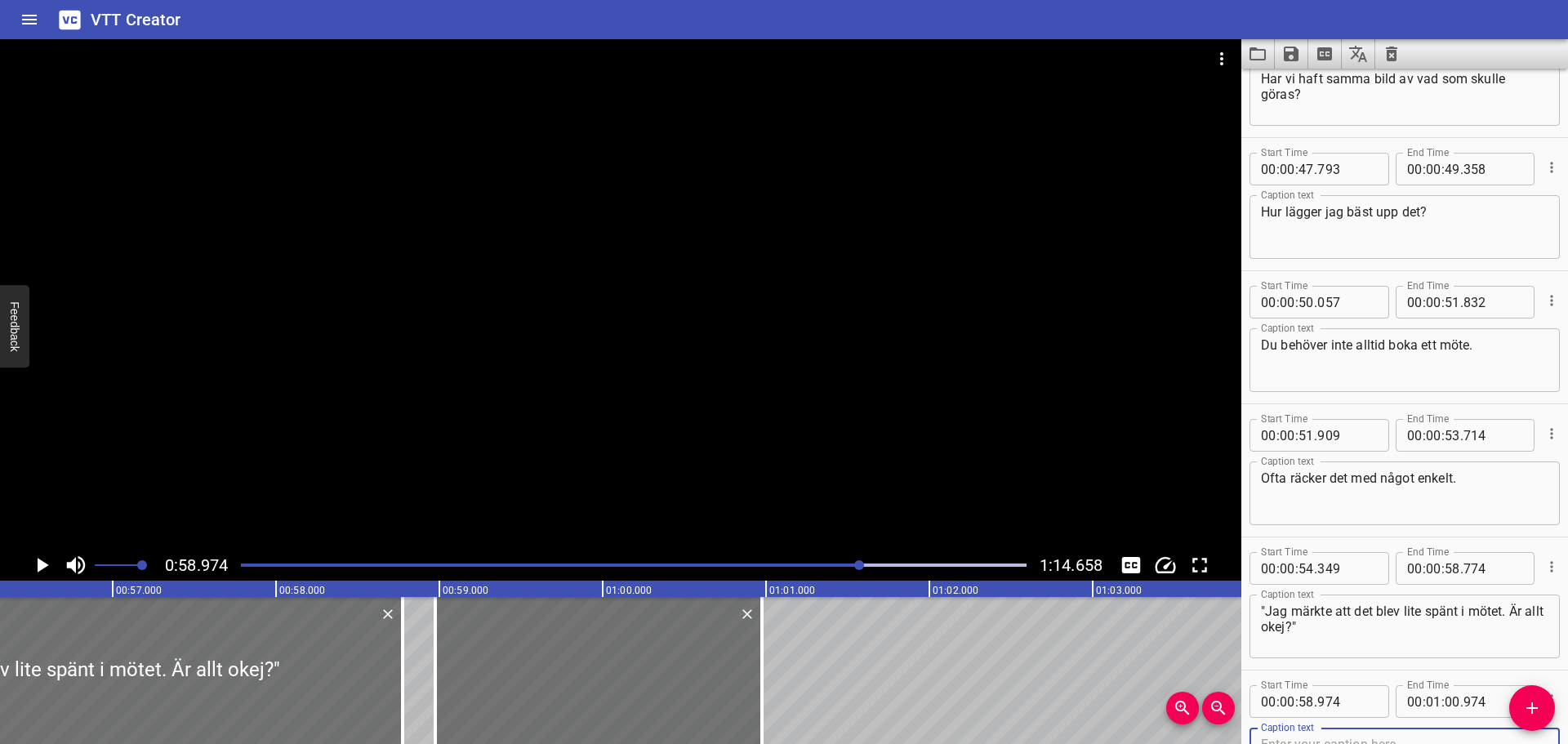
scroll to position [1806, 0]
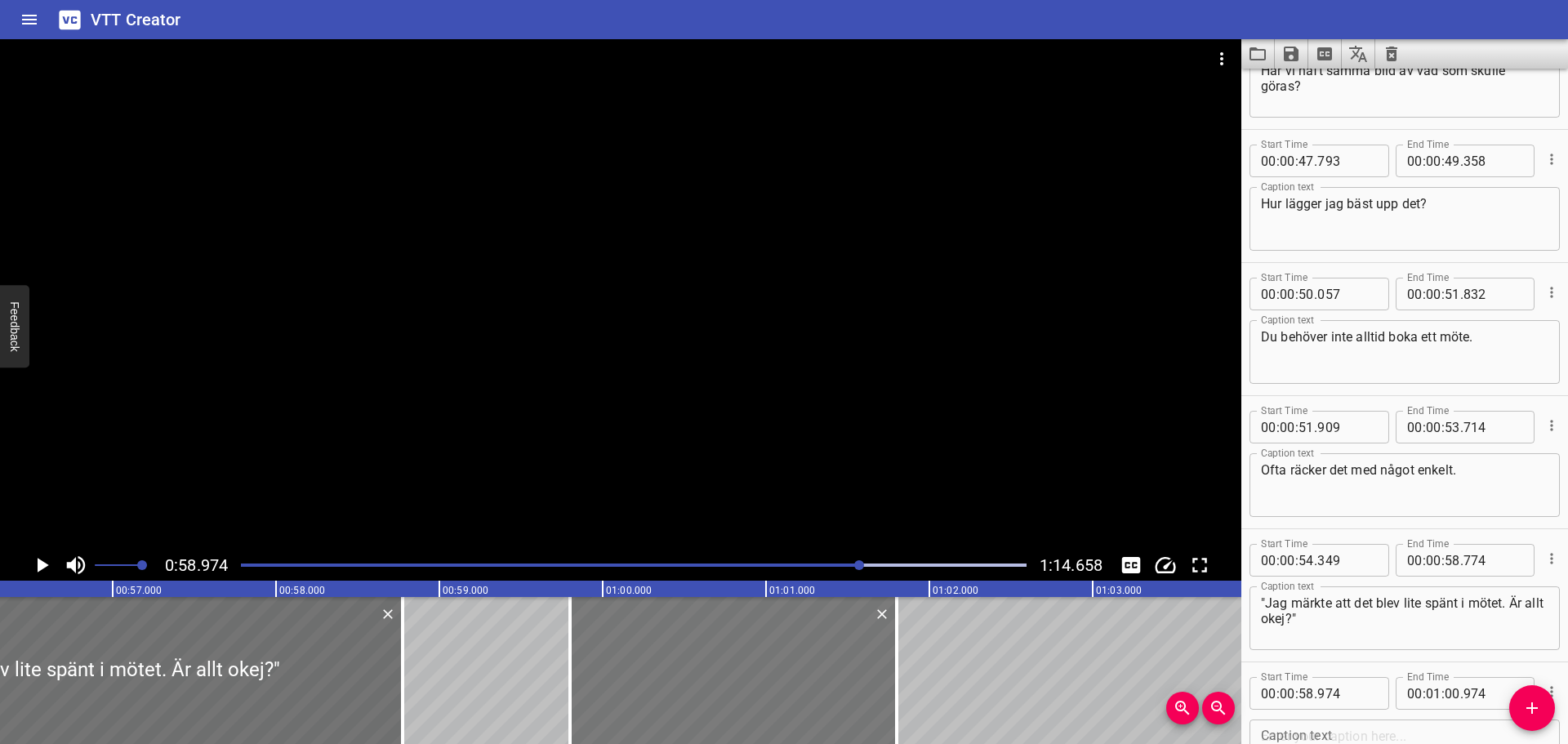
drag, startPoint x: 651, startPoint y: 641, endPoint x: 785, endPoint y: 641, distance: 134.0
click at [785, 641] on div at bounding box center [733, 670] width 327 height 147
type input "59"
type input "799"
type input "01"
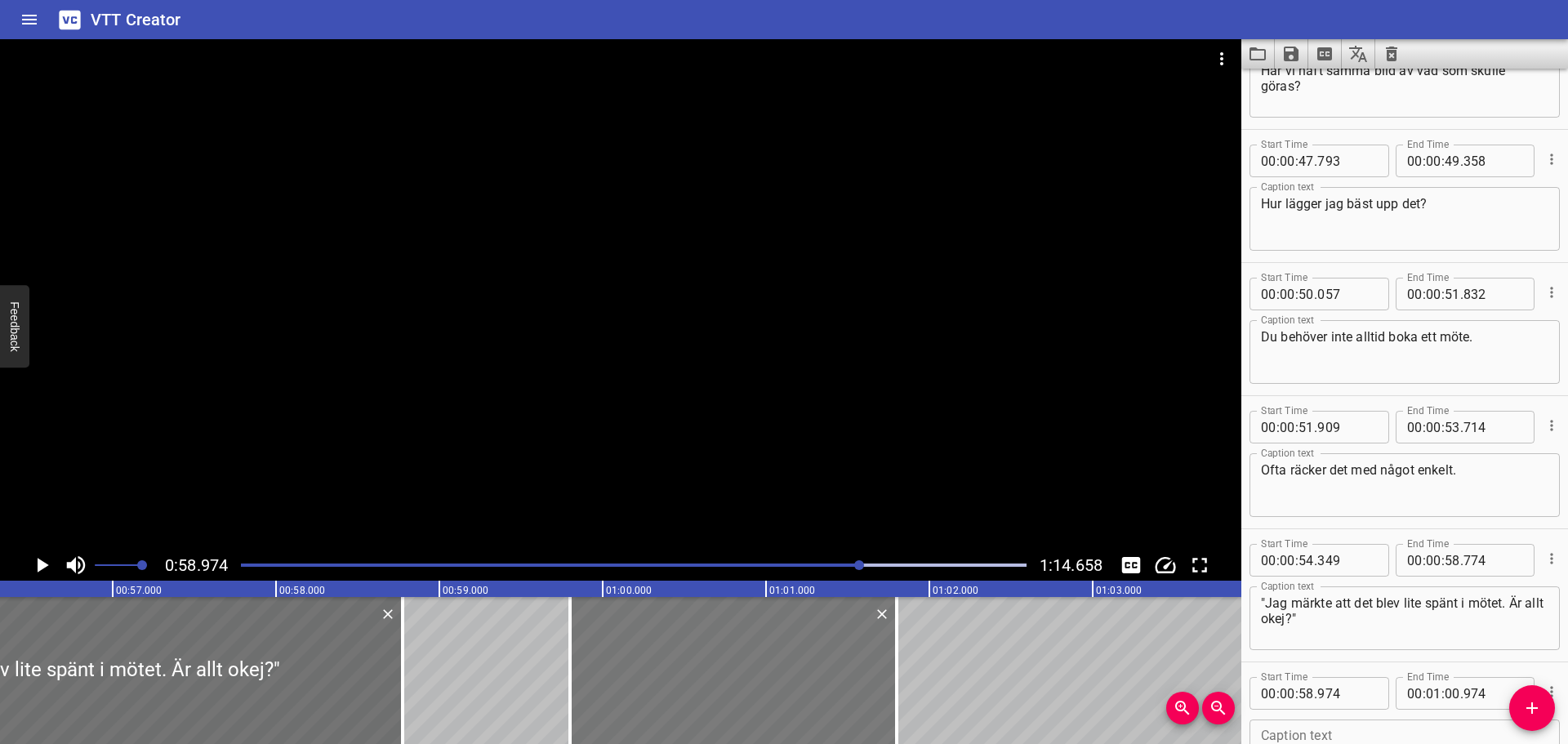
type input "799"
click at [1357, 733] on textarea at bounding box center [1405, 751] width 287 height 46
paste textarea ""Jag såg att kunden verkade frustrerad. [PERSON_NAME] upplevde du det själv?""
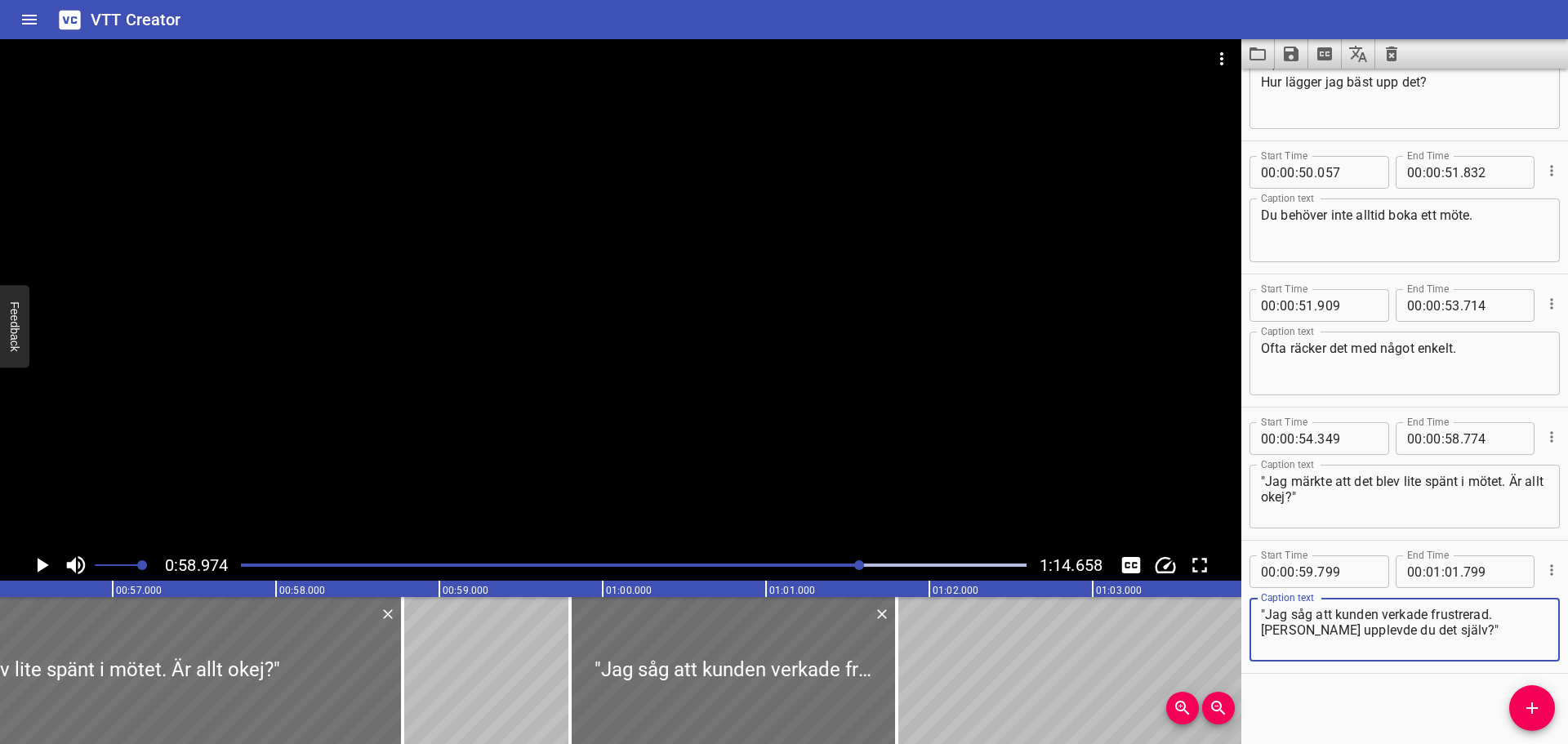
scroll to position [1931, 0]
type textarea ""Jag såg att kunden verkade frustrerad. [PERSON_NAME] upplevde du det själv?""
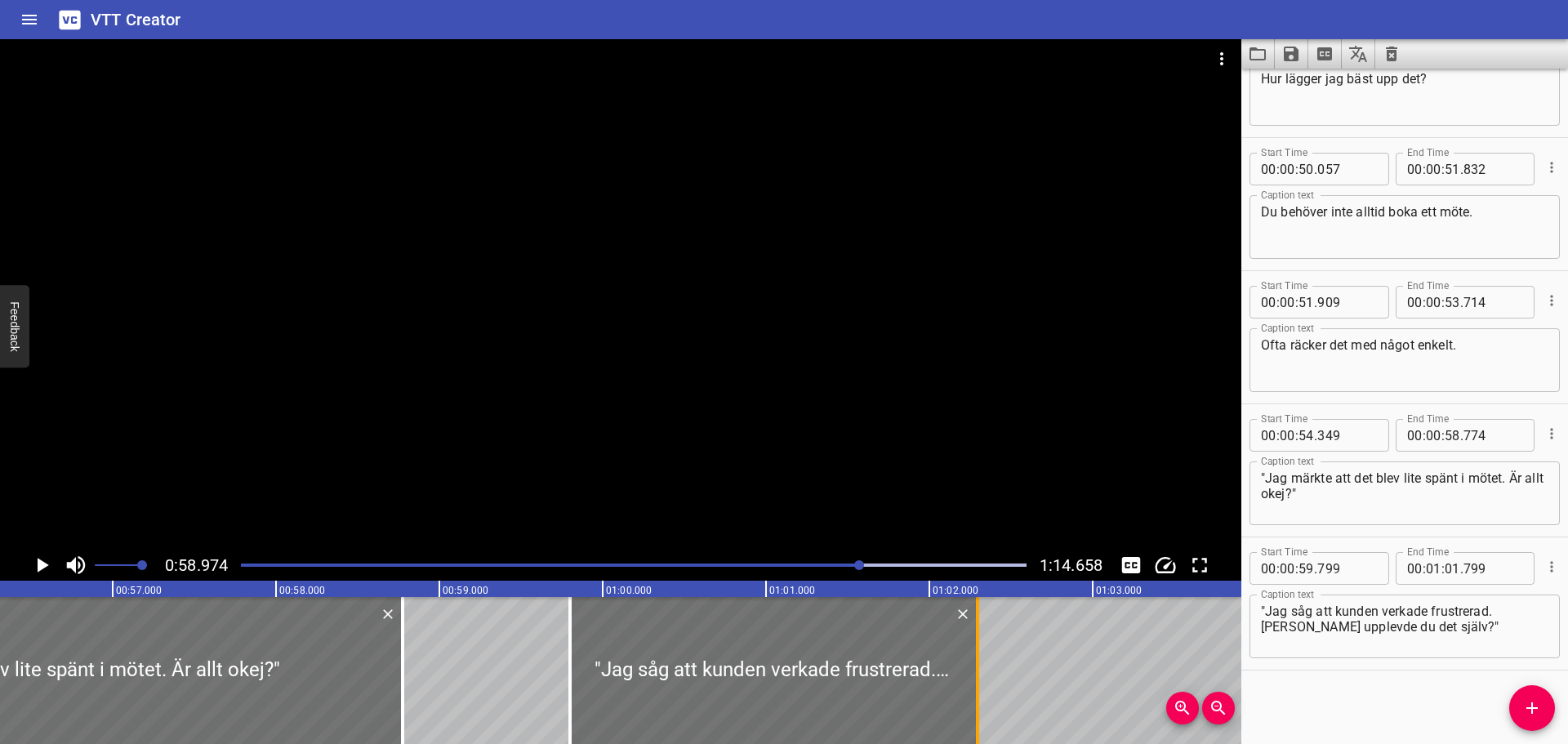
drag, startPoint x: 891, startPoint y: 642, endPoint x: 972, endPoint y: 641, distance: 81.0
click at [972, 641] on div at bounding box center [977, 670] width 17 height 147
type input "02"
type input "294"
click at [43, 556] on icon "Play/Pause" at bounding box center [41, 565] width 25 height 25
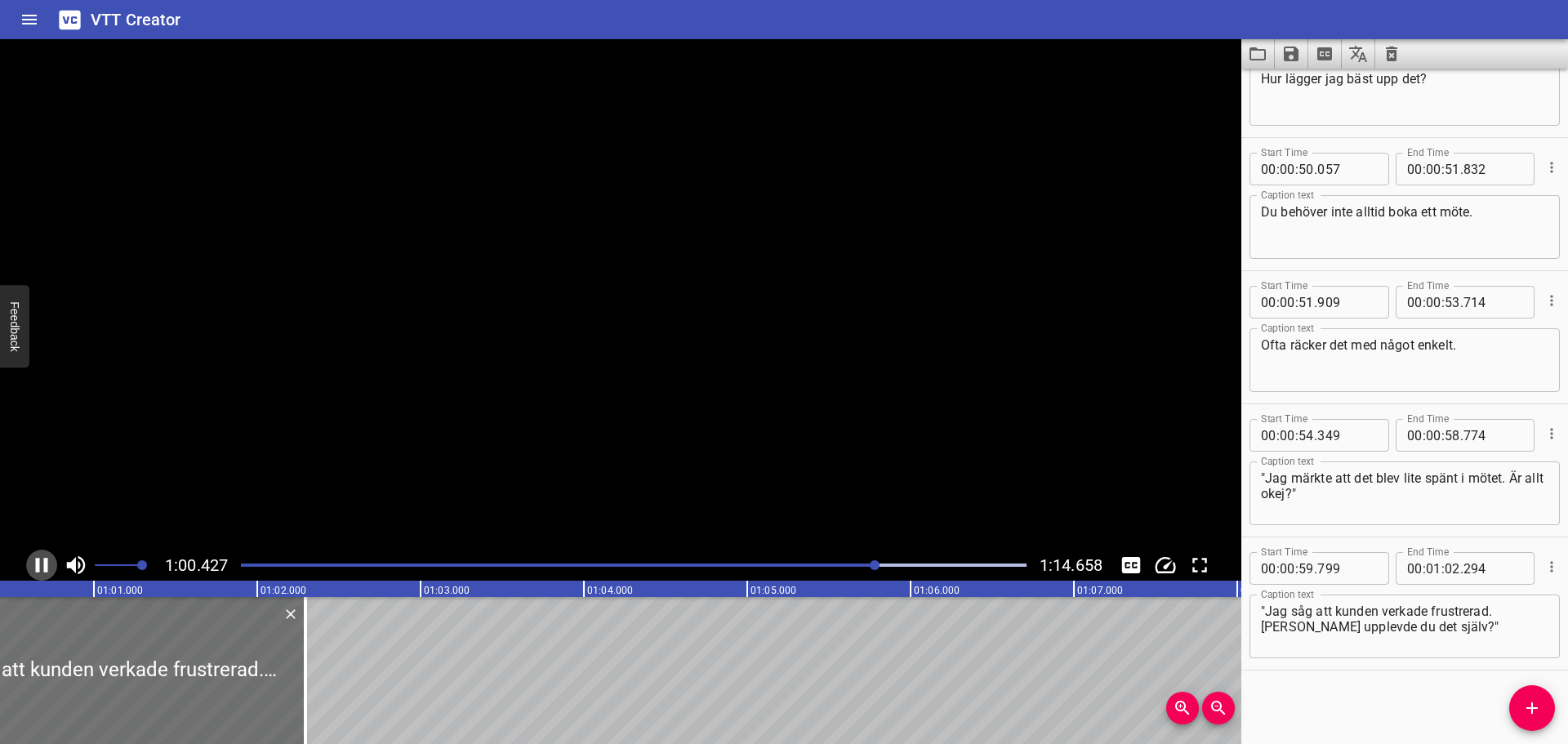
click at [43, 556] on icon "Play/Pause" at bounding box center [41, 565] width 25 height 25
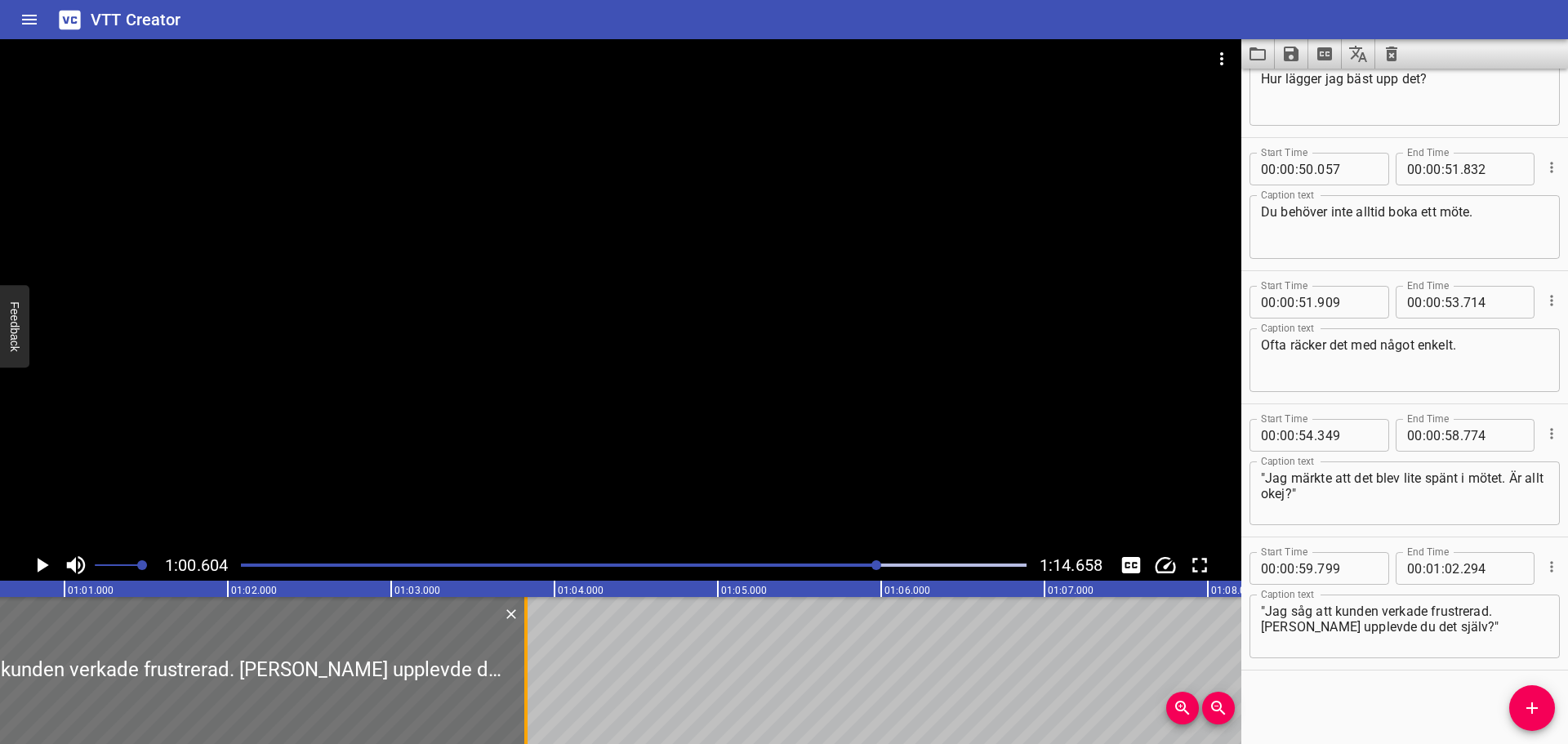
drag, startPoint x: 276, startPoint y: 649, endPoint x: 526, endPoint y: 649, distance: 250.0
click at [526, 649] on div at bounding box center [526, 670] width 3 height 147
type input "03"
type input "824"
click at [43, 564] on icon "Play/Pause" at bounding box center [43, 565] width 12 height 15
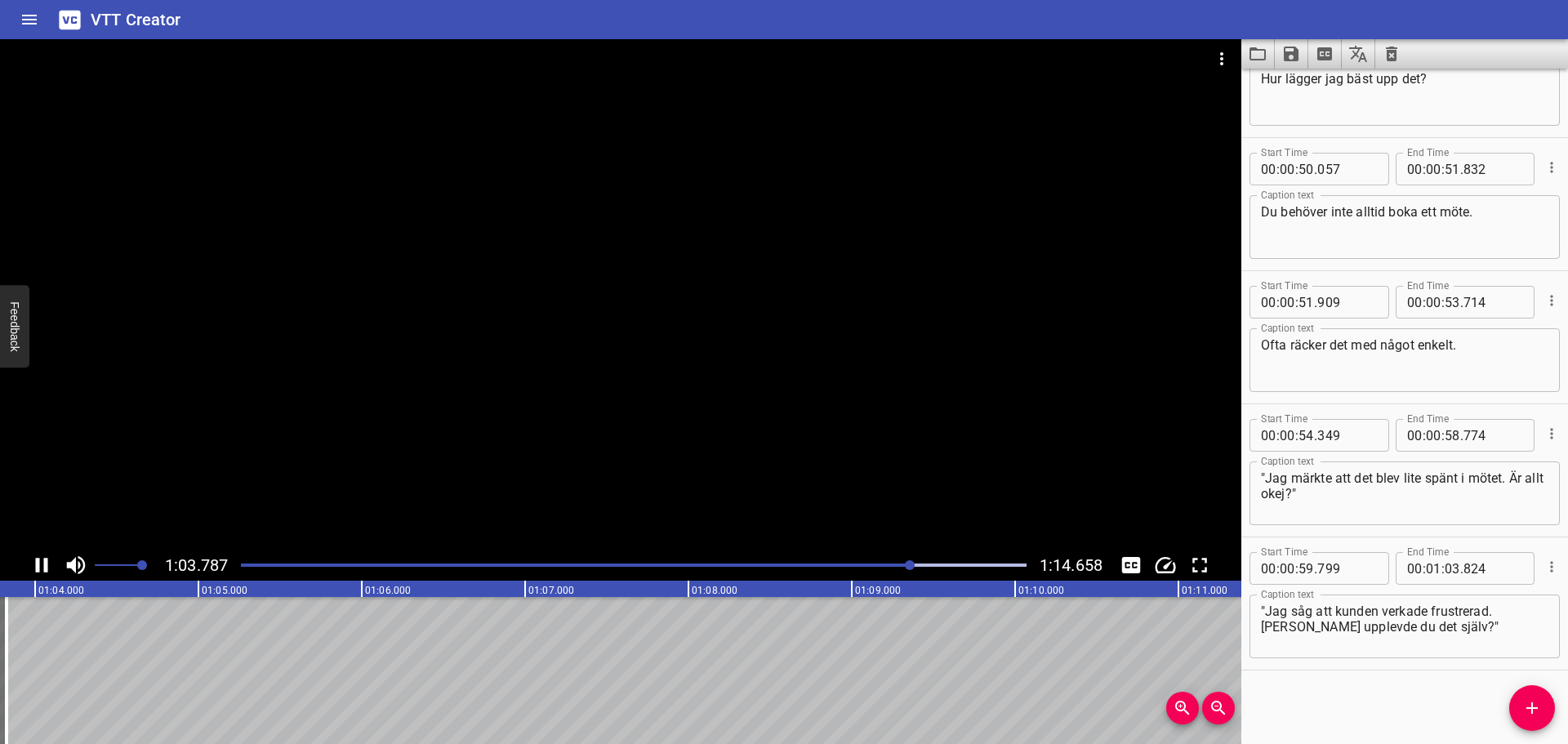
click at [42, 564] on icon "Play/Pause" at bounding box center [41, 565] width 25 height 25
click at [1538, 707] on icon "Add Cue" at bounding box center [1533, 709] width 20 height 20
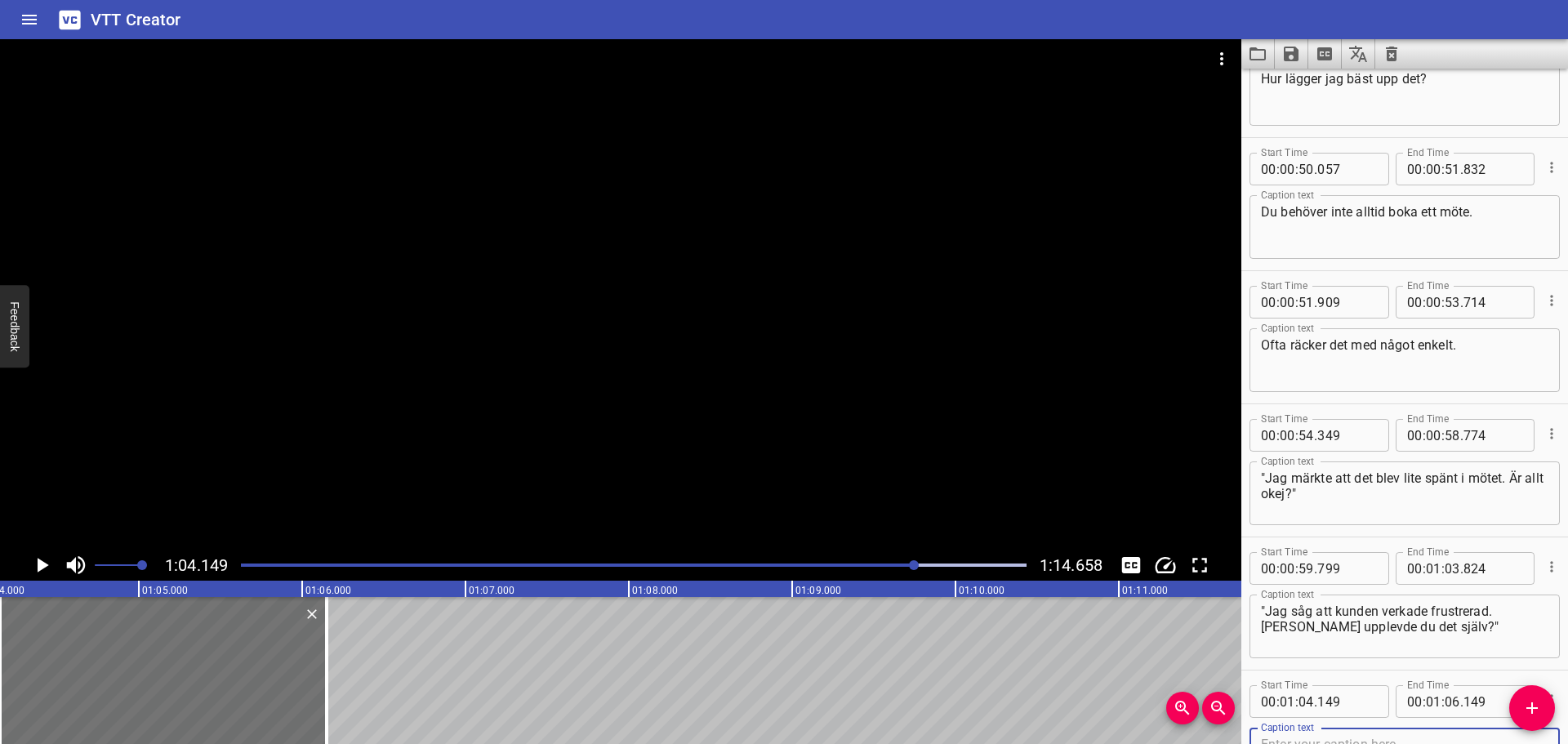
scroll to position [1939, 0]
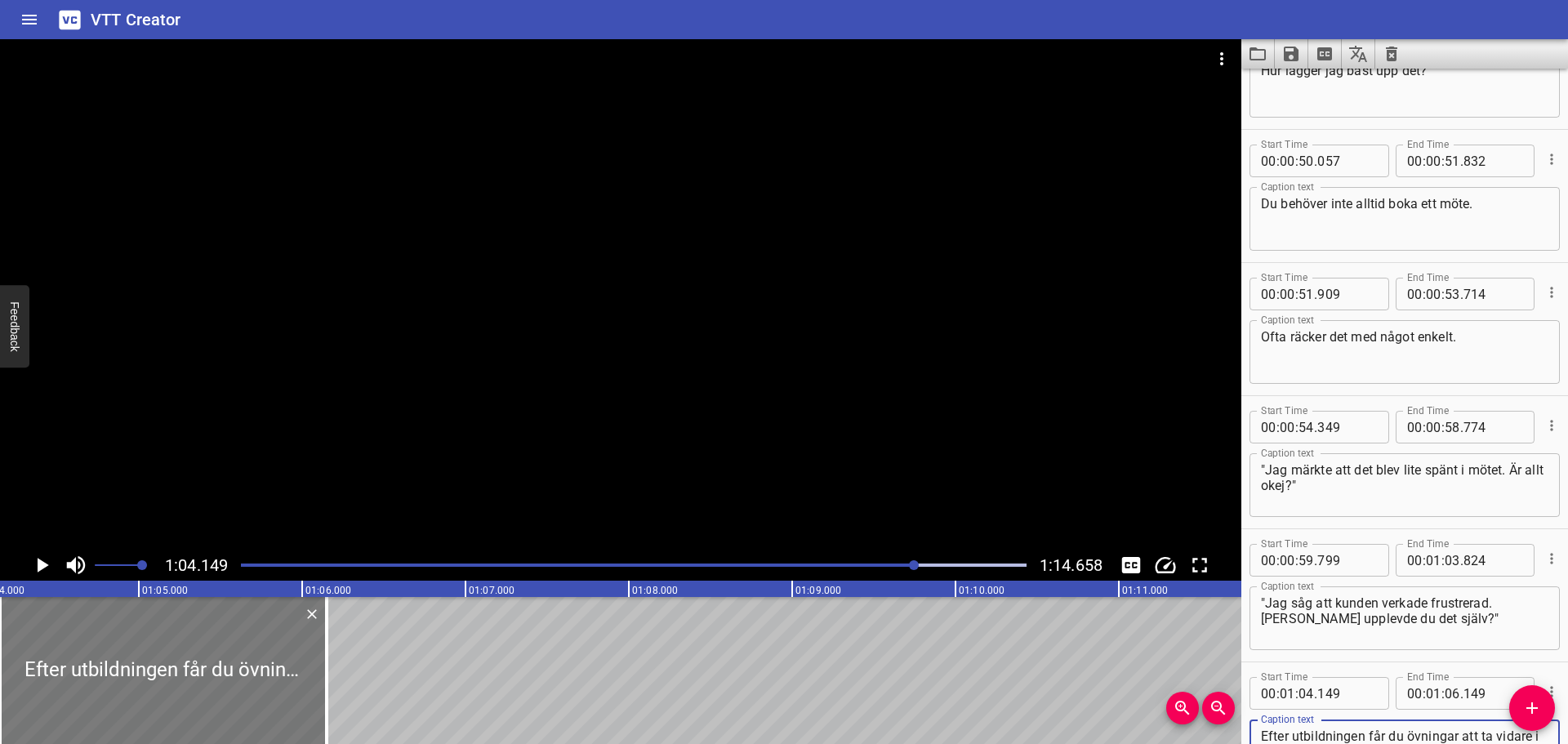
type textarea "Efter utbildningen får du övningar att ta vidare i din [GEOGRAPHIC_DATA]."
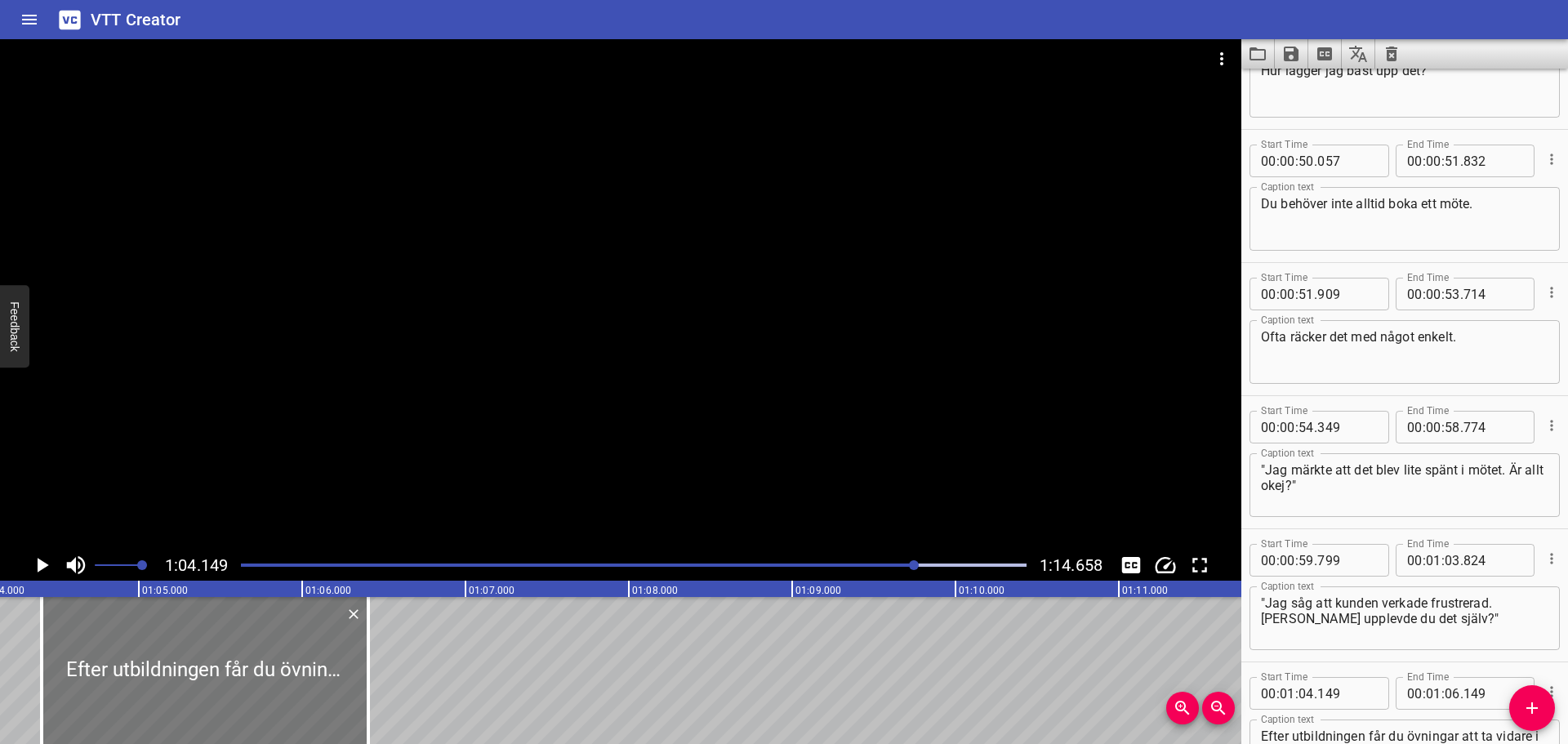
drag, startPoint x: 218, startPoint y: 662, endPoint x: 259, endPoint y: 660, distance: 41.0
click at [259, 660] on div at bounding box center [205, 670] width 327 height 147
type input "404"
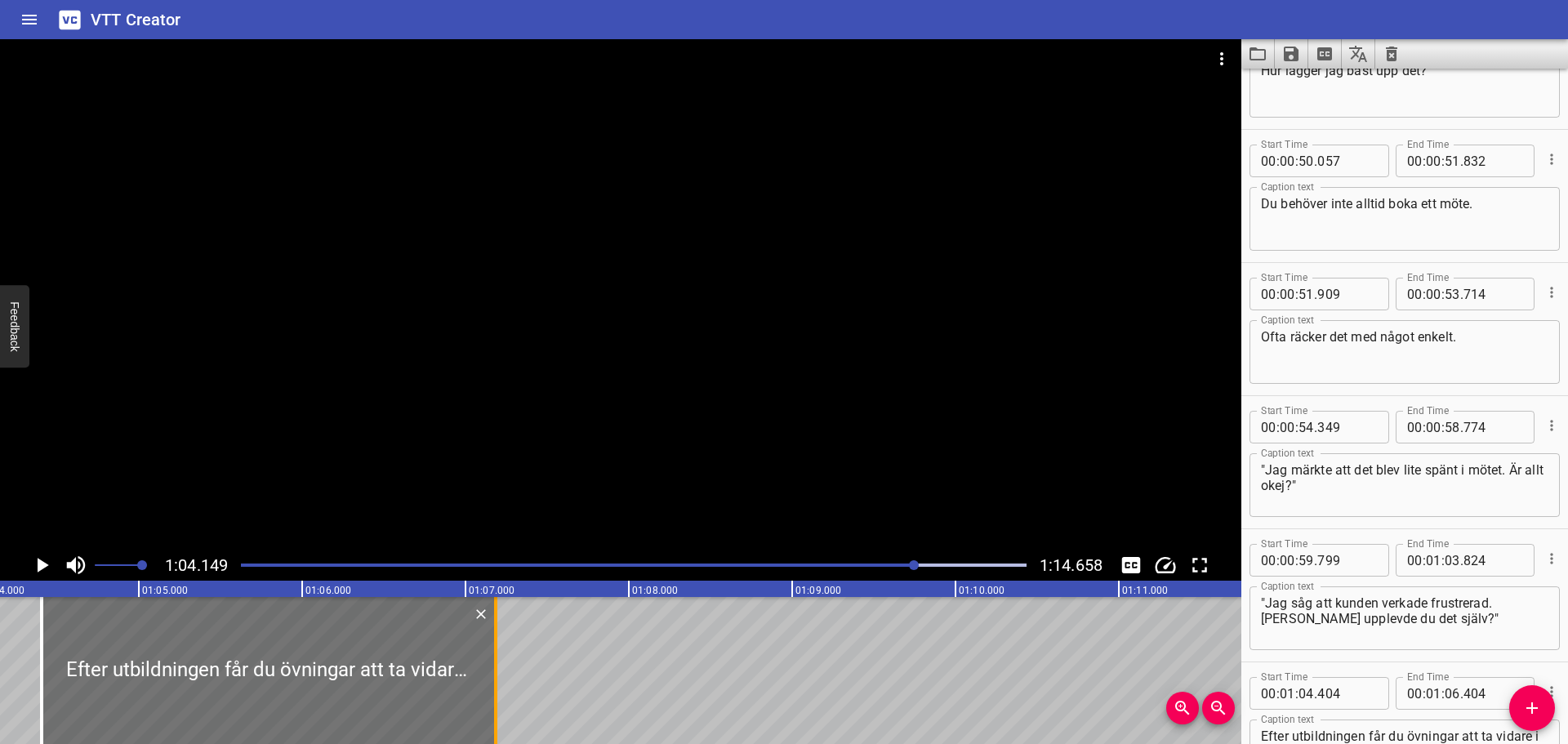
drag, startPoint x: 366, startPoint y: 655, endPoint x: 493, endPoint y: 652, distance: 127.0
click at [493, 652] on div at bounding box center [495, 670] width 17 height 147
type input "07"
type input "184"
click at [47, 557] on icon "Play/Pause" at bounding box center [41, 565] width 25 height 25
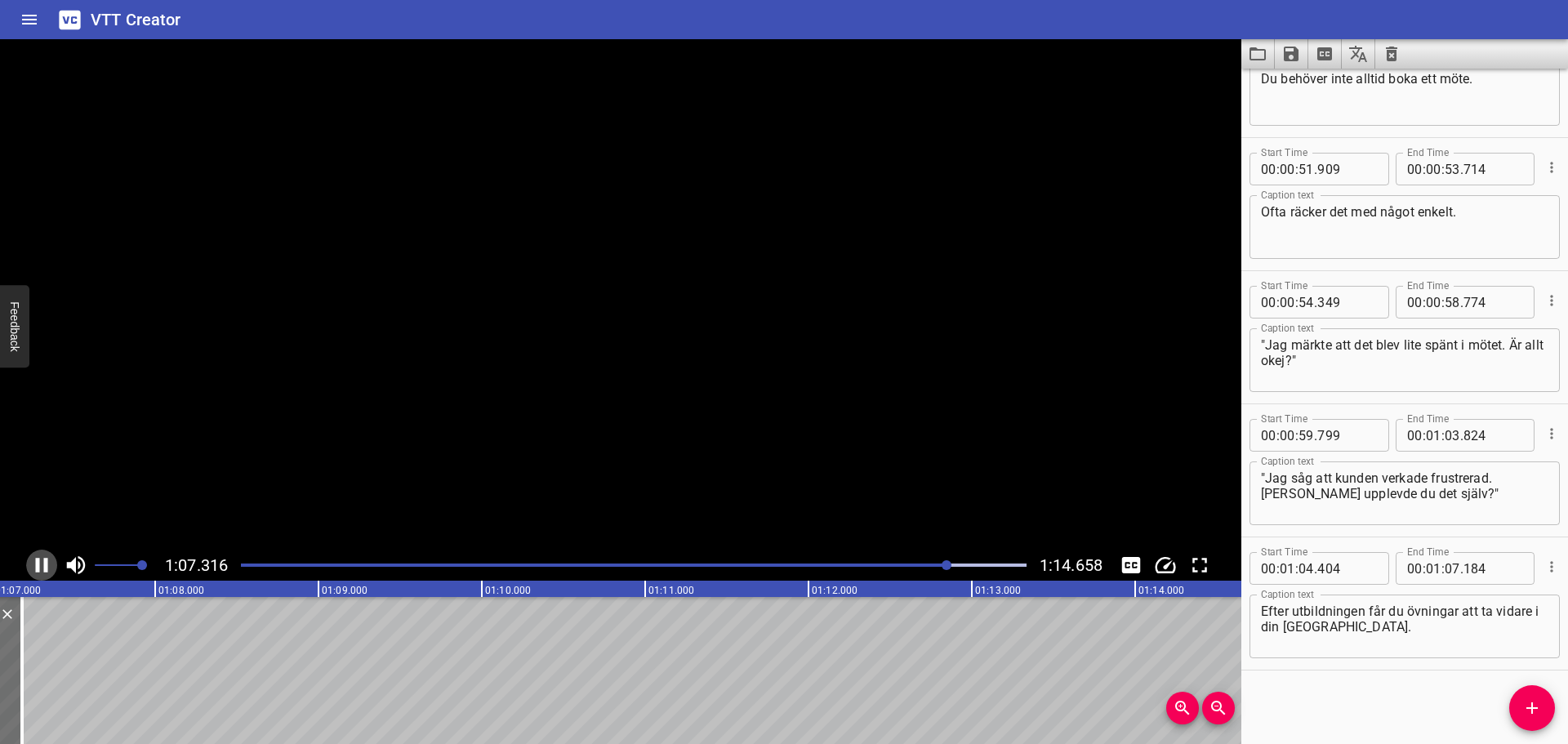
scroll to position [0, 11016]
click at [47, 557] on icon "Play/Pause" at bounding box center [41, 565] width 25 height 25
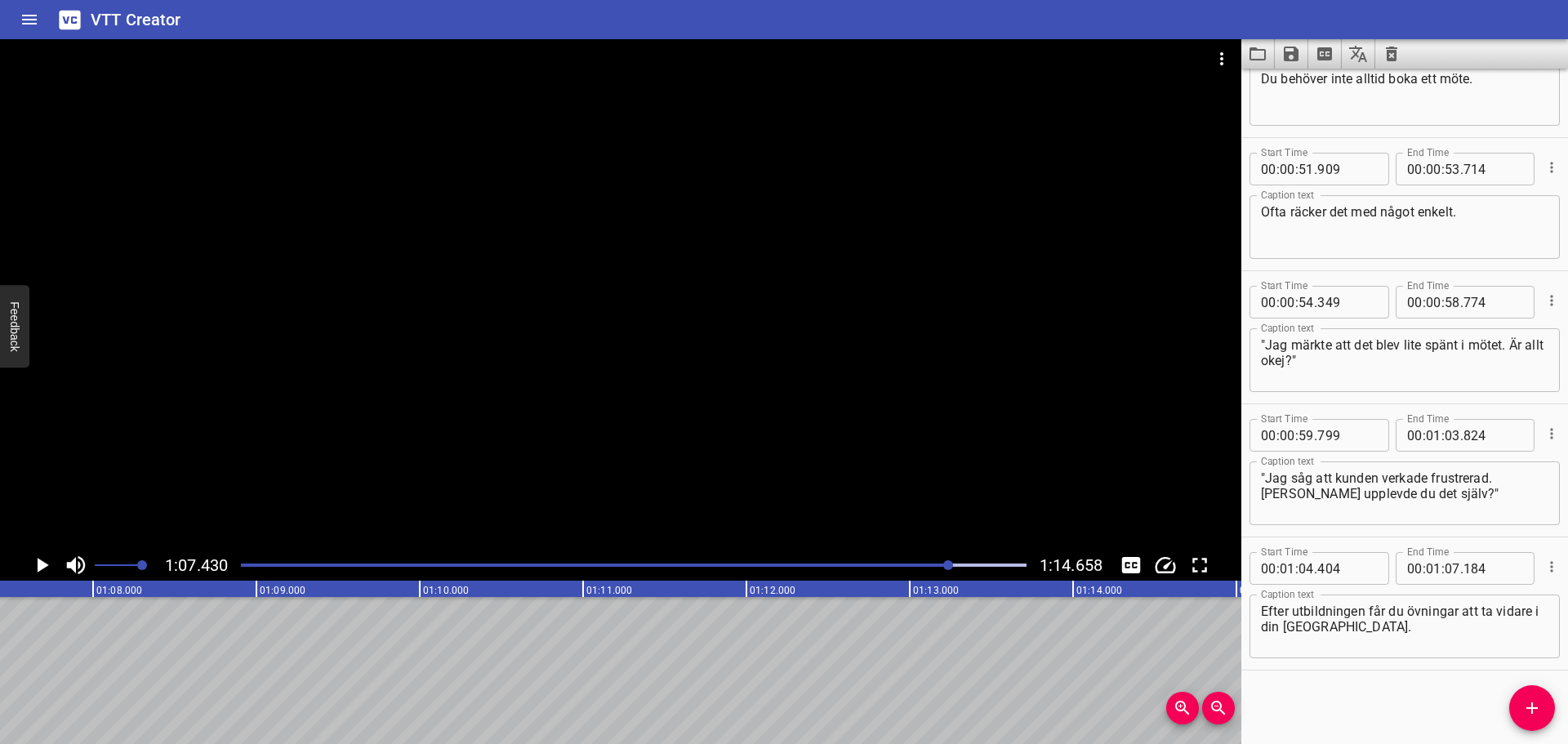
drag, startPoint x: 1530, startPoint y: 709, endPoint x: 1523, endPoint y: 704, distance: 8.6
click at [1530, 709] on icon "Add Cue" at bounding box center [1533, 709] width 12 height 12
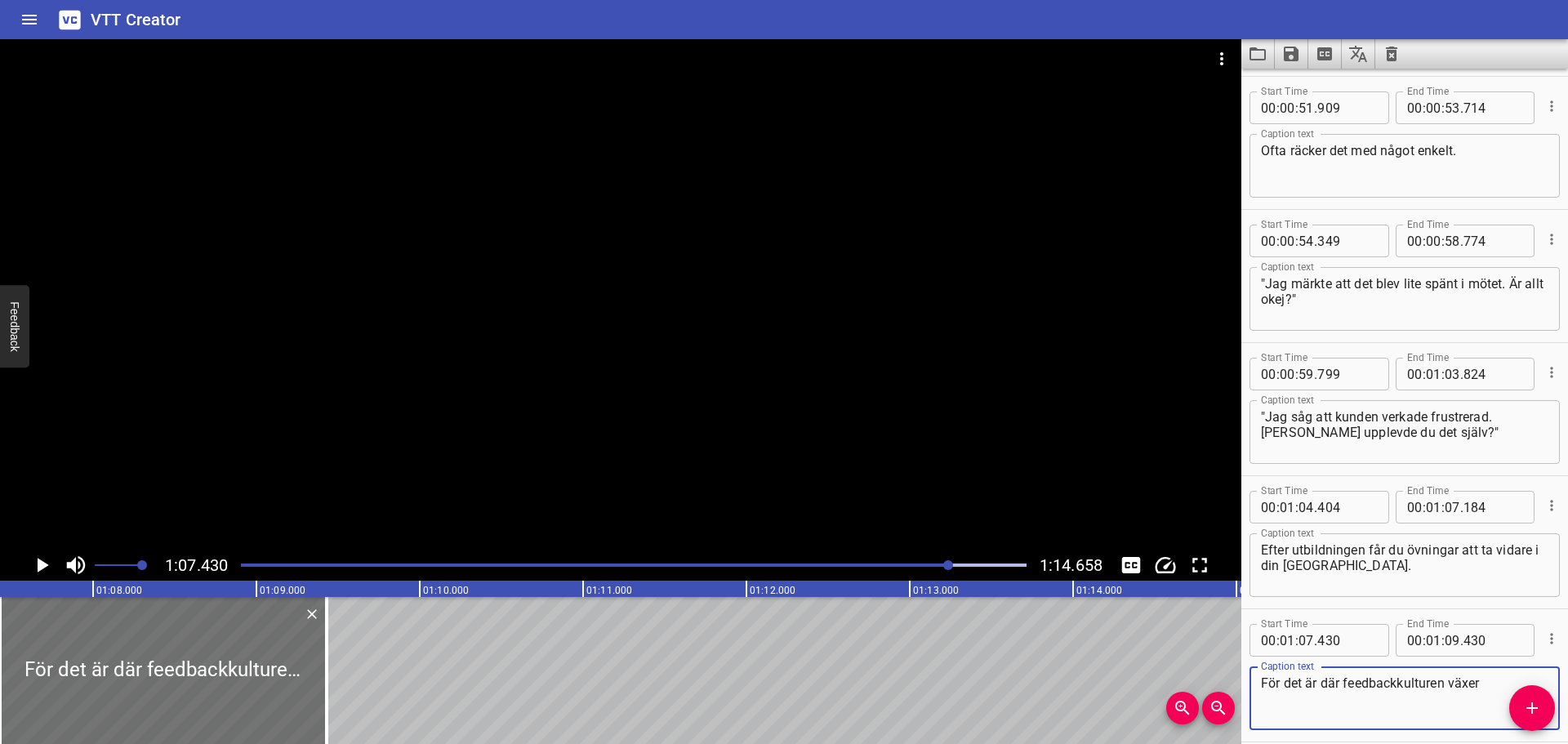
scroll to position [2153, 0]
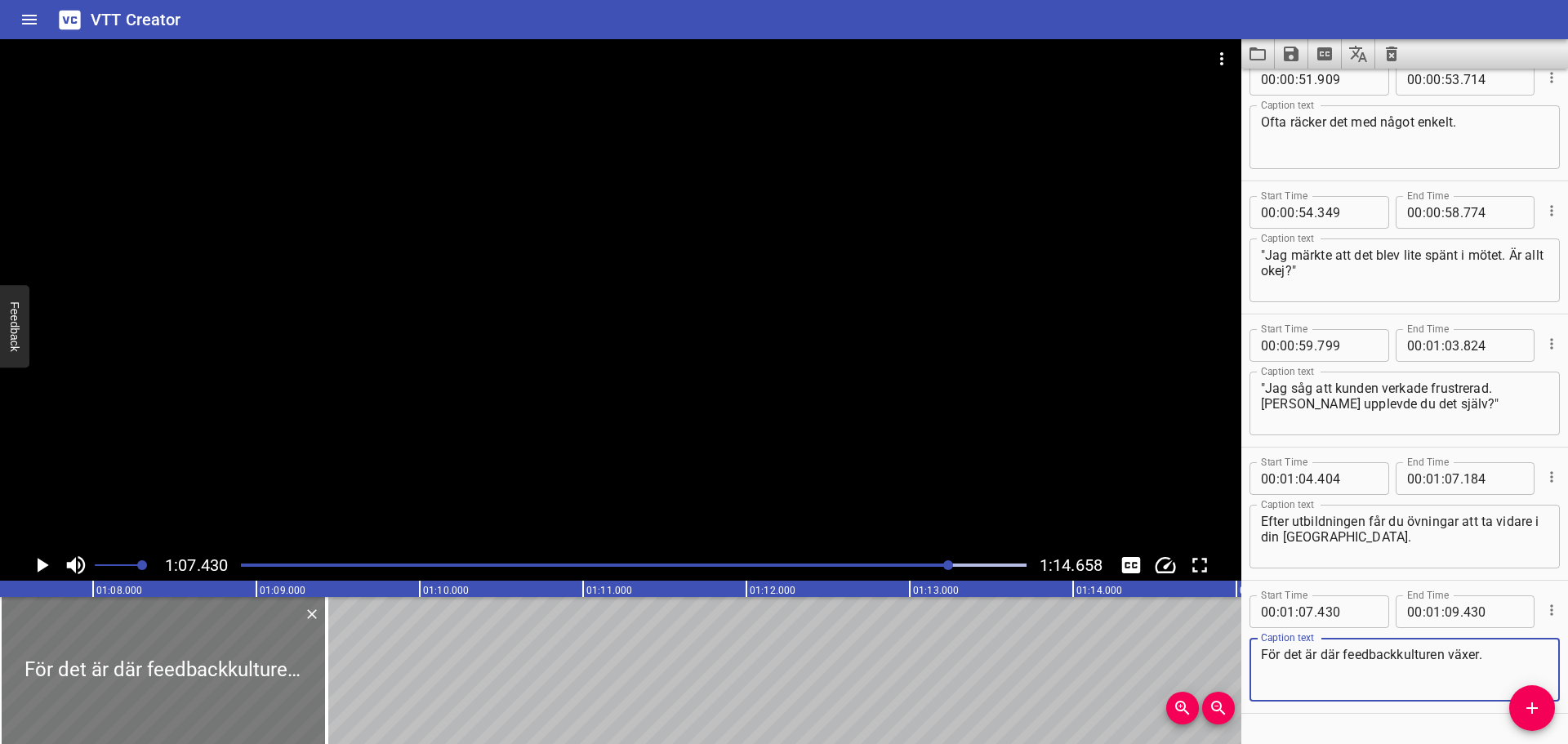
type textarea "För det är där feedbackkulturen växer."
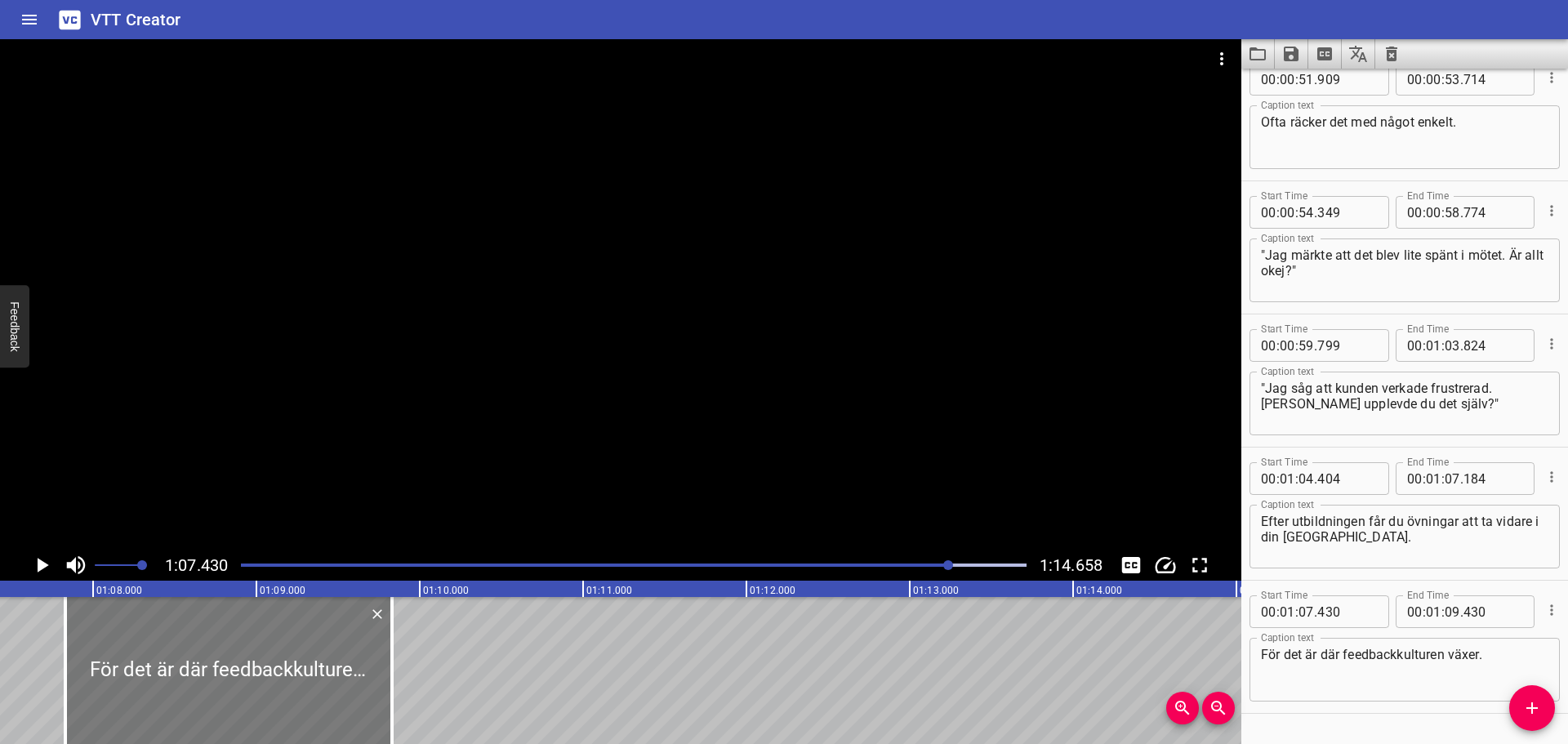
drag, startPoint x: 250, startPoint y: 651, endPoint x: 317, endPoint y: 650, distance: 67.0
click at [317, 650] on div at bounding box center [228, 670] width 327 height 147
type input "840"
drag, startPoint x: 394, startPoint y: 647, endPoint x: 366, endPoint y: 649, distance: 28.1
click at [361, 649] on div at bounding box center [358, 670] width 3 height 147
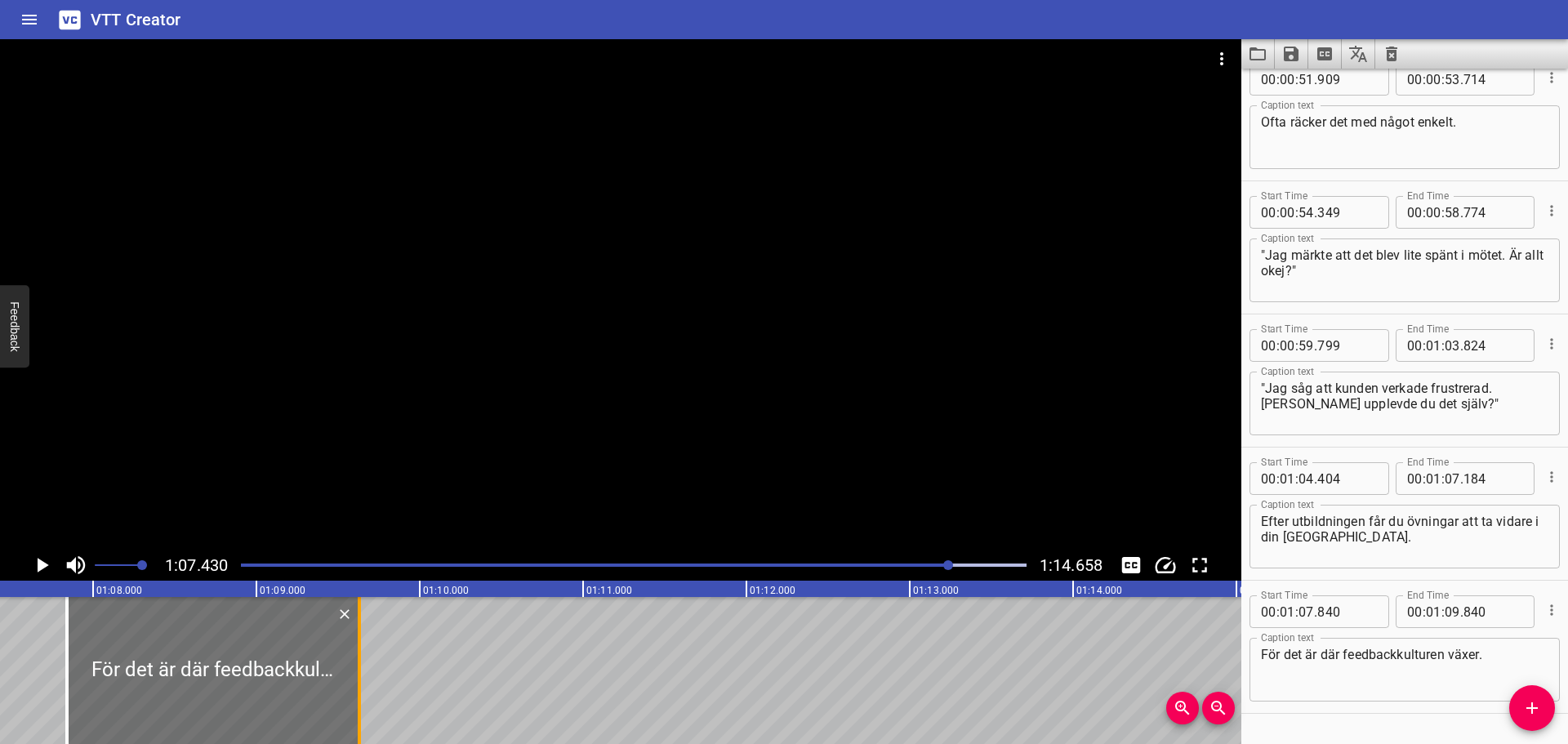
type input "670"
click at [42, 560] on icon "Play/Pause" at bounding box center [41, 565] width 25 height 25
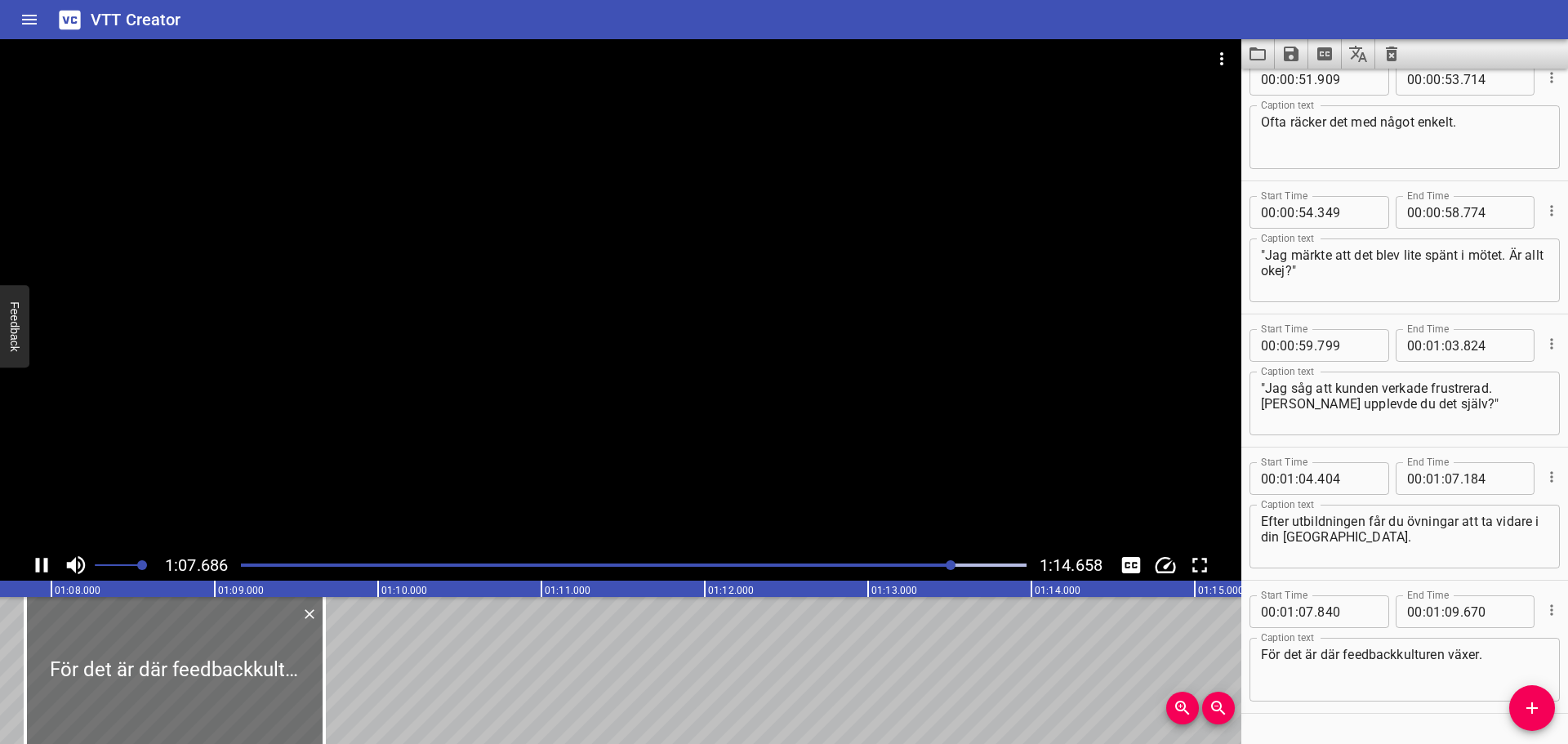
scroll to position [2197, 0]
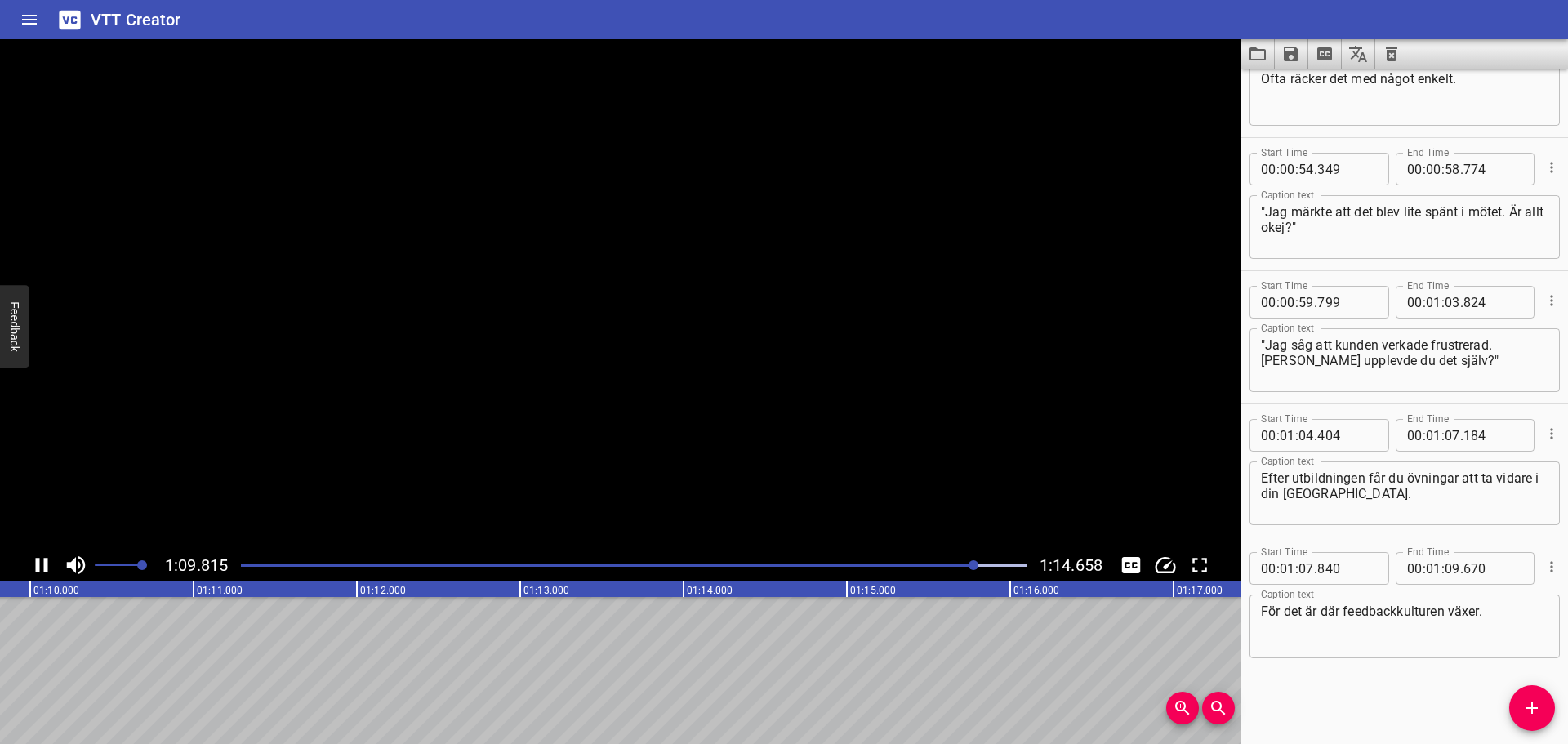
click at [42, 560] on icon "Play/Pause" at bounding box center [41, 565] width 25 height 25
click at [1537, 704] on icon "Add Cue" at bounding box center [1533, 709] width 20 height 20
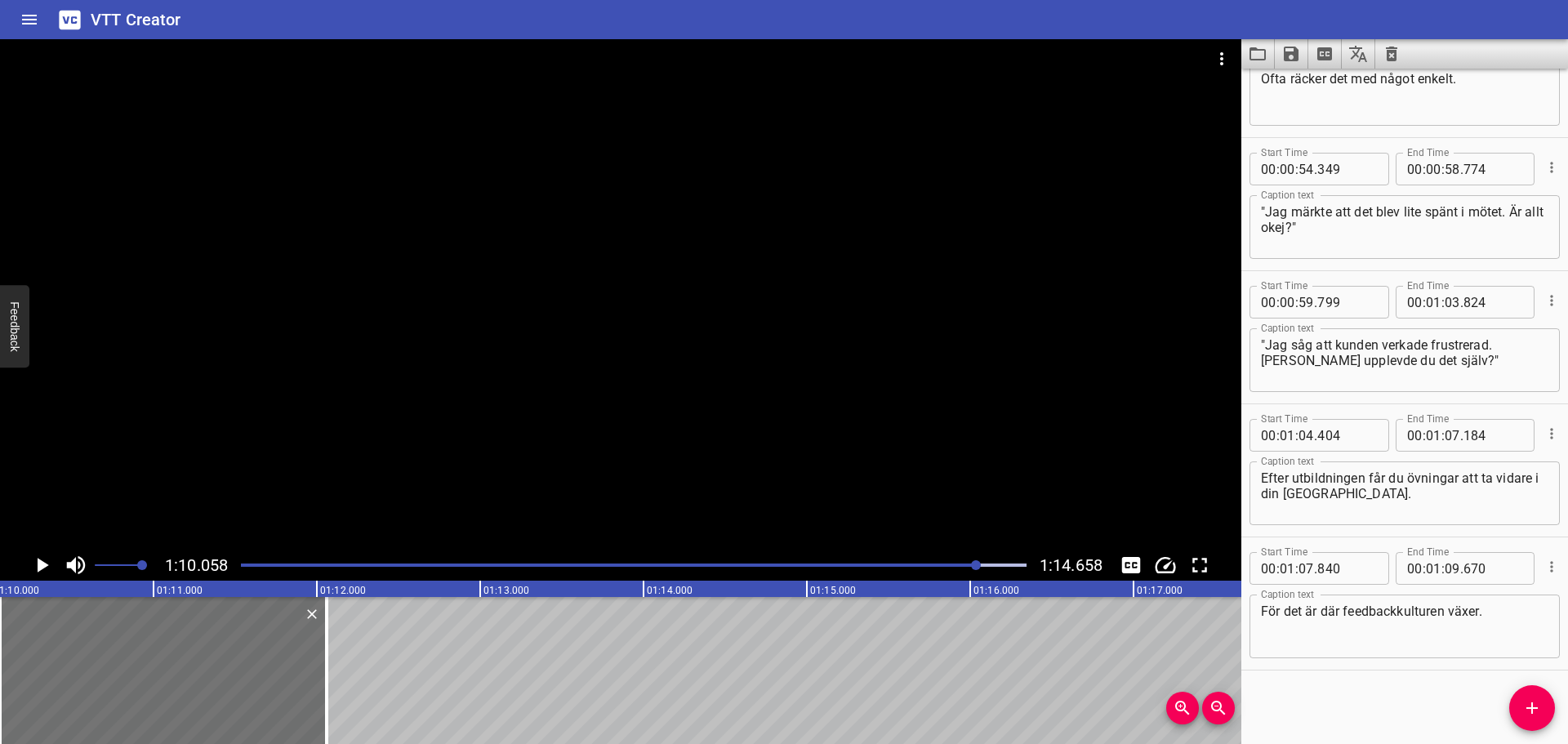
scroll to position [2204, 0]
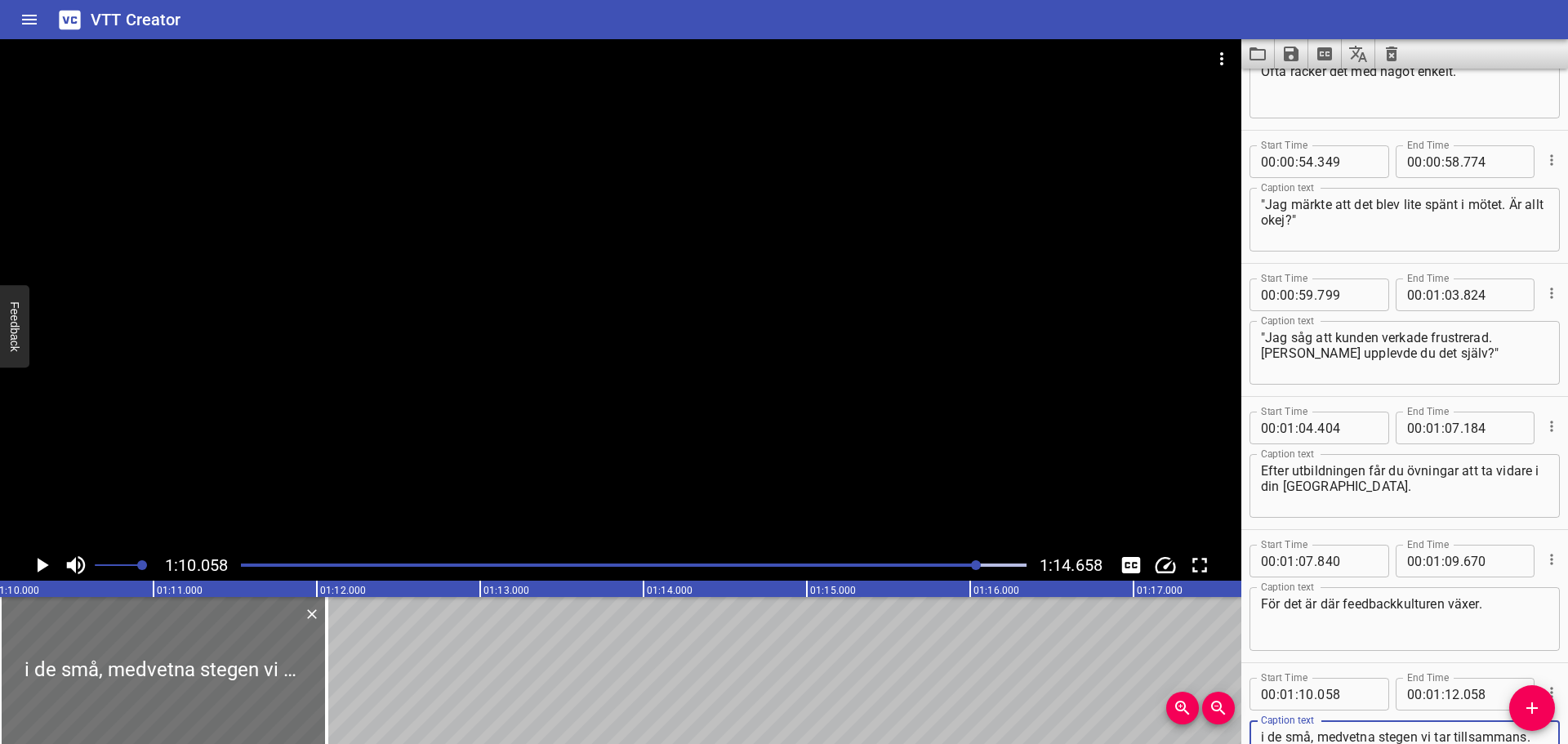
click at [1261, 734] on textarea "i de små, medvetna stegen vi tar tillsammans." at bounding box center [1405, 752] width 287 height 46
click at [1265, 735] on textarea "i de små, medvetna stegen vi tar tillsammans." at bounding box center [1405, 752] width 287 height 46
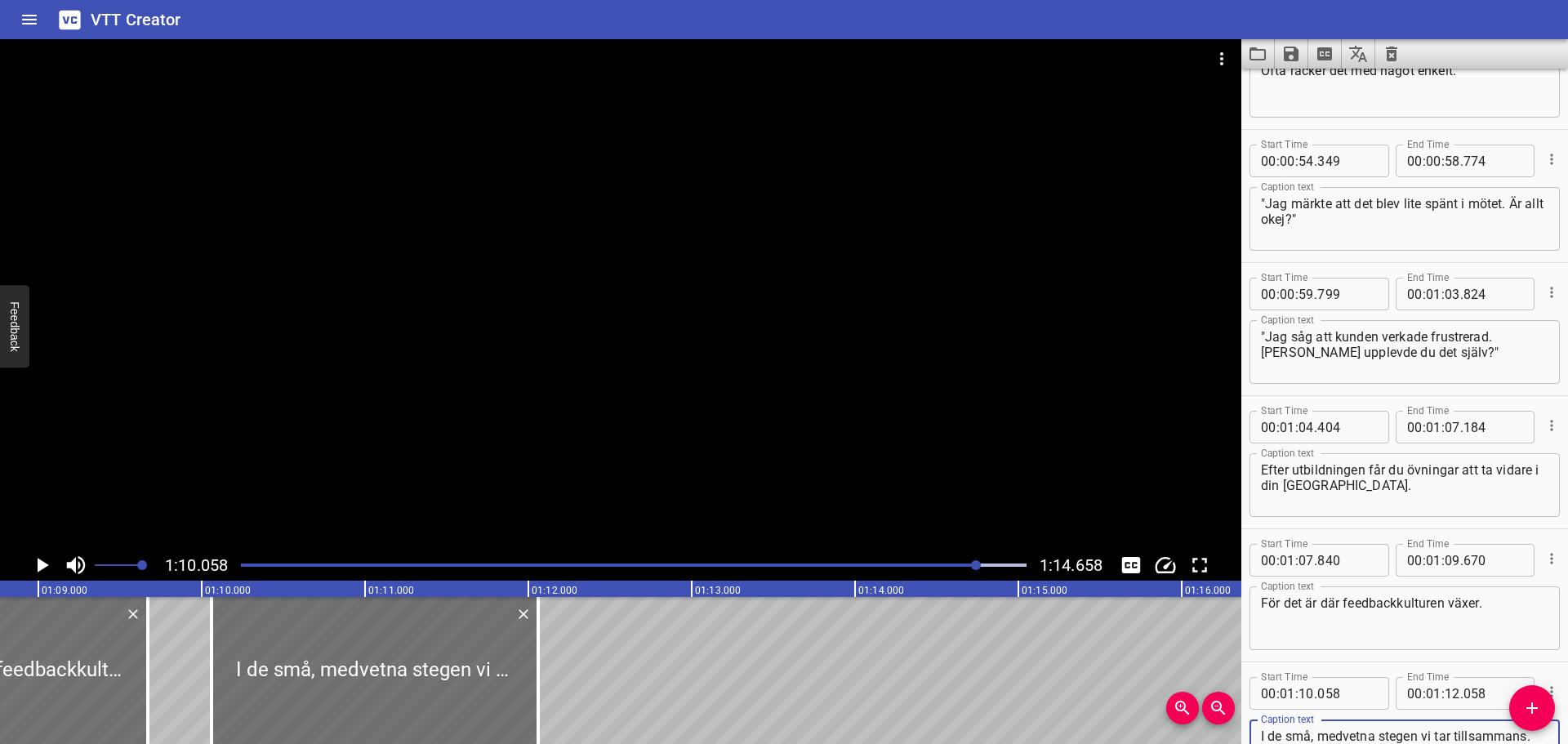
scroll to position [0, 11195]
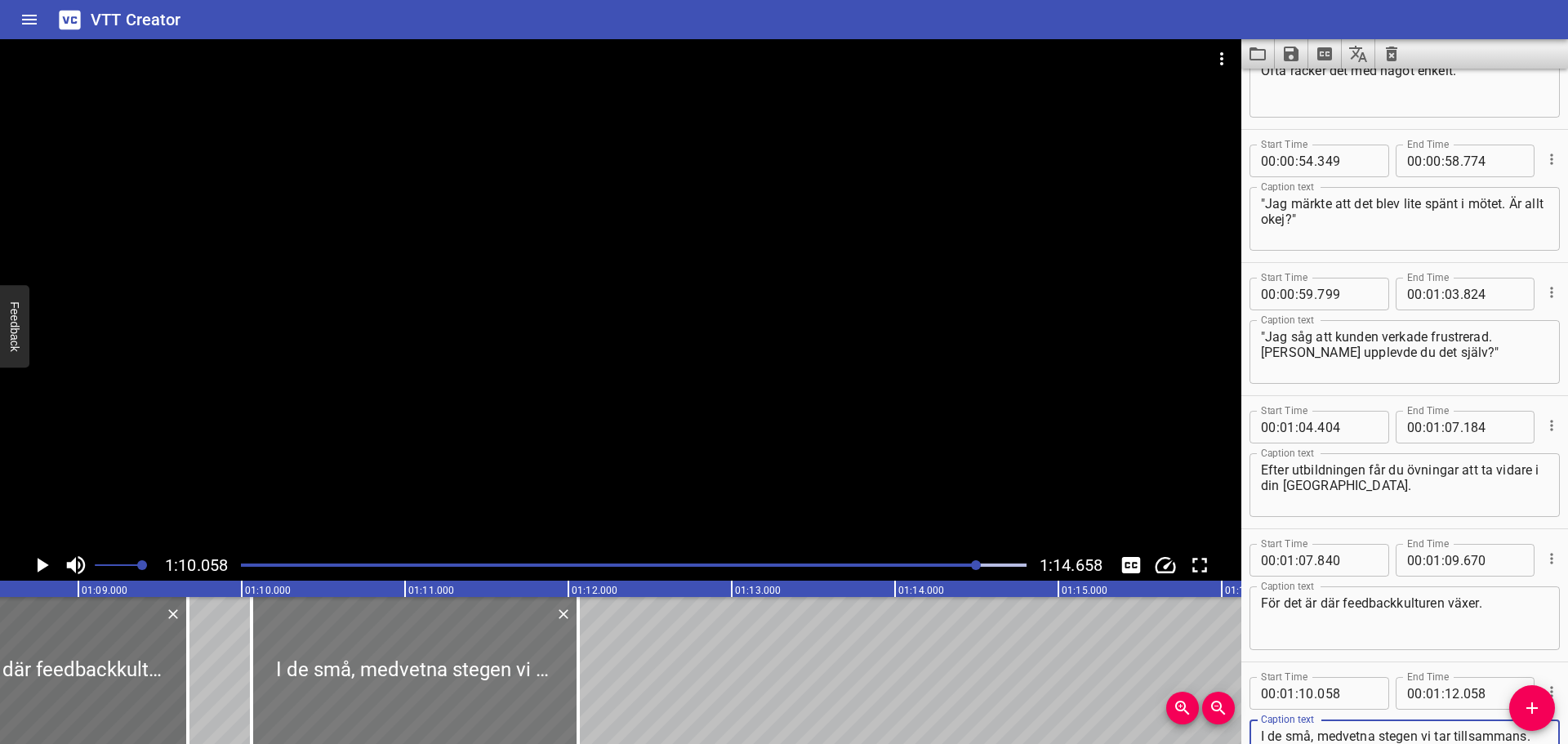
type textarea "I de små, medvetna stegen vi tar tillsammans."
drag, startPoint x: 506, startPoint y: 680, endPoint x: 496, endPoint y: 679, distance: 10.0
click at [496, 679] on div at bounding box center [406, 670] width 327 height 147
type input "09"
type input "998"
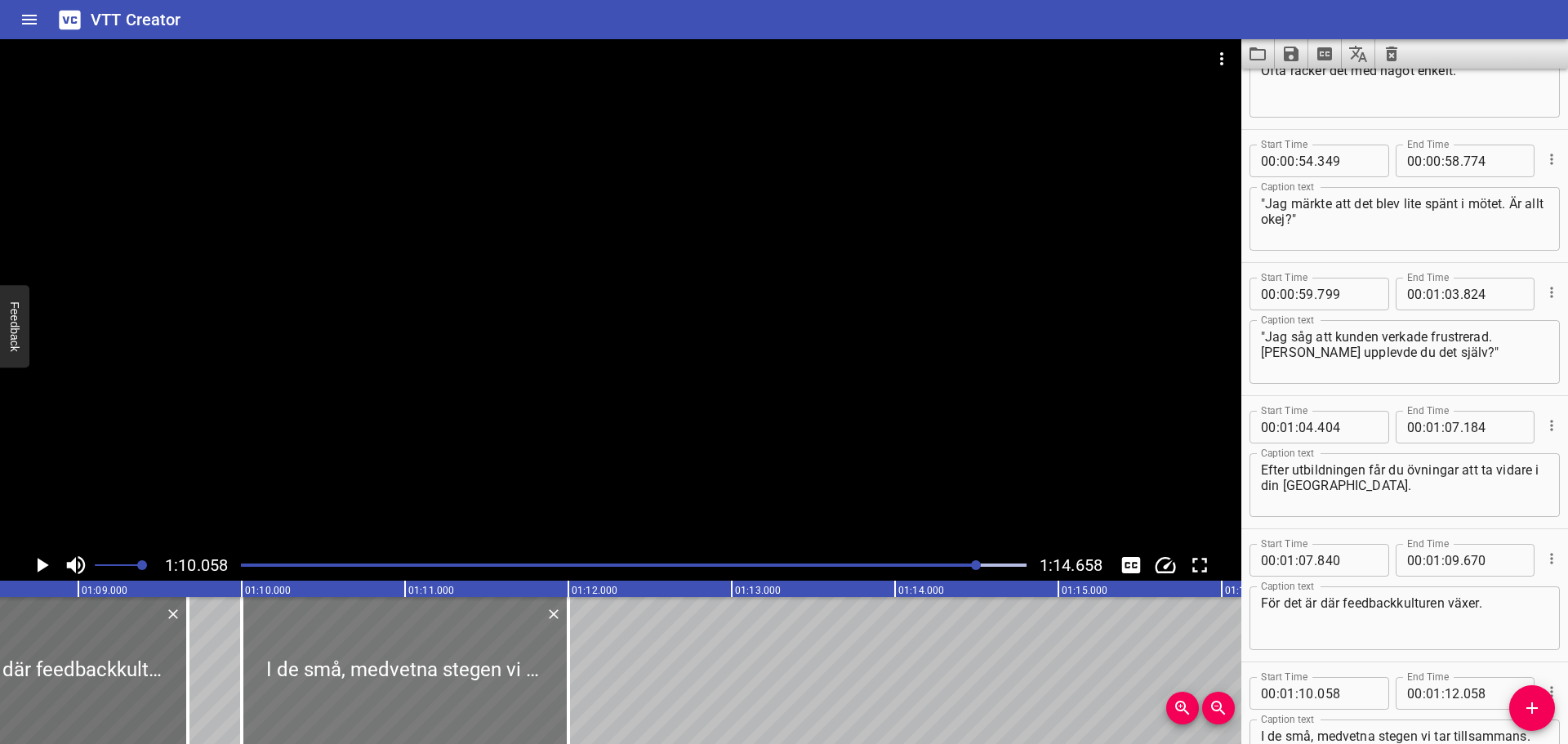
type input "11"
type input "998"
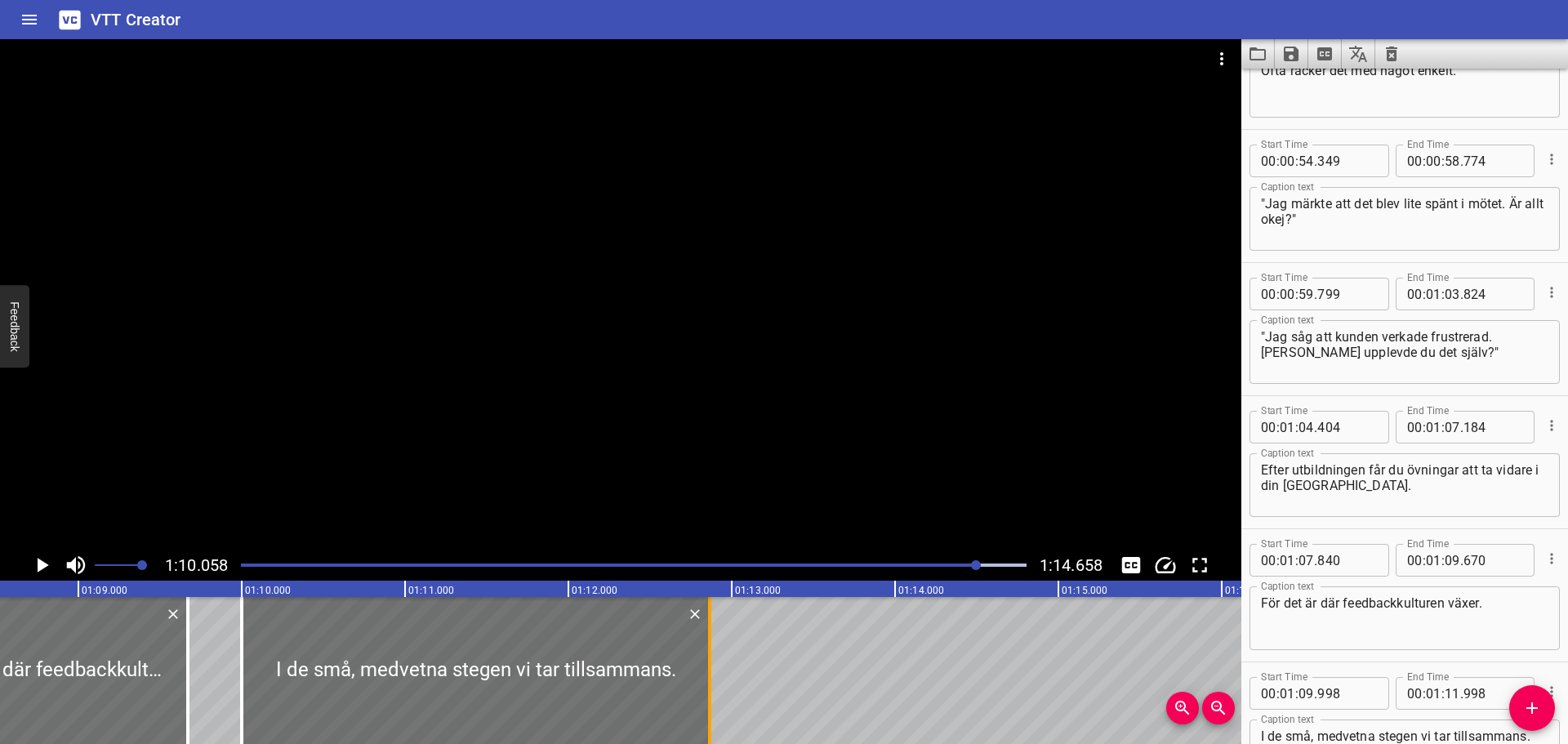
drag, startPoint x: 564, startPoint y: 668, endPoint x: 711, endPoint y: 667, distance: 147.0
click at [711, 667] on div at bounding box center [710, 670] width 17 height 147
type input "12"
type input "893"
click at [40, 564] on icon "Play/Pause" at bounding box center [43, 565] width 12 height 15
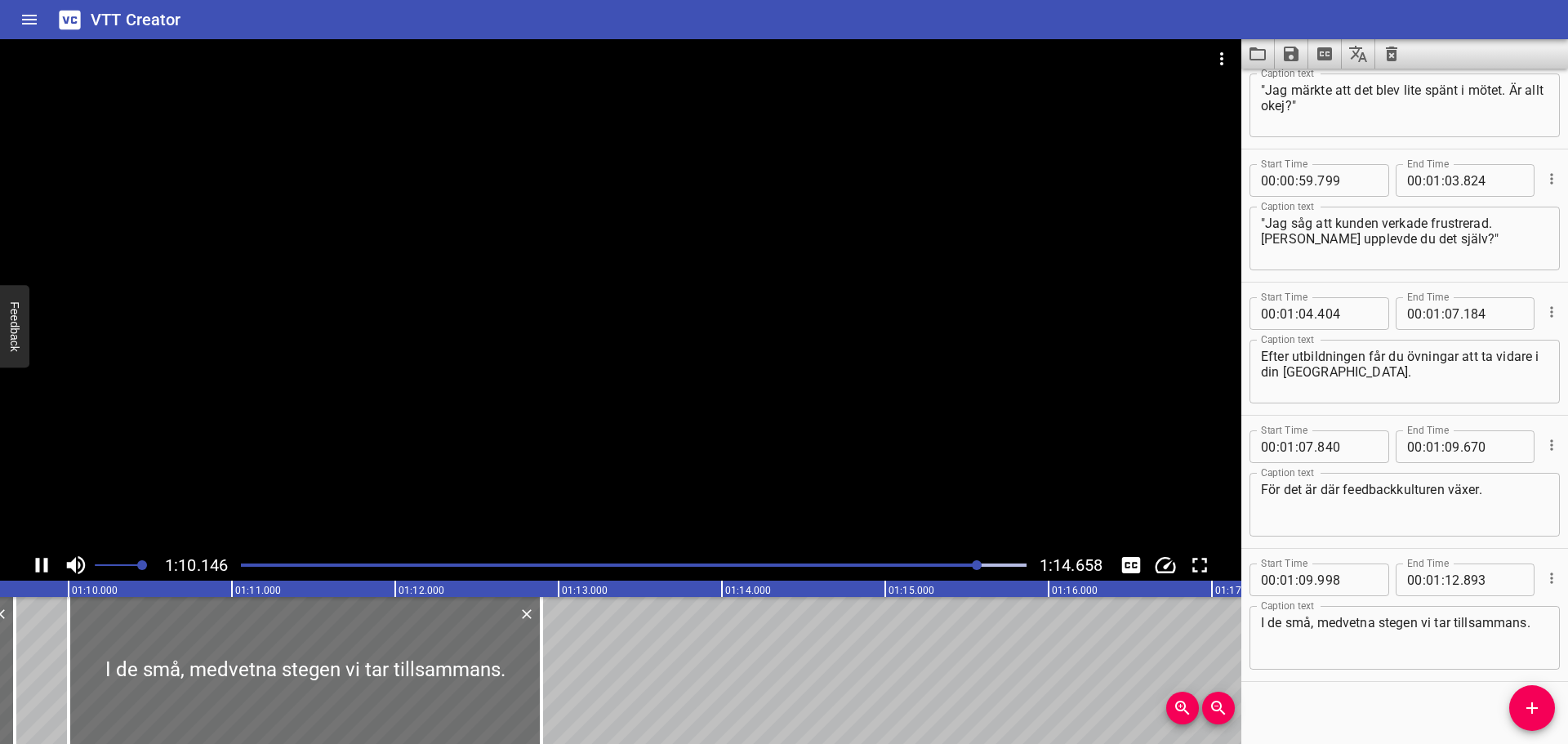
scroll to position [2330, 0]
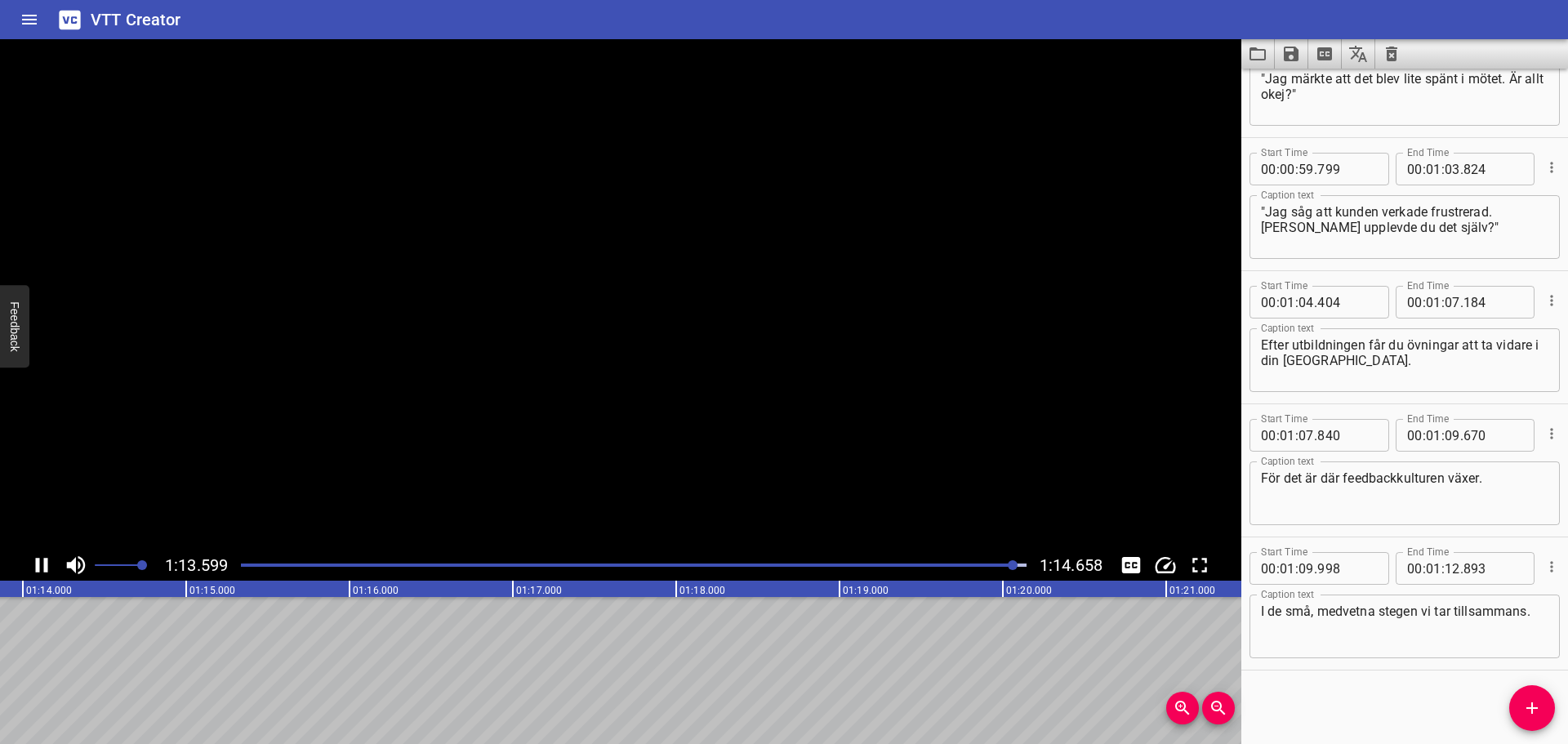
click at [40, 564] on icon "Play/Pause" at bounding box center [41, 565] width 25 height 25
click at [1297, 52] on icon "Save captions to file" at bounding box center [1291, 53] width 15 height 15
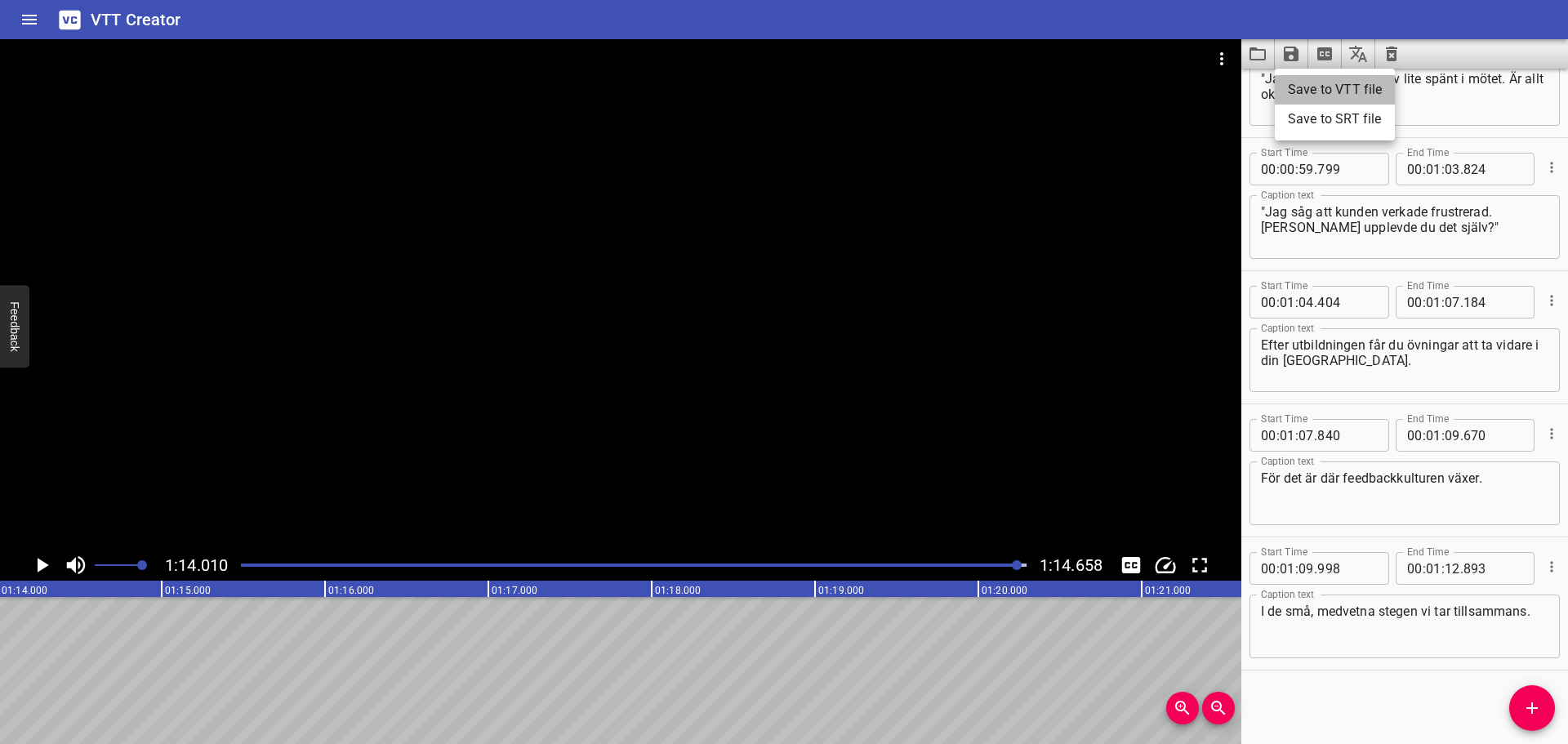
click at [1324, 82] on li "Save to VTT file" at bounding box center [1335, 90] width 120 height 30
